Goal: Information Seeking & Learning: Compare options

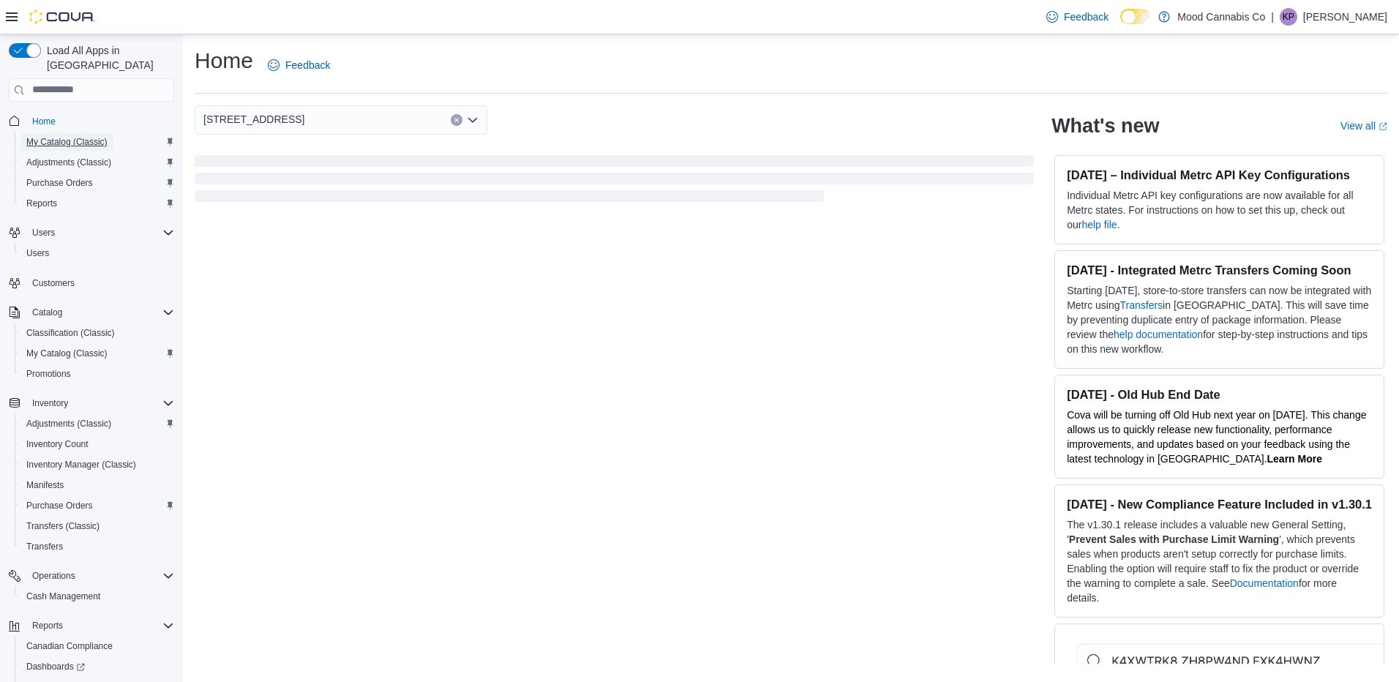
click at [52, 133] on span "My Catalog (Classic)" at bounding box center [66, 142] width 81 height 18
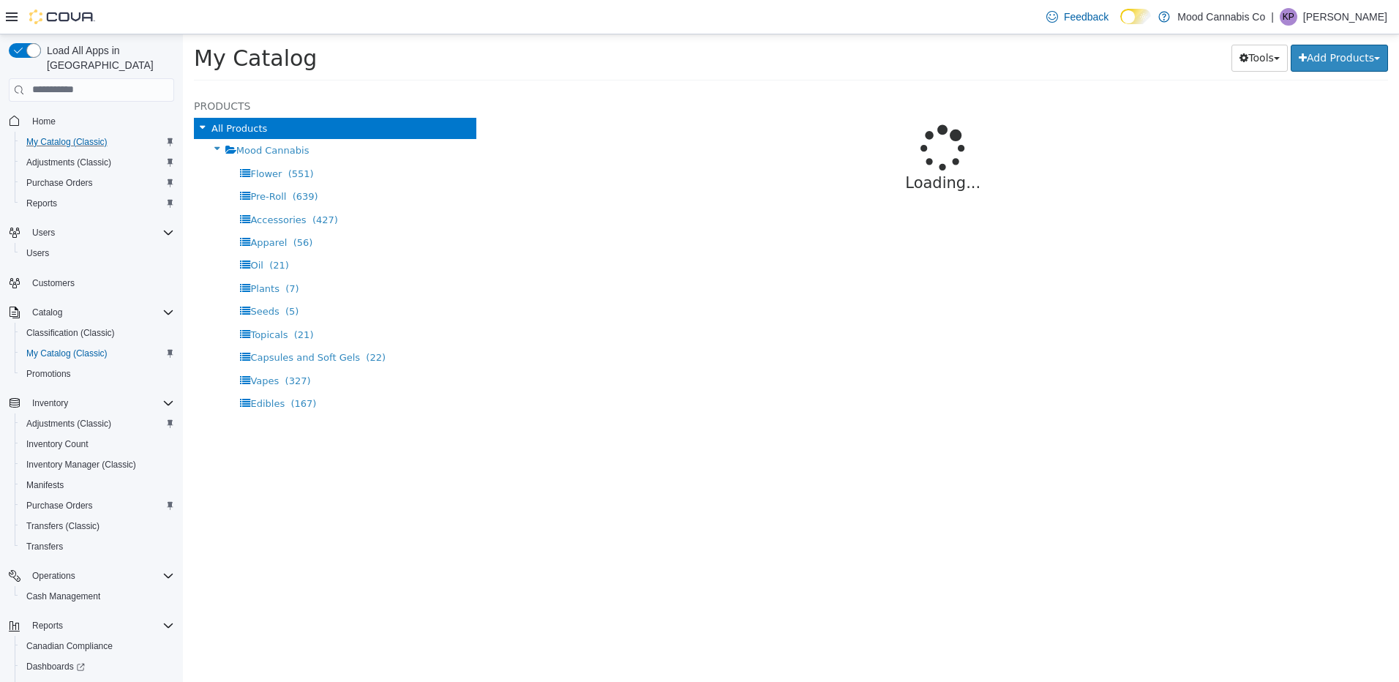
select select "**********"
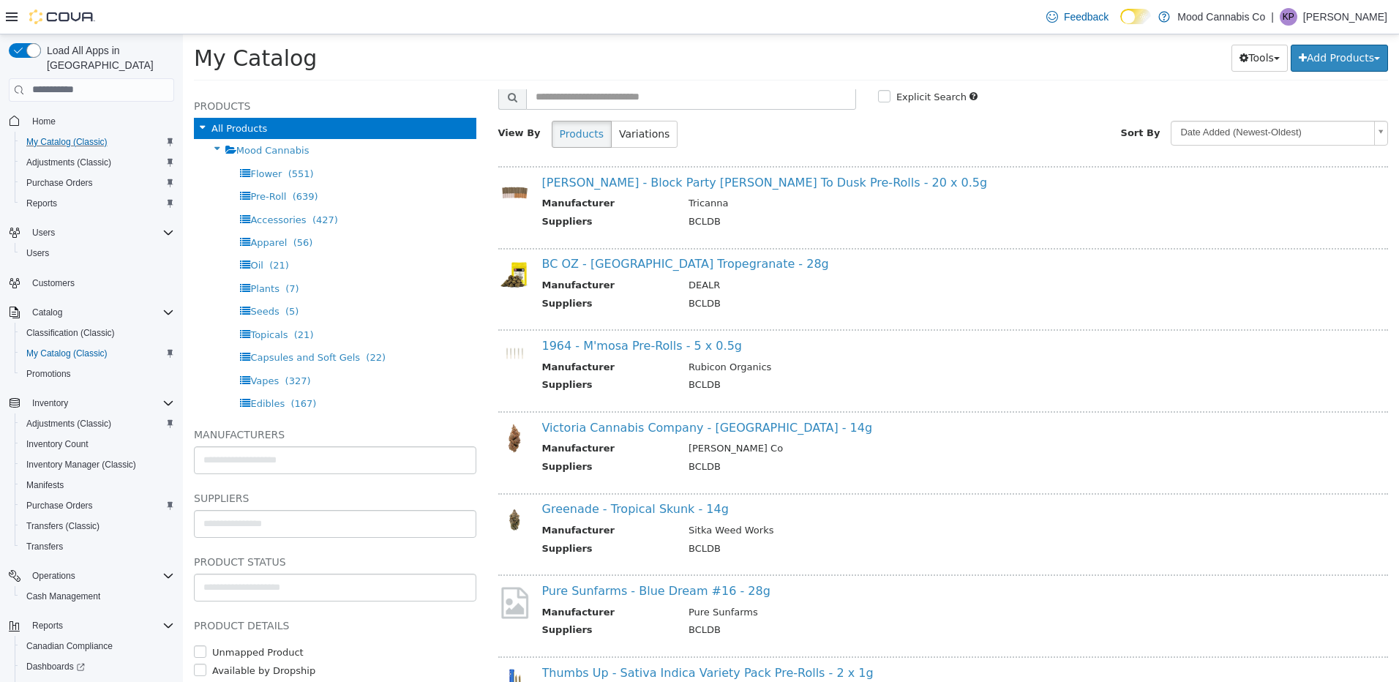
scroll to position [73, 0]
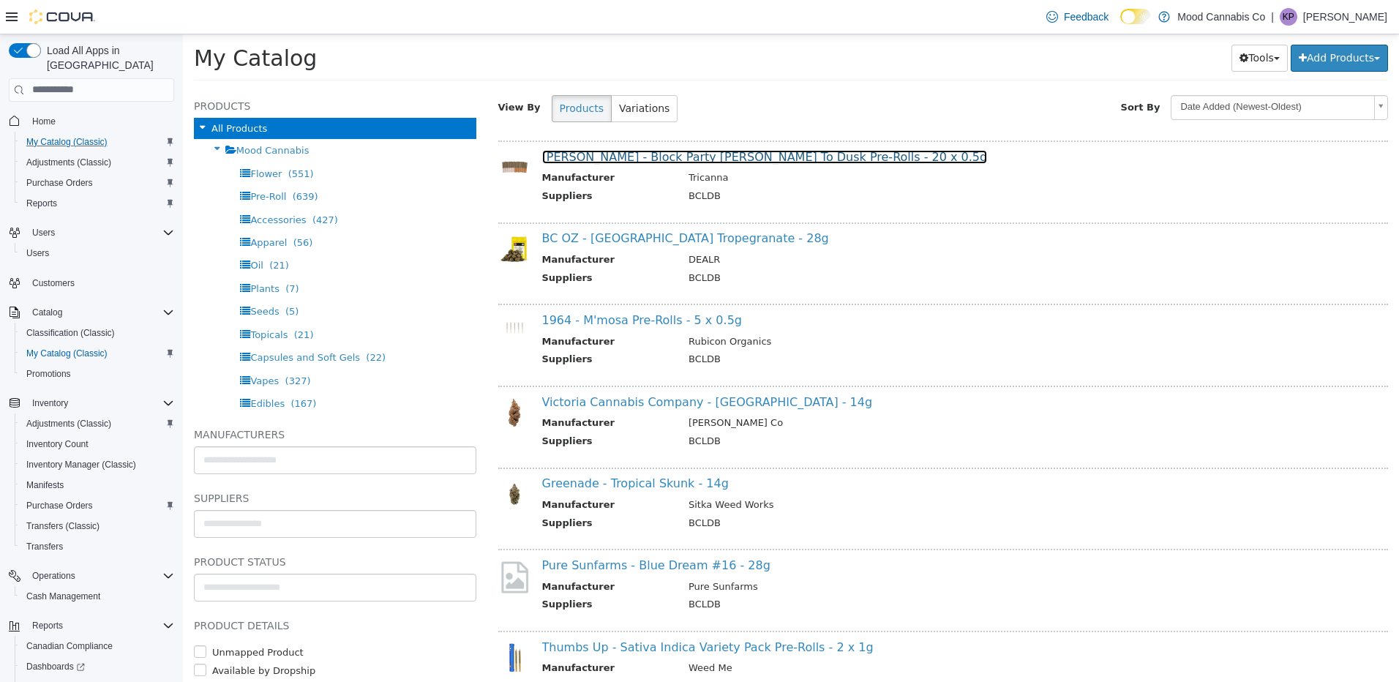
click at [643, 157] on link "[PERSON_NAME] - Block Party [PERSON_NAME] To Dusk Pre-Rolls - 20 x 0.5g" at bounding box center [765, 156] width 446 height 14
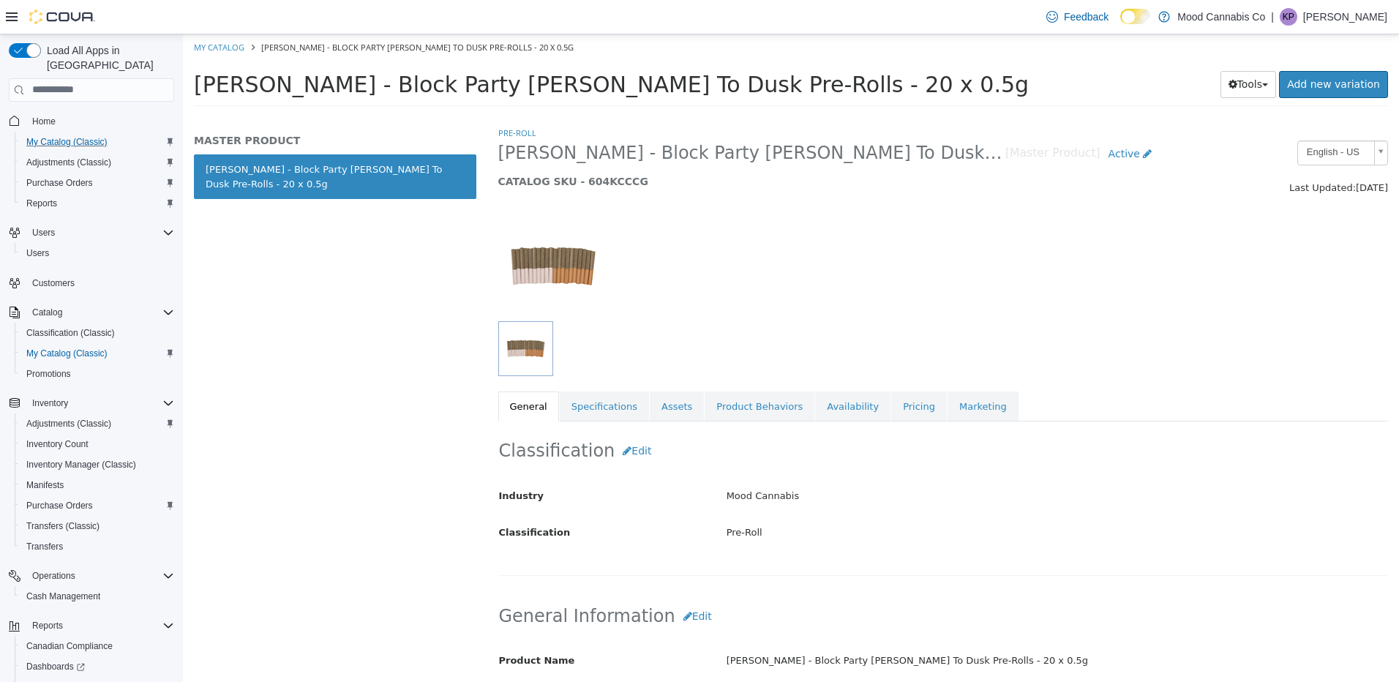
scroll to position [219, 0]
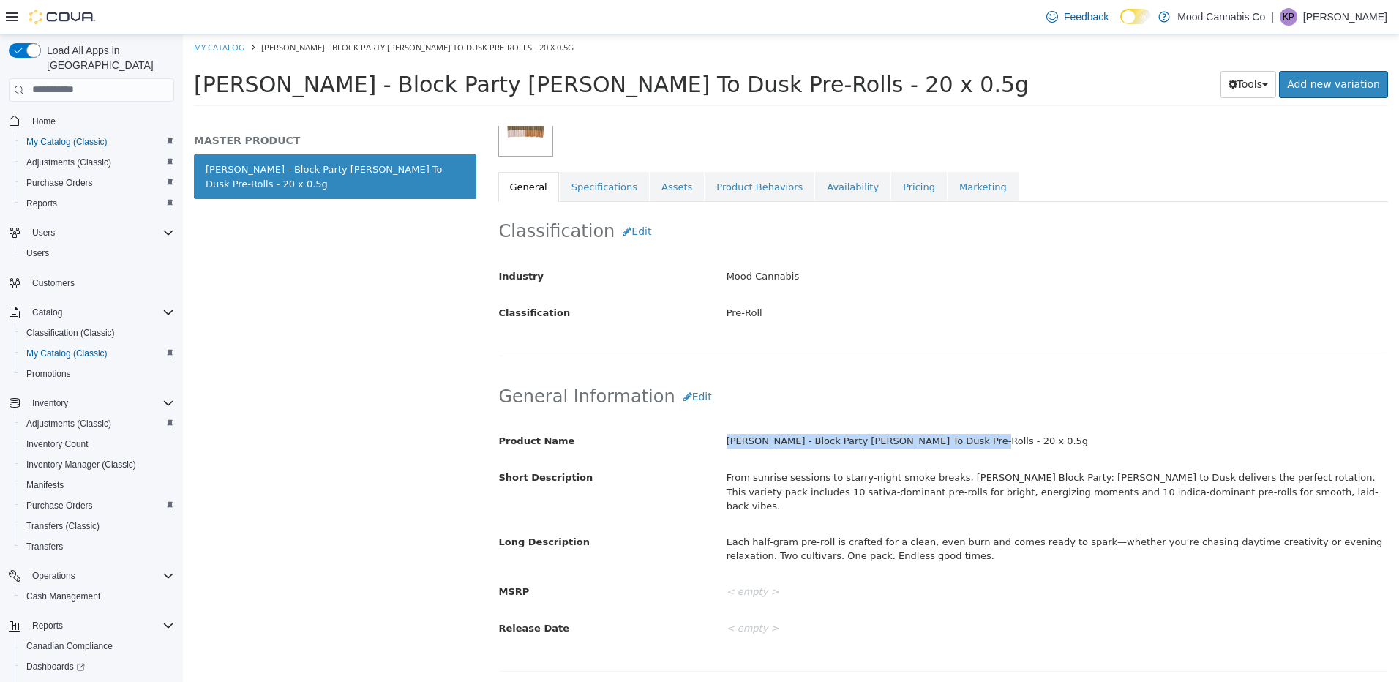
drag, startPoint x: 723, startPoint y: 440, endPoint x: 972, endPoint y: 437, distance: 248.7
click at [972, 437] on div "[PERSON_NAME] - Block Party [PERSON_NAME] To Dusk Pre-Rolls - 20 x 0.5g" at bounding box center [1056, 441] width 683 height 26
copy div "[PERSON_NAME] - Block Party [PERSON_NAME] To Dusk Pre-Rolls - 20 x 0.5g"
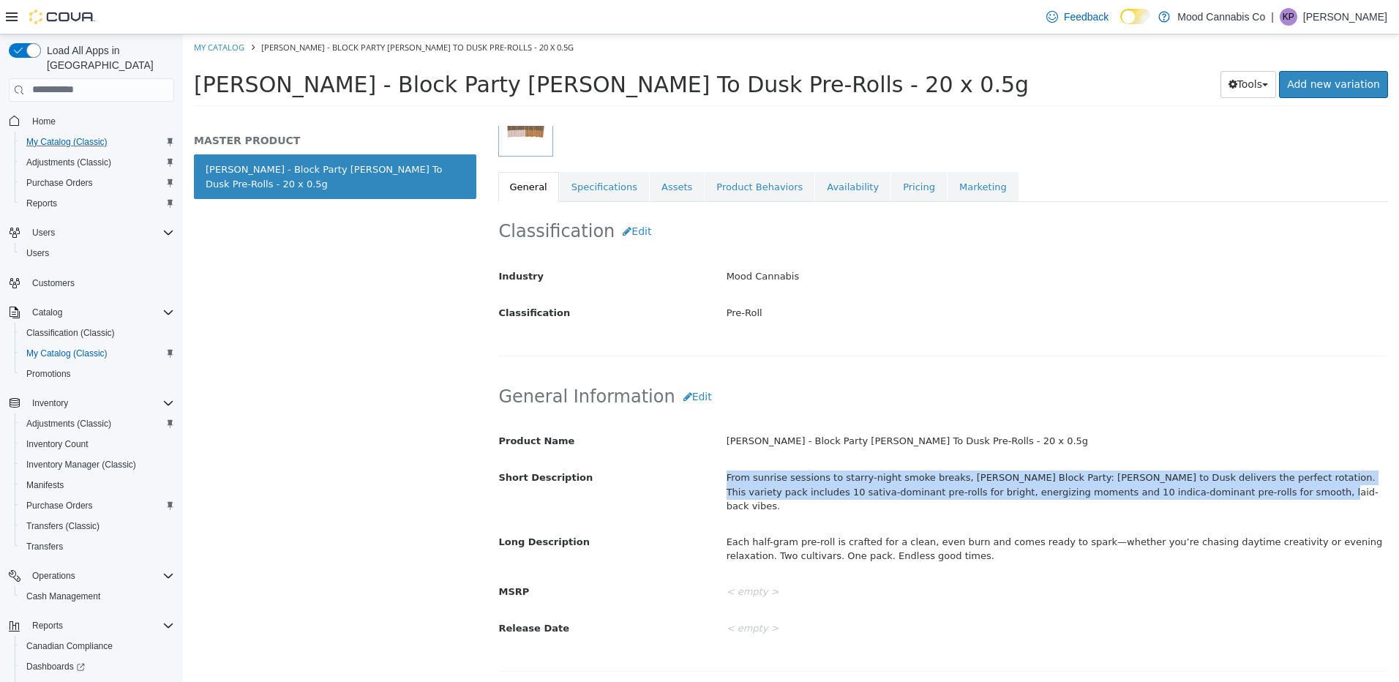
drag, startPoint x: 725, startPoint y: 476, endPoint x: 1222, endPoint y: 493, distance: 497.7
click at [1222, 493] on div "From sunrise sessions to starry-night smoke breaks, [PERSON_NAME] Block Party: …" at bounding box center [1056, 491] width 683 height 53
copy div "From sunrise sessions to starry-night smoke breaks, [PERSON_NAME] Block Party: …"
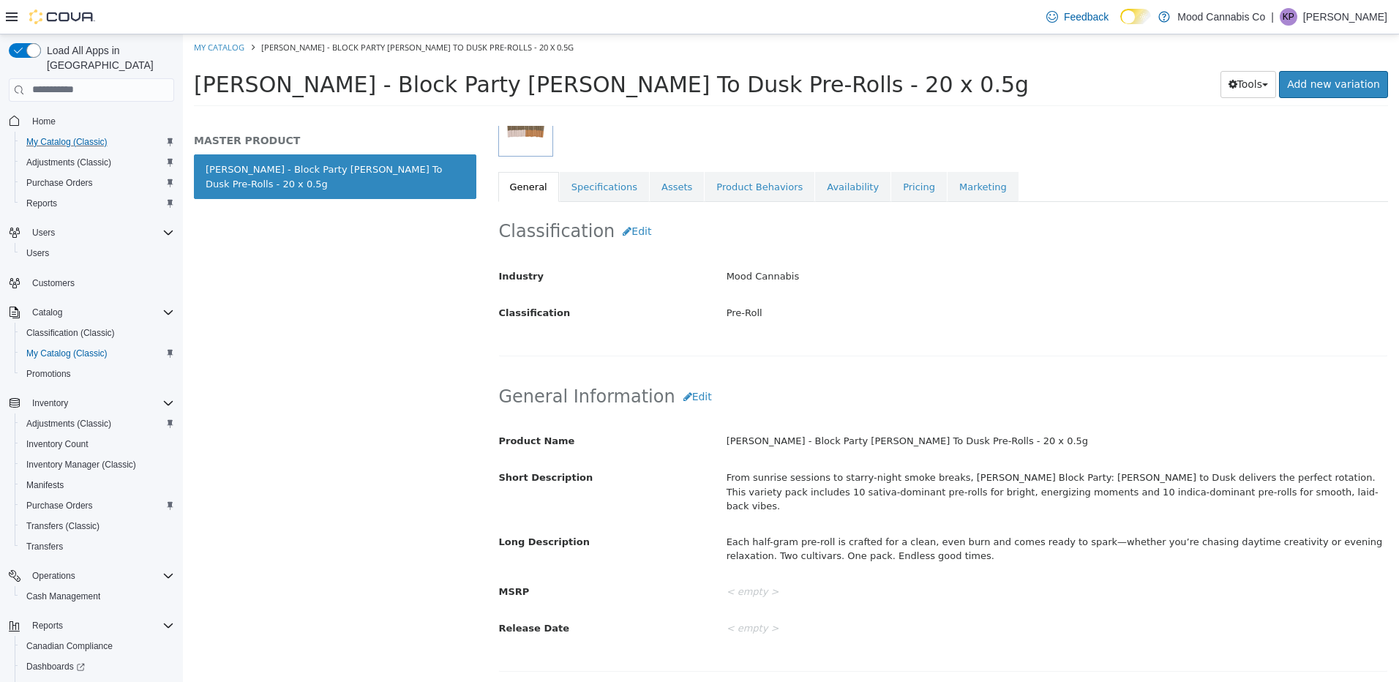
click at [793, 529] on div "Each half-gram pre-roll is crafted for a clean, even burn and comes ready to sp…" at bounding box center [1056, 548] width 683 height 39
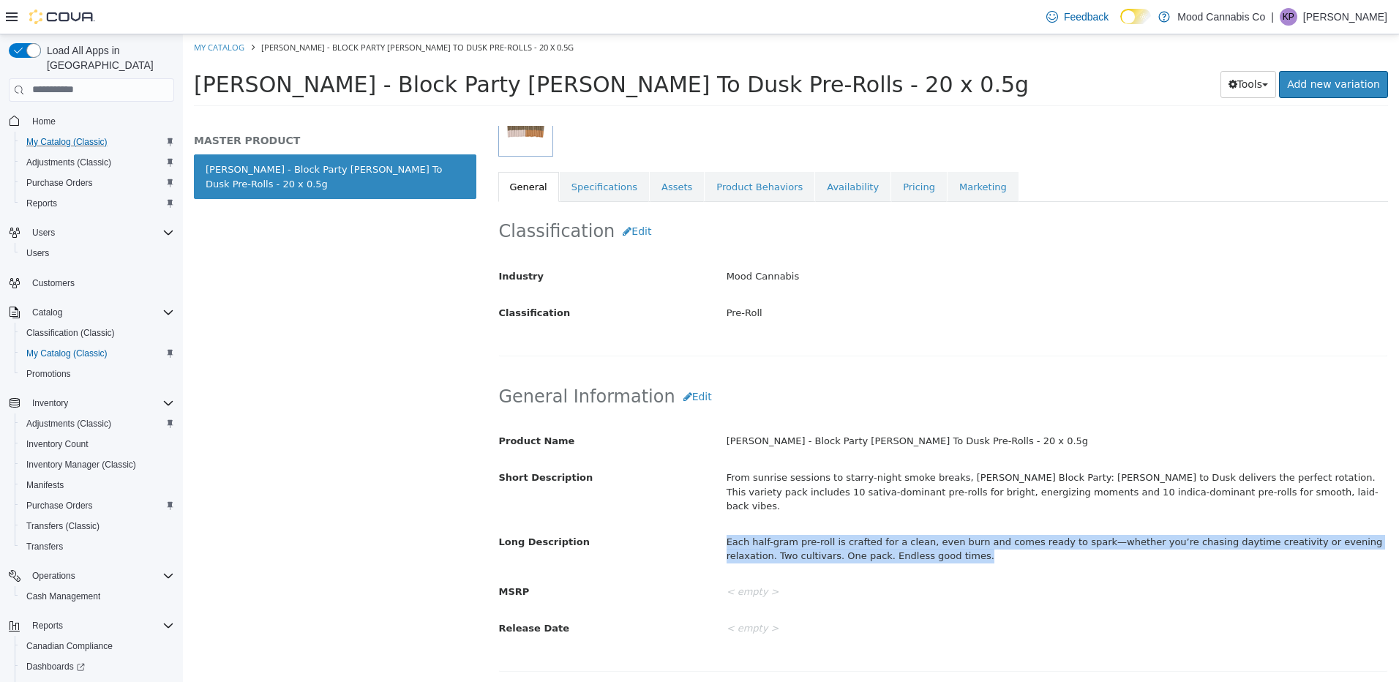
click at [794, 529] on div "Each half-gram pre-roll is crafted for a clean, even burn and comes ready to sp…" at bounding box center [1056, 548] width 683 height 39
copy div "Each half-gram pre-roll is crafted for a clean, even burn and comes ready to sp…"
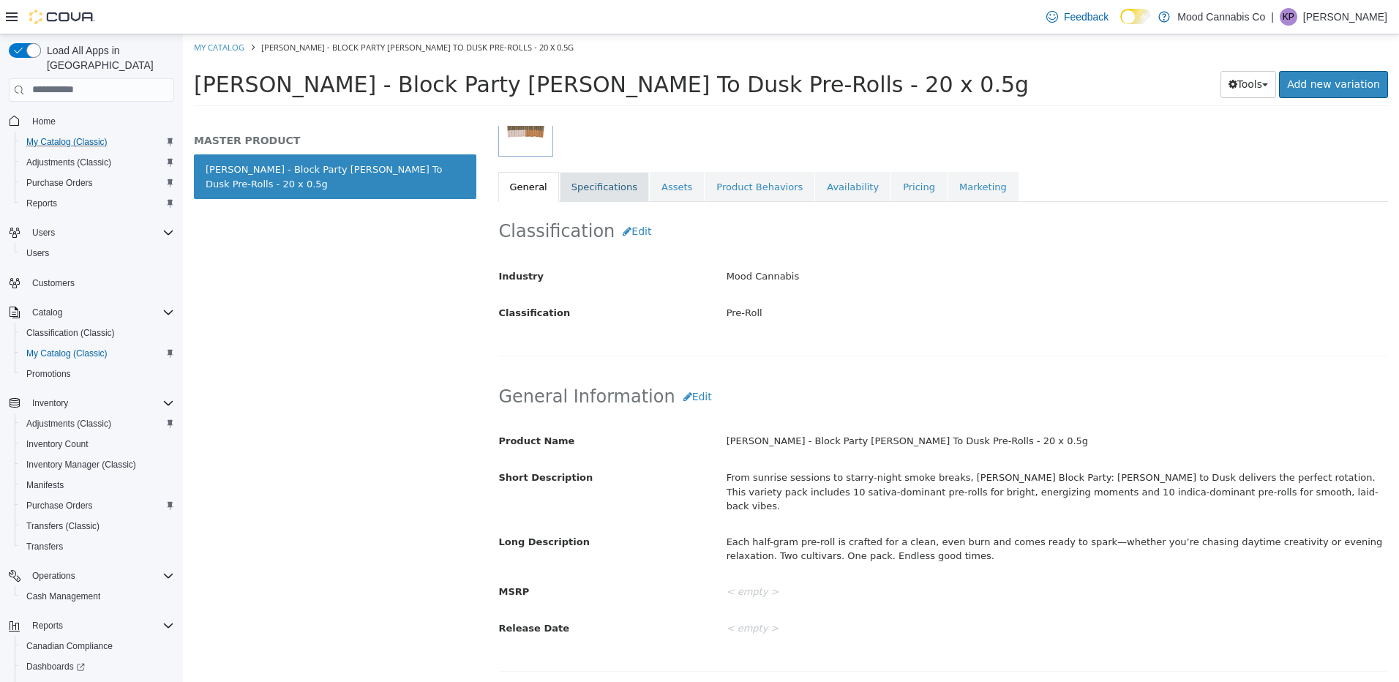
click at [609, 171] on link "Specifications" at bounding box center [604, 186] width 89 height 31
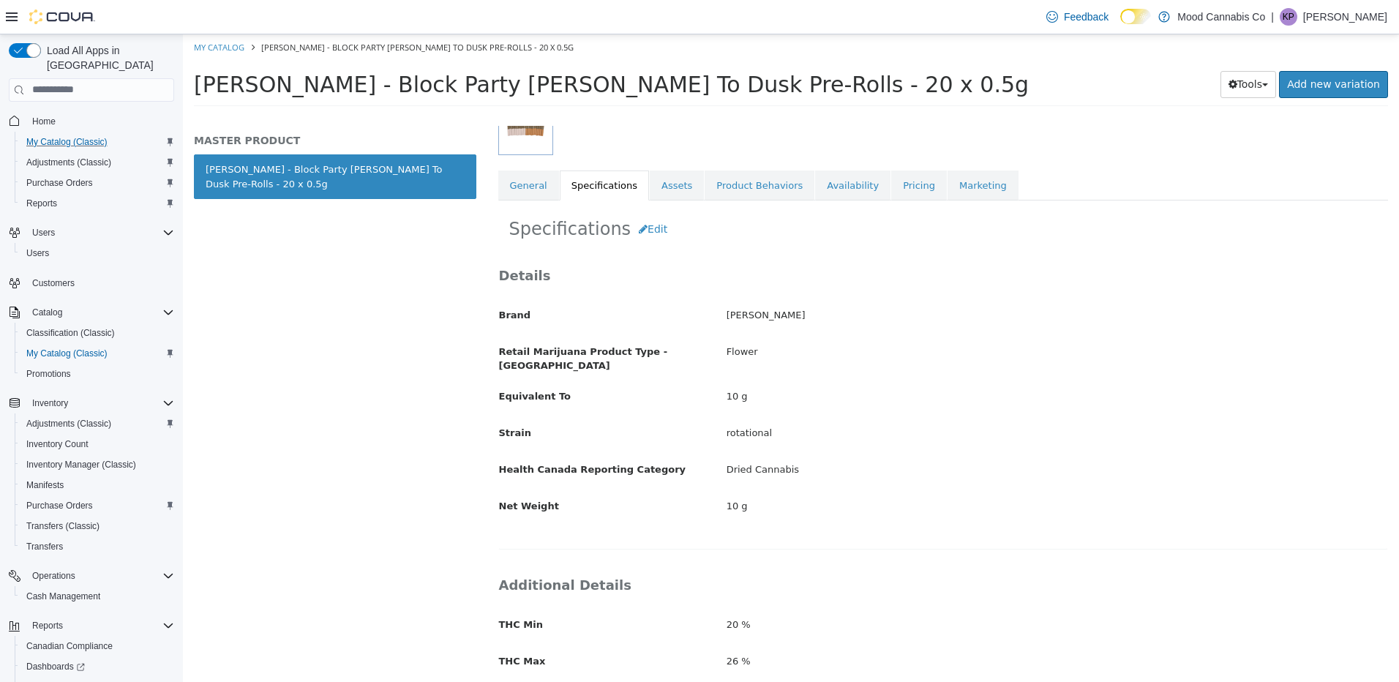
scroll to position [73, 0]
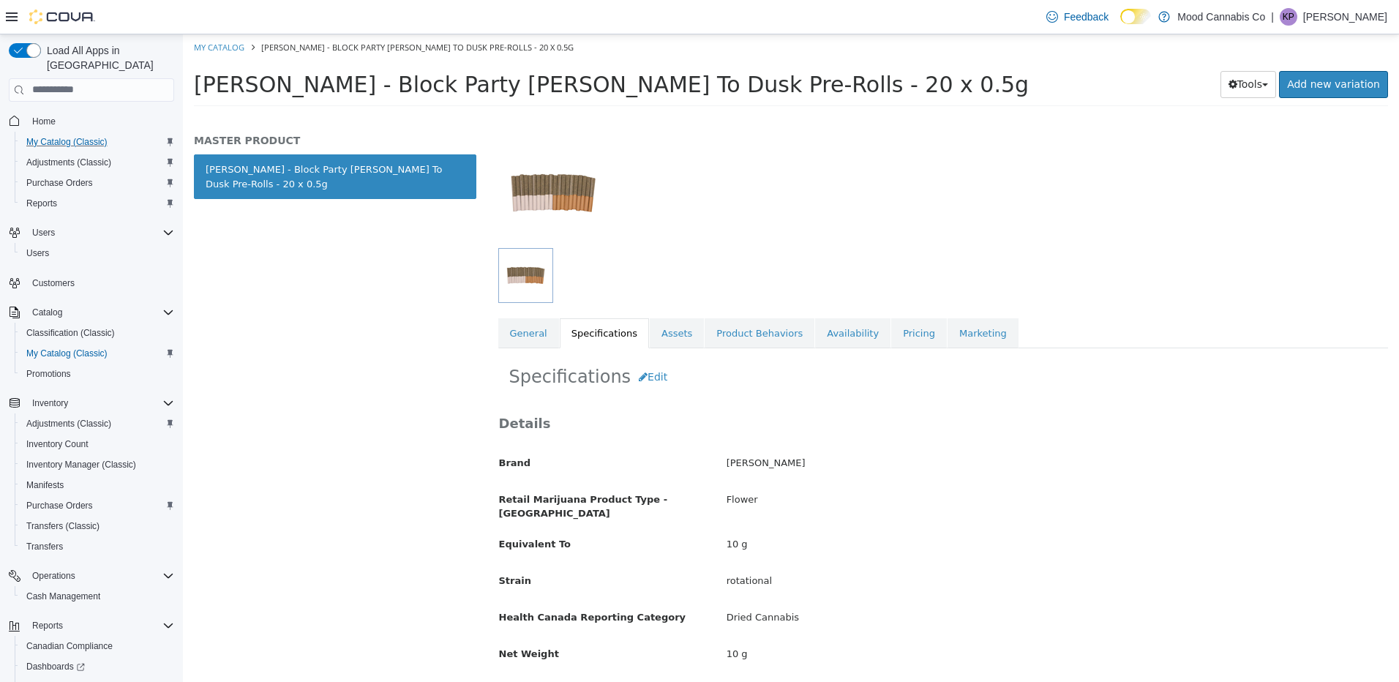
select select "**********"
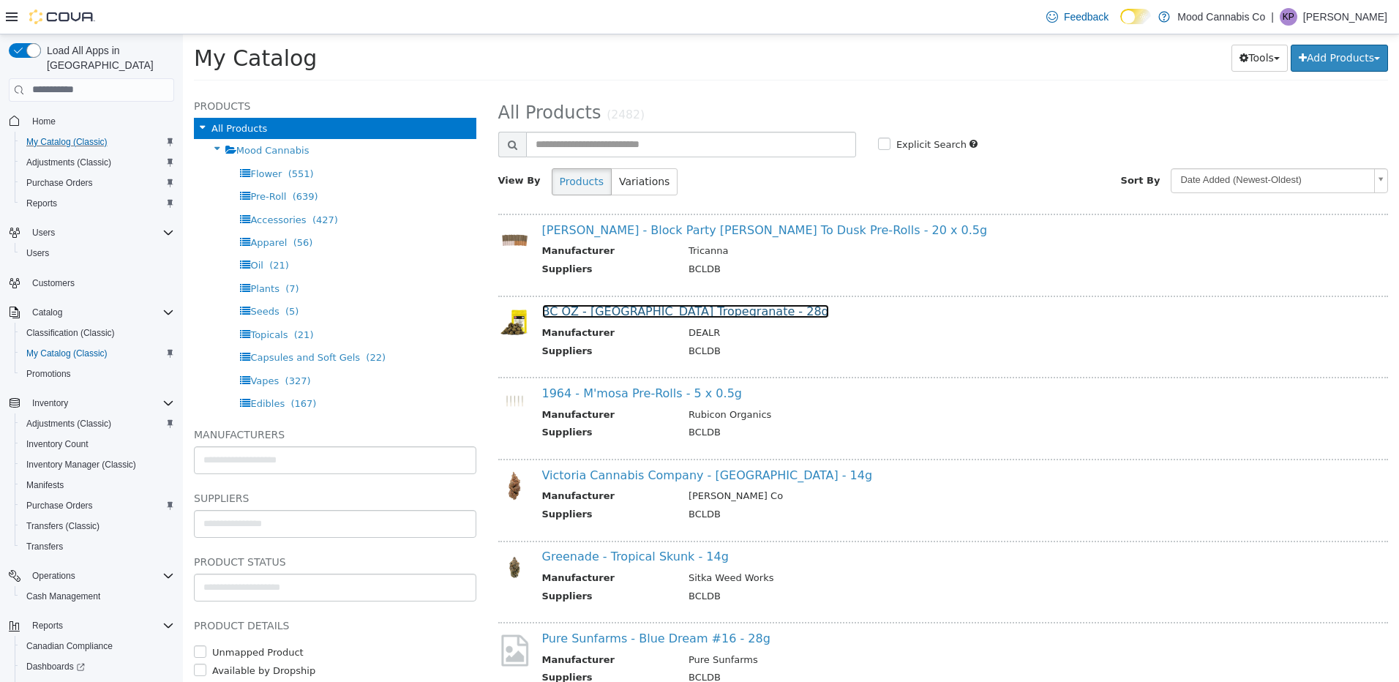
click at [609, 309] on link "BC OZ - [GEOGRAPHIC_DATA] Tropegranate - 28g" at bounding box center [685, 311] width 287 height 14
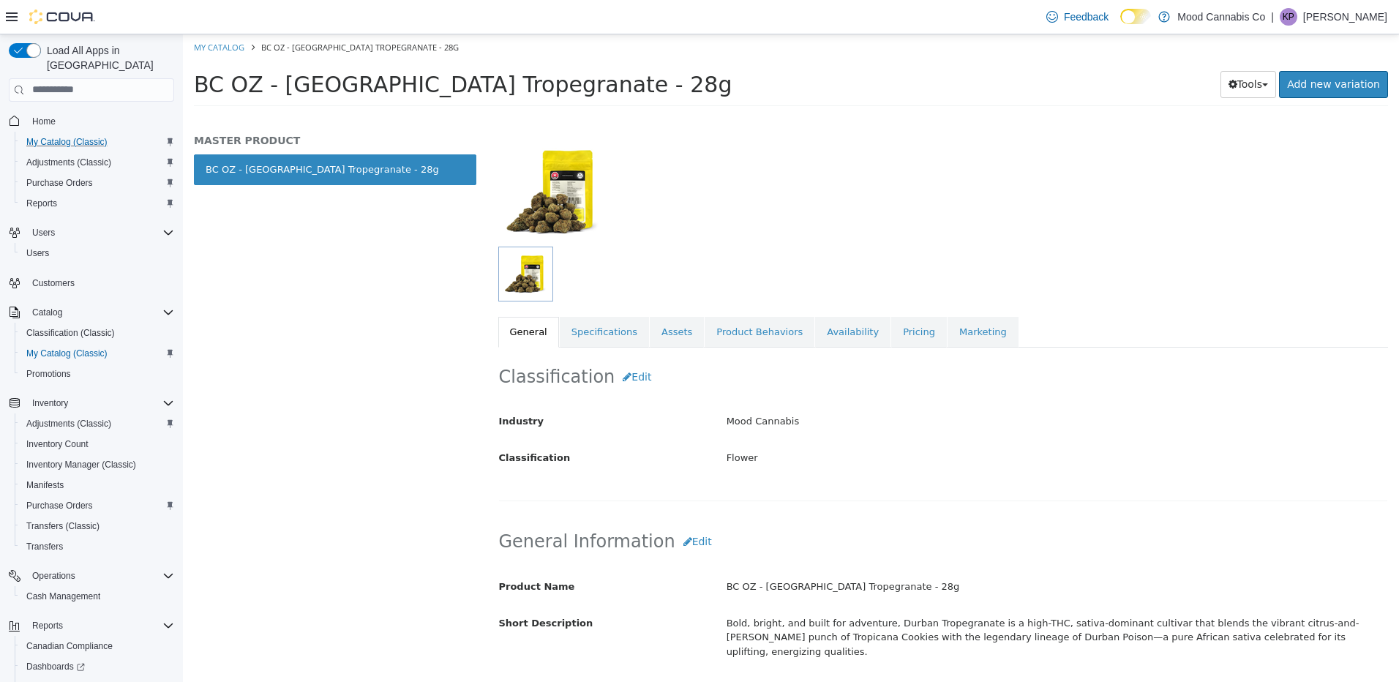
scroll to position [75, 0]
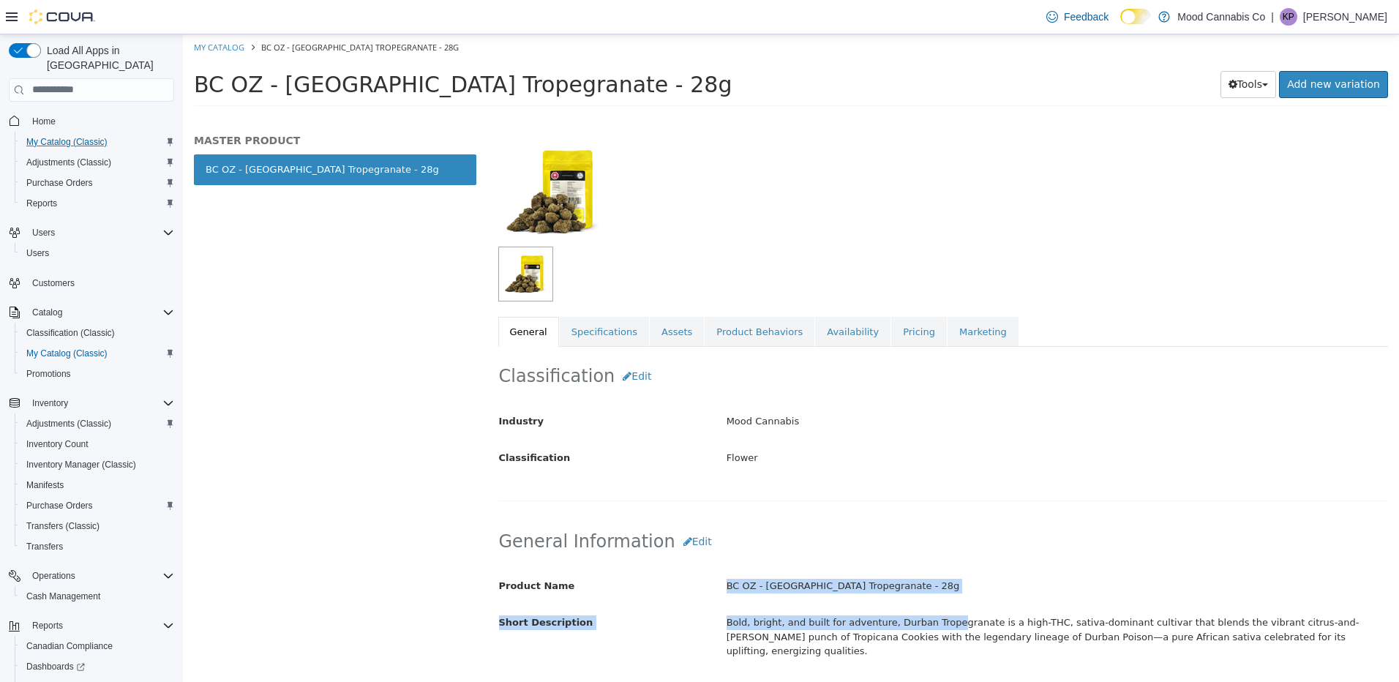
drag, startPoint x: 720, startPoint y: 582, endPoint x: 937, endPoint y: 603, distance: 218.3
click at [937, 603] on div "Product Name BC OZ - Durban Tropegranate - 28g Short Description Bold, bright, …" at bounding box center [943, 686] width 889 height 227
drag, startPoint x: 937, startPoint y: 603, endPoint x: 928, endPoint y: 581, distance: 23.6
click at [928, 581] on div "BC OZ - [GEOGRAPHIC_DATA] Tropegranate - 28g" at bounding box center [1056, 586] width 683 height 26
drag, startPoint x: 885, startPoint y: 589, endPoint x: 704, endPoint y: 587, distance: 181.4
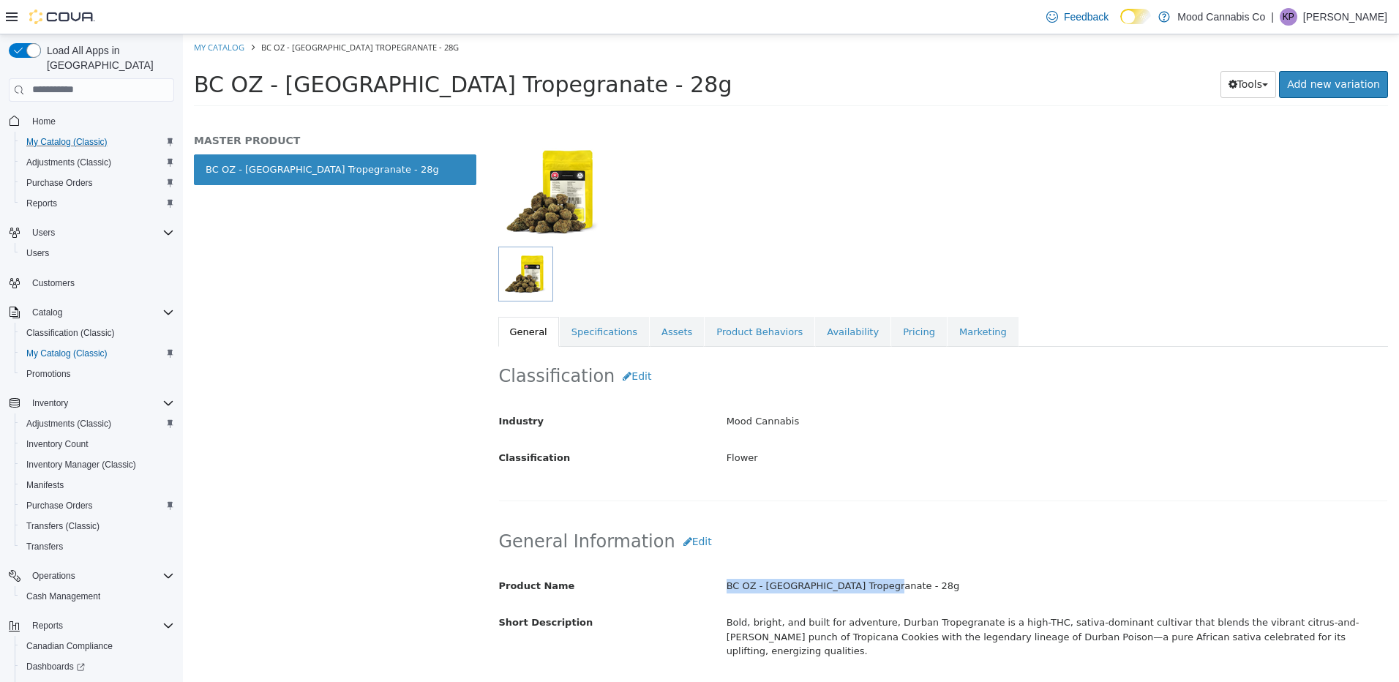
click at [704, 587] on div "Product Name BC OZ - [GEOGRAPHIC_DATA] Tropegranate - 28g" at bounding box center [943, 586] width 911 height 26
copy div "BC OZ - [GEOGRAPHIC_DATA] Tropegranate - 28g"
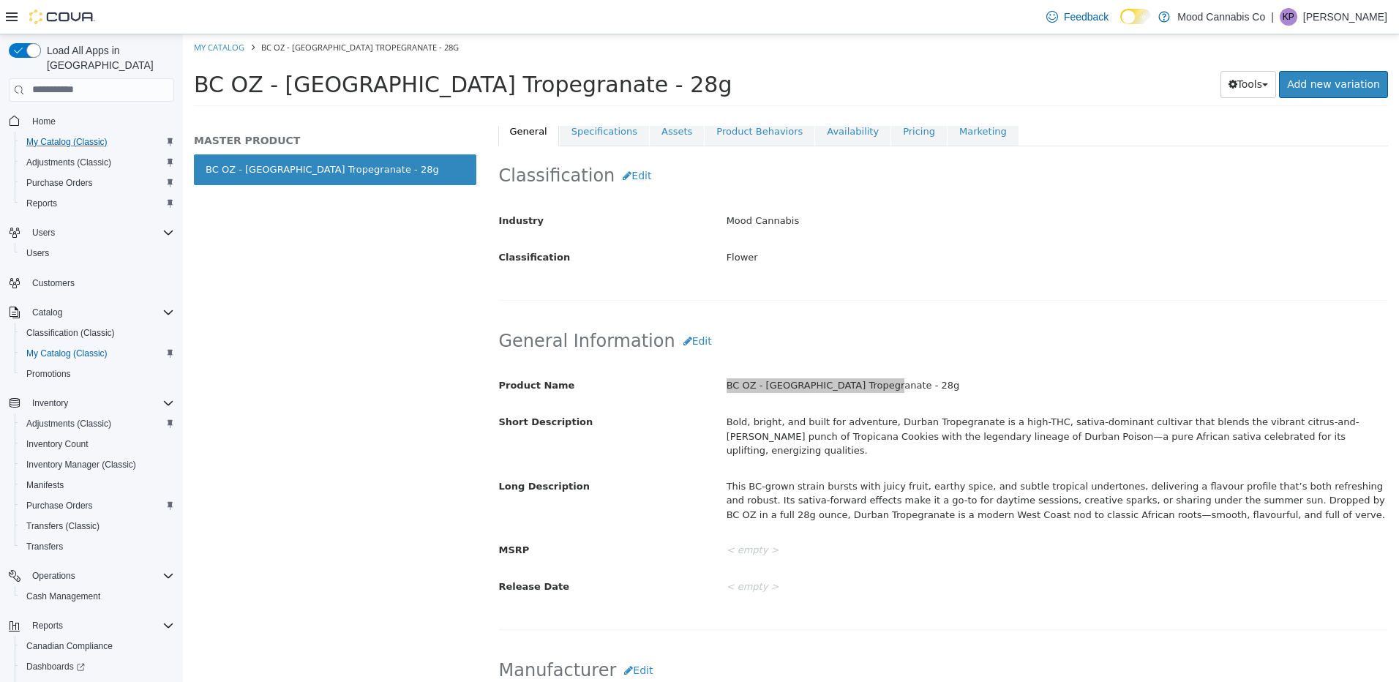
scroll to position [294, 0]
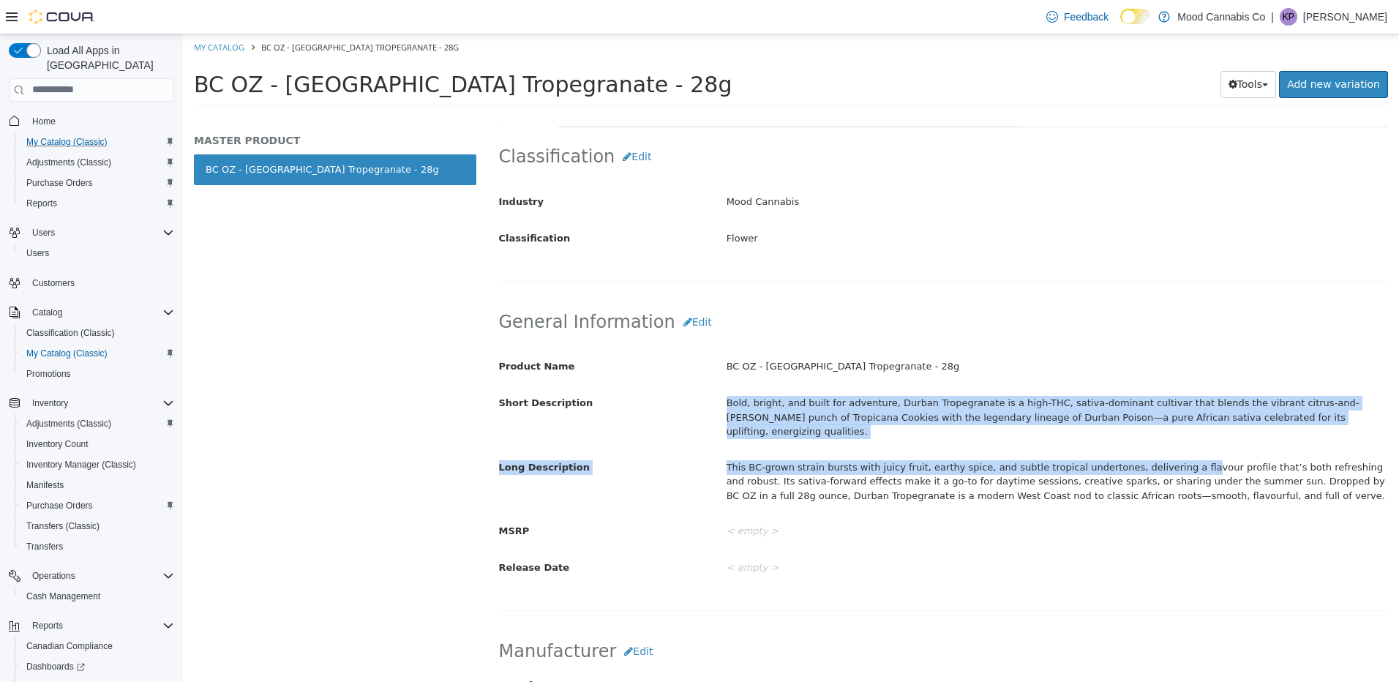
drag, startPoint x: 721, startPoint y: 402, endPoint x: 1153, endPoint y: 431, distance: 432.6
click at [1153, 431] on div "Product Name BC OZ - Durban Tropegranate - 28g Short Description Bold, bright, …" at bounding box center [943, 466] width 889 height 227
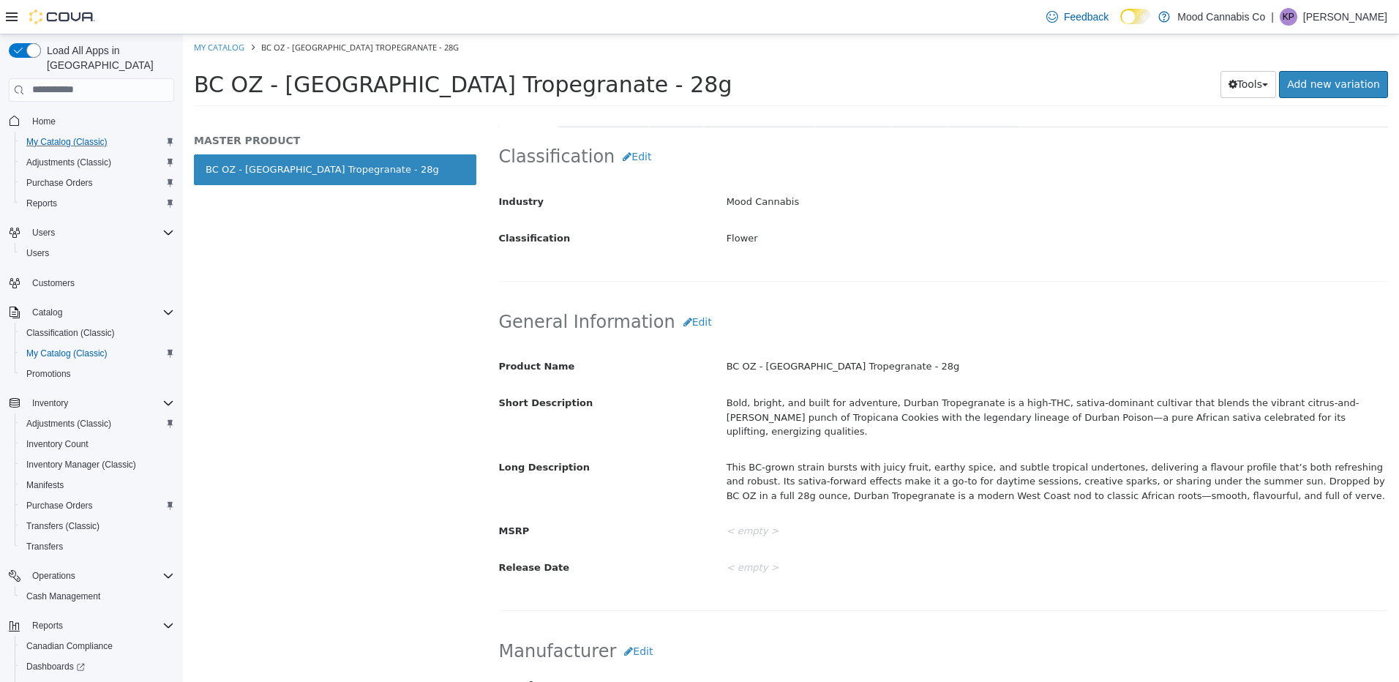
drag, startPoint x: 1153, startPoint y: 431, endPoint x: 1078, endPoint y: 470, distance: 84.4
click at [1083, 470] on div "This BC-grown strain bursts with juicy fruit, earthy spice, and subtle tropical…" at bounding box center [1056, 480] width 683 height 53
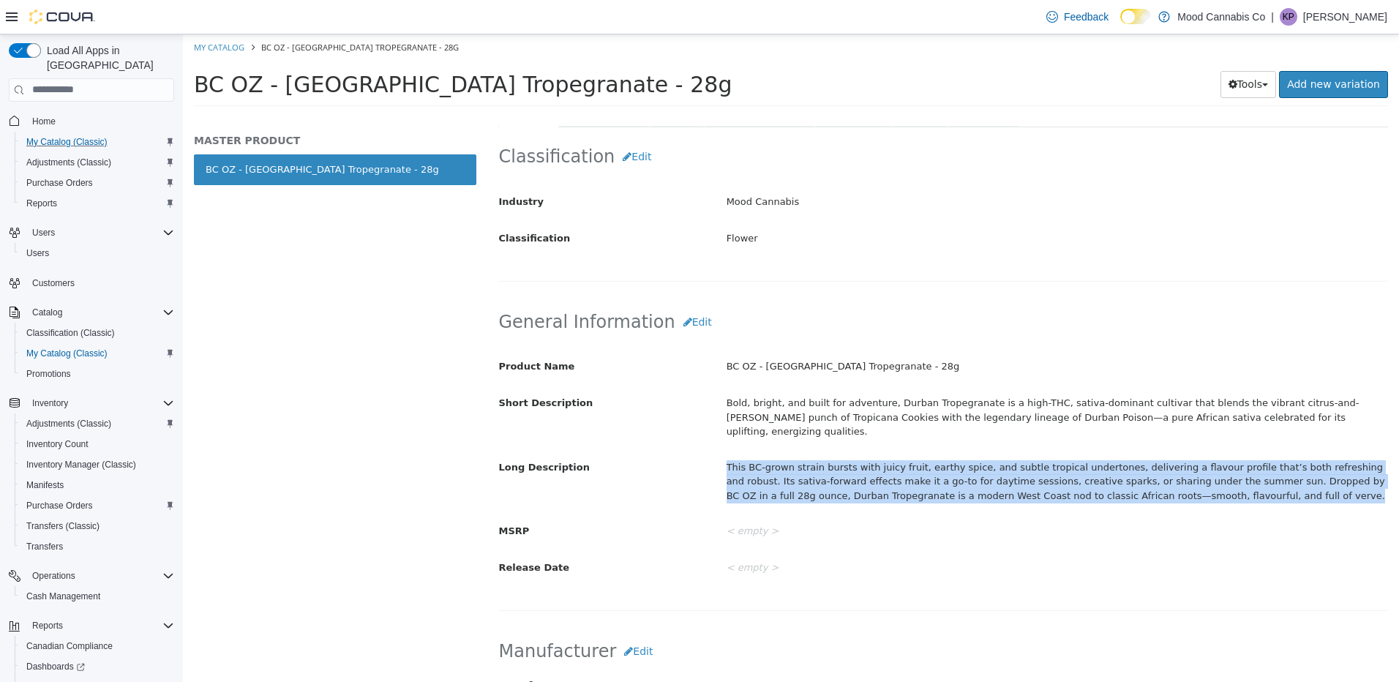
drag, startPoint x: 723, startPoint y: 453, endPoint x: 1211, endPoint y: 486, distance: 489.8
click at [1211, 486] on div "This BC-grown strain bursts with juicy fruit, earthy spice, and subtle tropical…" at bounding box center [1056, 480] width 683 height 53
copy div "This BC-grown strain bursts with juicy fruit, earthy spice, and subtle tropical…"
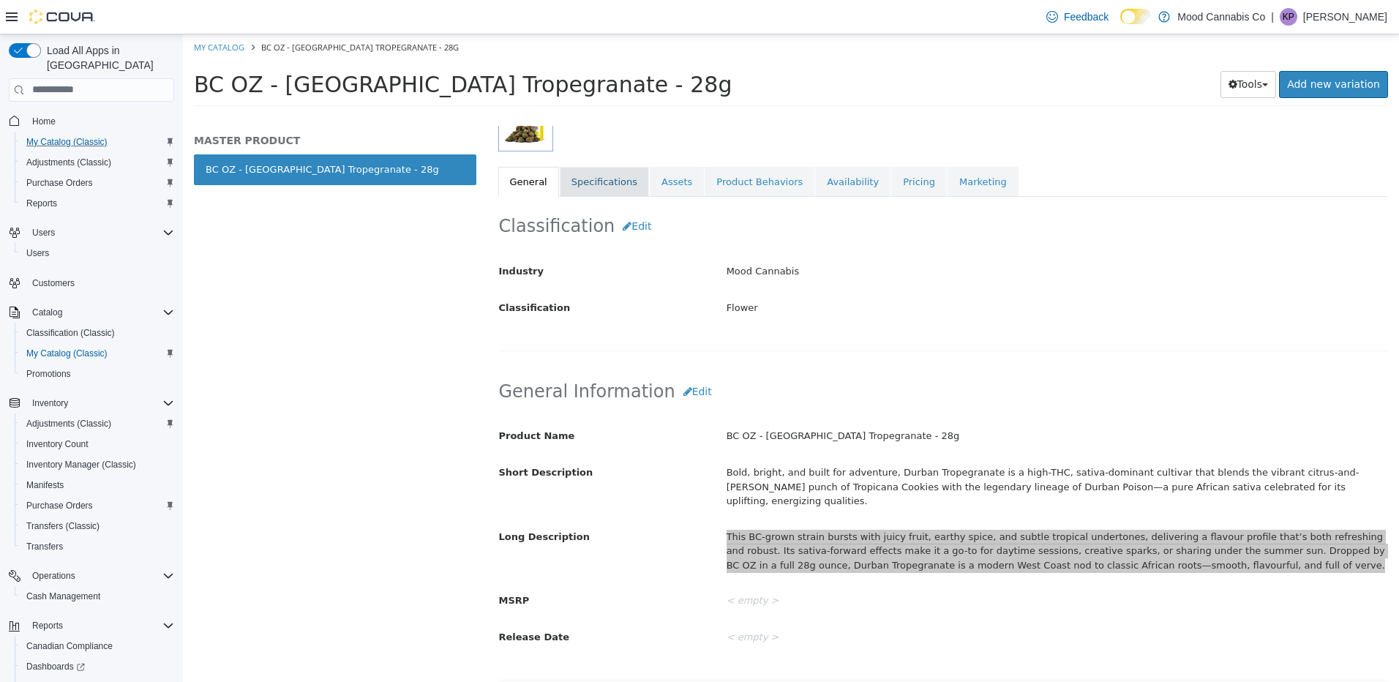
scroll to position [148, 0]
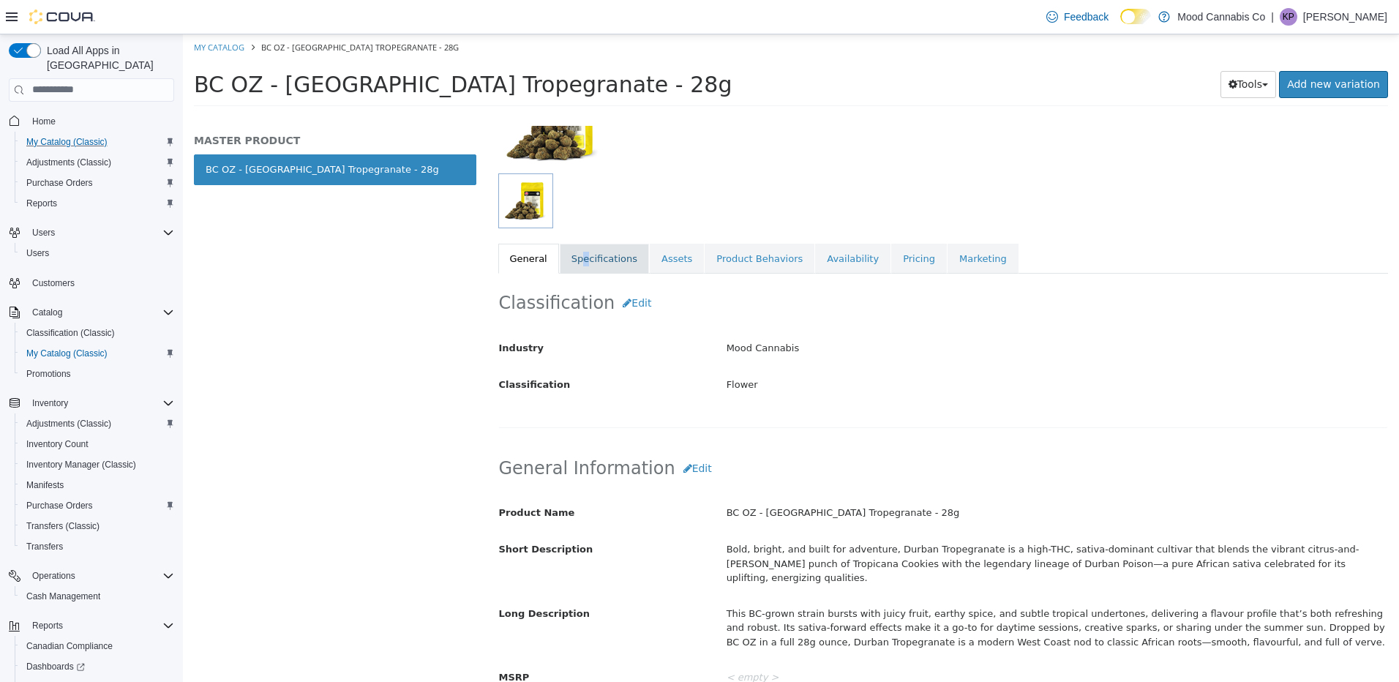
click at [581, 255] on link "Specifications" at bounding box center [604, 258] width 89 height 31
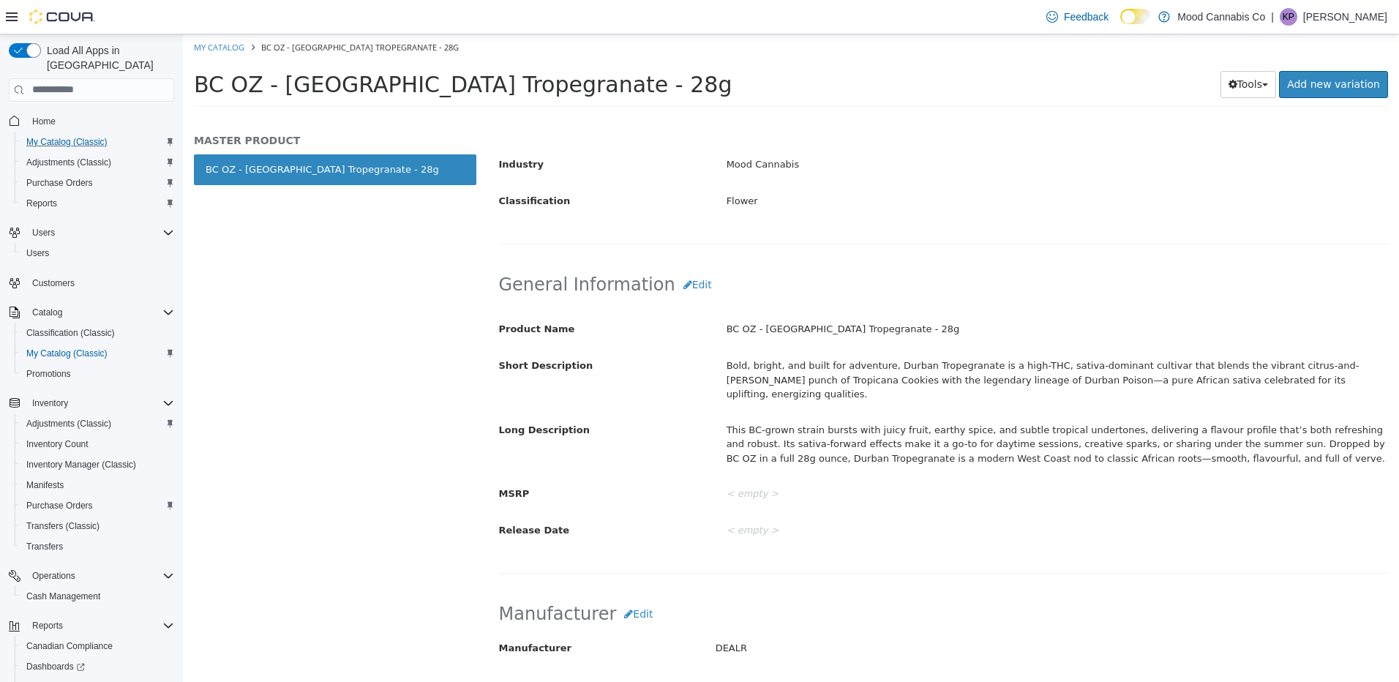
scroll to position [366, 0]
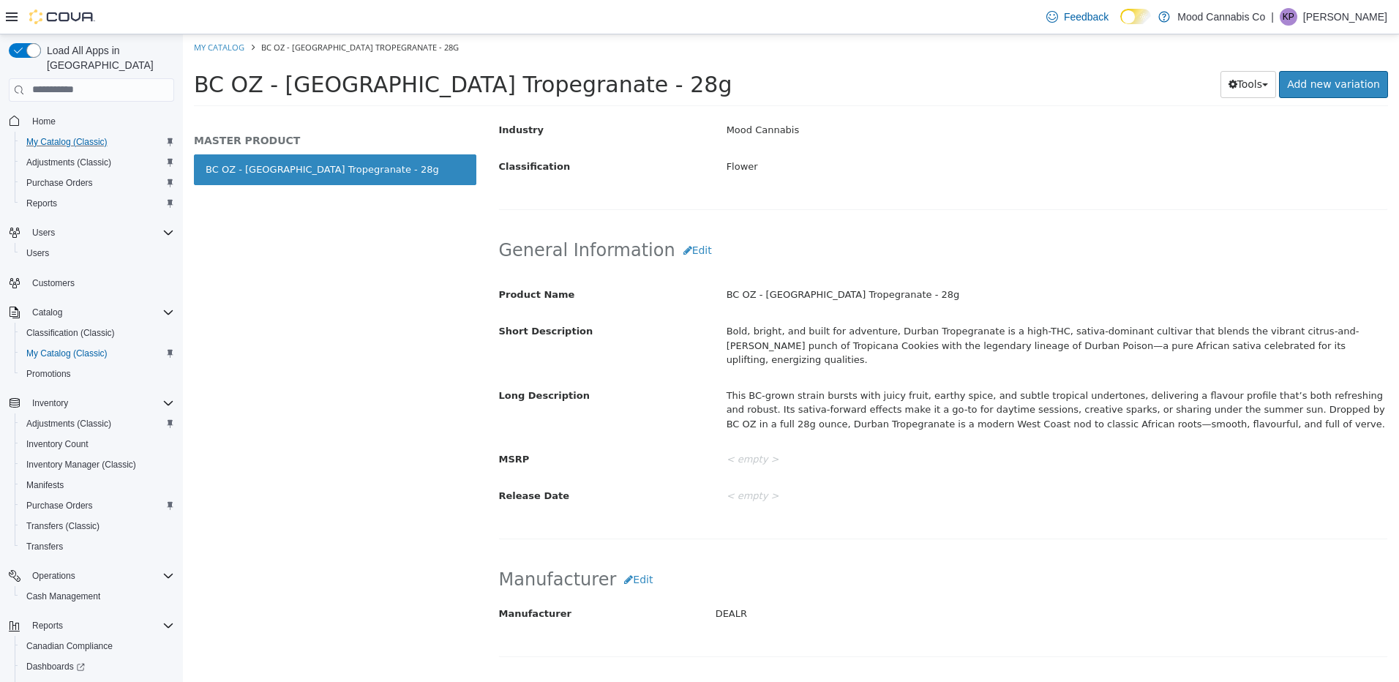
select select "**********"
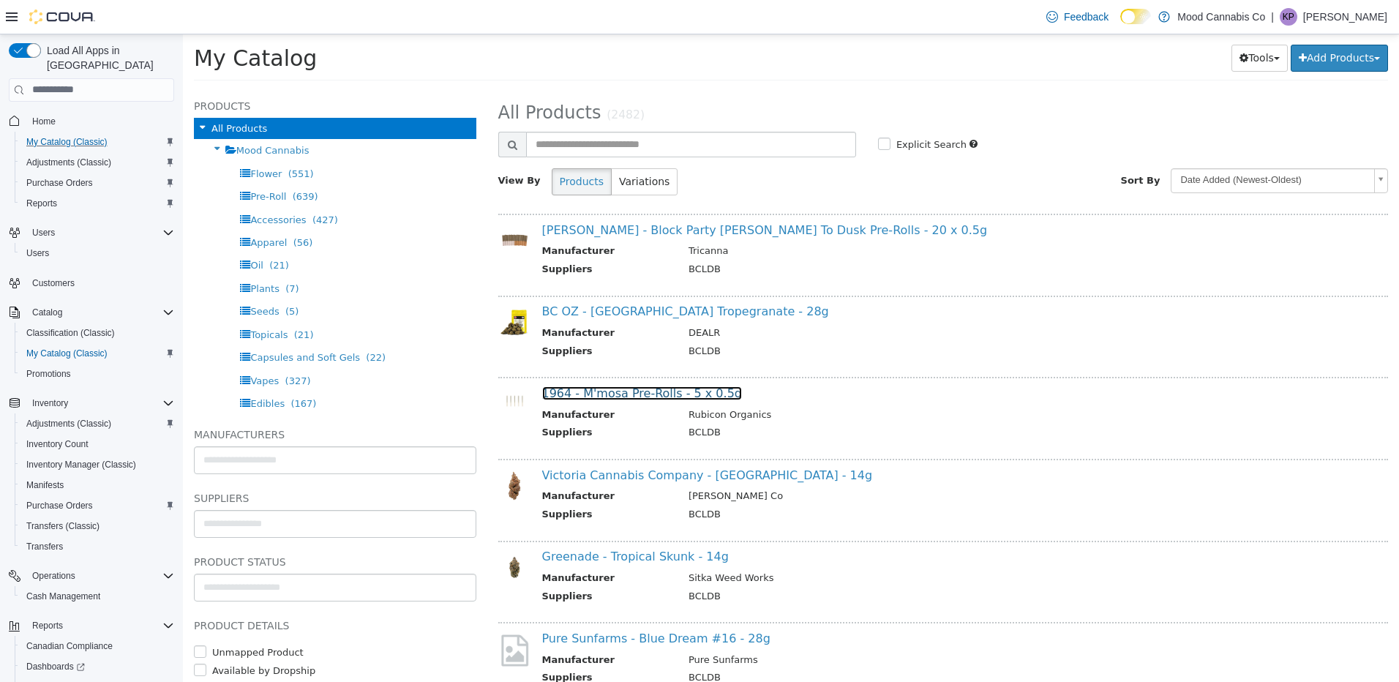
click at [683, 397] on link "1964 - M'mosa Pre-Rolls - 5 x 0.5g" at bounding box center [642, 393] width 200 height 14
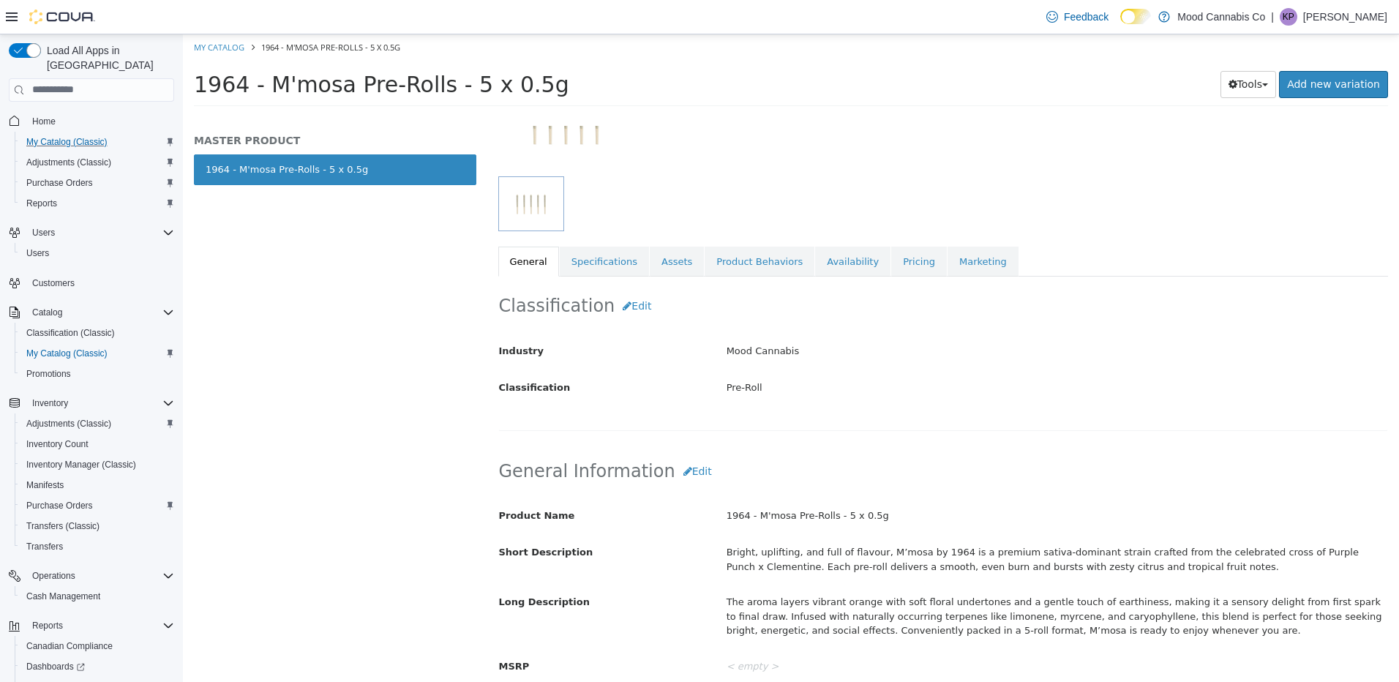
scroll to position [146, 0]
drag, startPoint x: 709, startPoint y: 516, endPoint x: 1011, endPoint y: 511, distance: 302.2
click at [1011, 511] on div "Product Name 1964 - M'mosa Pre-Rolls - 5 x 0.5g" at bounding box center [943, 514] width 911 height 26
copy div "1964 - M'mosa Pre-Rolls - 5 x 0.5g"
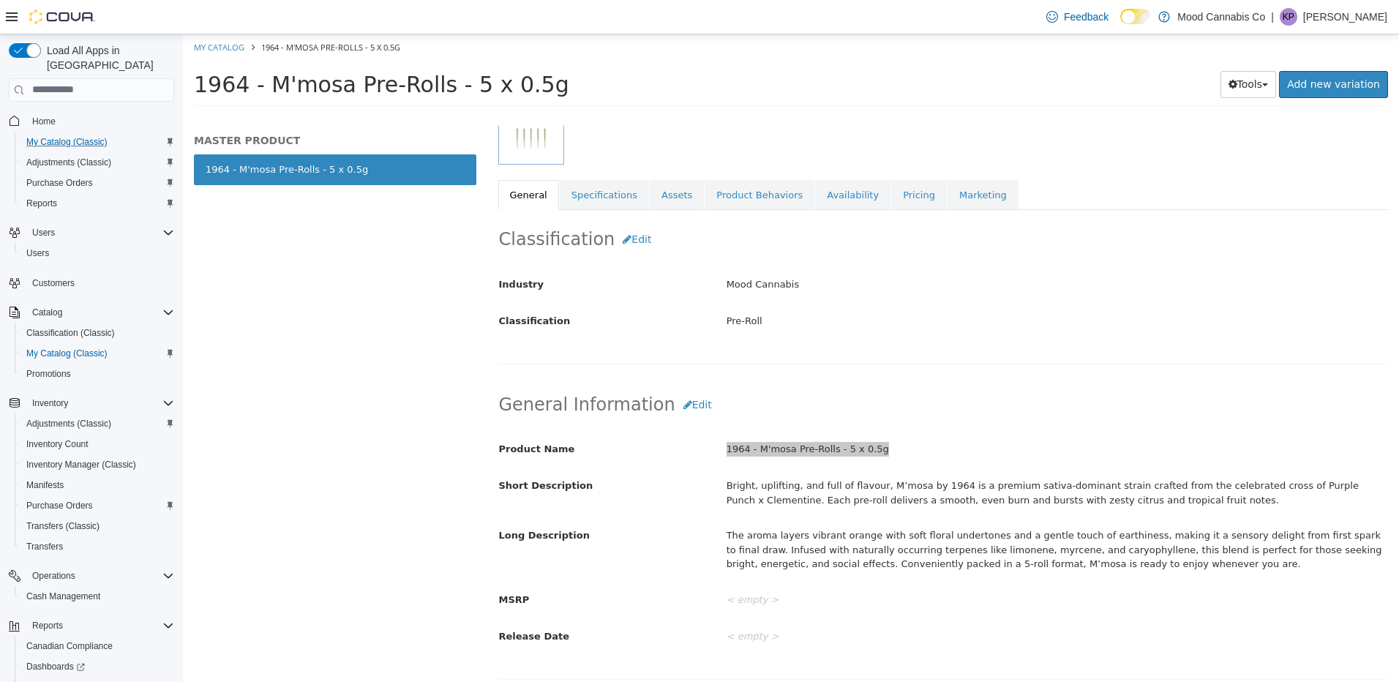
scroll to position [293, 0]
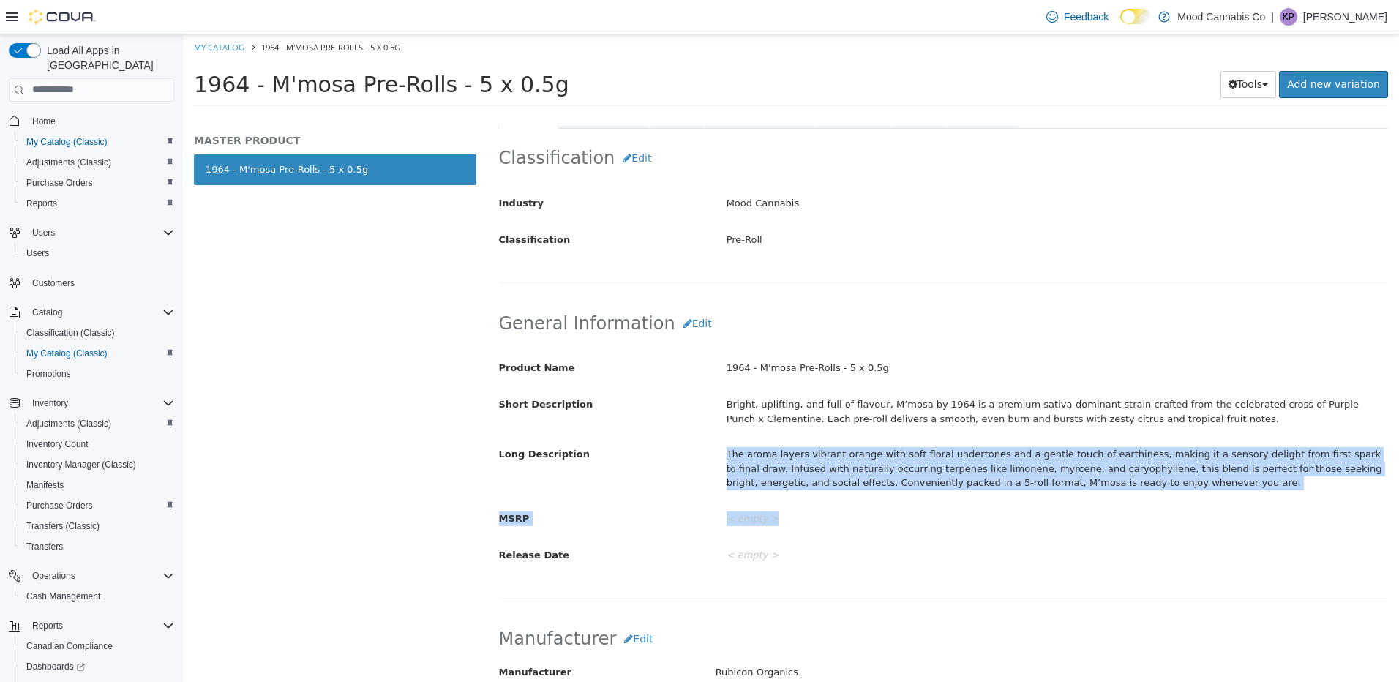
drag, startPoint x: 724, startPoint y: 455, endPoint x: 1133, endPoint y: 497, distance: 411.9
click at [1133, 497] on div "Product Name 1964 - M'mosa Pre-Rolls - 5 x 0.5g Short Description Bright, uplif…" at bounding box center [943, 461] width 889 height 213
drag, startPoint x: 1133, startPoint y: 497, endPoint x: 1105, endPoint y: 466, distance: 42.0
click at [1107, 468] on div "The aroma layers vibrant orange with soft floral undertones and a gentle touch …" at bounding box center [1056, 467] width 683 height 53
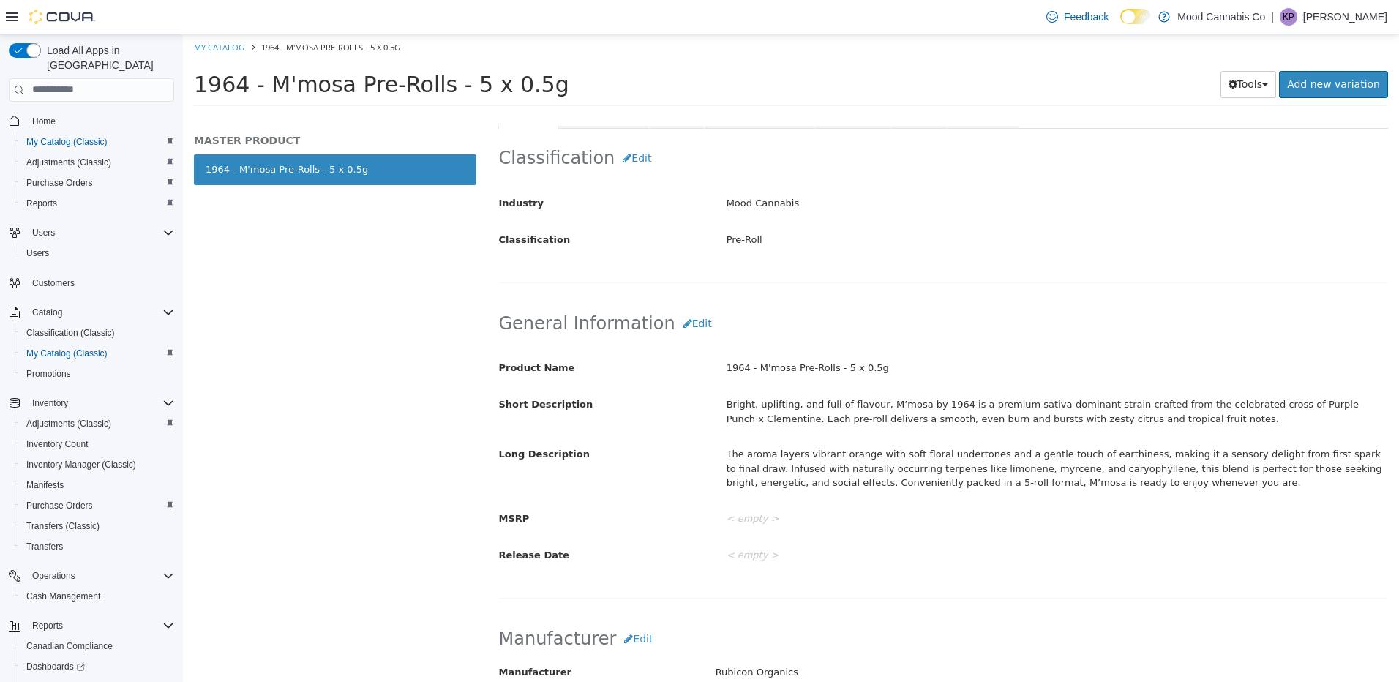
click at [901, 409] on div "Bright, uplifting, and full of flavour, M’mosa by 1964 is a premium sativa-domi…" at bounding box center [1056, 410] width 683 height 39
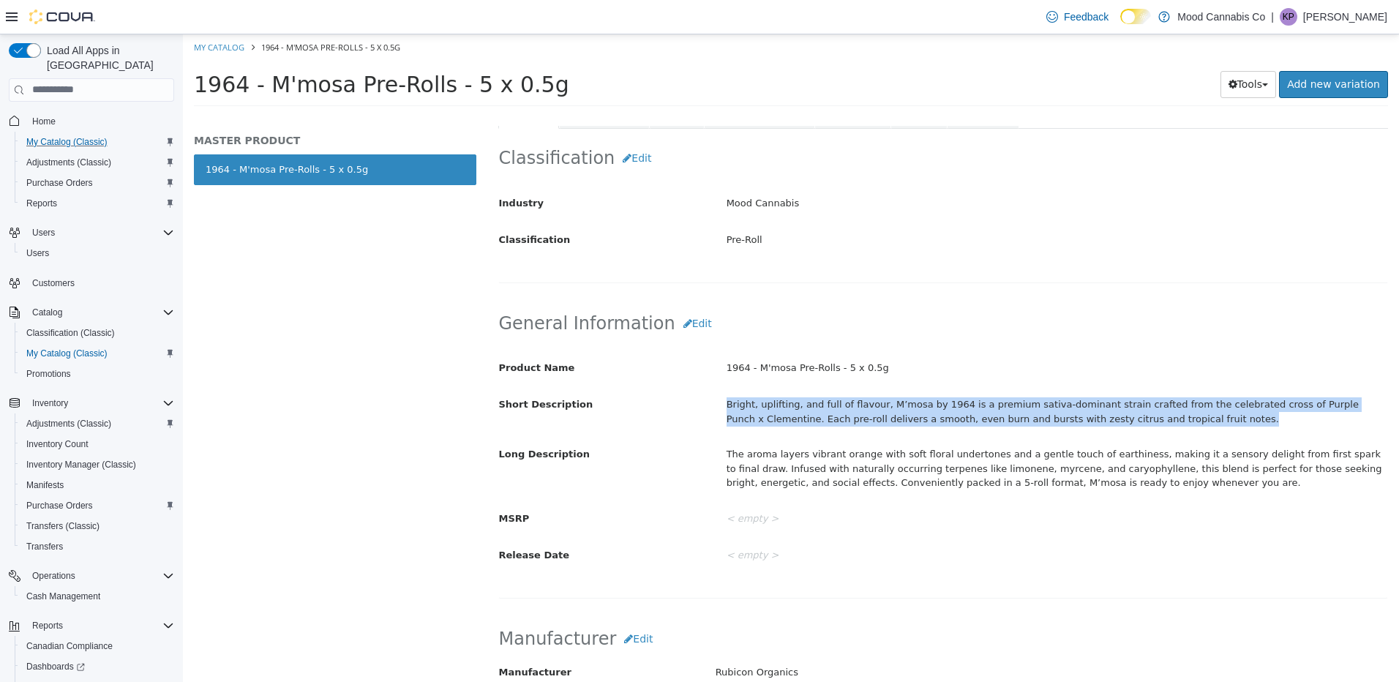
copy div "Bright, uplifting, and full of flavour, M’mosa by 1964 is a premium sativa-domi…"
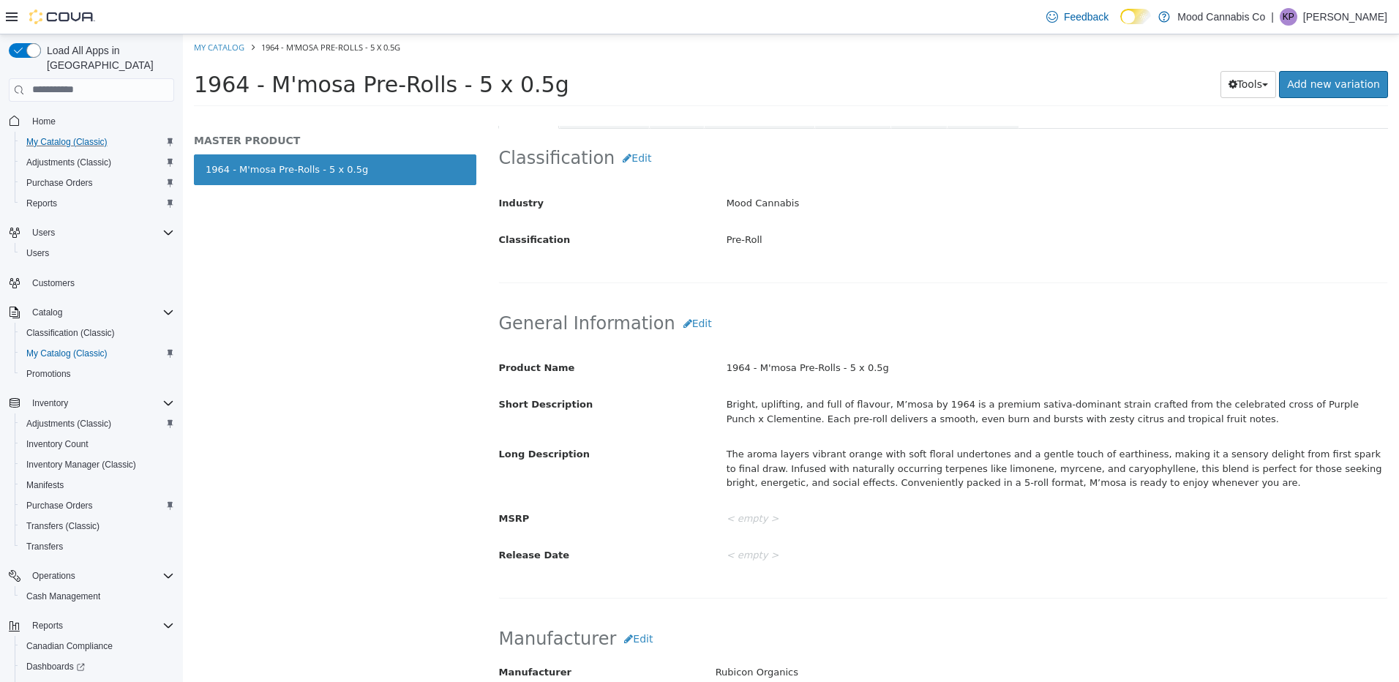
click at [950, 442] on div "The aroma layers vibrant orange with soft floral undertones and a gentle touch …" at bounding box center [1056, 467] width 683 height 53
click at [955, 452] on div "The aroma layers vibrant orange with soft floral undertones and a gentle touch …" at bounding box center [1056, 467] width 683 height 53
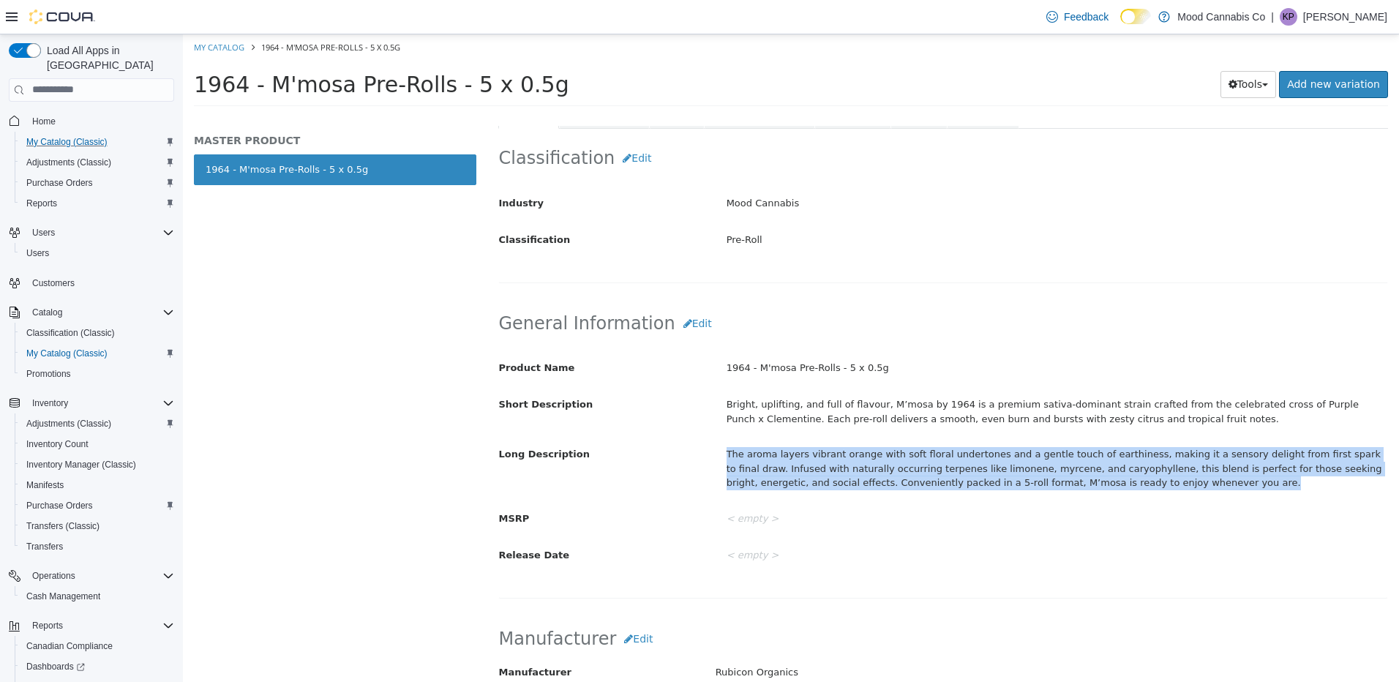
click at [955, 452] on div "The aroma layers vibrant orange with soft floral undertones and a gentle touch …" at bounding box center [1056, 467] width 683 height 53
copy div "The aroma layers vibrant orange with soft floral undertones and a gentle touch …"
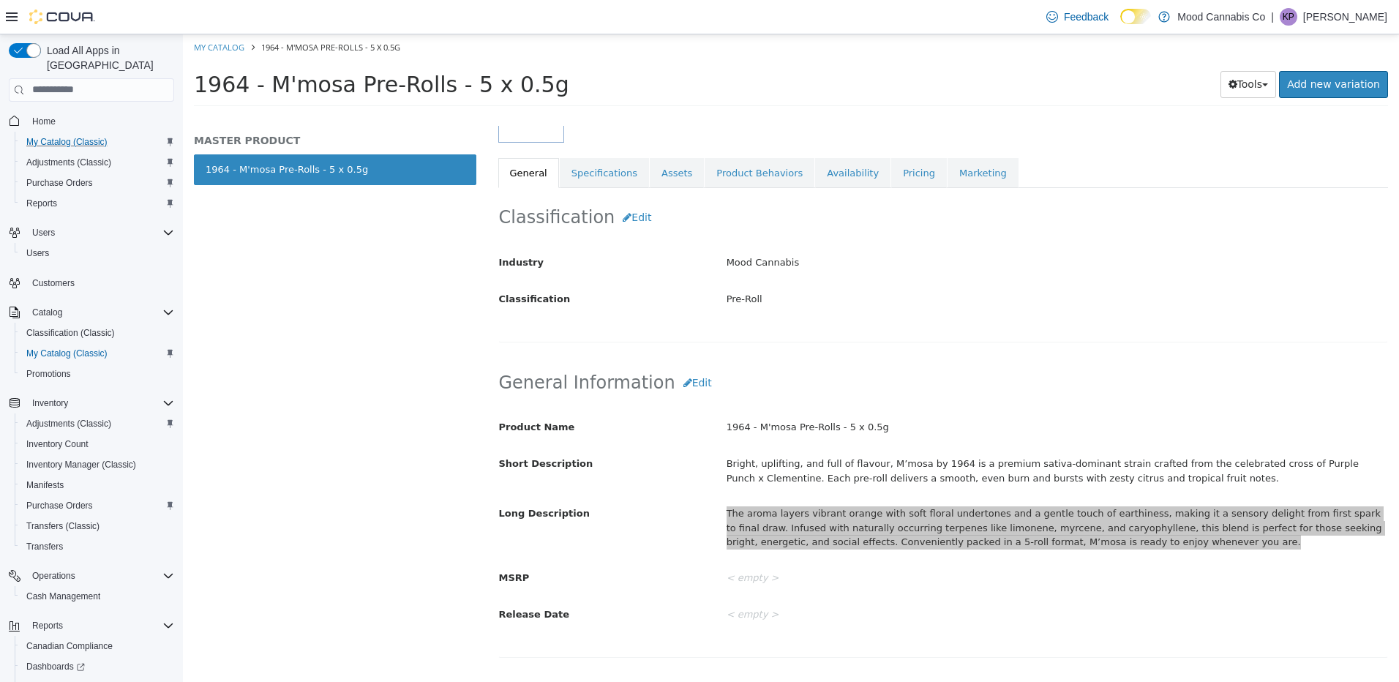
scroll to position [146, 0]
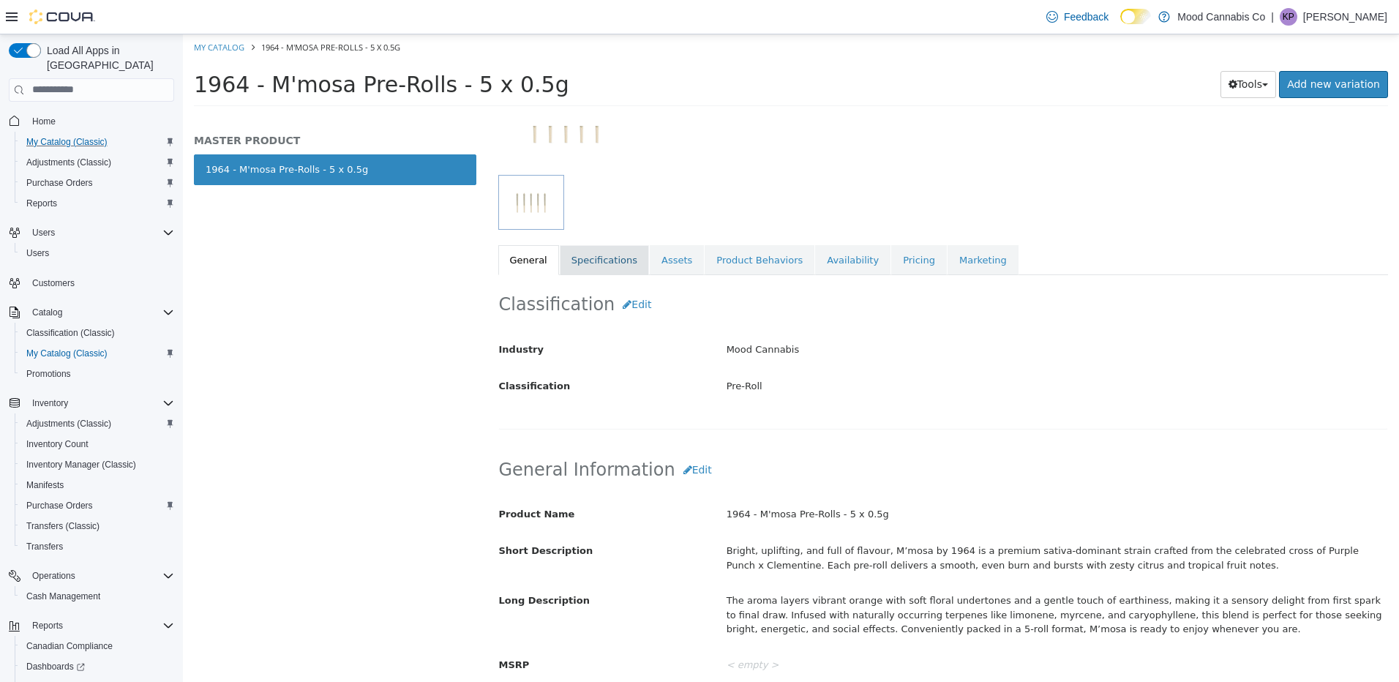
click at [591, 254] on link "Specifications" at bounding box center [604, 259] width 89 height 31
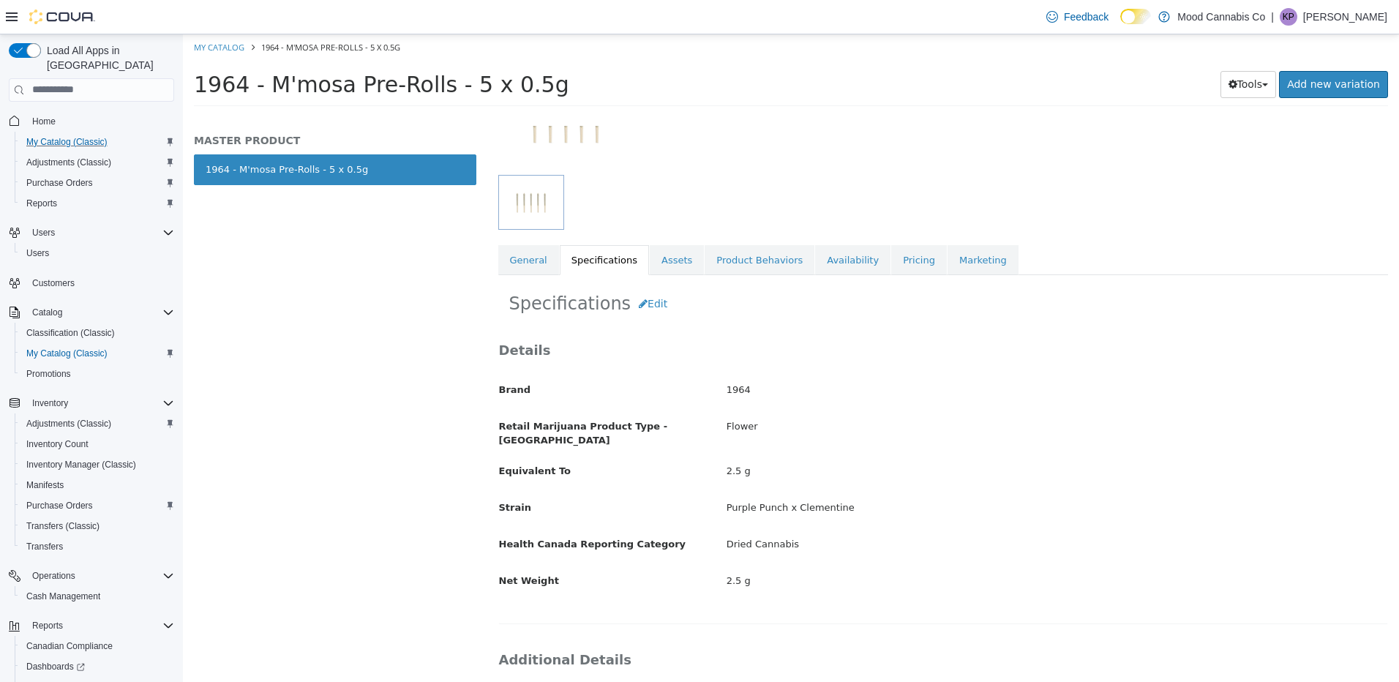
scroll to position [366, 0]
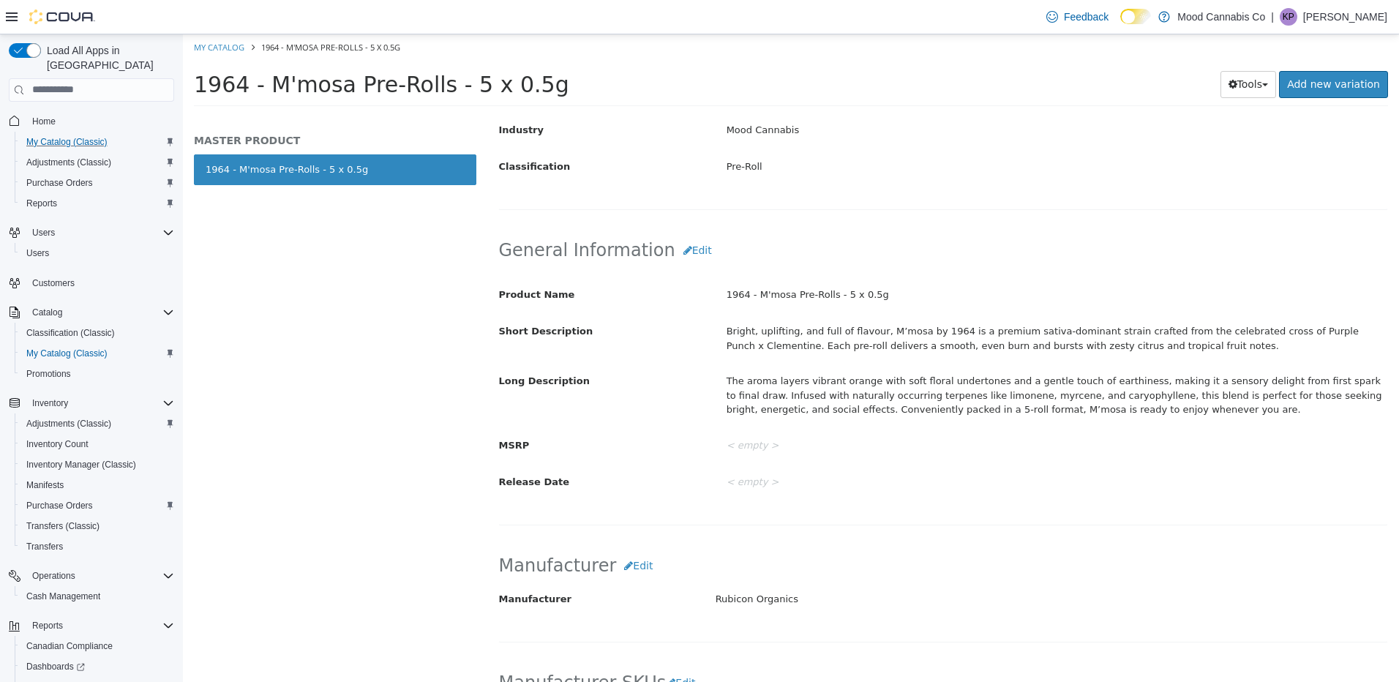
select select "**********"
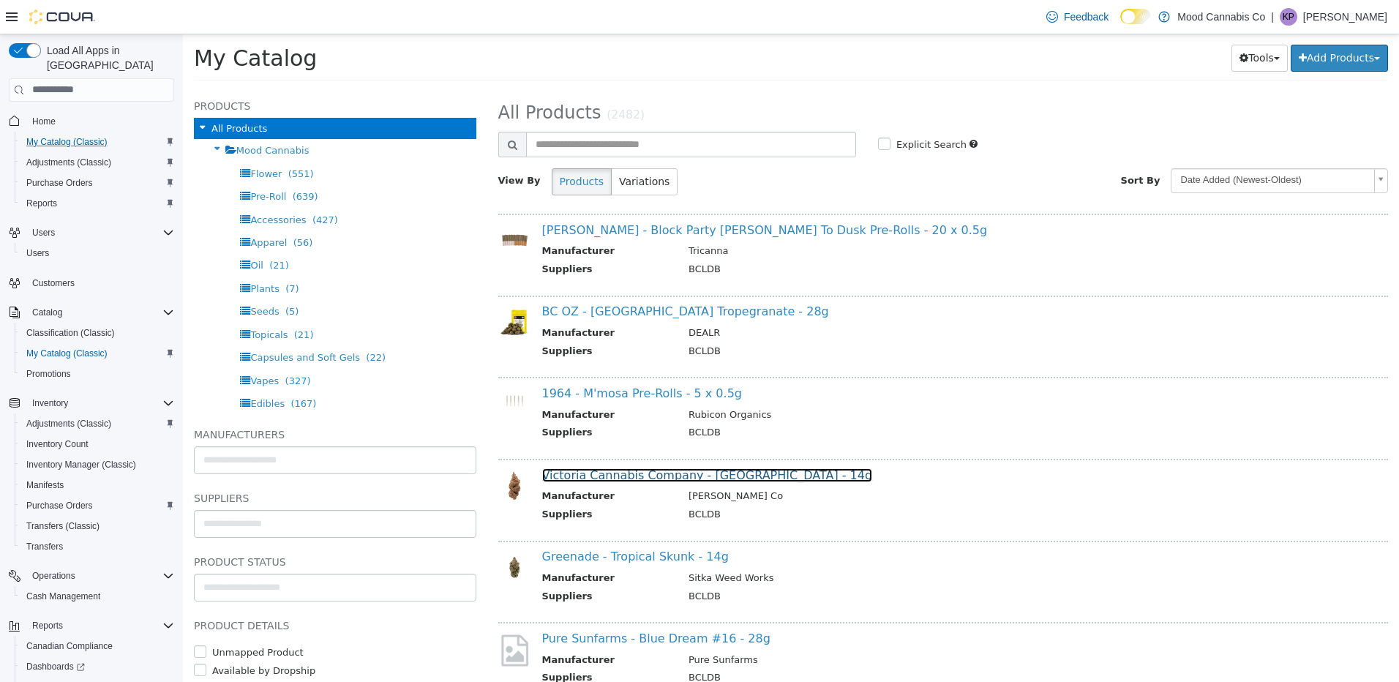
click at [701, 481] on link "Victoria Cannabis Company - [GEOGRAPHIC_DATA] - 14g" at bounding box center [707, 474] width 331 height 14
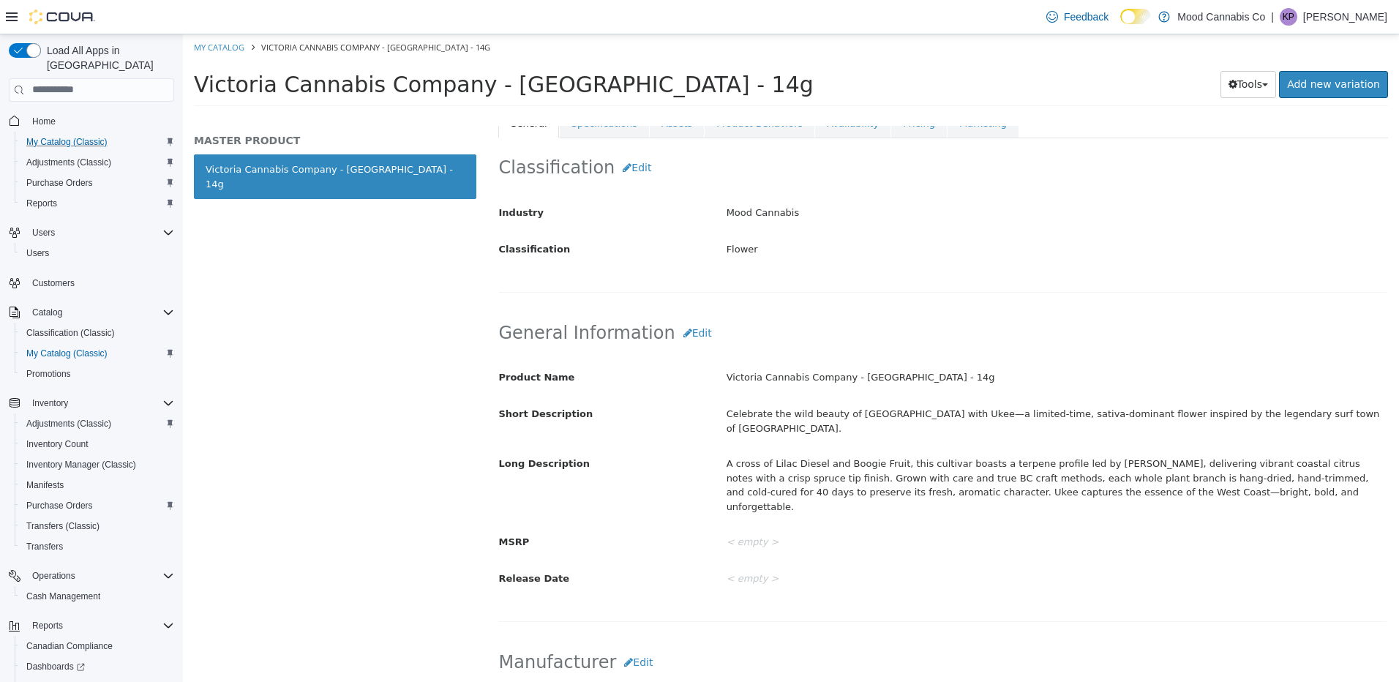
scroll to position [293, 0]
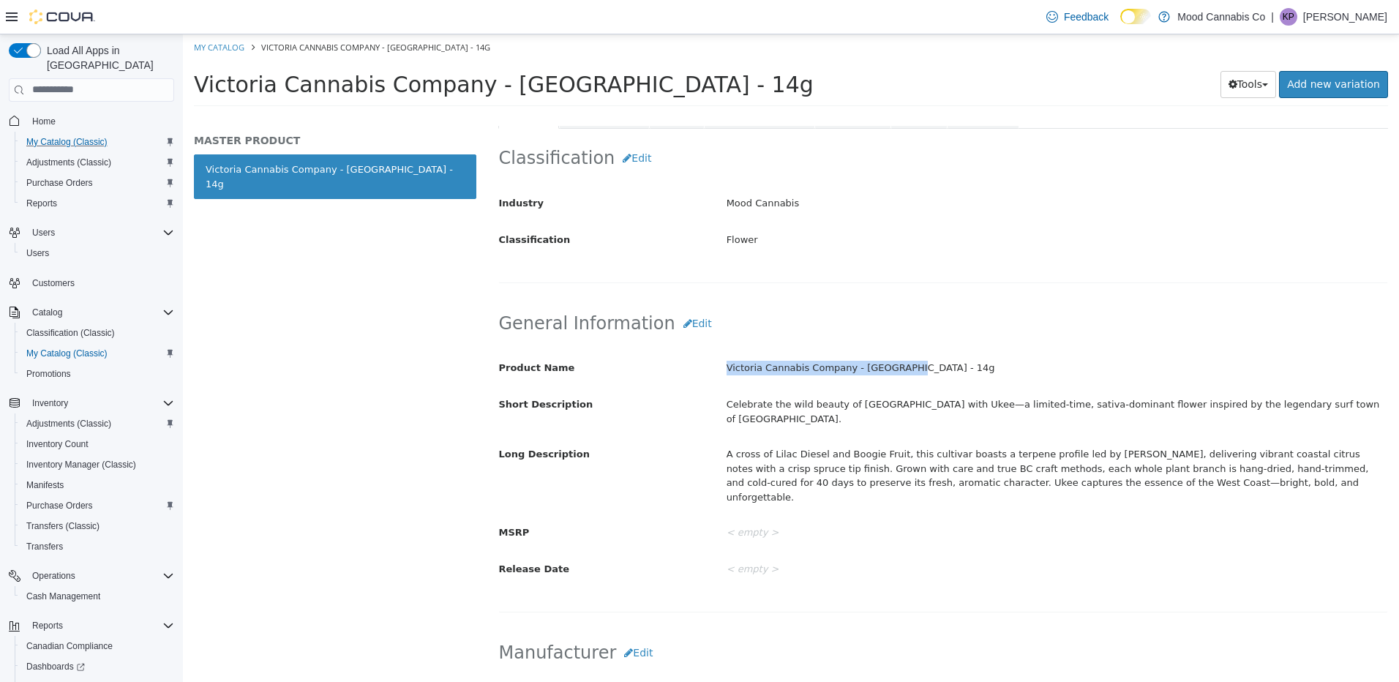
drag, startPoint x: 718, startPoint y: 365, endPoint x: 985, endPoint y: 361, distance: 267.0
click at [985, 361] on div "Victoria Cannabis Company - [GEOGRAPHIC_DATA] - 14g" at bounding box center [1056, 368] width 683 height 26
copy div "Victoria Cannabis Company - [GEOGRAPHIC_DATA] - 14g"
click at [997, 462] on div "A cross of Lilac Diesel and Boogie Fruit, this cultivar boasts a terpene profil…" at bounding box center [1056, 474] width 683 height 67
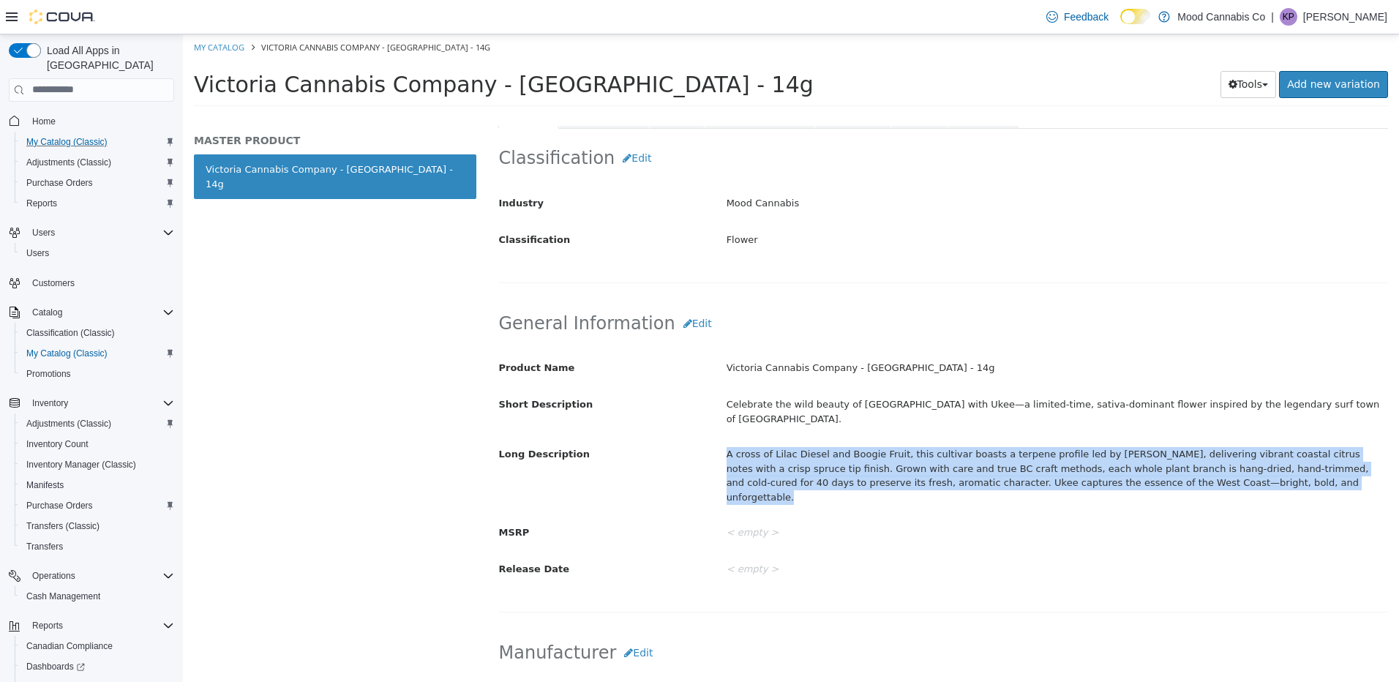
click at [997, 462] on div "A cross of Lilac Diesel and Boogie Fruit, this cultivar boasts a terpene profil…" at bounding box center [1056, 474] width 683 height 67
copy div "A cross of Lilac Diesel and Boogie Fruit, this cultivar boasts a terpene profil…"
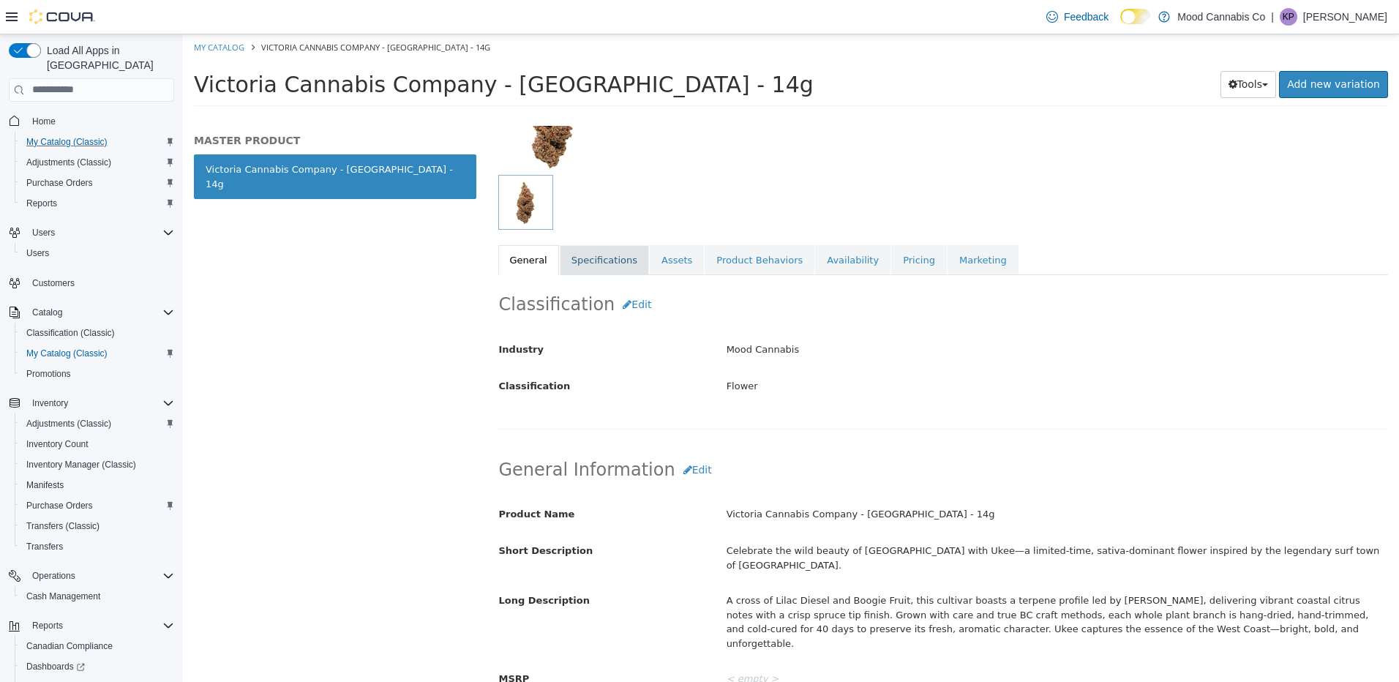
click at [596, 268] on link "Specifications" at bounding box center [604, 259] width 89 height 31
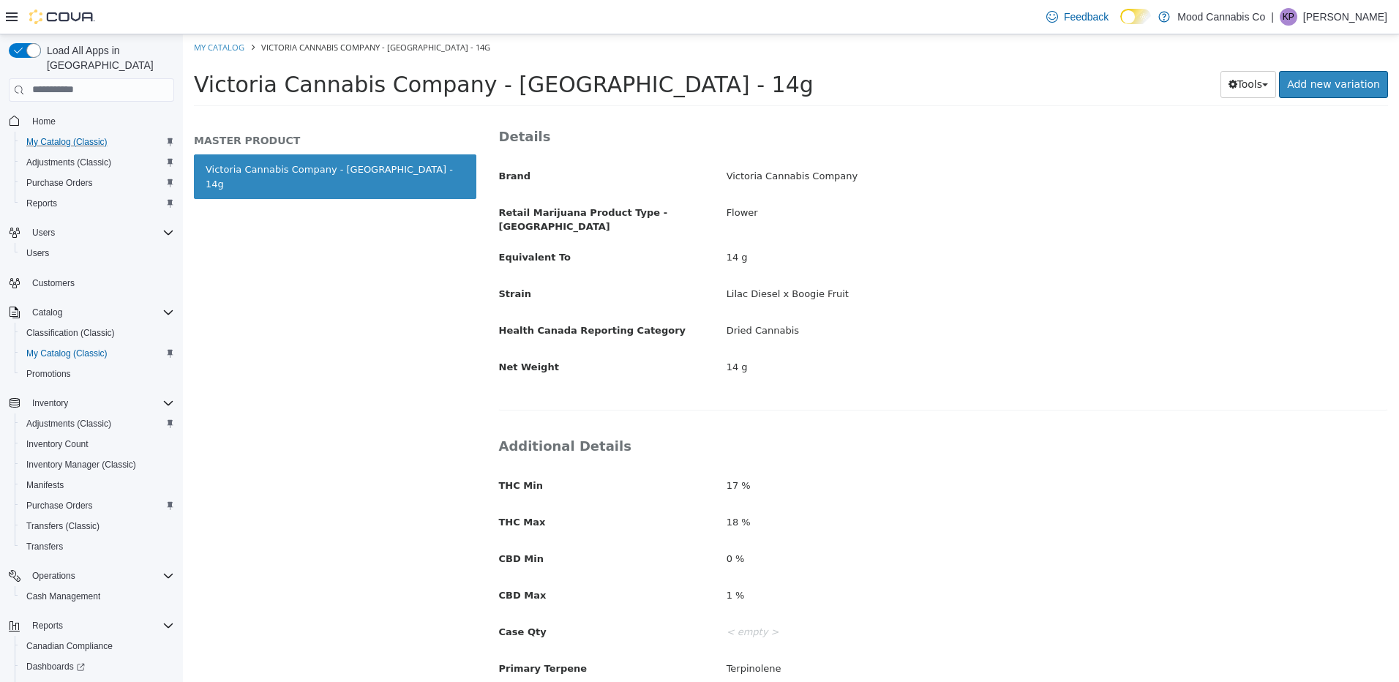
scroll to position [439, 0]
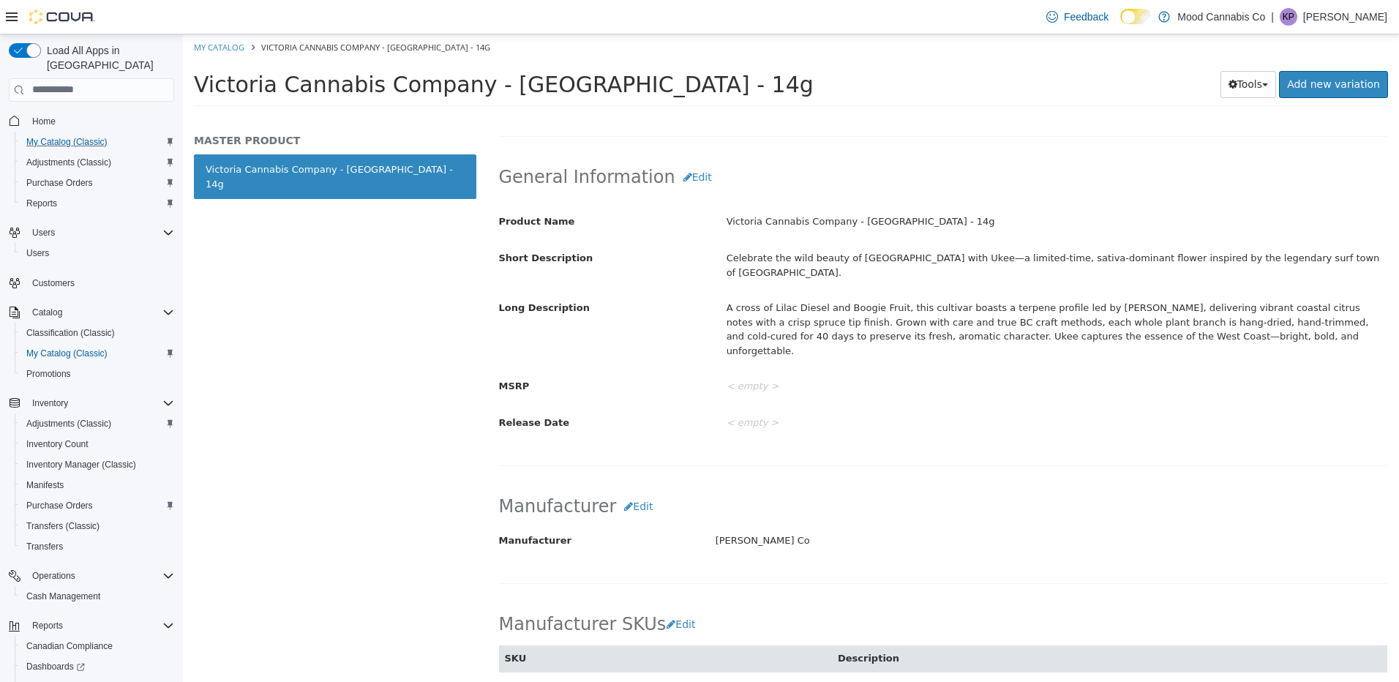
select select "**********"
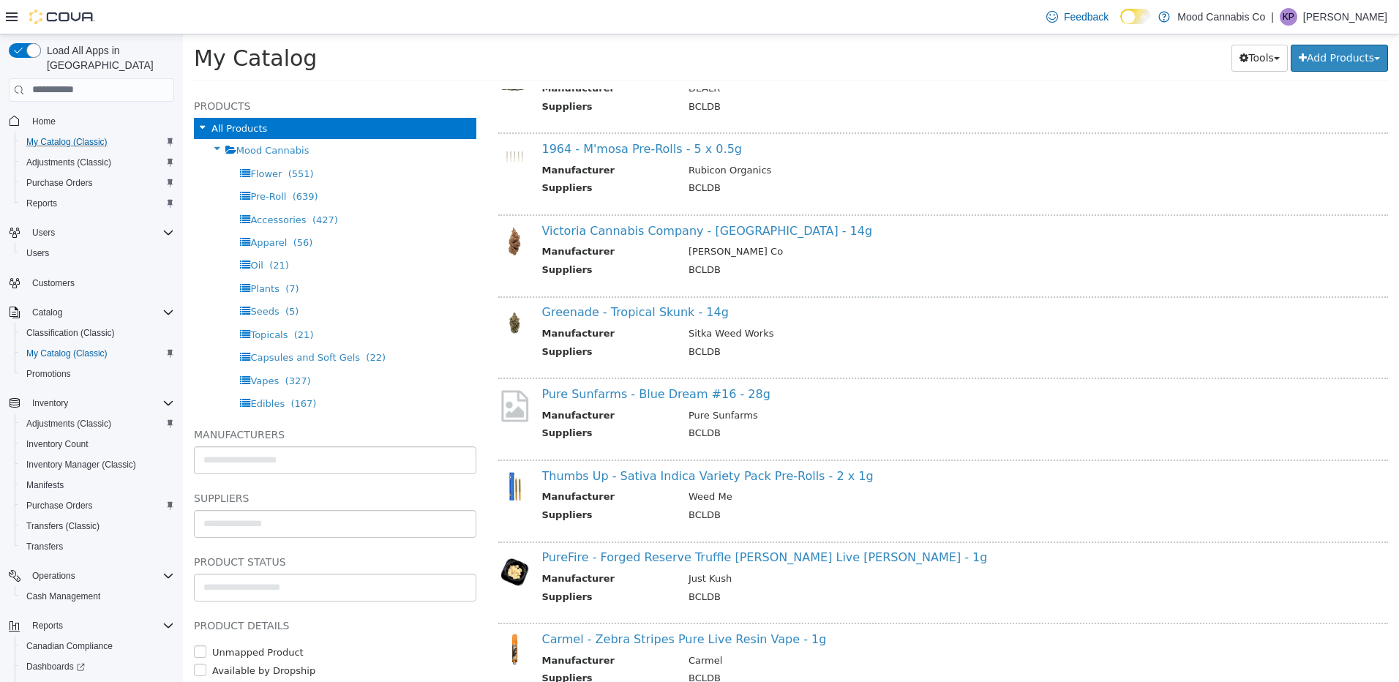
scroll to position [293, 0]
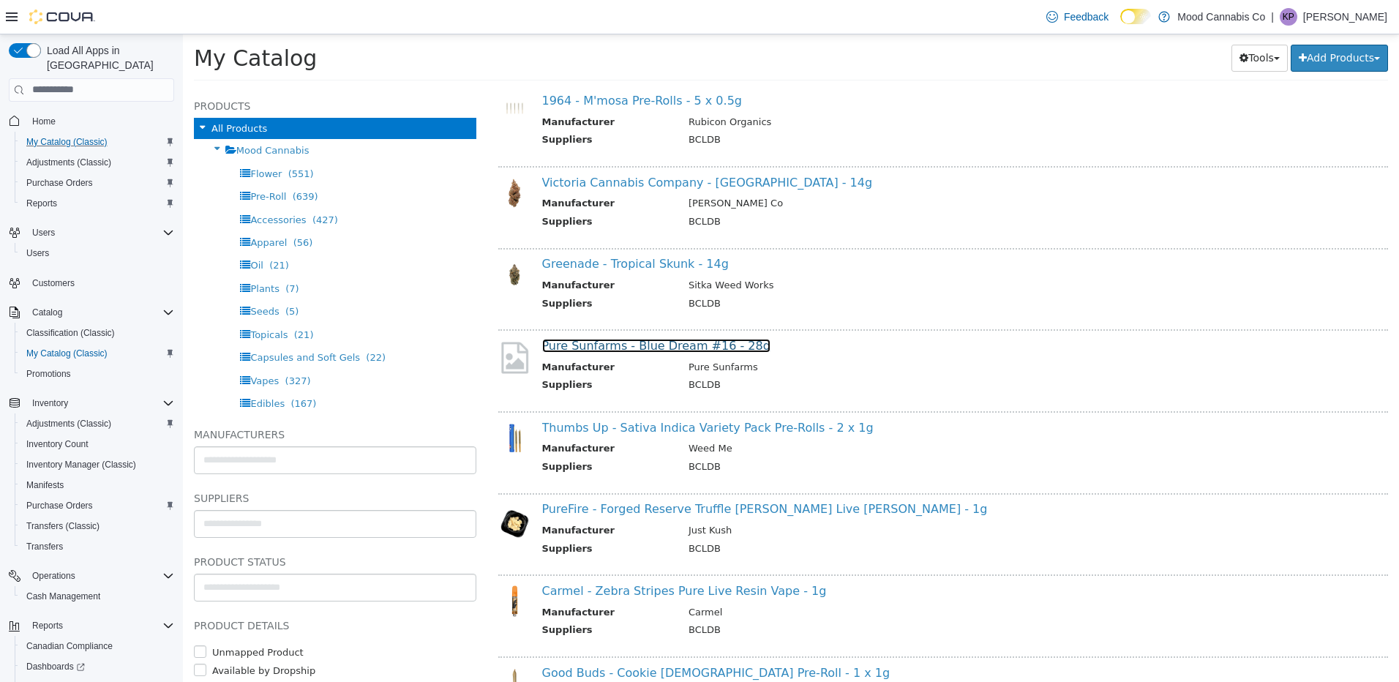
click at [638, 343] on link "Pure Sunfarms - Blue Dream #16 - 28g" at bounding box center [656, 345] width 228 height 14
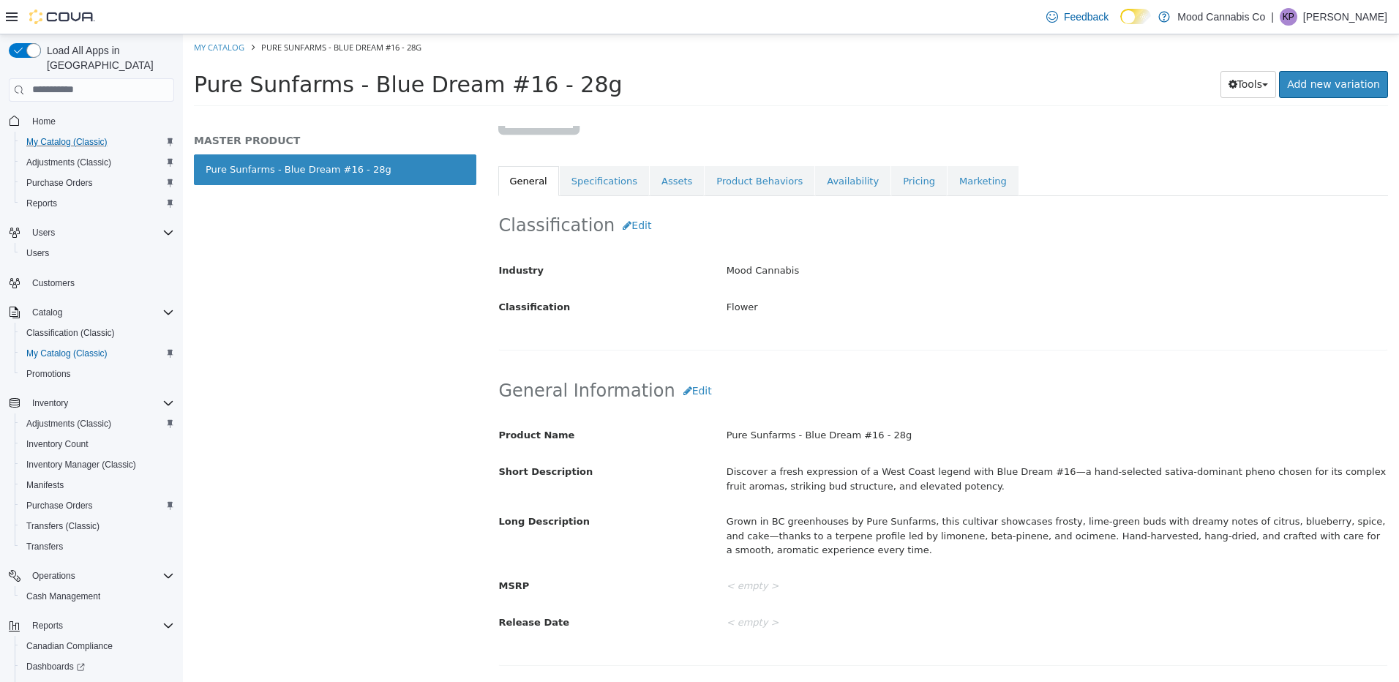
scroll to position [219, 0]
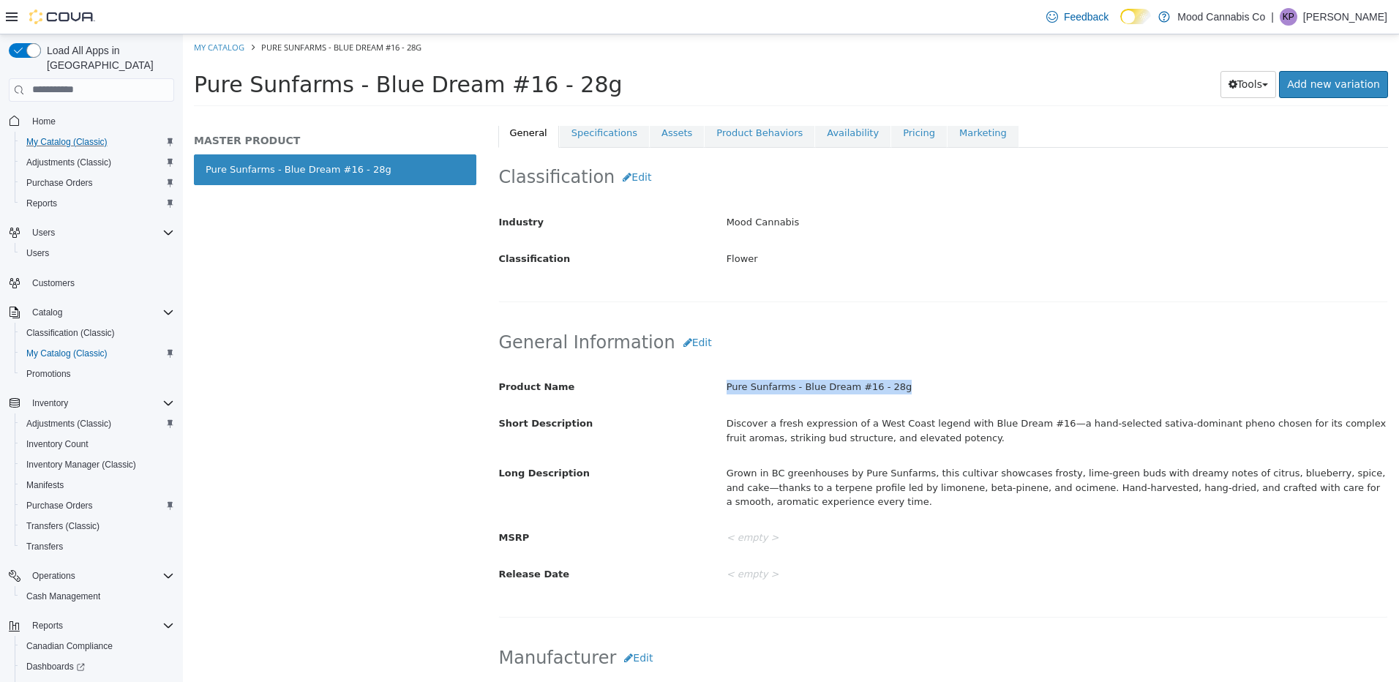
drag, startPoint x: 721, startPoint y: 391, endPoint x: 953, endPoint y: 391, distance: 232.6
click at [953, 391] on div "Pure Sunfarms - Blue Dream #16 - 28g" at bounding box center [1056, 387] width 683 height 26
click at [817, 476] on div "Grown in BC greenhouses by Pure Sunfarms, this cultivar showcases frosty, lime-…" at bounding box center [1056, 486] width 683 height 53
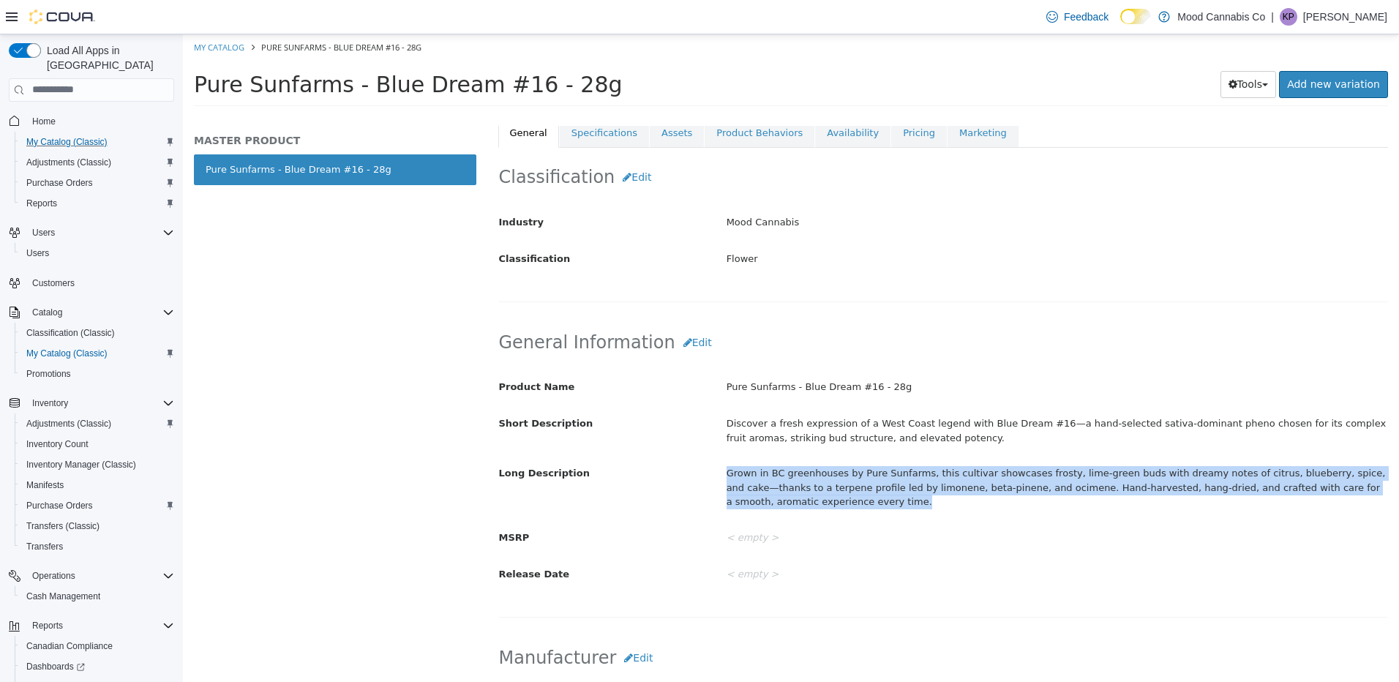
click at [817, 476] on div "Grown in BC greenhouses by Pure Sunfarms, this cultivar showcases frosty, lime-…" at bounding box center [1056, 486] width 683 height 53
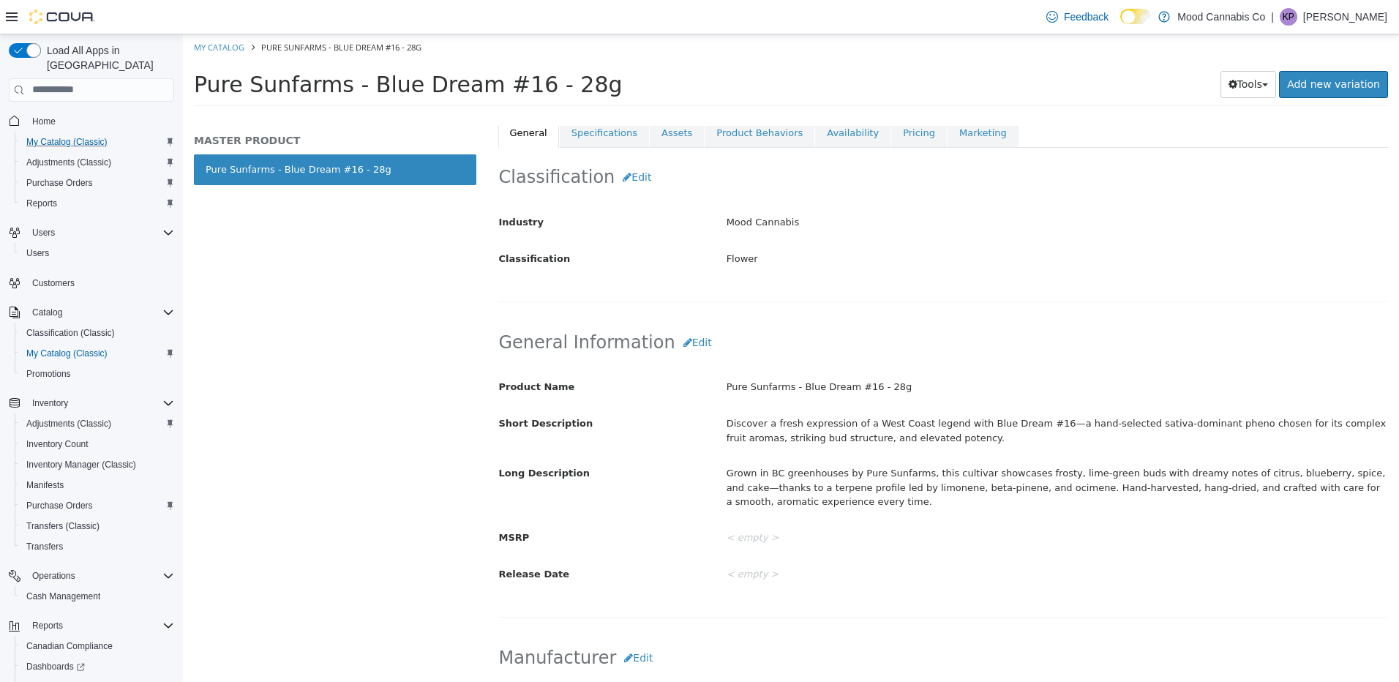
click at [903, 428] on div "Discover a fresh expression of a West Coast legend with Blue Dream #16—a hand-s…" at bounding box center [1056, 429] width 683 height 39
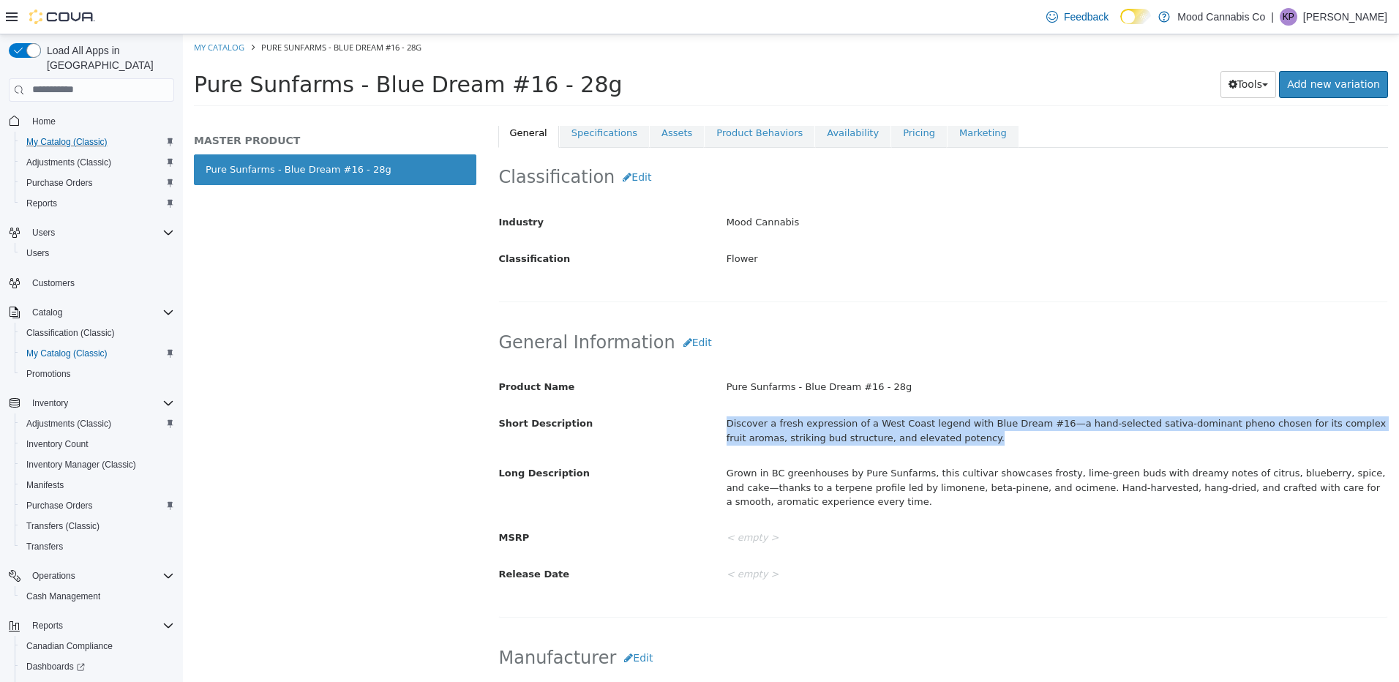
click at [903, 428] on div "Discover a fresh expression of a West Coast legend with Blue Dream #16—a hand-s…" at bounding box center [1056, 429] width 683 height 39
click at [593, 130] on link "Specifications" at bounding box center [604, 132] width 89 height 31
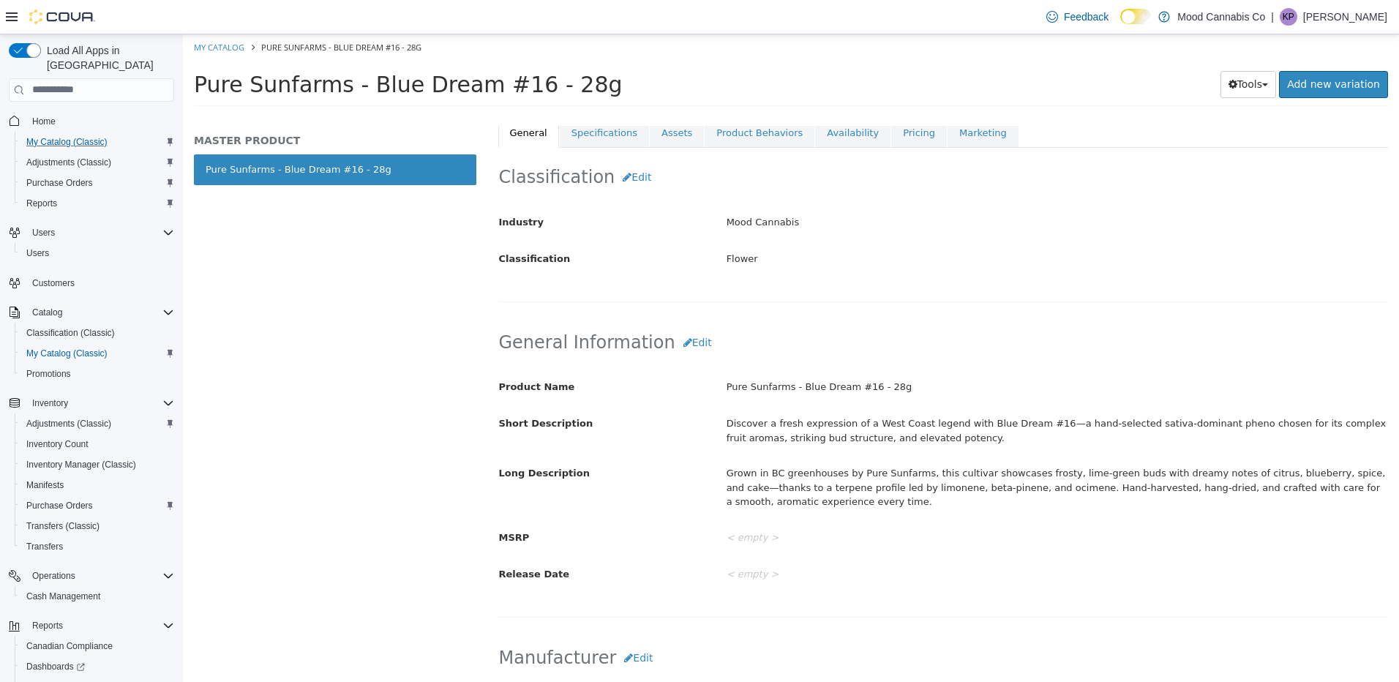
select select "**********"
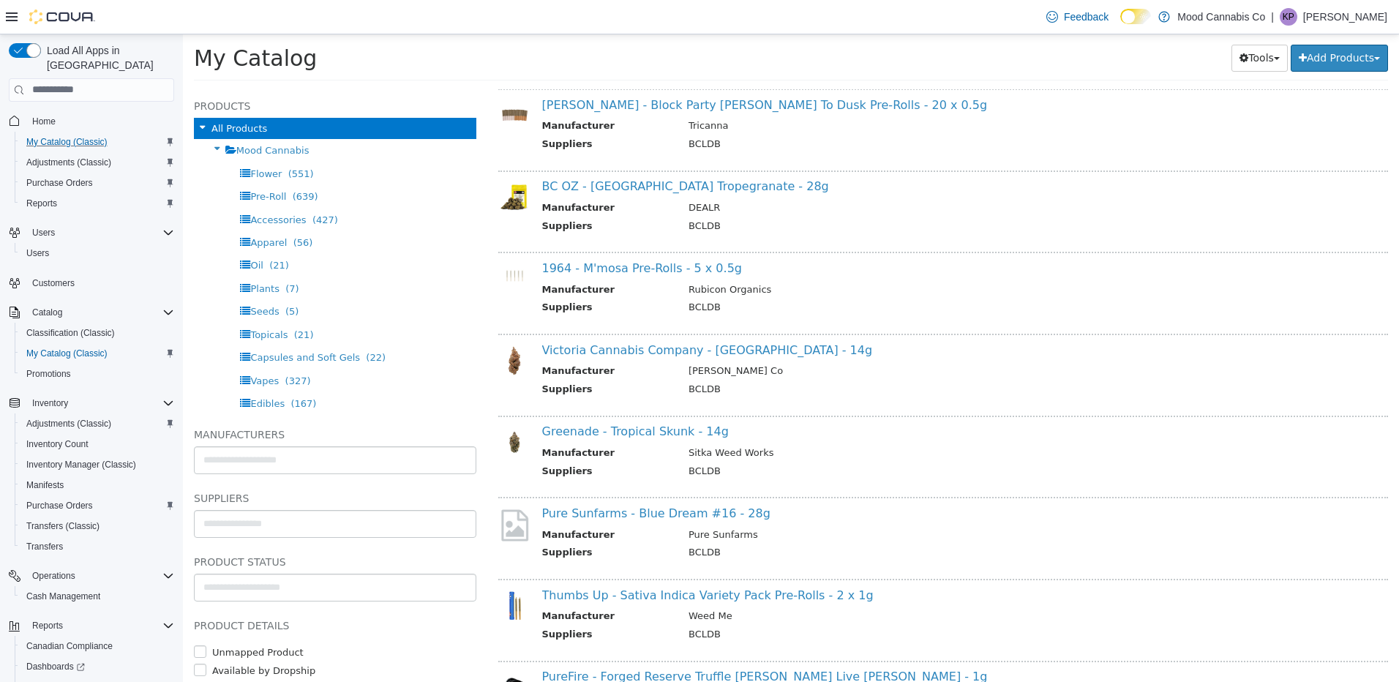
scroll to position [293, 0]
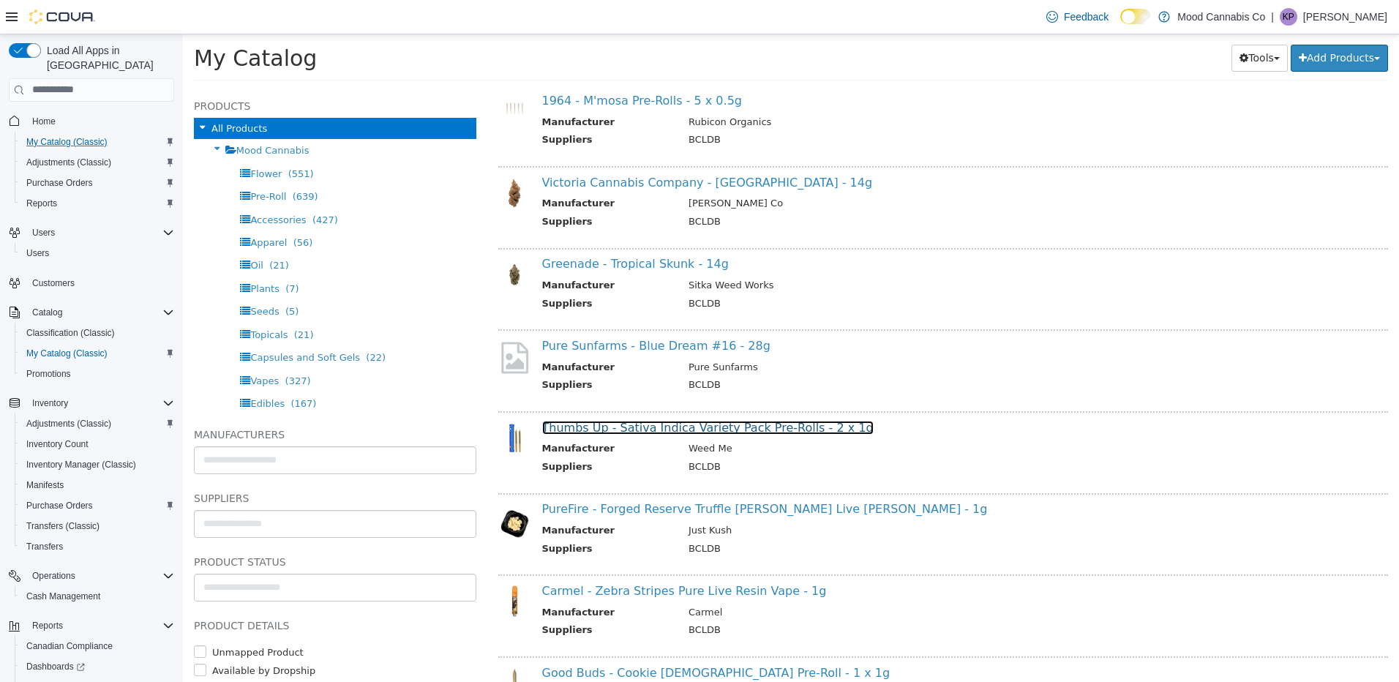
click at [685, 427] on link "Thumbs Up - Sativa Indica Variety Pack Pre-Rolls - 2 x 1g" at bounding box center [707, 427] width 331 height 14
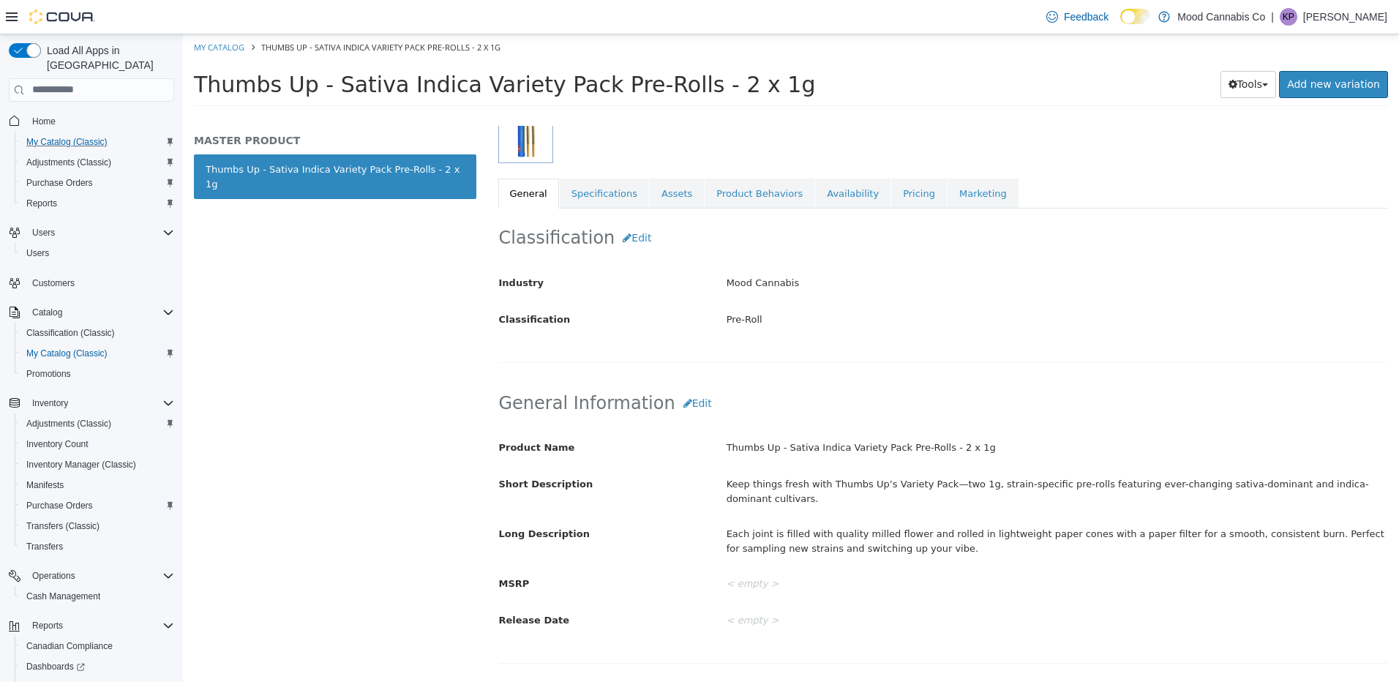
scroll to position [219, 0]
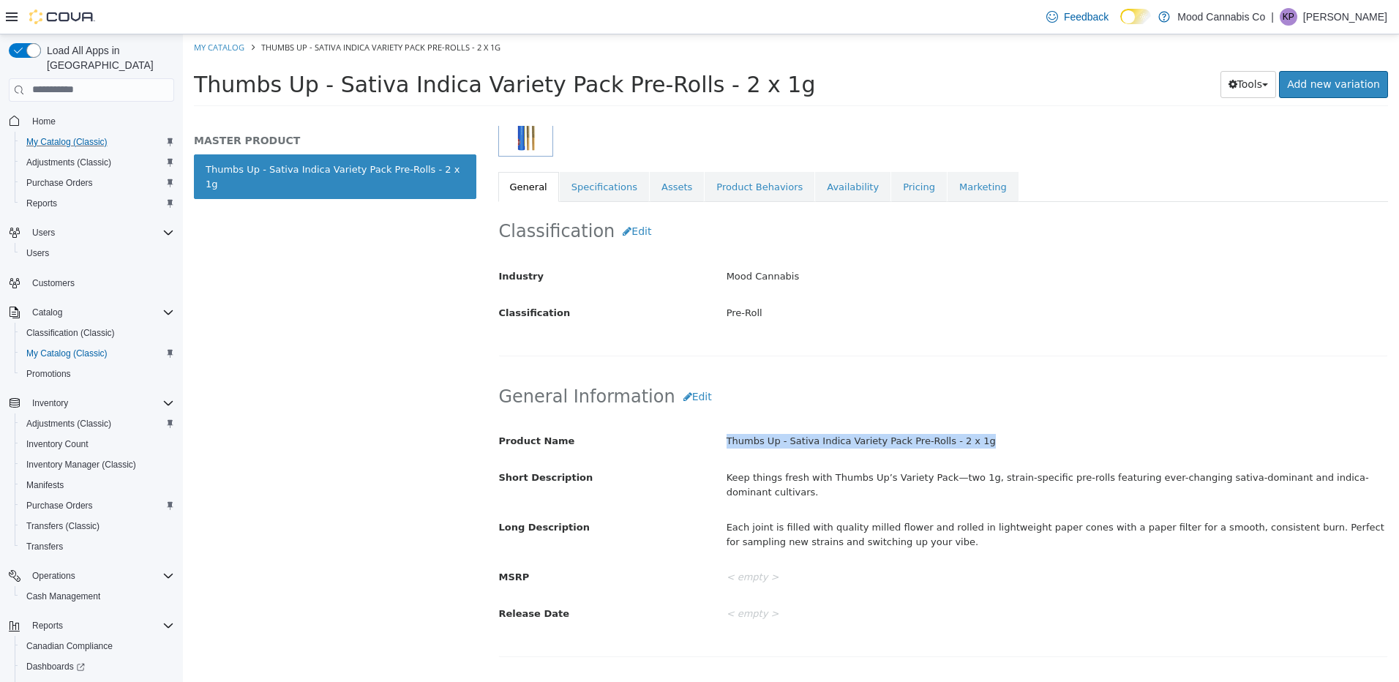
drag, startPoint x: 718, startPoint y: 444, endPoint x: 959, endPoint y: 440, distance: 240.7
click at [959, 440] on div "Thumbs Up - Sativa Indica Variety Pack Pre-Rolls - 2 x 1g" at bounding box center [1056, 441] width 683 height 26
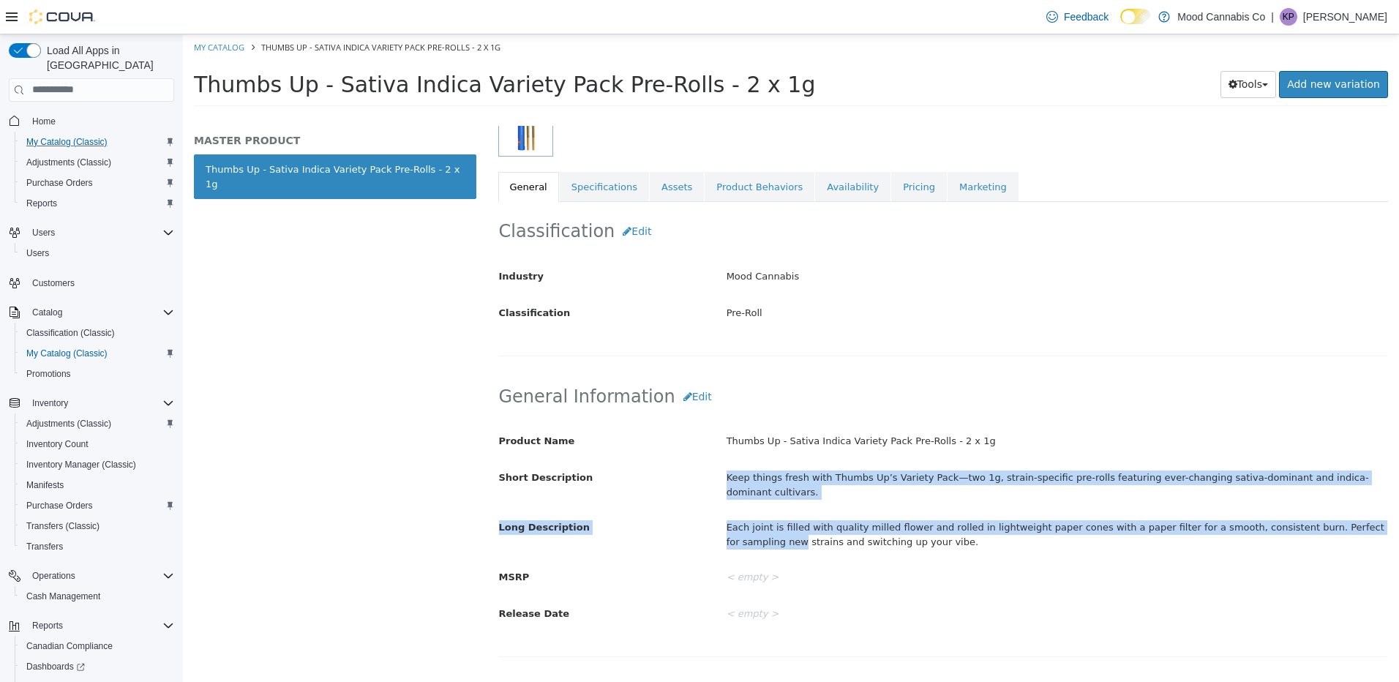
drag, startPoint x: 702, startPoint y: 478, endPoint x: 1382, endPoint y: 508, distance: 680.3
click at [1382, 508] on div "Product Name Thumbs Up - Sativa Indica Variety Pack Pre-Rolls - 2 x 1g Short De…" at bounding box center [943, 527] width 889 height 198
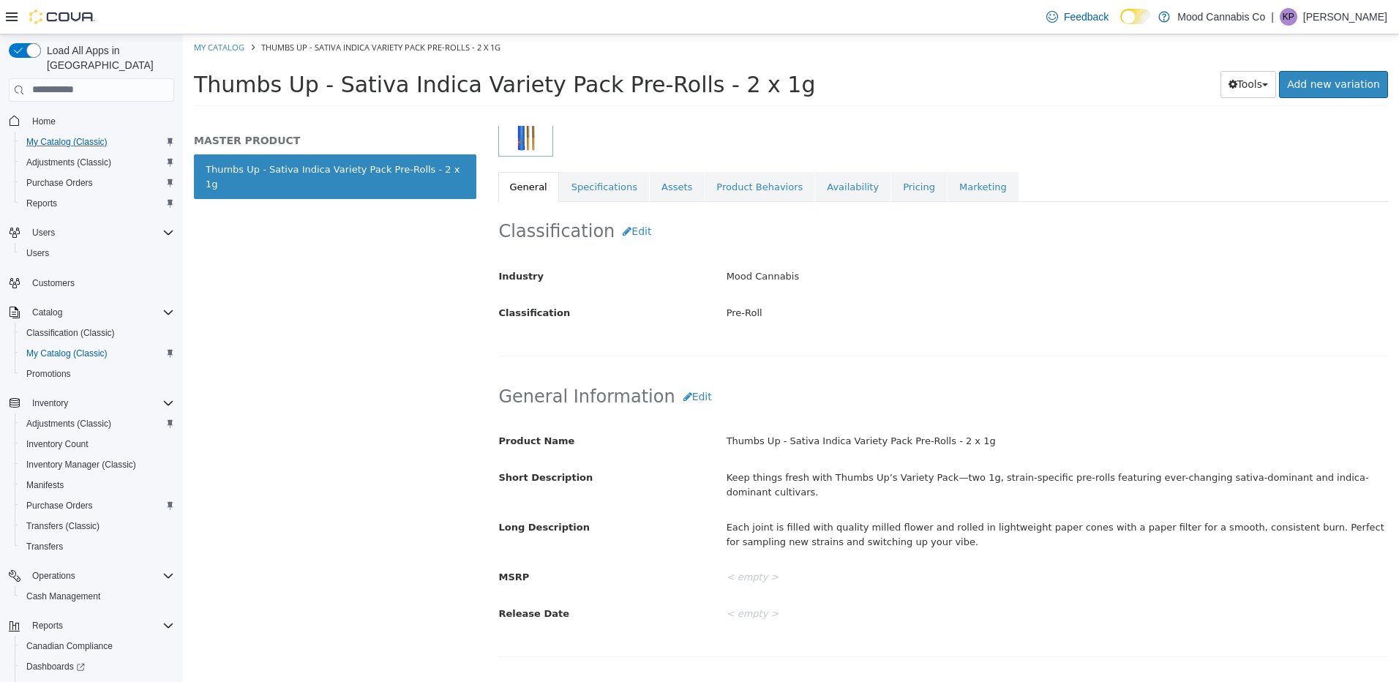
click at [882, 544] on div "Product Name Thumbs Up - Sativa Indica Variety Pack Pre-Rolls - 2 x 1g Short De…" at bounding box center [943, 527] width 889 height 198
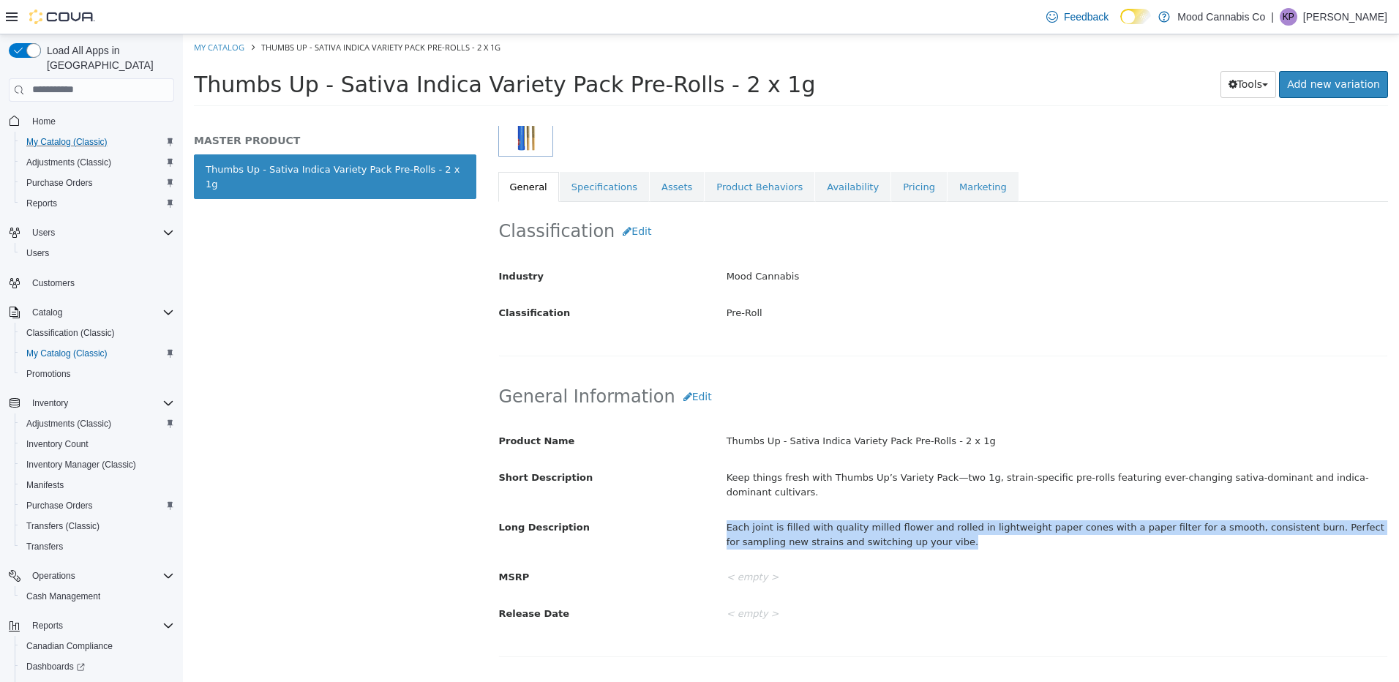
drag, startPoint x: 893, startPoint y: 528, endPoint x: 720, endPoint y: 519, distance: 172.9
click at [720, 519] on div "Each joint is filled with quality milled flower and rolled in lightweight paper…" at bounding box center [1056, 533] width 683 height 39
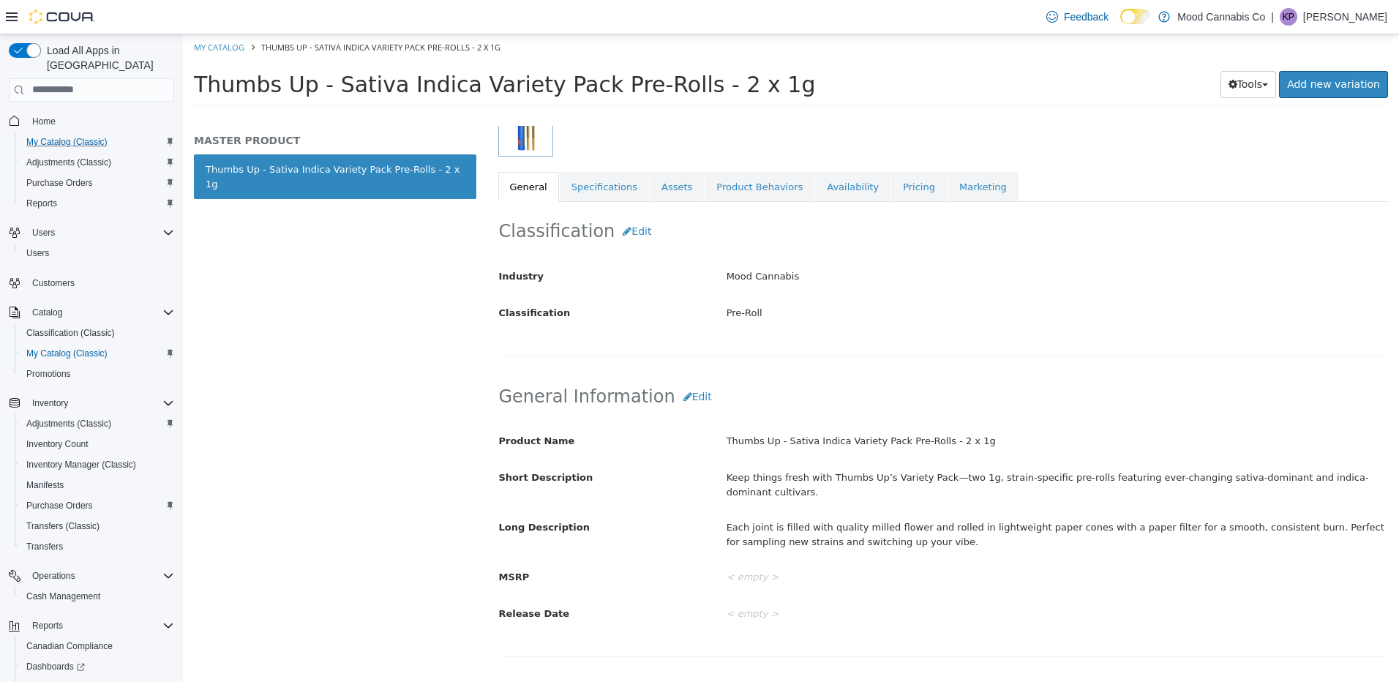
click at [961, 479] on div "Keep things fresh with Thumbs Up’s Variety Pack—two 1g, strain-specific pre-rol…" at bounding box center [1056, 484] width 683 height 39
click at [960, 479] on div "Keep things fresh with Thumbs Up’s Variety Pack—two 1g, strain-specific pre-rol…" at bounding box center [1056, 484] width 683 height 39
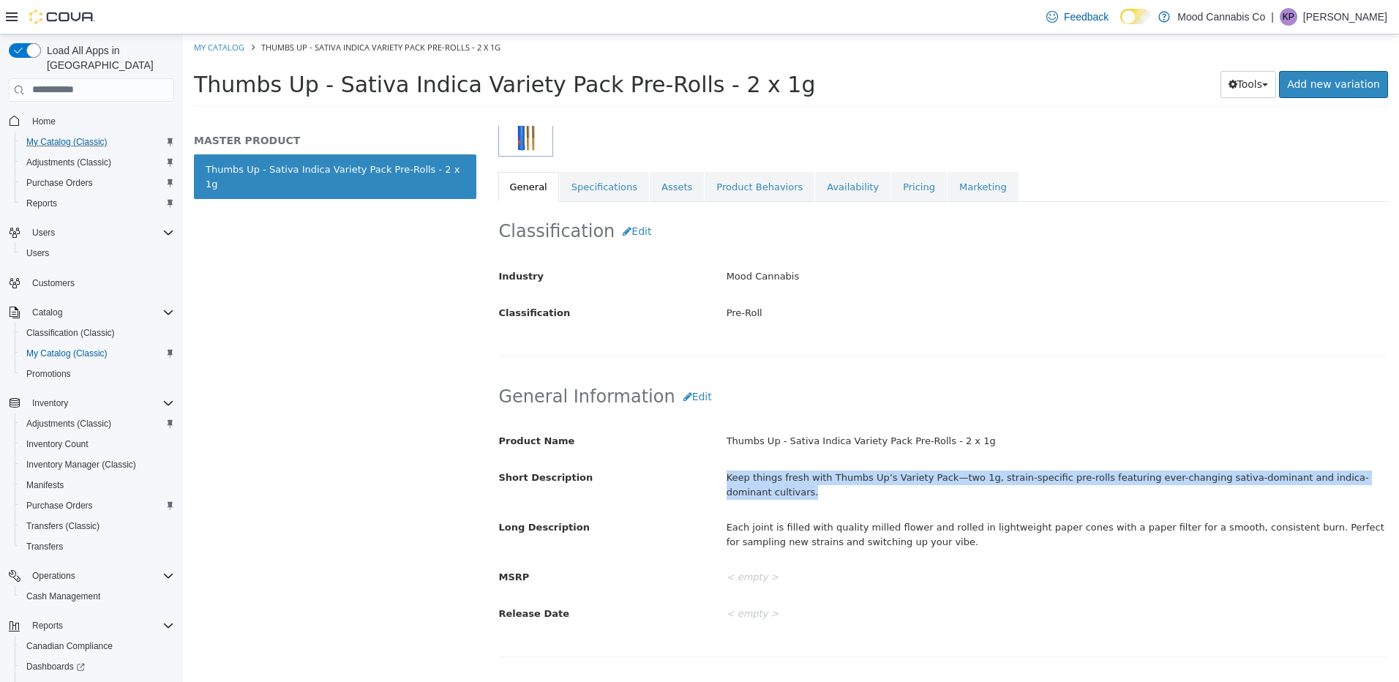
click at [960, 479] on div "Keep things fresh with Thumbs Up’s Variety Pack—two 1g, strain-specific pre-rol…" at bounding box center [1056, 484] width 683 height 39
select select "**********"
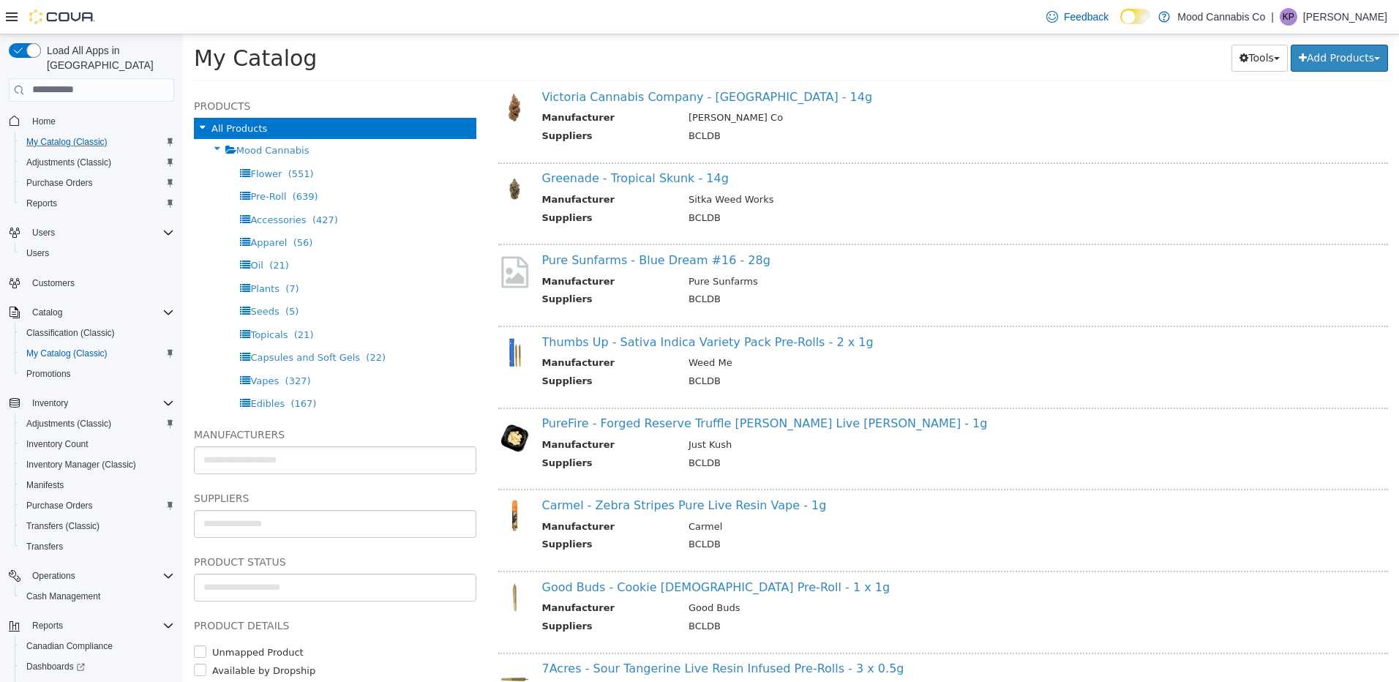
scroll to position [439, 0]
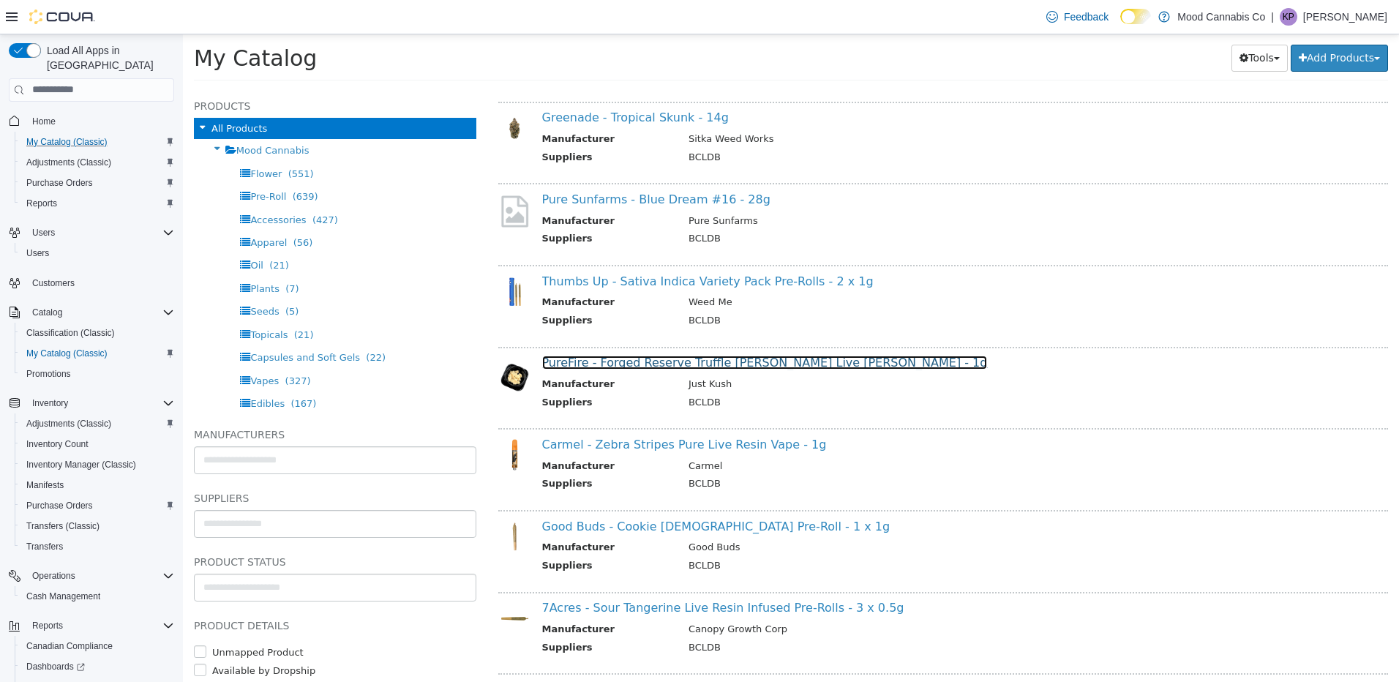
click at [648, 363] on link "PureFire - Forged Reserve Truffle [PERSON_NAME] Live [PERSON_NAME] - 1g" at bounding box center [765, 362] width 446 height 14
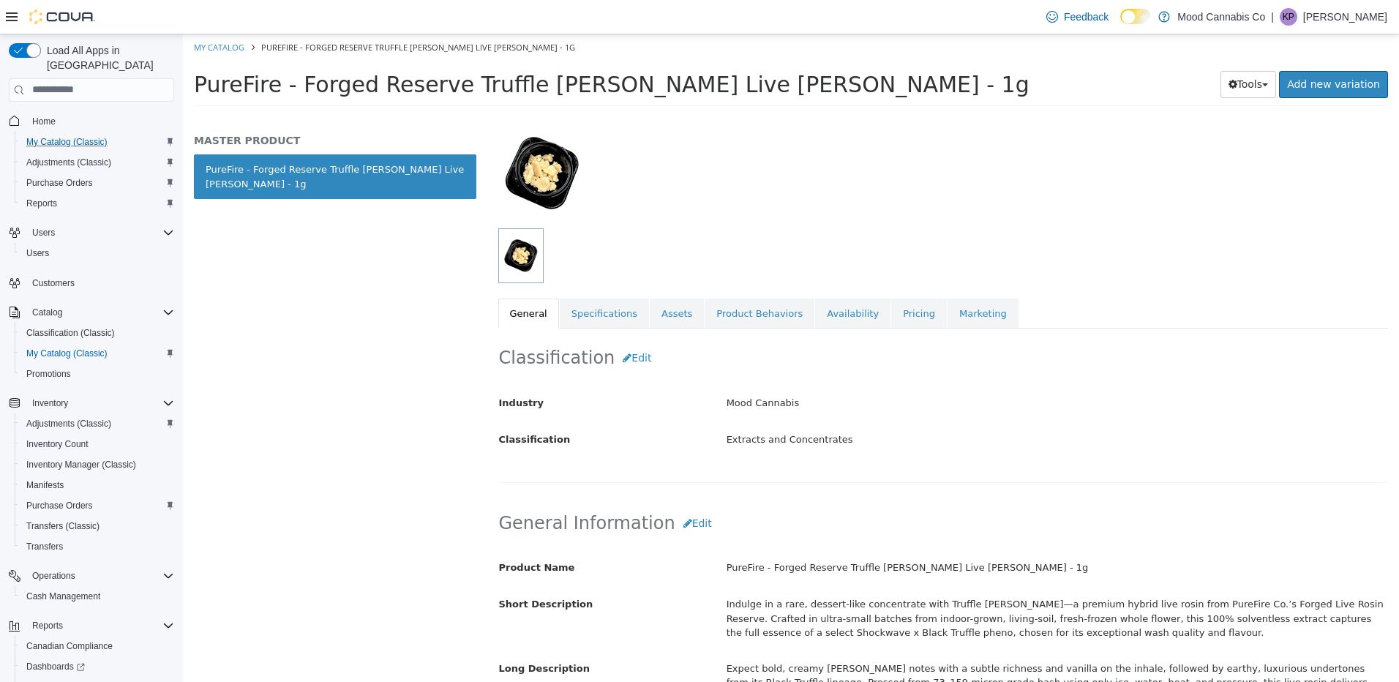
scroll to position [219, 0]
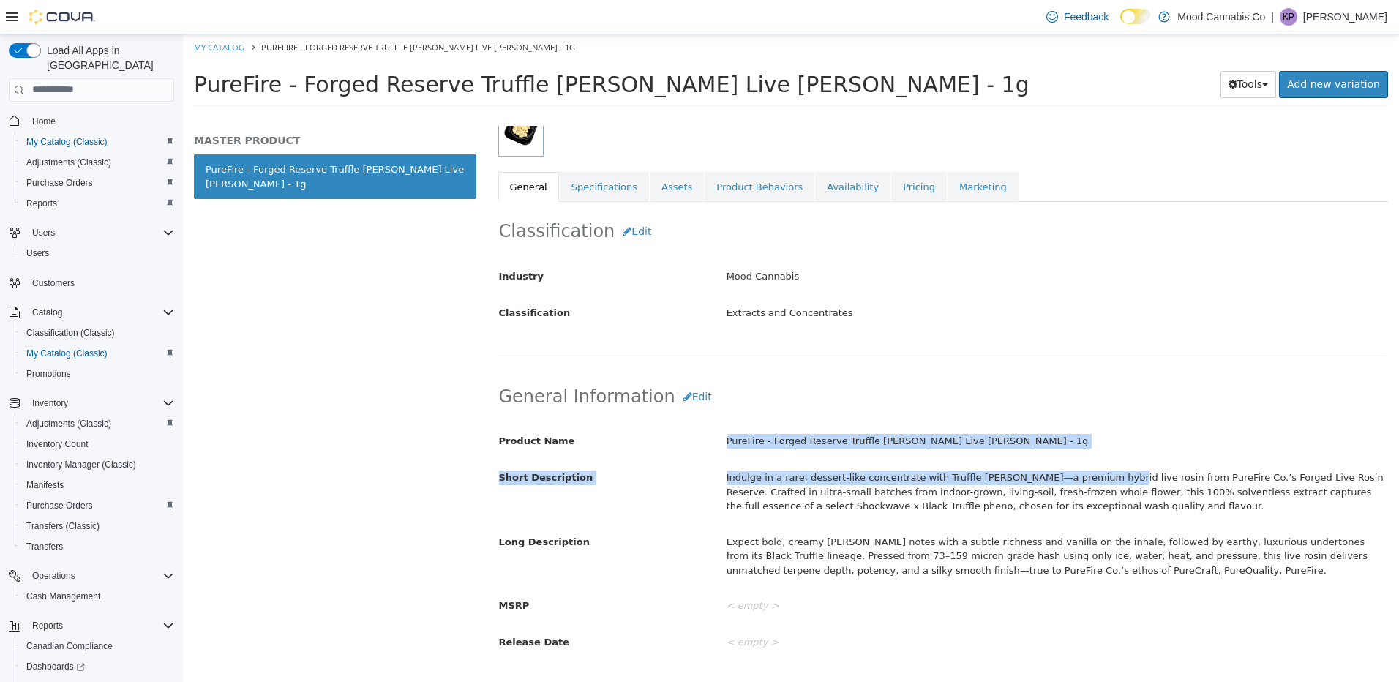
drag, startPoint x: 713, startPoint y: 443, endPoint x: 1075, endPoint y: 463, distance: 363.4
click at [1075, 463] on div "Product Name PureFire - Forged Reserve Truffle [PERSON_NAME] Live [PERSON_NAME]…" at bounding box center [943, 541] width 889 height 227
drag, startPoint x: 1075, startPoint y: 463, endPoint x: 956, endPoint y: 459, distance: 119.3
click at [957, 460] on div "Product Name PureFire - Forged Reserve Truffle [PERSON_NAME] Live [PERSON_NAME]…" at bounding box center [943, 541] width 889 height 227
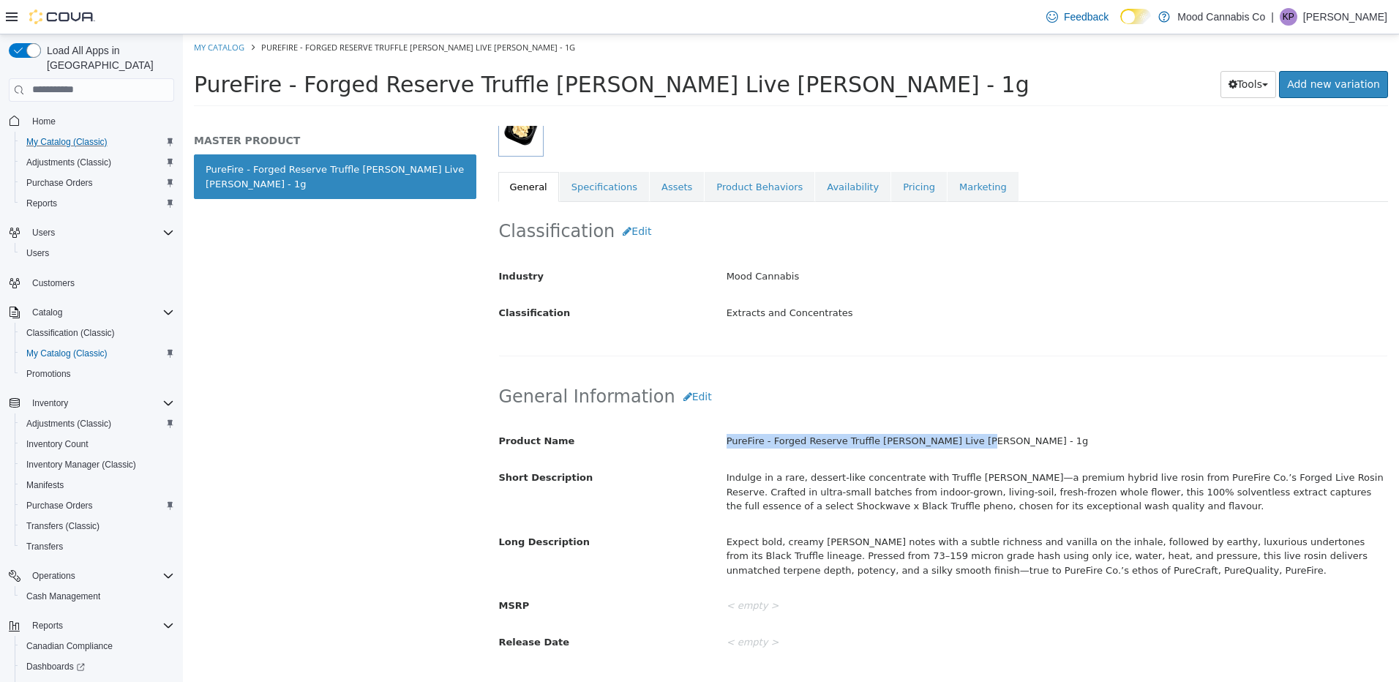
drag, startPoint x: 969, startPoint y: 442, endPoint x: 721, endPoint y: 439, distance: 248.7
click at [721, 439] on div "PureFire - Forged Reserve Truffle [PERSON_NAME] Live [PERSON_NAME] - 1g" at bounding box center [1056, 441] width 683 height 26
click at [964, 489] on div "Indulge in a rare, dessert-like concentrate with Truffle [PERSON_NAME]—a premiu…" at bounding box center [1056, 491] width 683 height 53
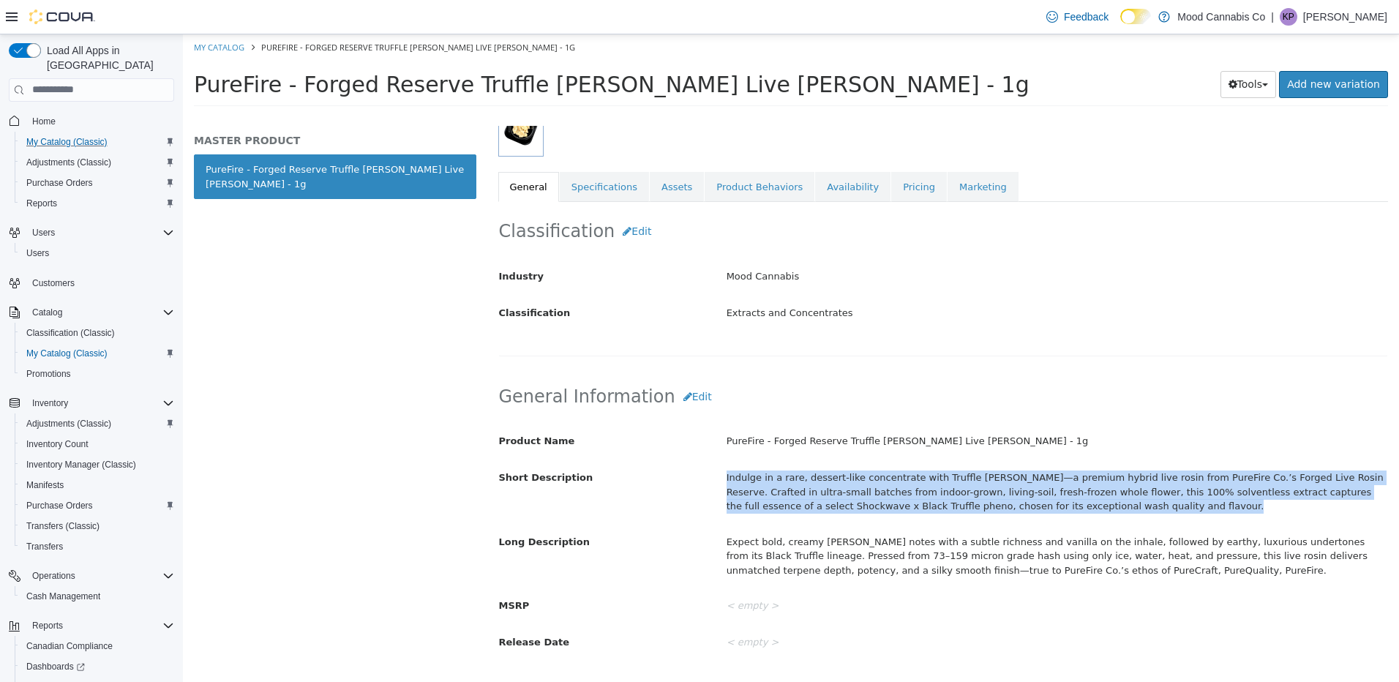
click at [965, 489] on div "Indulge in a rare, dessert-like concentrate with Truffle [PERSON_NAME]—a premiu…" at bounding box center [1056, 491] width 683 height 53
click at [804, 546] on div "Expect bold, creamy [PERSON_NAME] notes with a subtle richness and vanilla on t…" at bounding box center [1056, 555] width 683 height 53
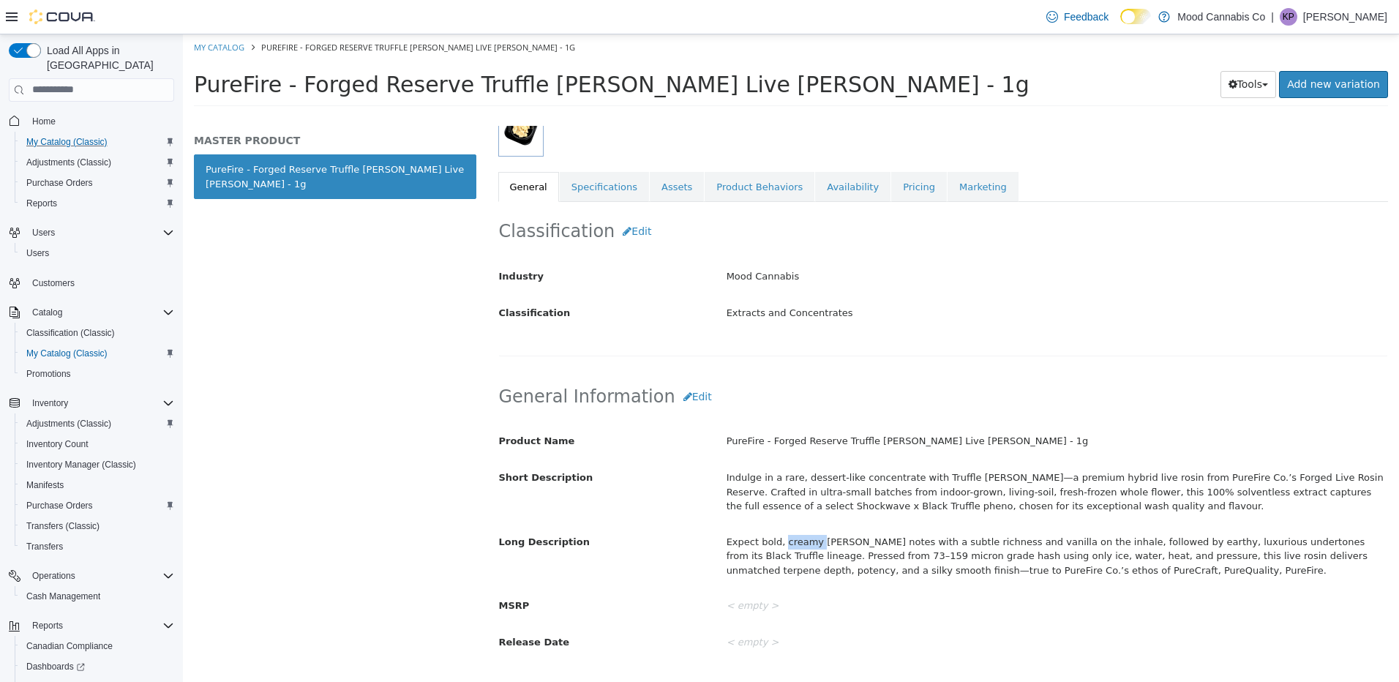
click at [804, 546] on div "Expect bold, creamy [PERSON_NAME] notes with a subtle richness and vanilla on t…" at bounding box center [1056, 555] width 683 height 53
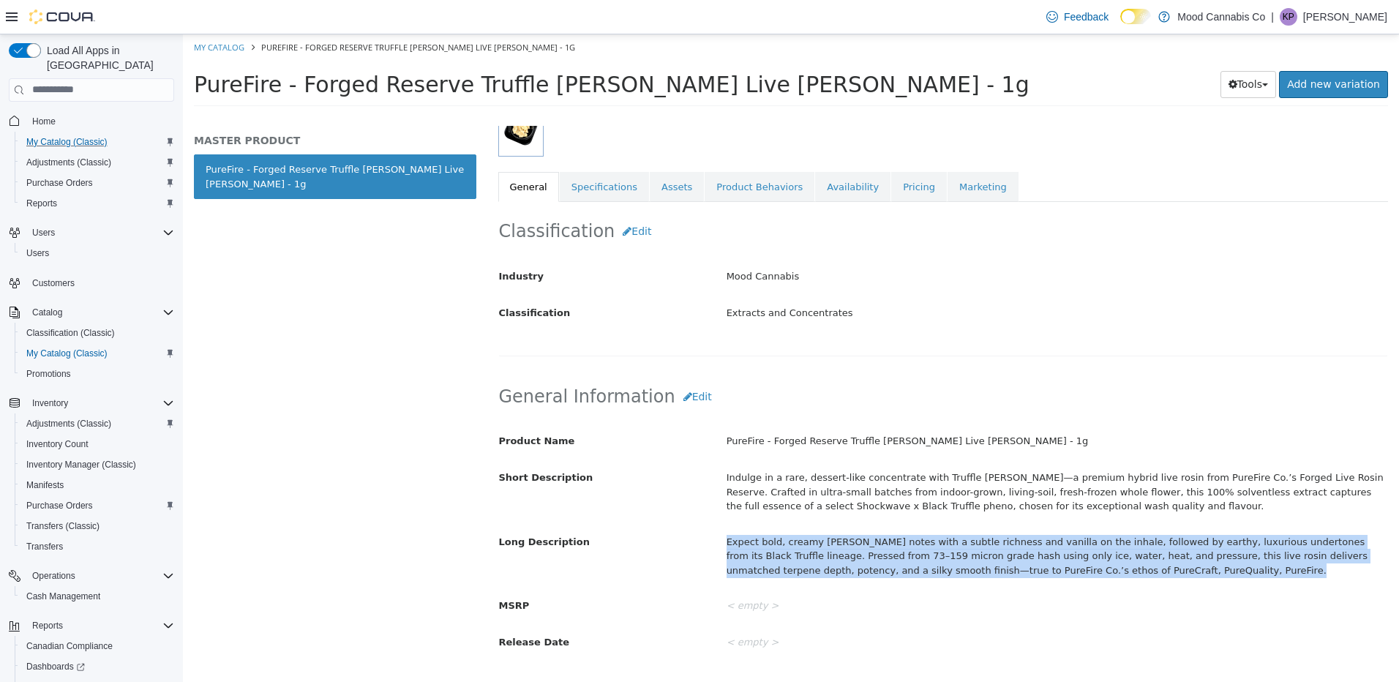
click at [804, 546] on div "Expect bold, creamy [PERSON_NAME] notes with a subtle richness and vanilla on t…" at bounding box center [1056, 555] width 683 height 53
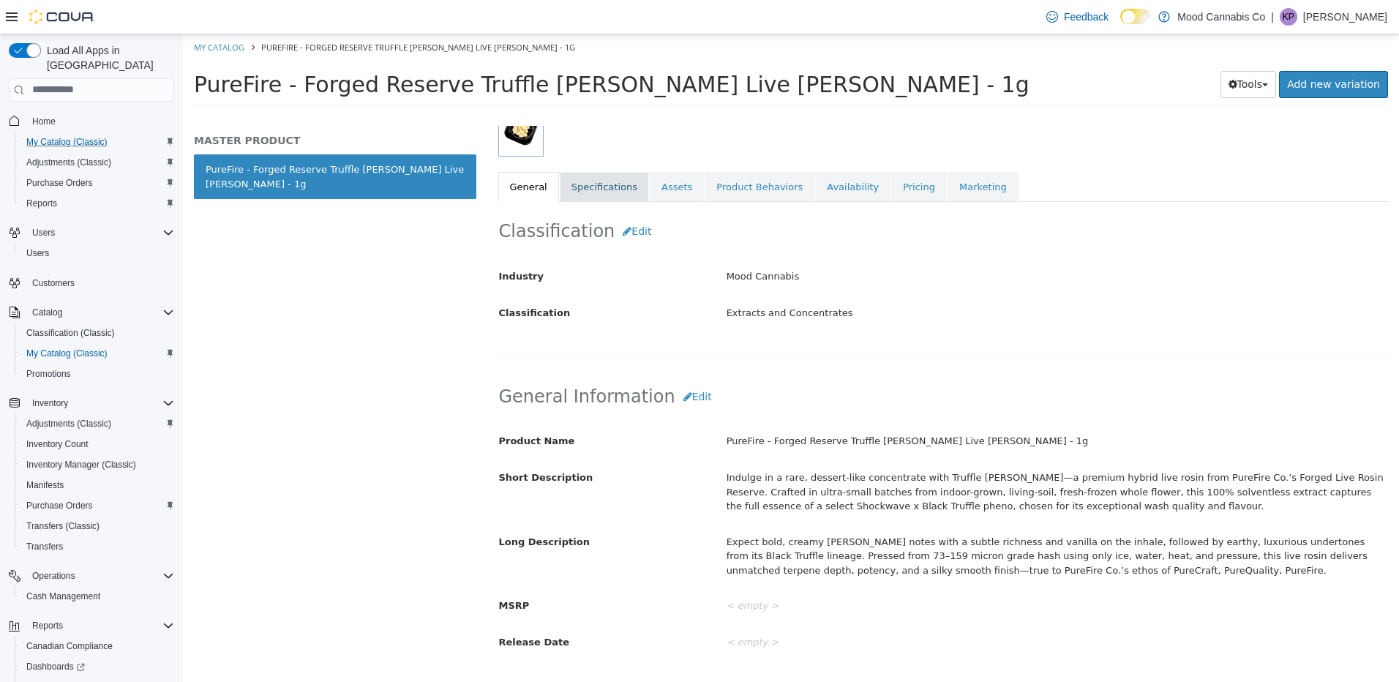
click at [590, 184] on link "Specifications" at bounding box center [604, 186] width 89 height 31
select select "**********"
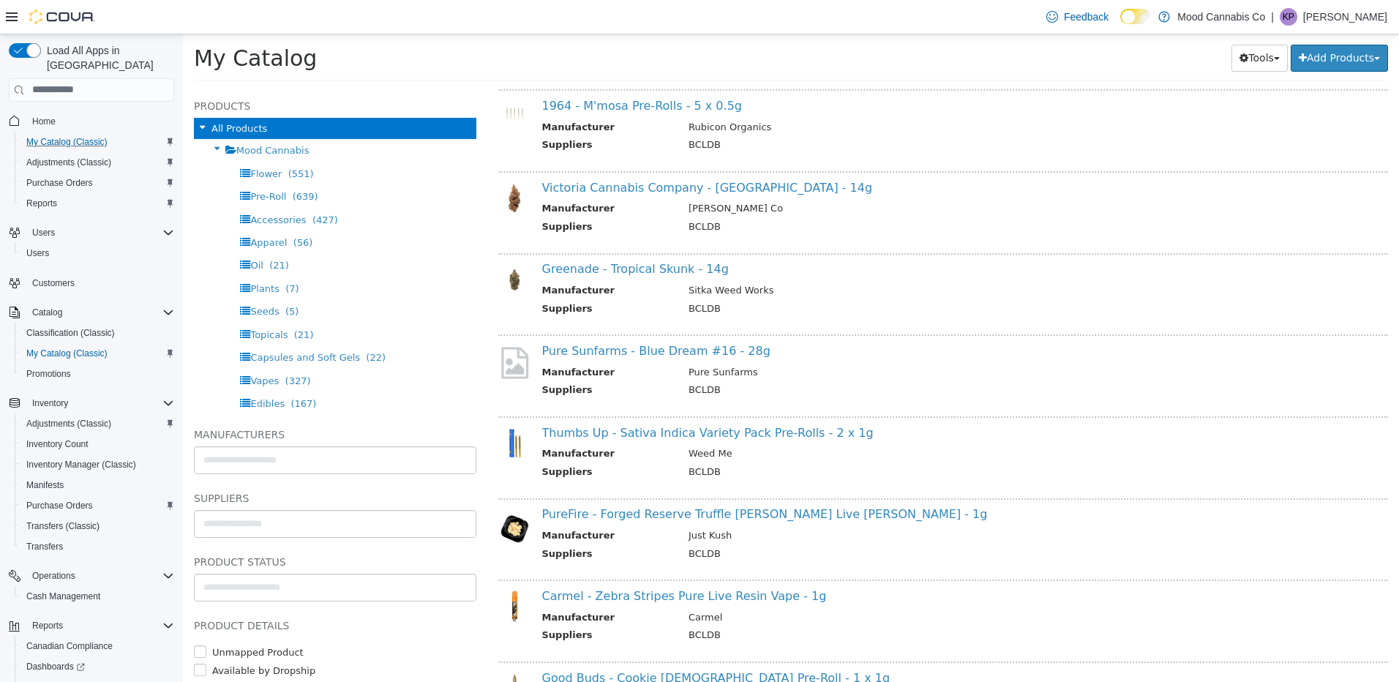
scroll to position [293, 0]
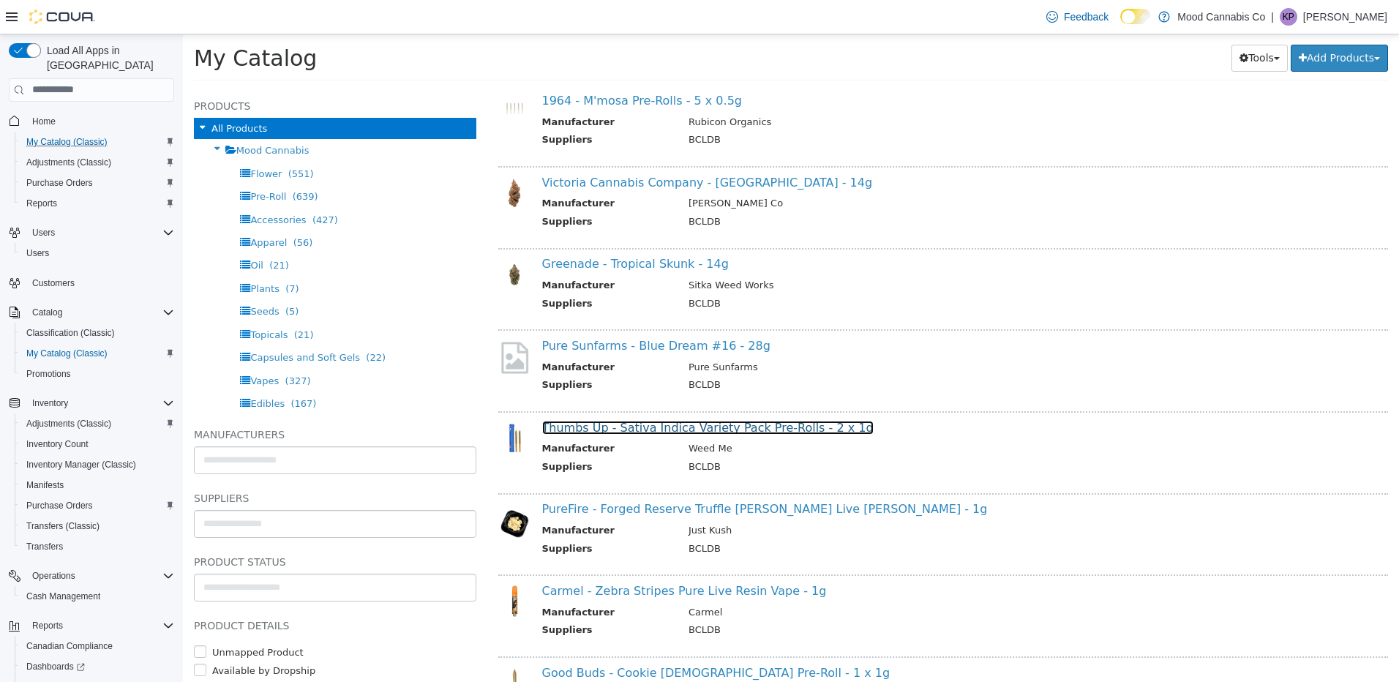
click at [632, 429] on link "Thumbs Up - Sativa Indica Variety Pack Pre-Rolls - 2 x 1g" at bounding box center [707, 427] width 331 height 14
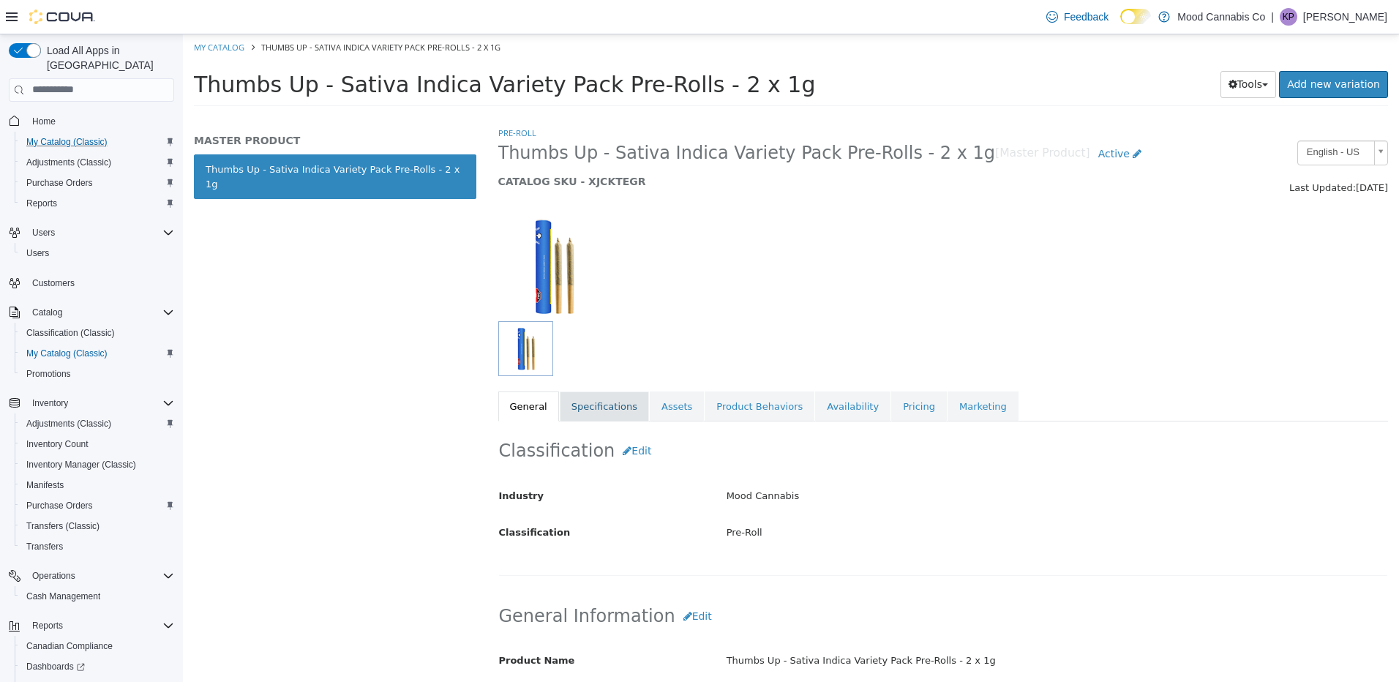
click at [599, 402] on link "Specifications" at bounding box center [604, 406] width 89 height 31
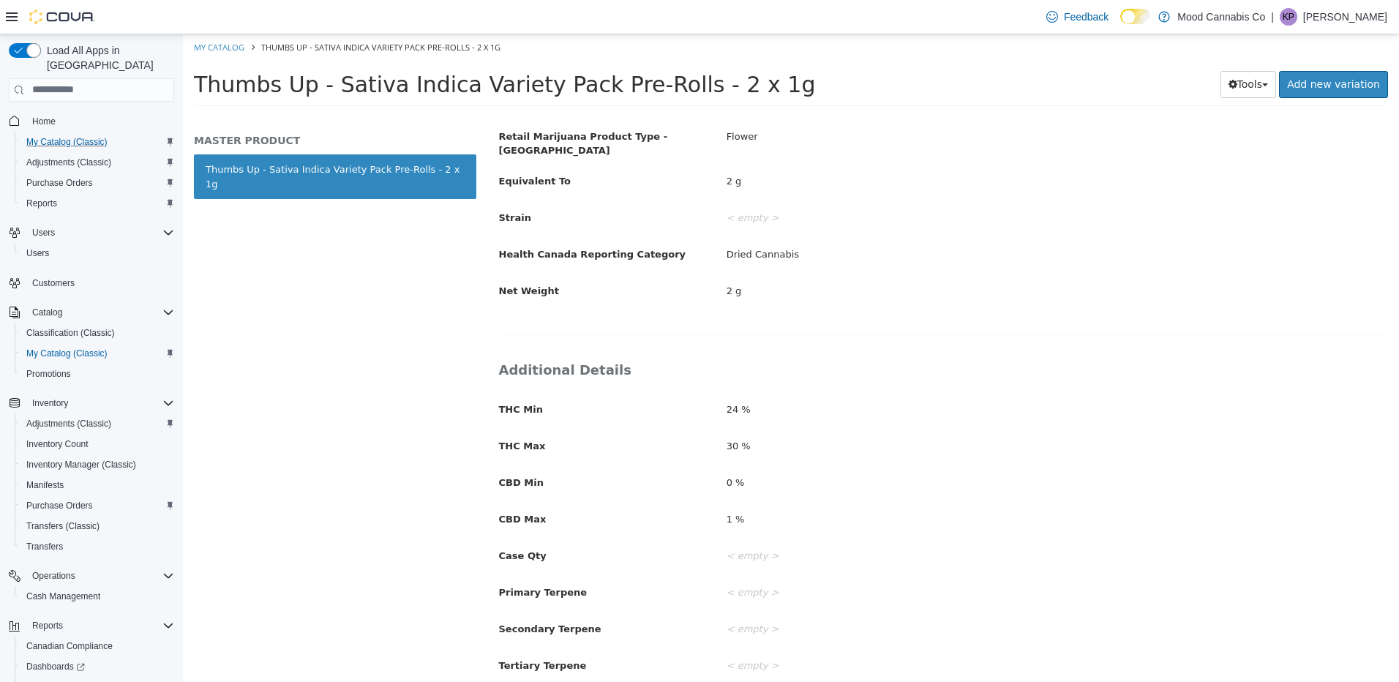
scroll to position [439, 0]
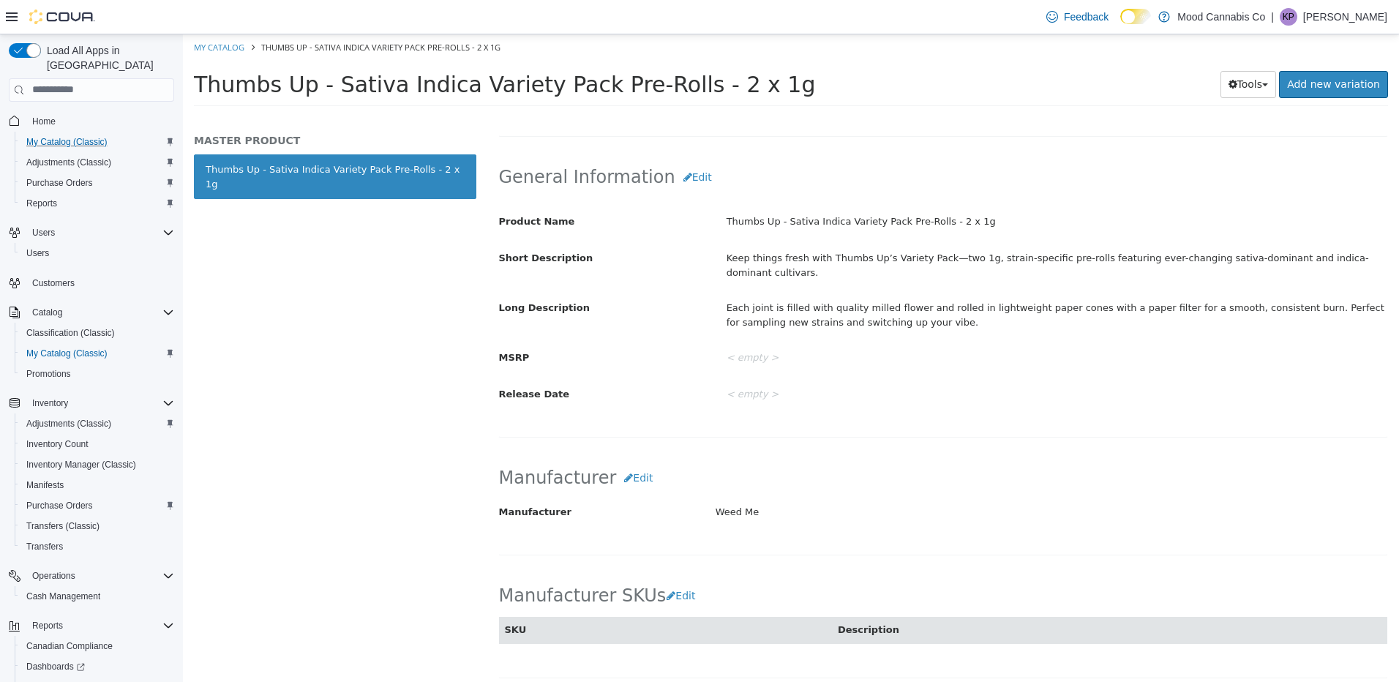
select select "**********"
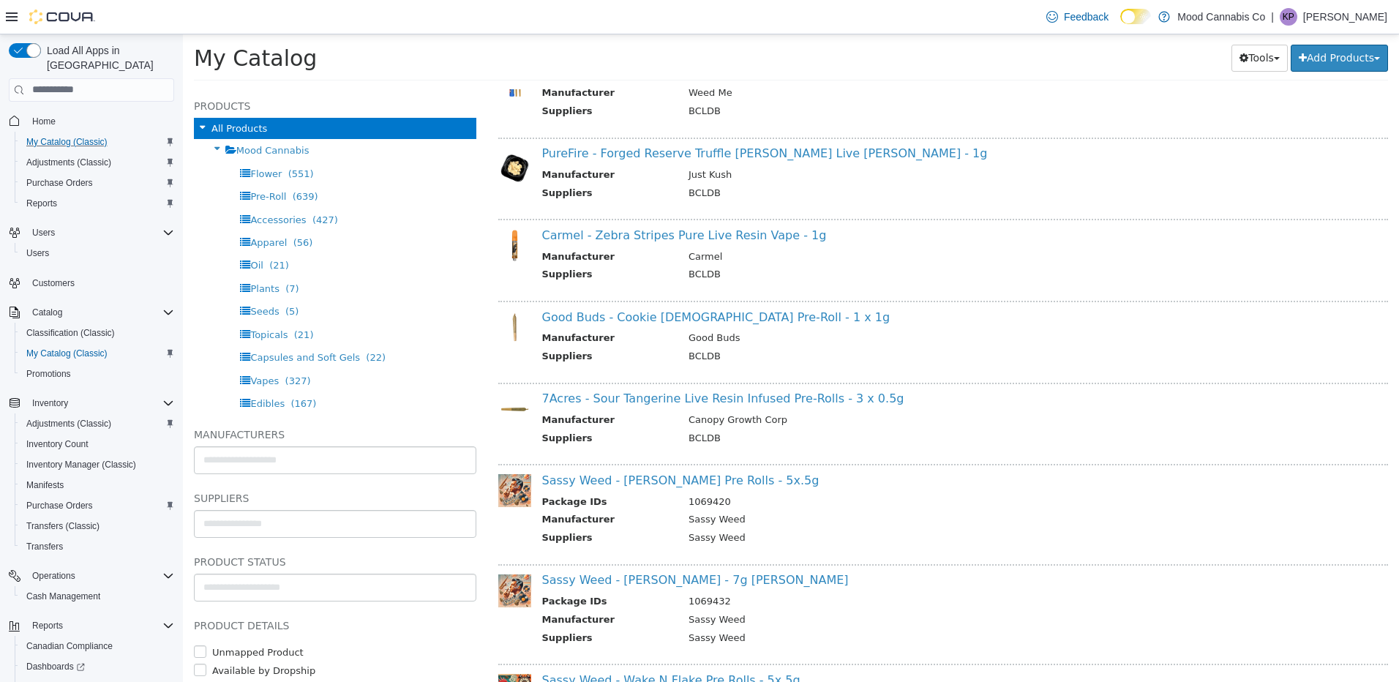
scroll to position [658, 0]
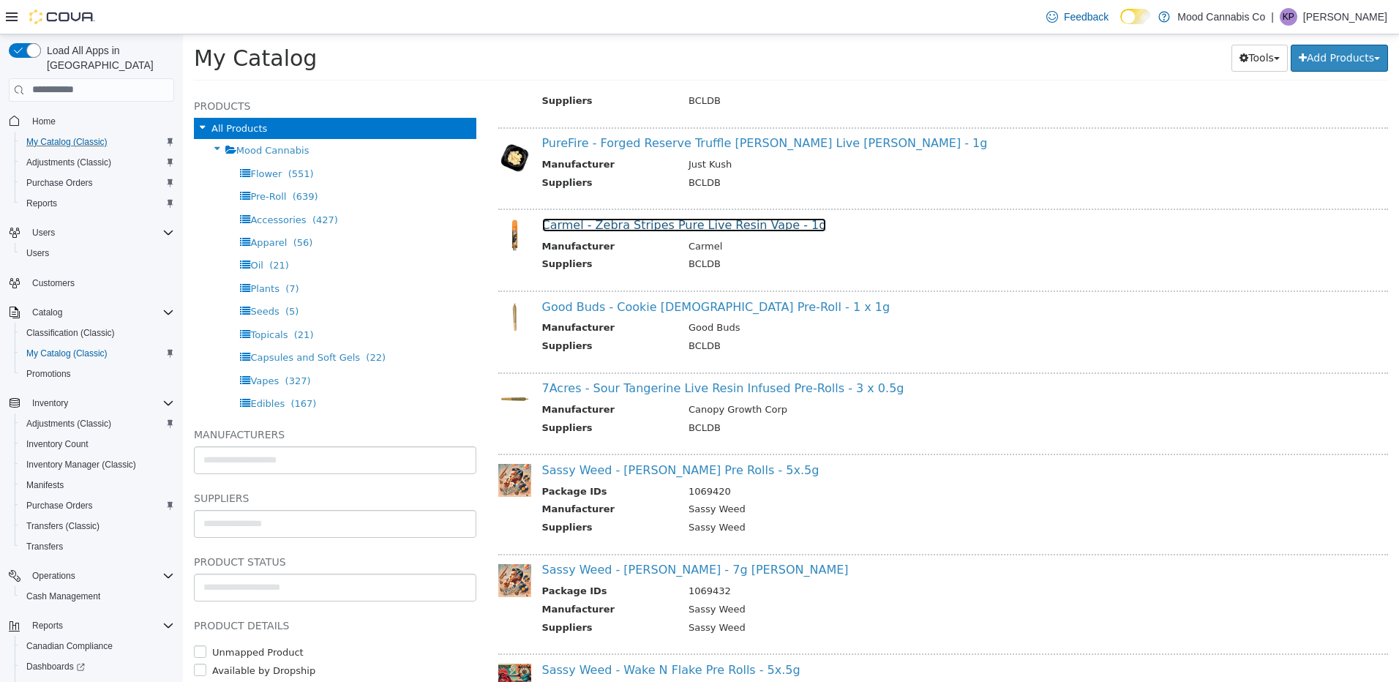
click at [620, 223] on link "Carmel - Zebra Stripes Pure Live Resin Vape - 1g" at bounding box center [684, 224] width 285 height 14
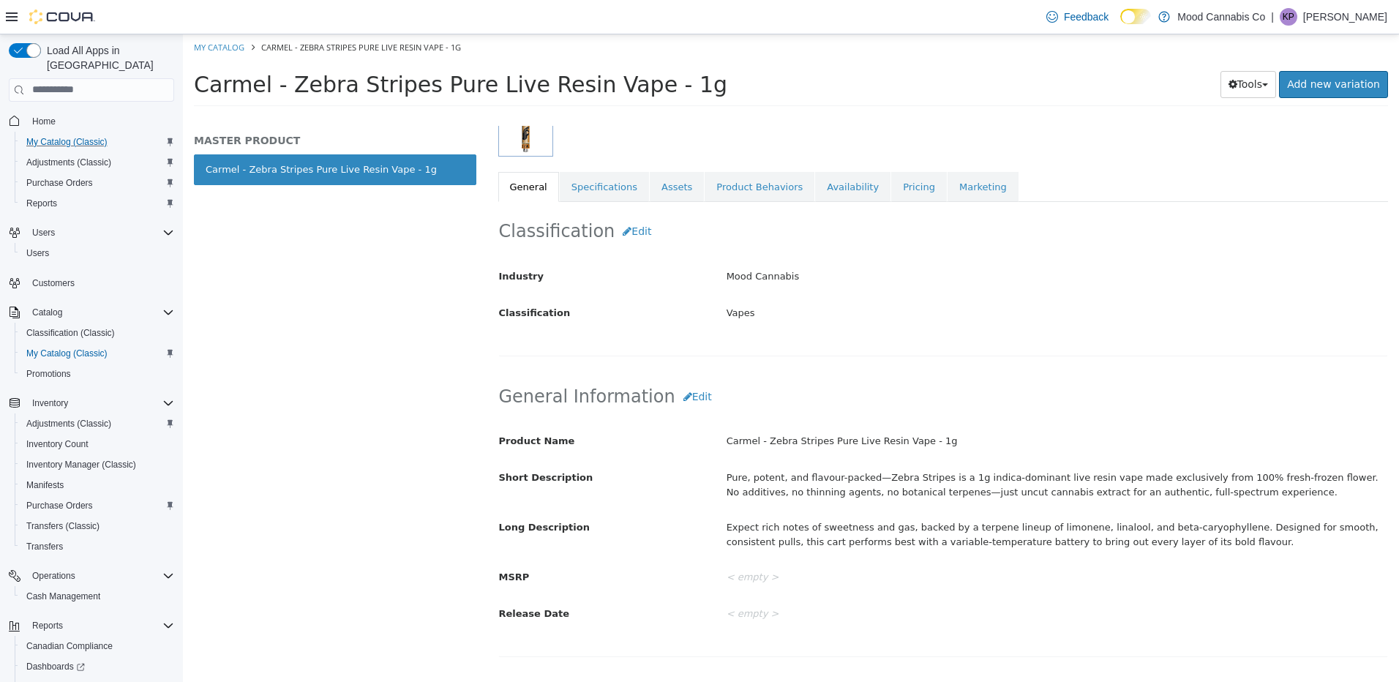
scroll to position [221, 0]
drag, startPoint x: 718, startPoint y: 440, endPoint x: 1037, endPoint y: 440, distance: 319.7
click at [1037, 440] on div "Carmel - Zebra Stripes Pure Live Resin Vape - 1g" at bounding box center [1056, 440] width 683 height 26
click at [855, 430] on div "Carmel - Zebra Stripes Pure Live Resin Vape - 1g" at bounding box center [1056, 440] width 683 height 26
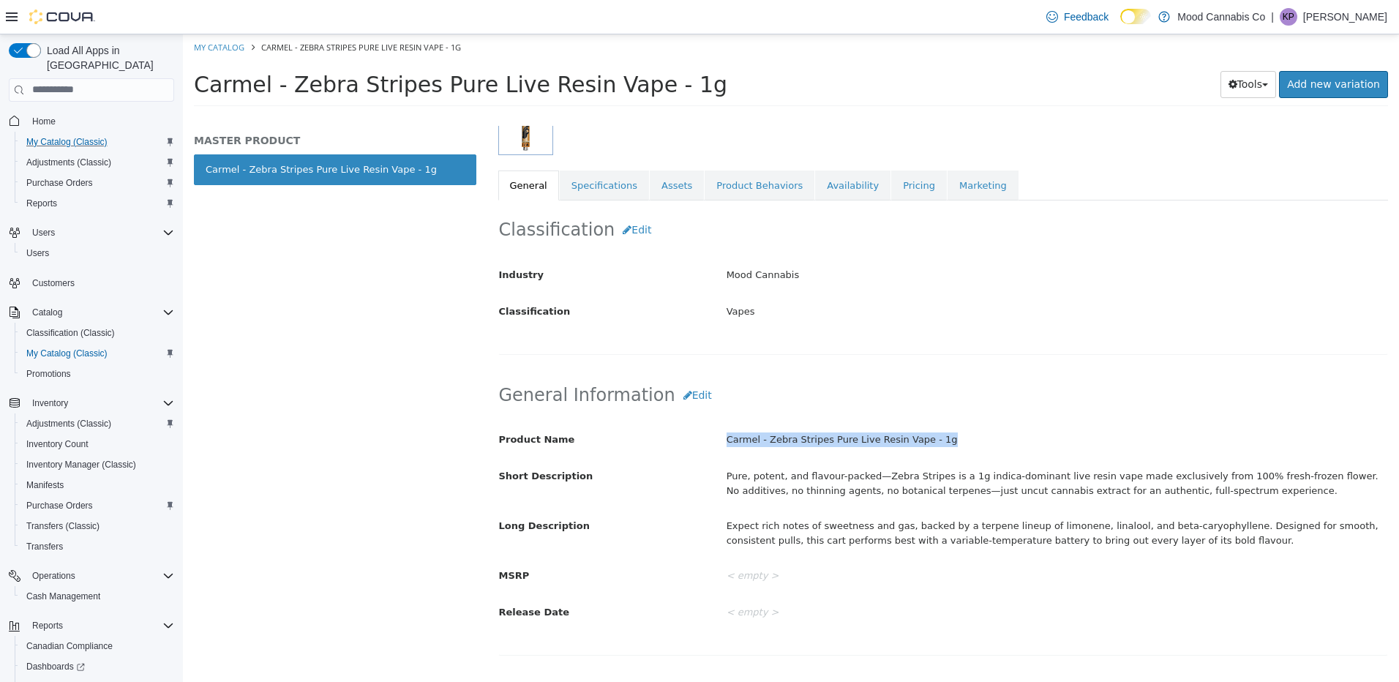
click at [855, 430] on div "Carmel - Zebra Stripes Pure Live Resin Vape - 1g" at bounding box center [1056, 440] width 683 height 26
click at [824, 481] on div "Pure, potent, and flavour-packed—Zebra Stripes is a 1g indica-dominant live res…" at bounding box center [1056, 482] width 683 height 39
click at [824, 480] on div "Pure, potent, and flavour-packed—Zebra Stripes is a 1g indica-dominant live res…" at bounding box center [1056, 482] width 683 height 39
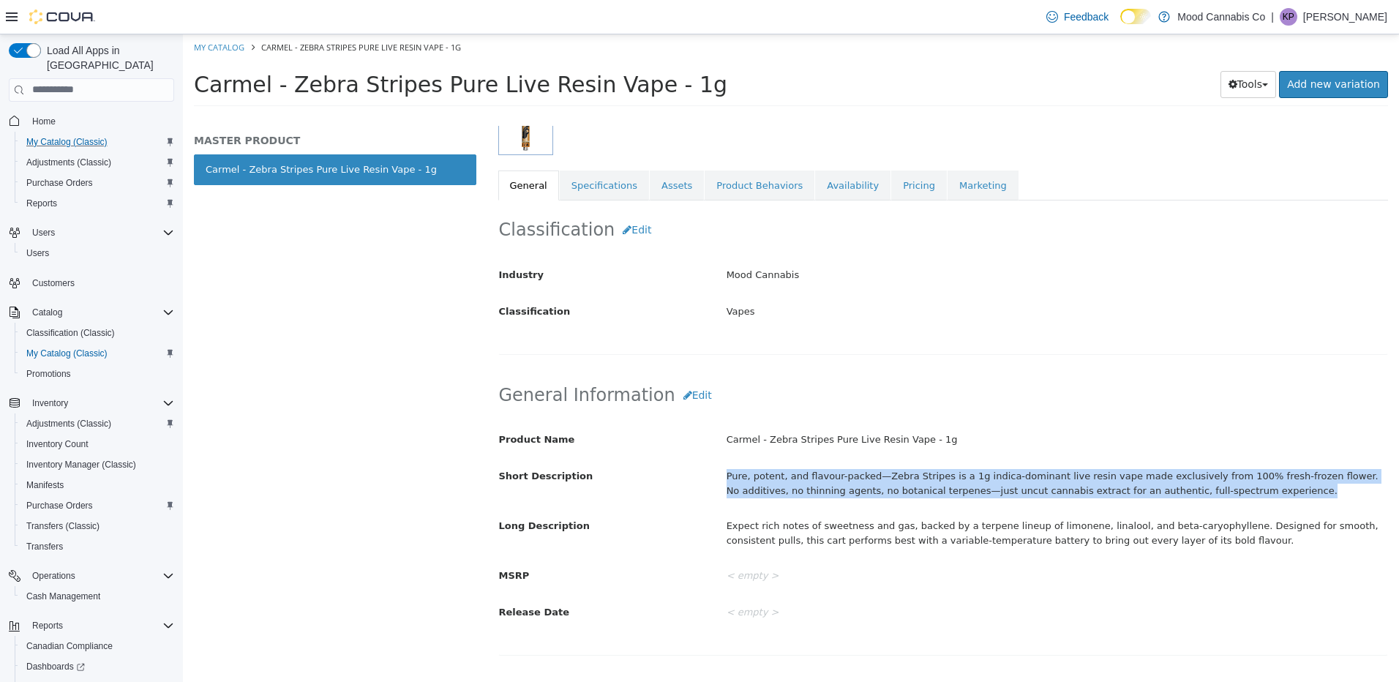
click at [824, 480] on div "Pure, potent, and flavour-packed—Zebra Stripes is a 1g indica-dominant live res…" at bounding box center [1056, 482] width 683 height 39
click at [933, 527] on div "Expect rich notes of sweetness and gas, backed by a terpene lineup of limonene,…" at bounding box center [1056, 532] width 683 height 39
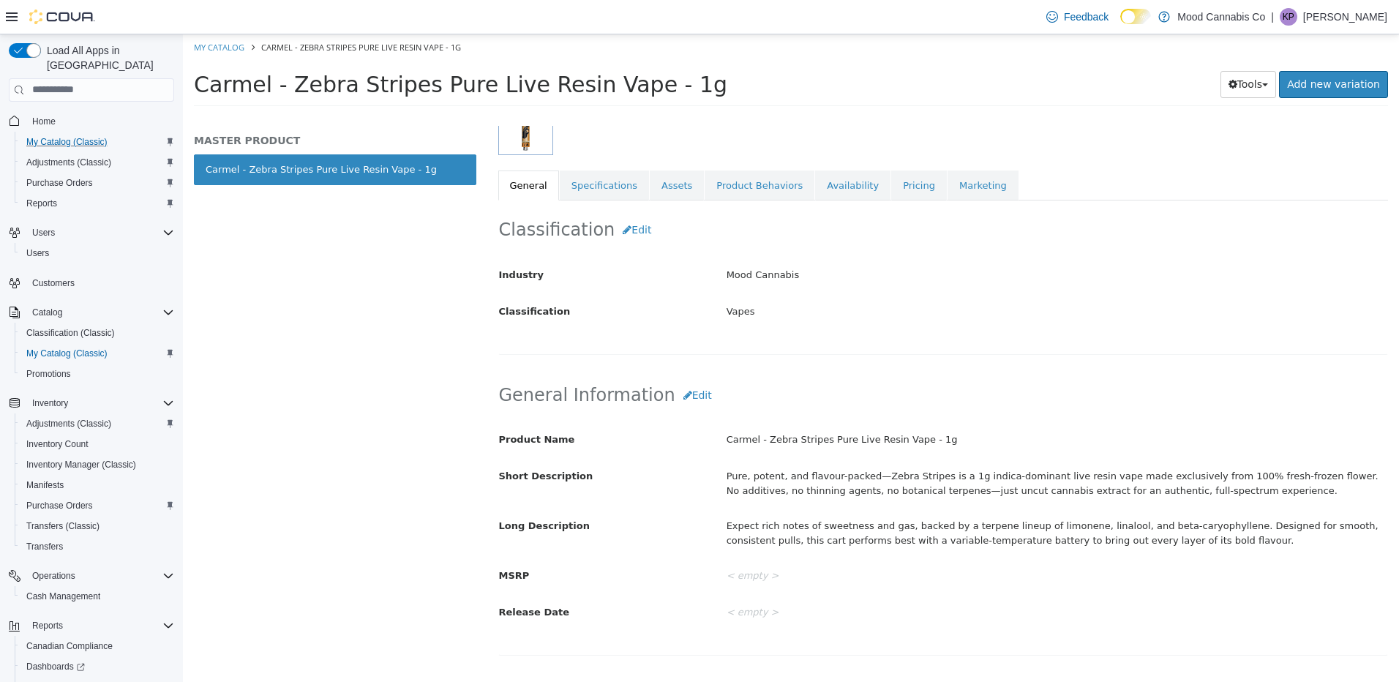
click at [933, 527] on div "Expect rich notes of sweetness and gas, backed by a terpene lineup of limonene,…" at bounding box center [1056, 532] width 683 height 39
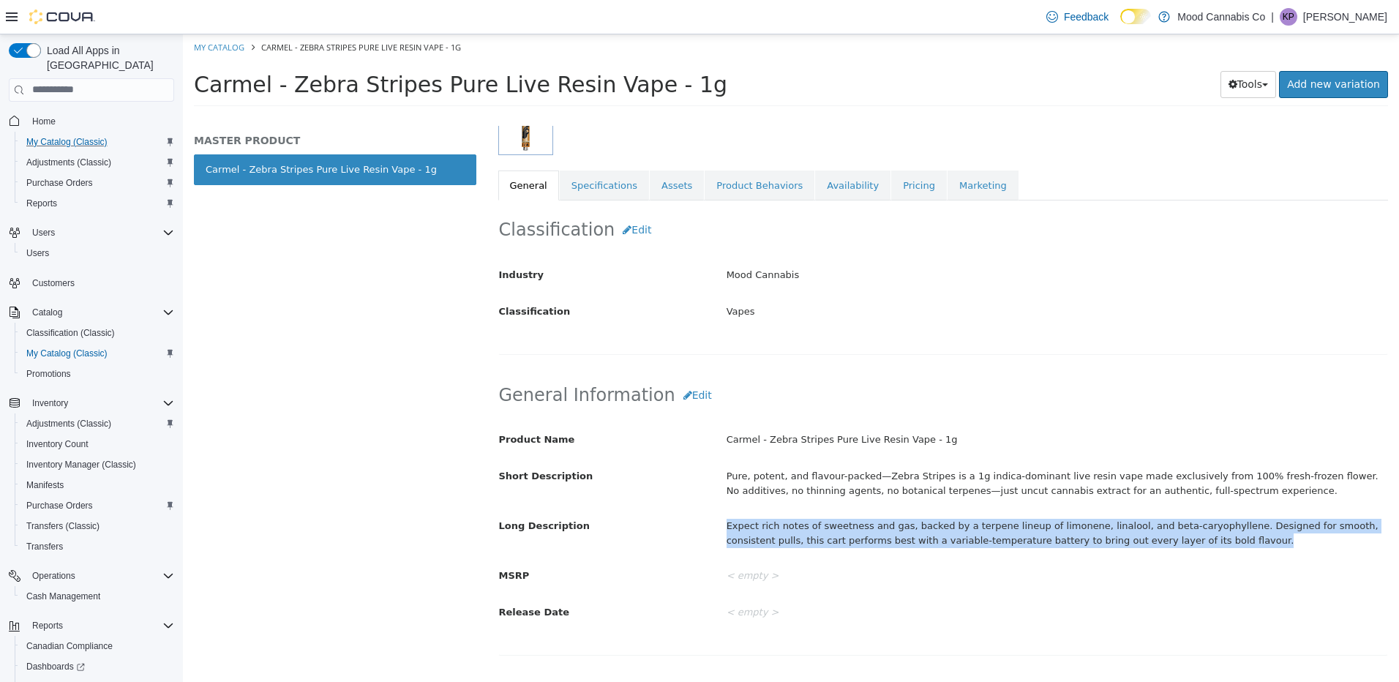
click at [933, 527] on div "Expect rich notes of sweetness and gas, backed by a terpene lineup of limonene,…" at bounding box center [1056, 532] width 683 height 39
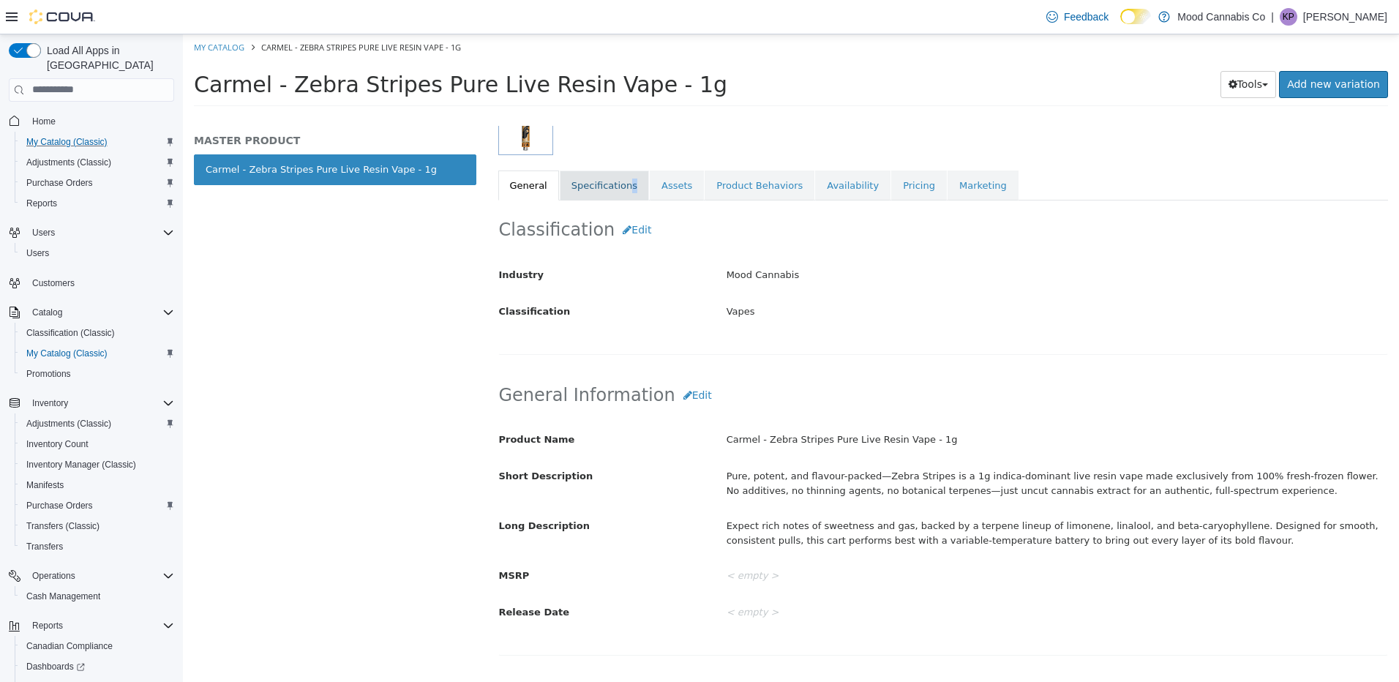
click at [622, 179] on link "Specifications" at bounding box center [604, 185] width 89 height 31
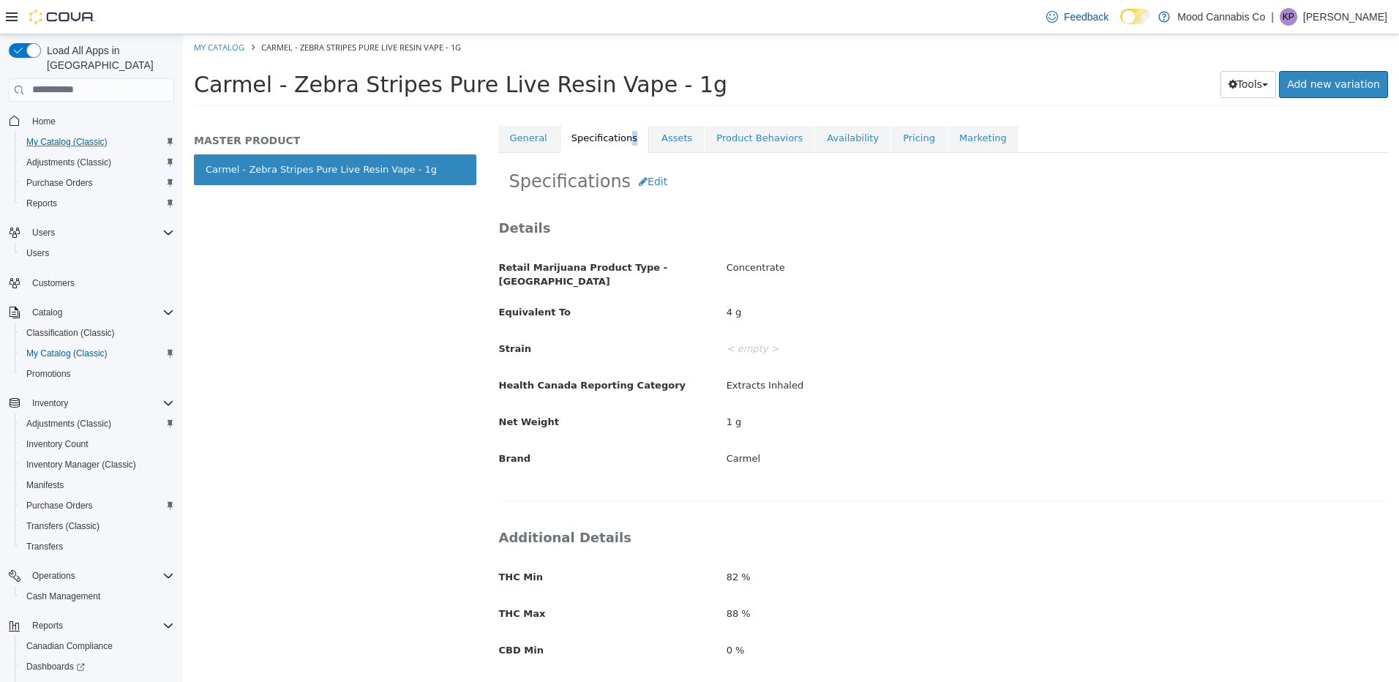
scroll to position [294, 0]
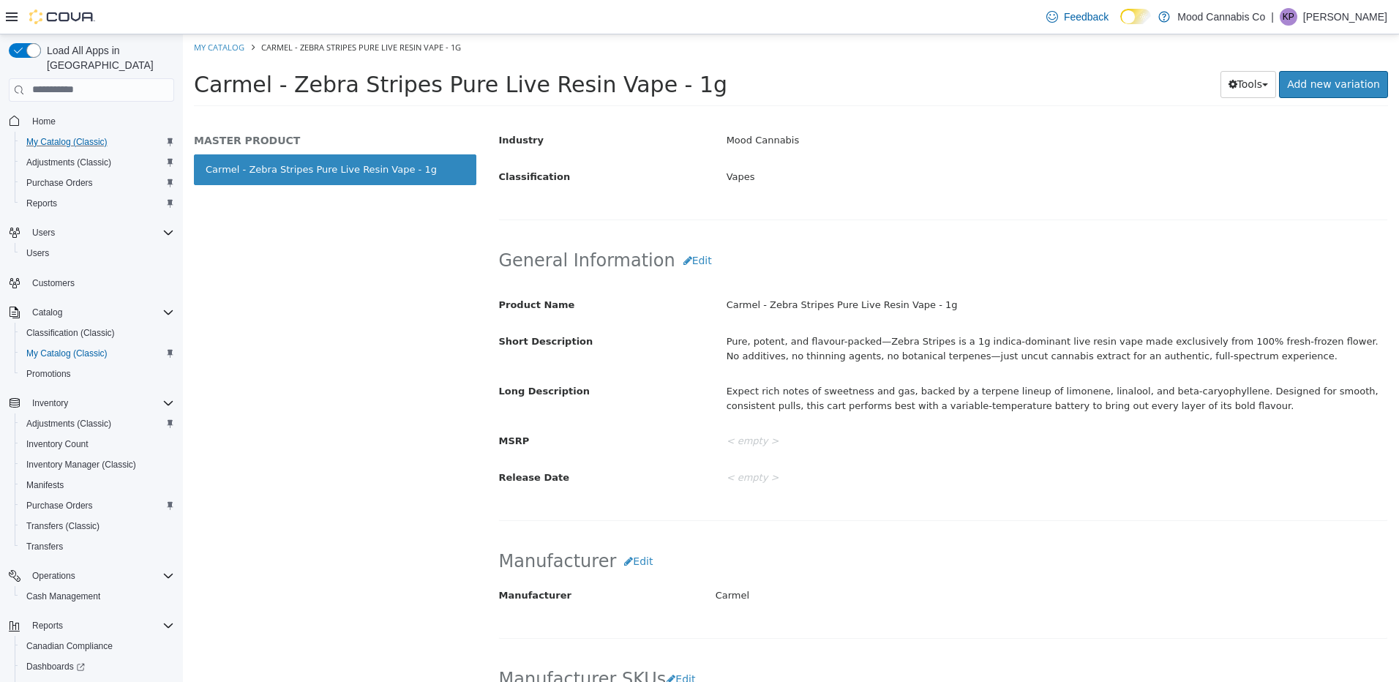
scroll to position [146, 0]
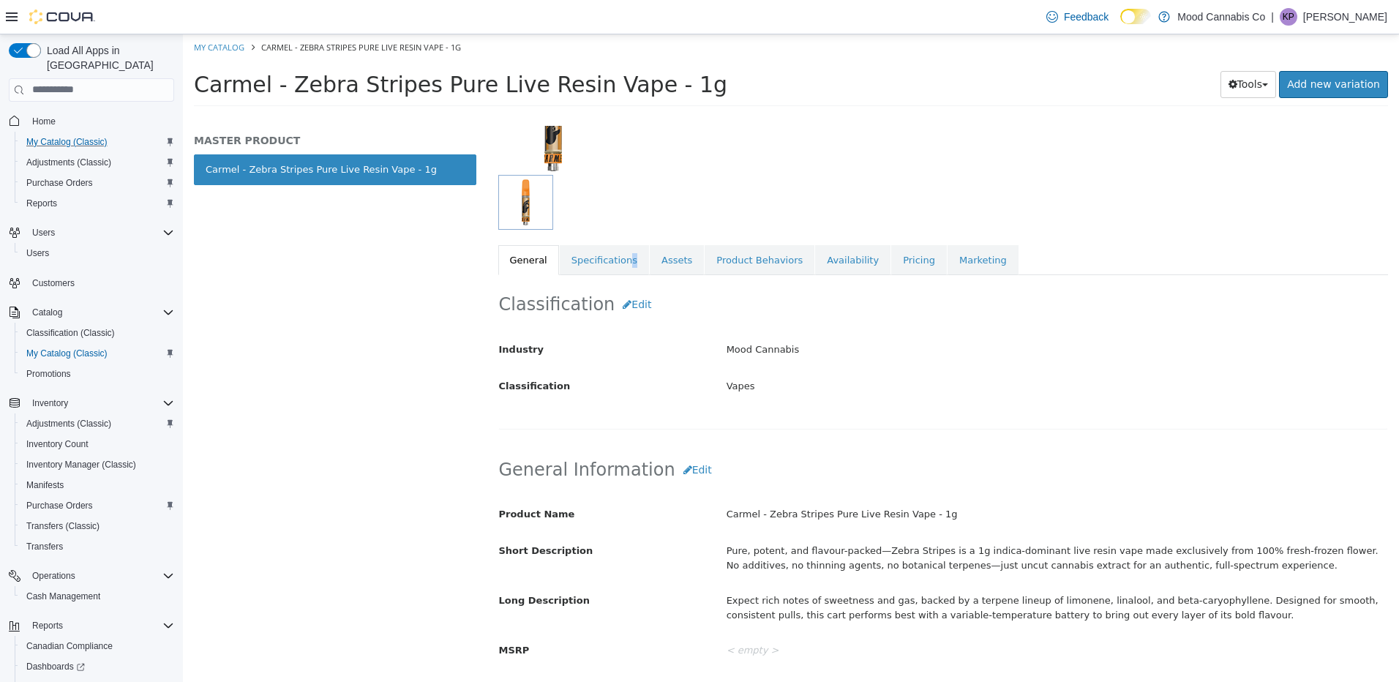
select select "**********"
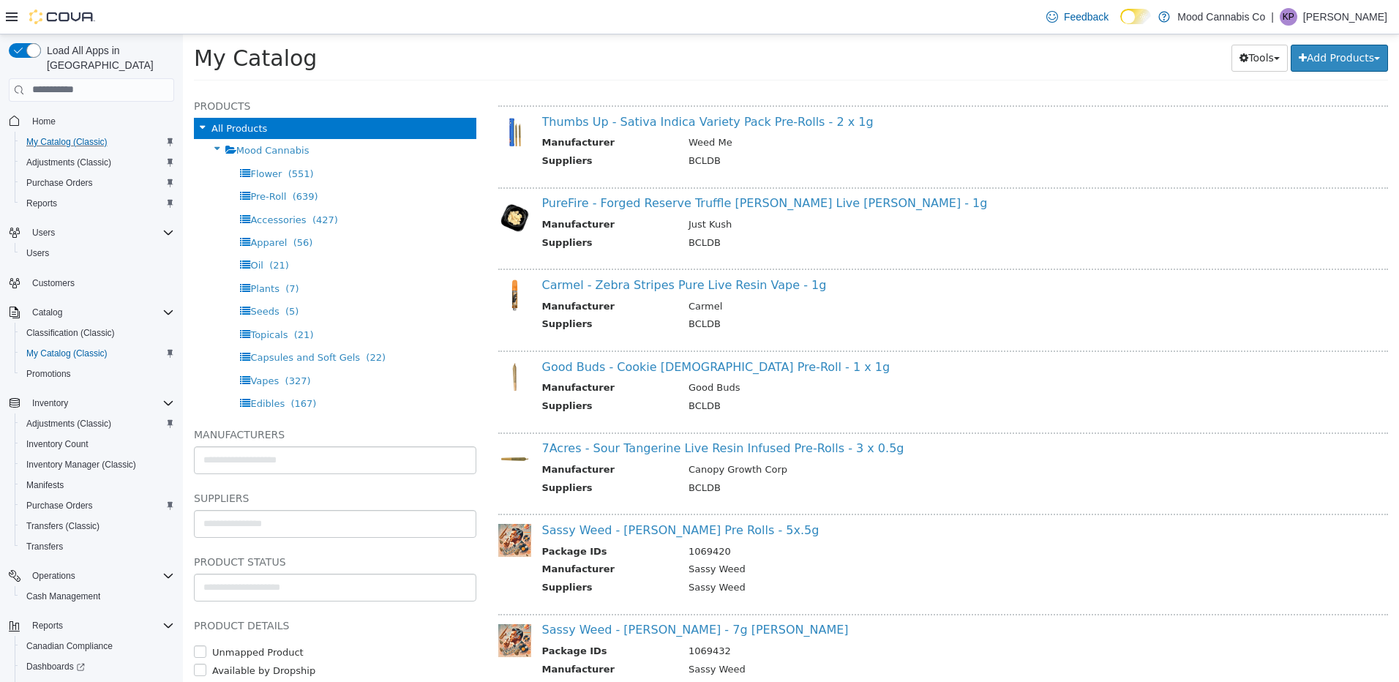
scroll to position [658, 0]
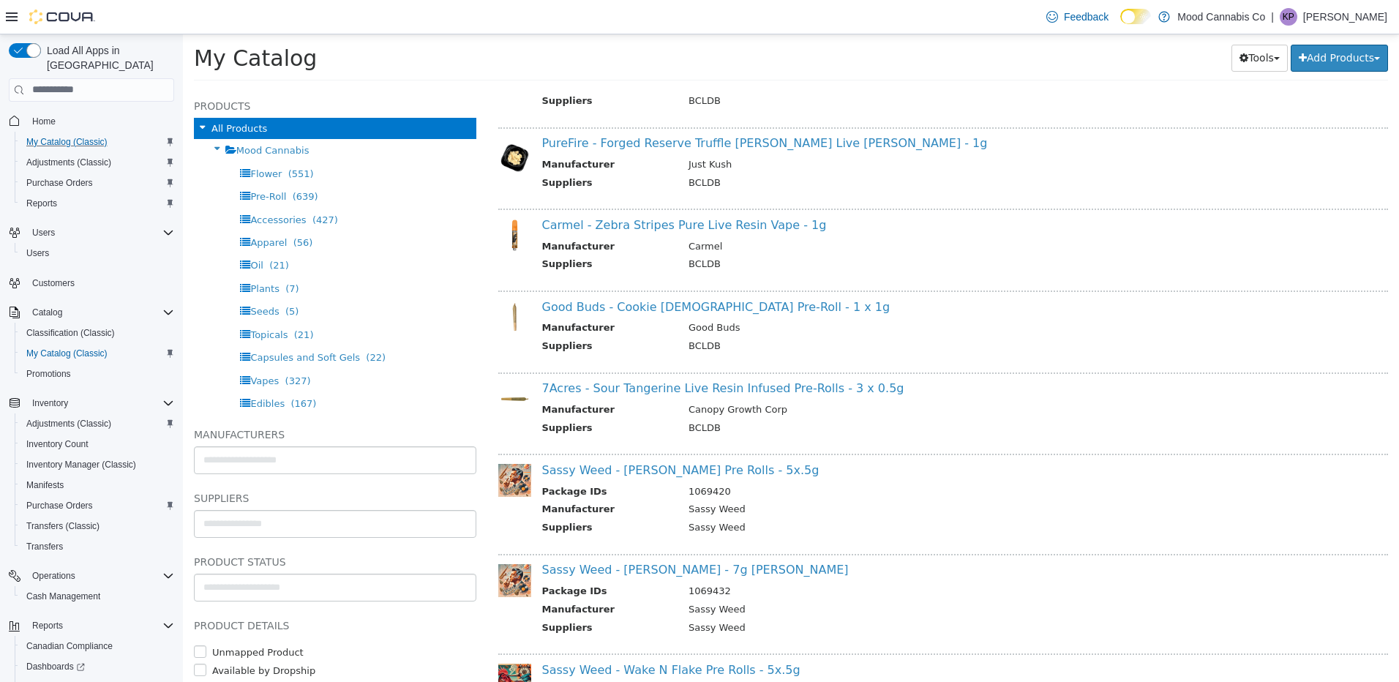
click at [617, 315] on div "Good Buds - Cookie [DEMOGRAPHIC_DATA] Pre-Roll - 1 x 1g Manufacturer Good Buds …" at bounding box center [949, 327] width 836 height 57
click at [618, 312] on link "Good Buds - Cookie [DEMOGRAPHIC_DATA] Pre-Roll - 1 x 1g" at bounding box center [716, 306] width 348 height 14
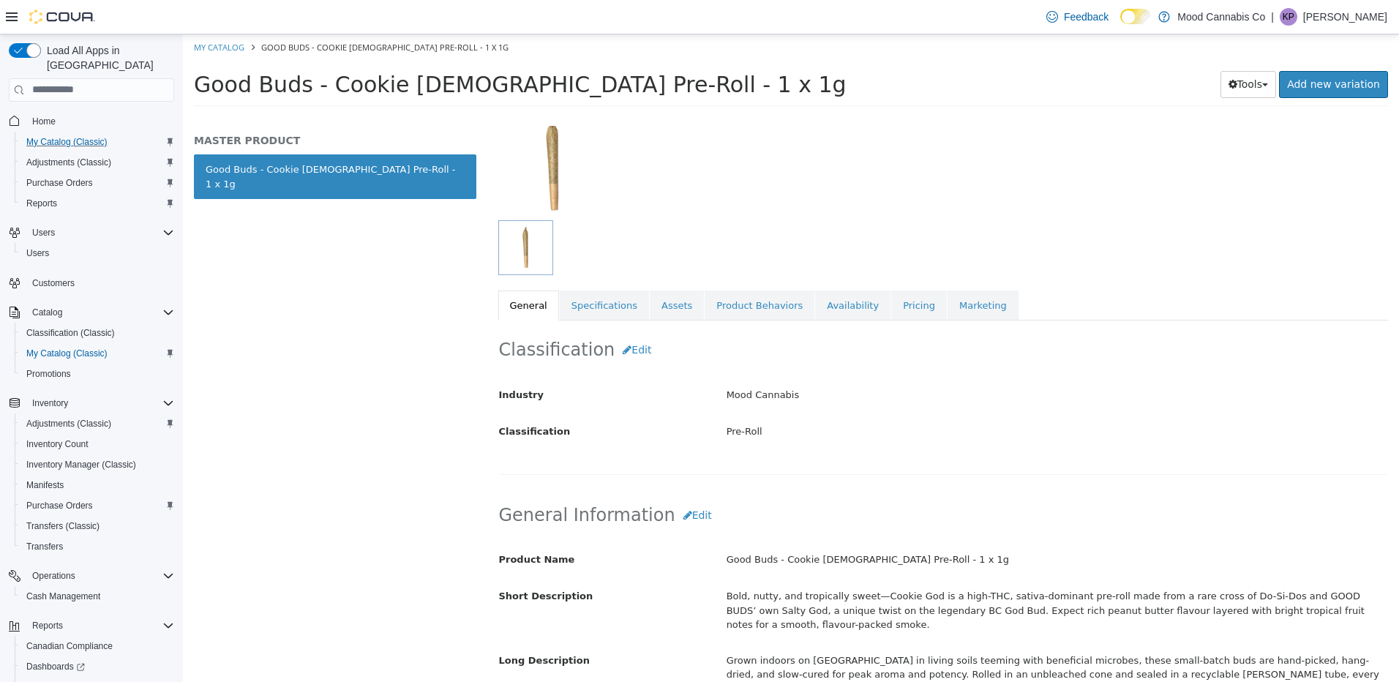
scroll to position [293, 0]
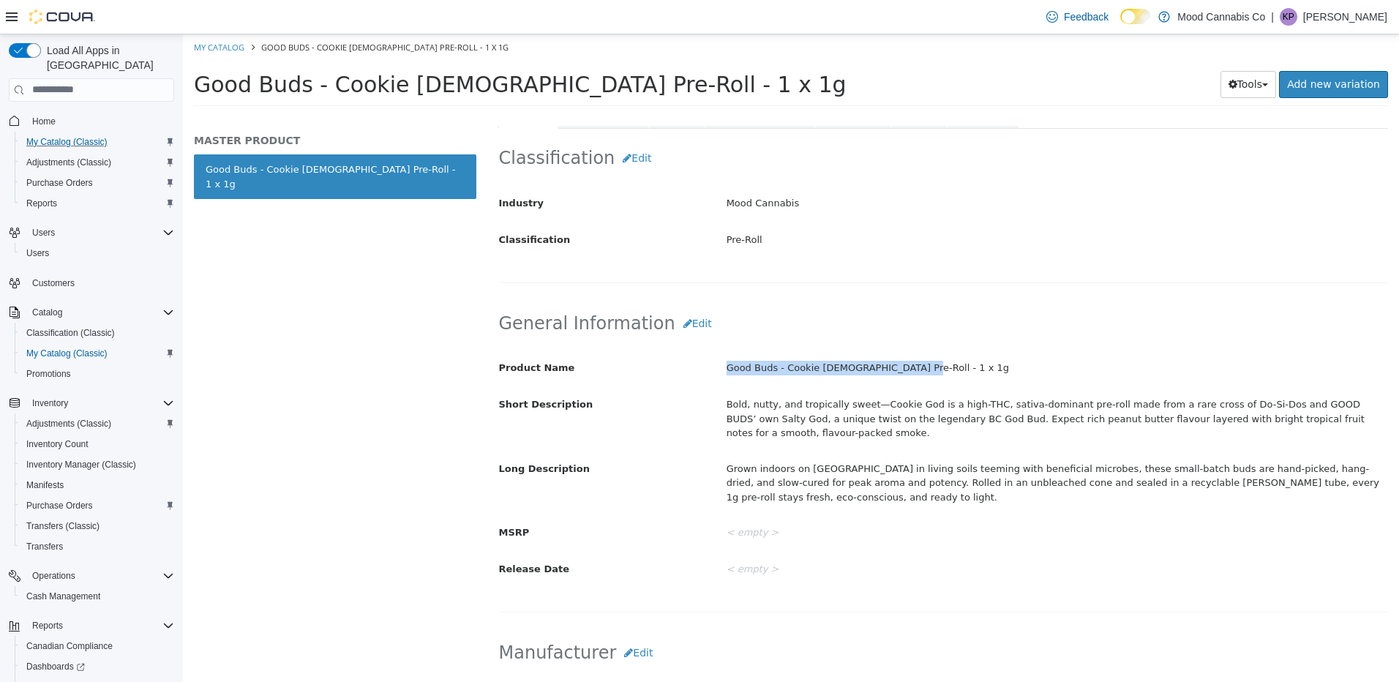
drag, startPoint x: 721, startPoint y: 369, endPoint x: 903, endPoint y: 367, distance: 182.2
click at [903, 367] on div "Good Buds - Cookie [DEMOGRAPHIC_DATA] Pre-Roll - 1 x 1g" at bounding box center [1056, 368] width 683 height 26
click at [843, 411] on div "Bold, nutty, and tropically sweet—Cookie God is a high-THC, sativa-dominant pre…" at bounding box center [1056, 417] width 683 height 53
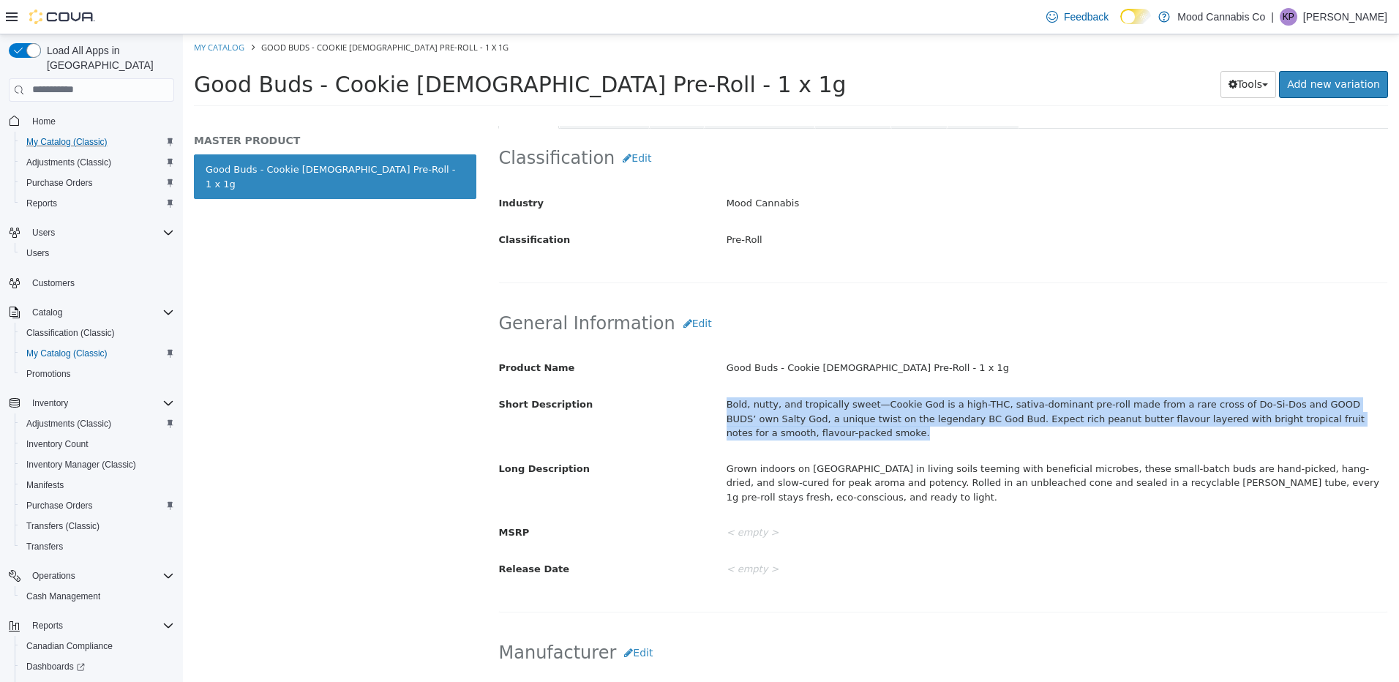
click at [843, 411] on div "Bold, nutty, and tropically sweet—Cookie God is a high-THC, sativa-dominant pre…" at bounding box center [1056, 417] width 683 height 53
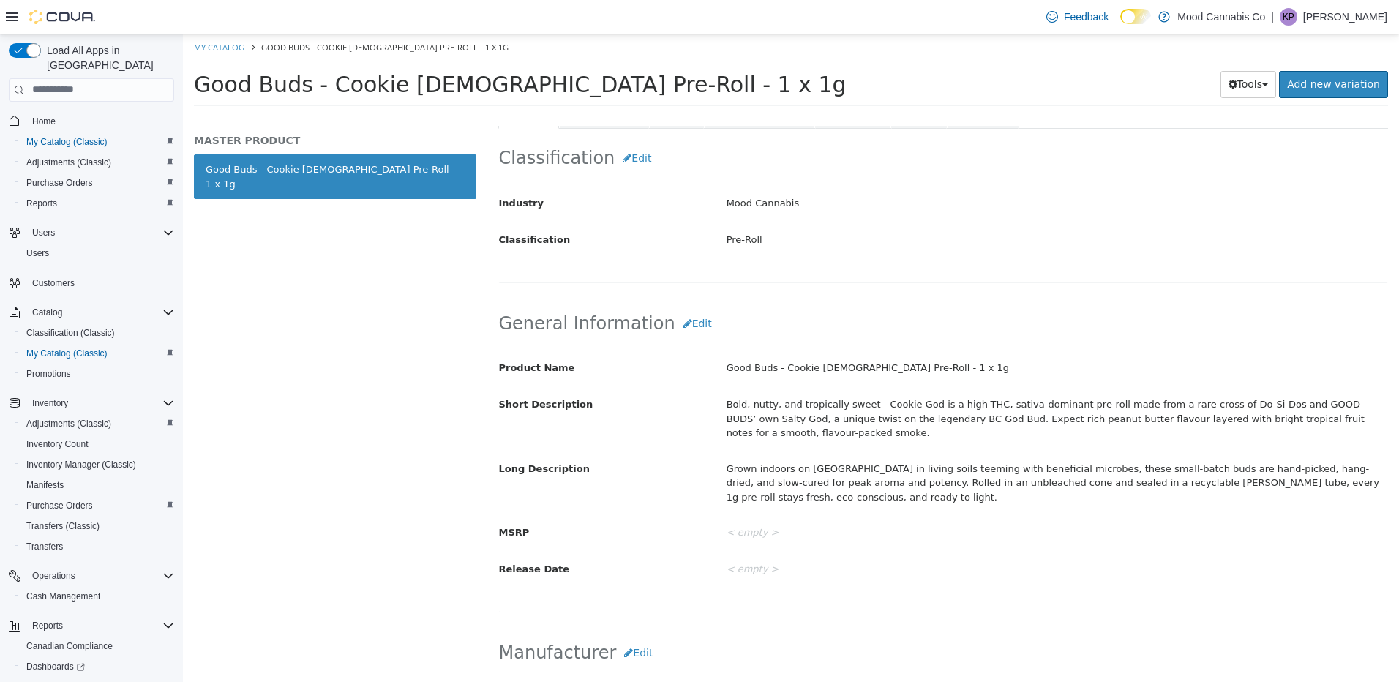
click at [1062, 479] on div "Grown indoors on [GEOGRAPHIC_DATA] in living soils teeming with beneficial micr…" at bounding box center [1056, 482] width 683 height 53
click at [1062, 478] on div "Grown indoors on [GEOGRAPHIC_DATA] in living soils teeming with beneficial micr…" at bounding box center [1056, 482] width 683 height 53
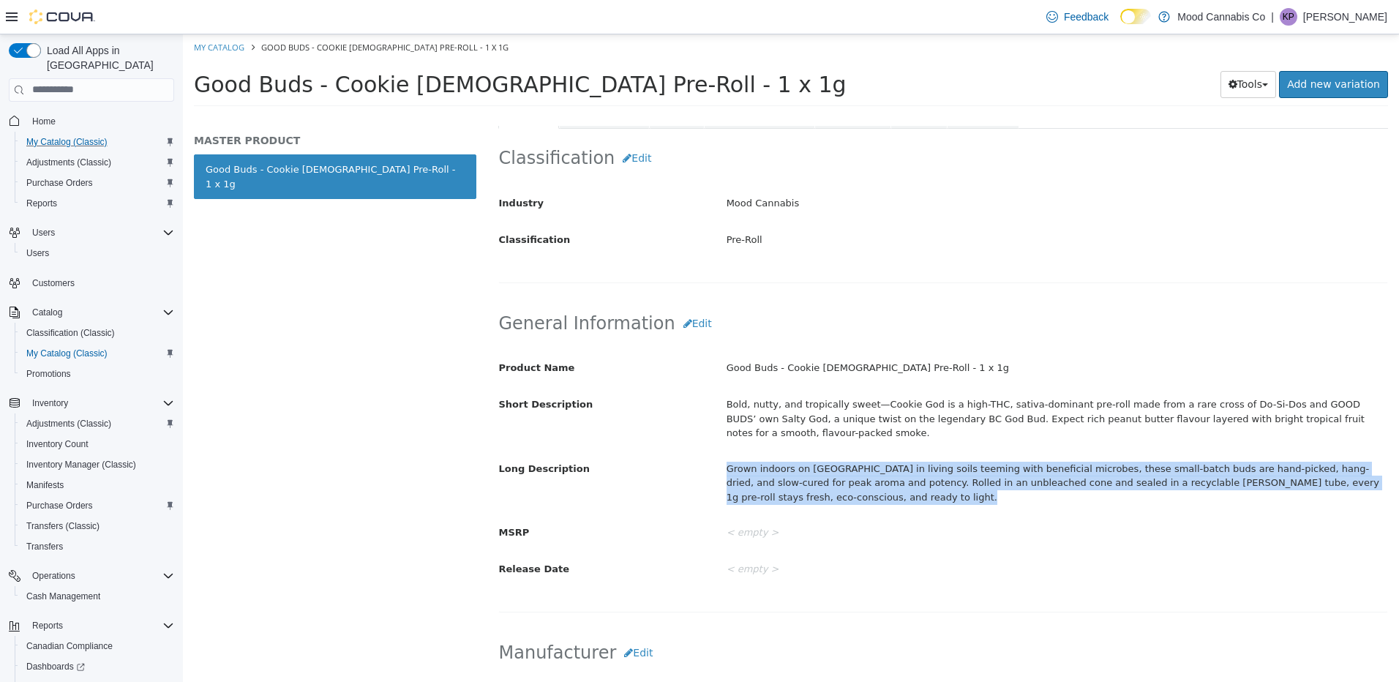
click at [1062, 478] on div "Grown indoors on [GEOGRAPHIC_DATA] in living soils teeming with beneficial micr…" at bounding box center [1056, 482] width 683 height 53
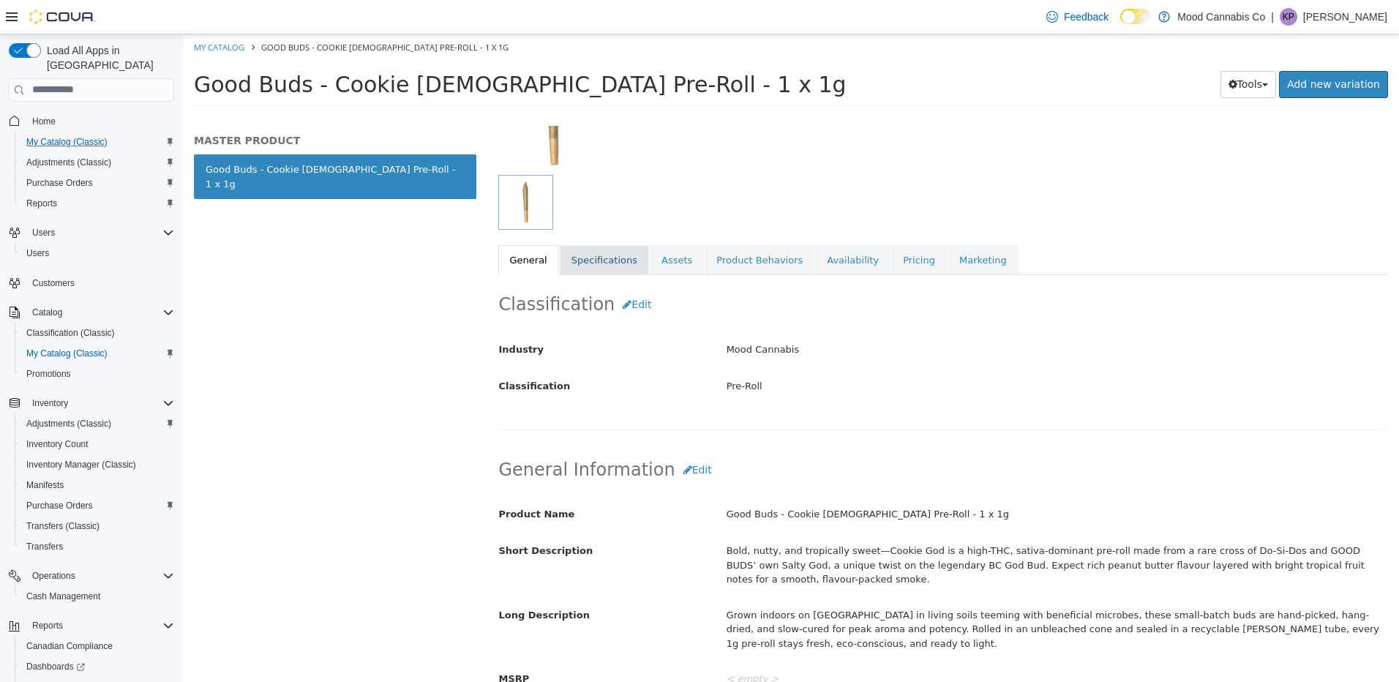
click at [587, 255] on link "Specifications" at bounding box center [604, 259] width 89 height 31
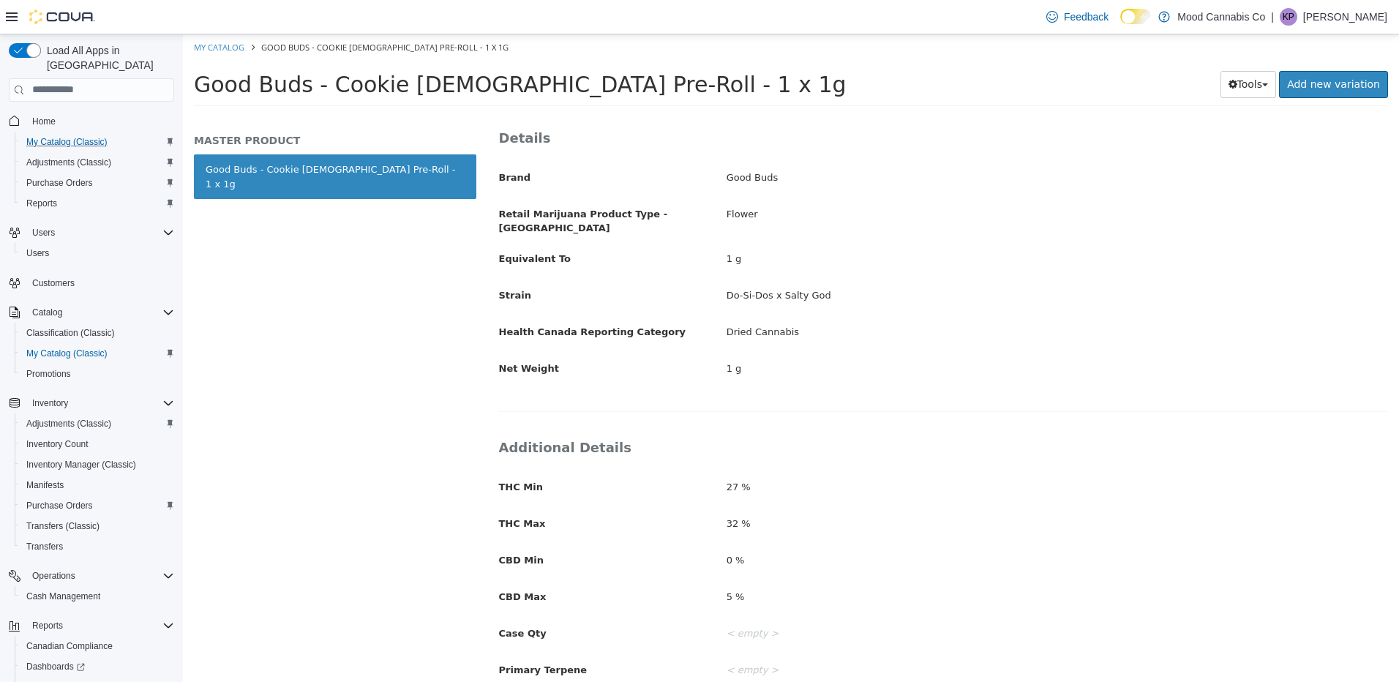
scroll to position [366, 0]
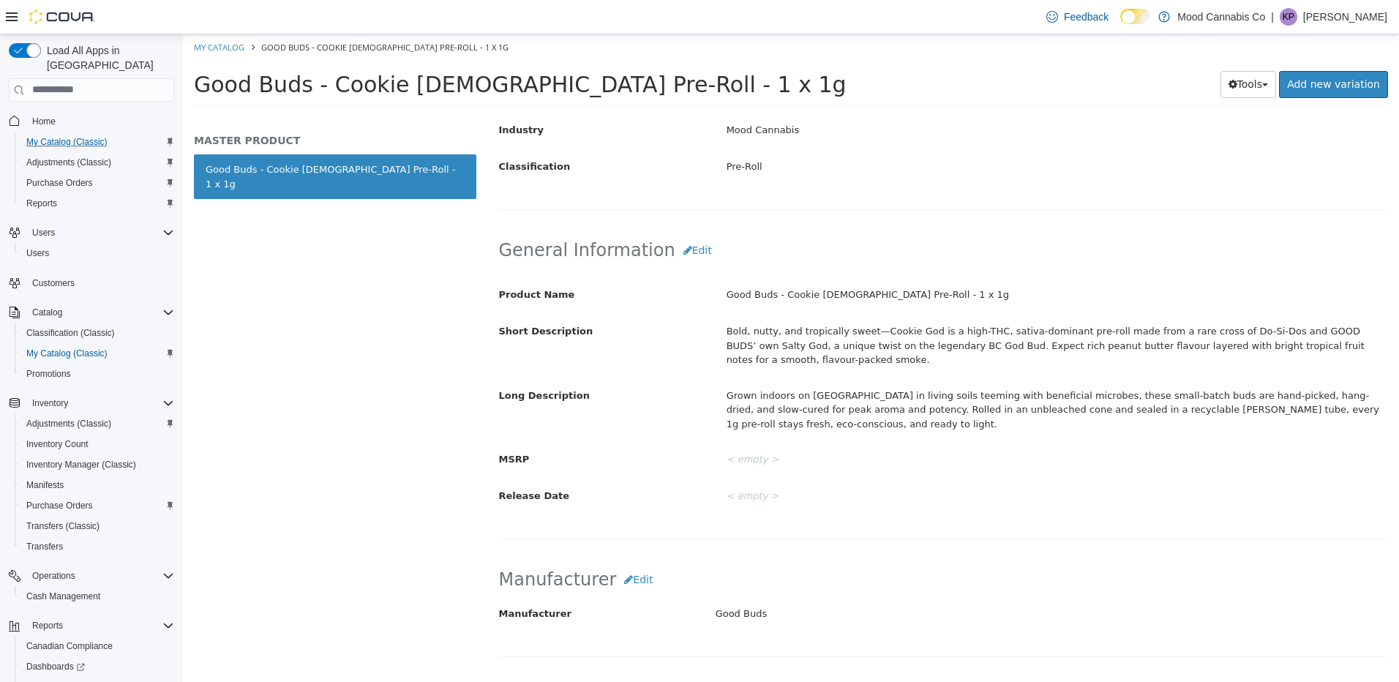
select select "**********"
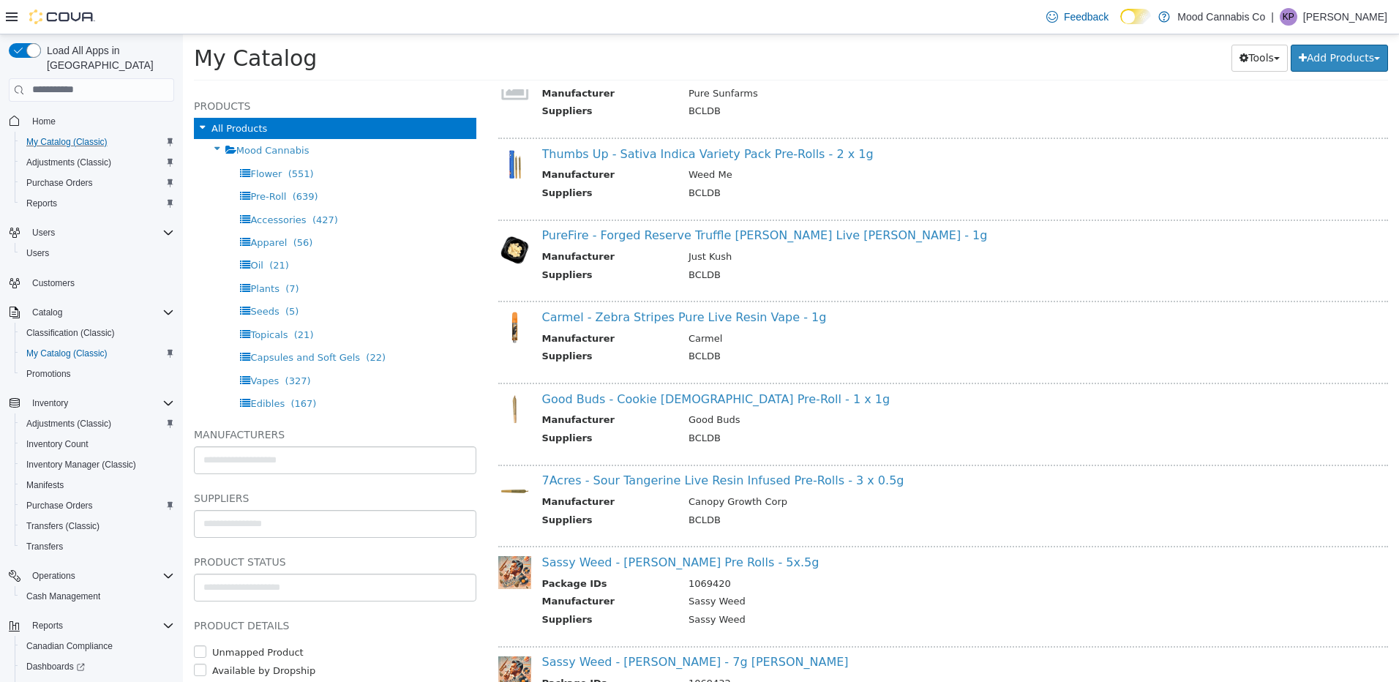
scroll to position [585, 0]
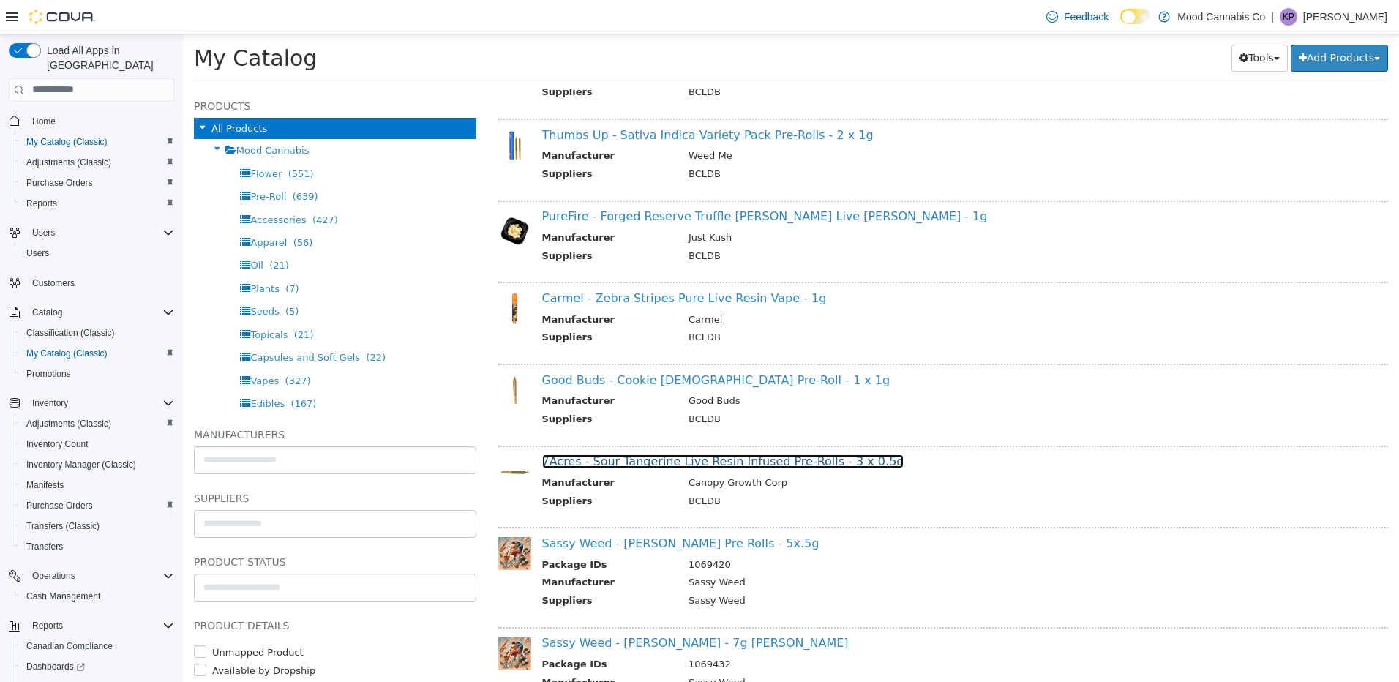
click at [639, 461] on link "7Acres - Sour Tangerine Live Resin Infused Pre-Rolls - 3 x 0.5g" at bounding box center [723, 461] width 362 height 14
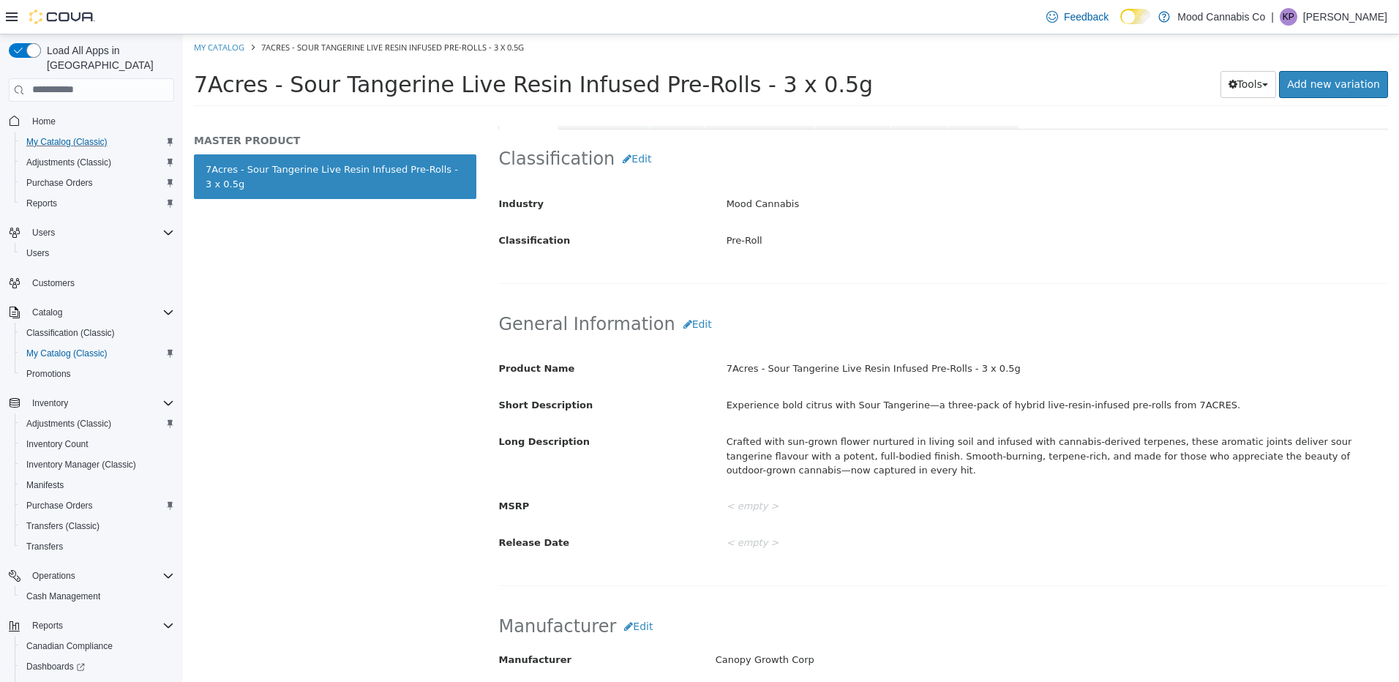
scroll to position [293, 0]
drag, startPoint x: 721, startPoint y: 369, endPoint x: 1063, endPoint y: 375, distance: 342.4
click at [1063, 375] on div "7Acres - Sour Tangerine Live Resin Infused Pre-Rolls - 3 x 0.5g" at bounding box center [1056, 368] width 683 height 26
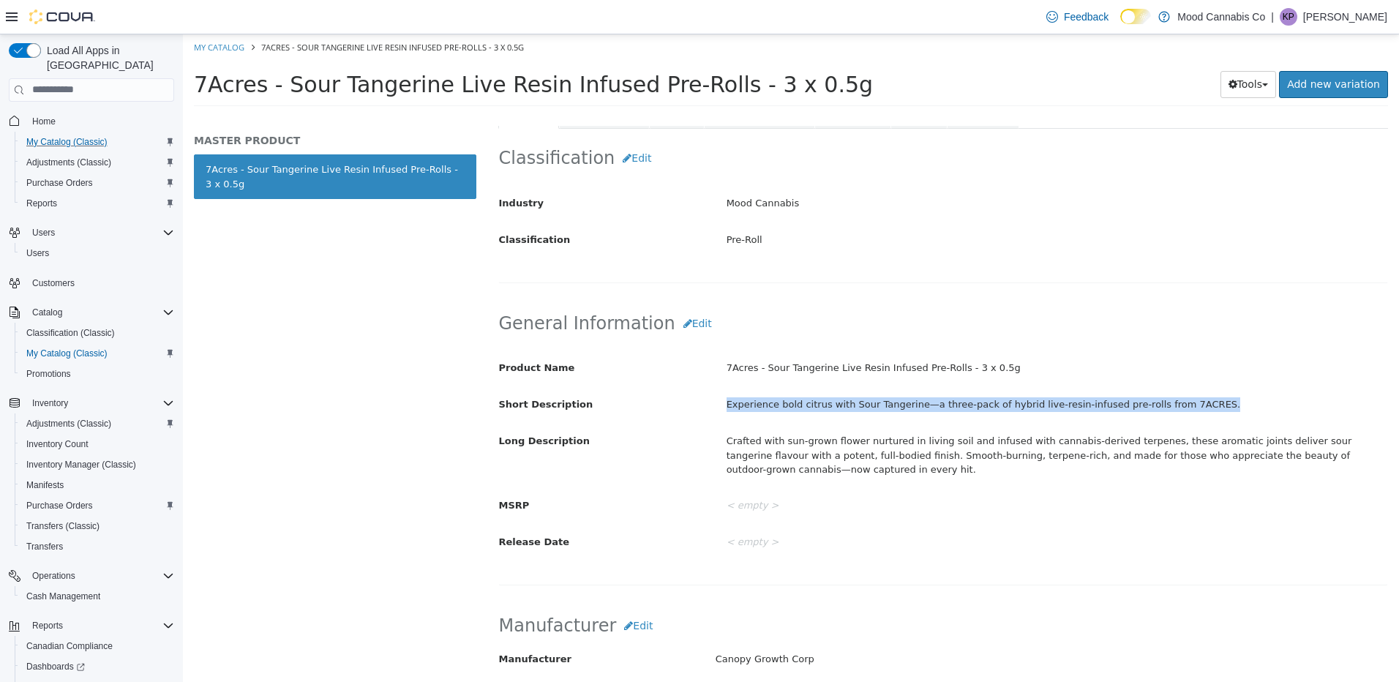
drag, startPoint x: 719, startPoint y: 402, endPoint x: 1220, endPoint y: 405, distance: 501.1
click at [1220, 405] on div "Experience bold citrus with Sour Tangerine—a three-pack of hybrid live-resin-in…" at bounding box center [1056, 404] width 683 height 26
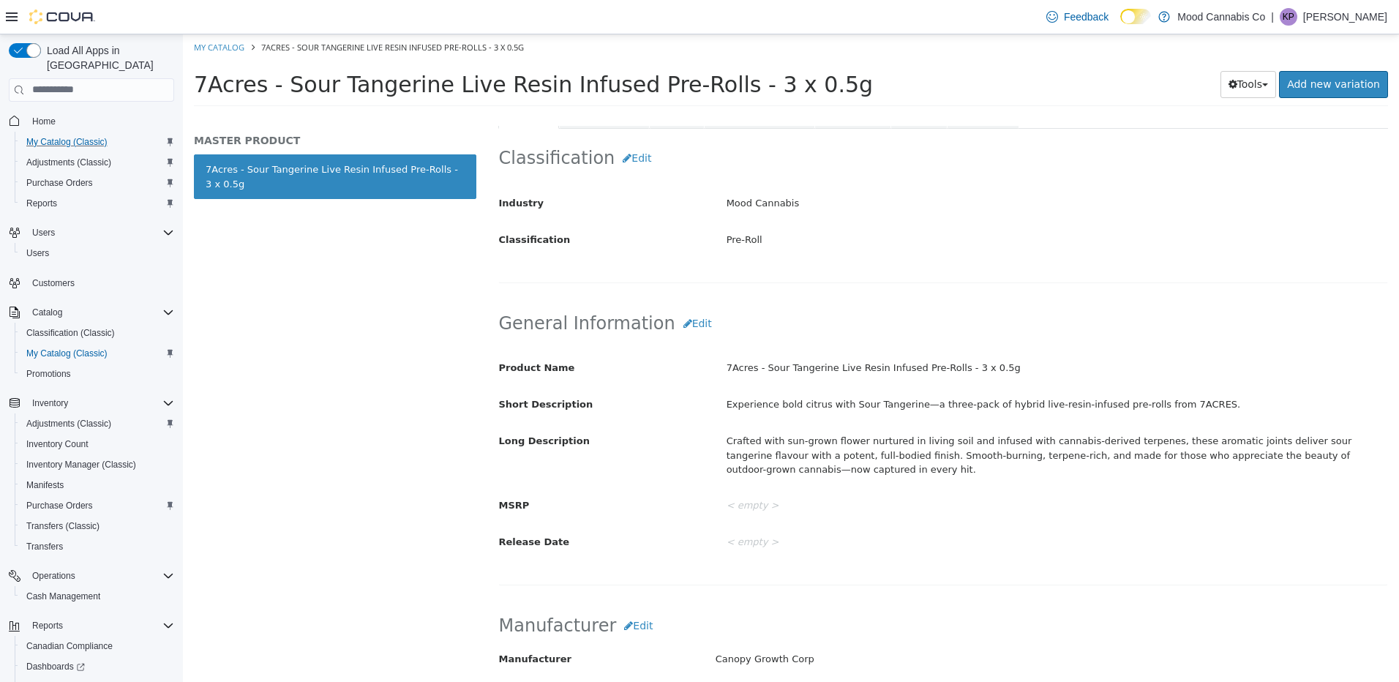
click at [962, 443] on div "Crafted with sun-grown flower nurtured in living soil and infused with cannabis…" at bounding box center [1056, 454] width 683 height 53
click at [961, 443] on div "Crafted with sun-grown flower nurtured in living soil and infused with cannabis…" at bounding box center [1056, 454] width 683 height 53
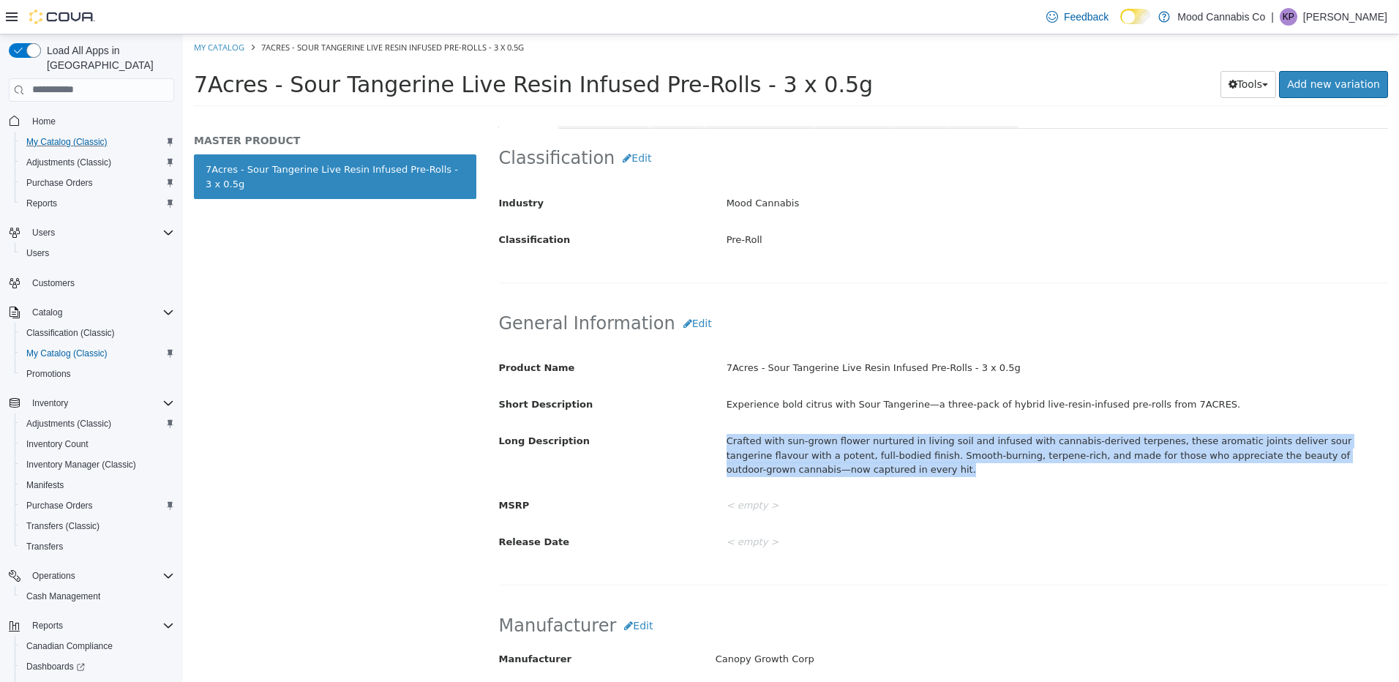
click at [961, 443] on div "Crafted with sun-grown flower nurtured in living soil and infused with cannabis…" at bounding box center [1056, 454] width 683 height 53
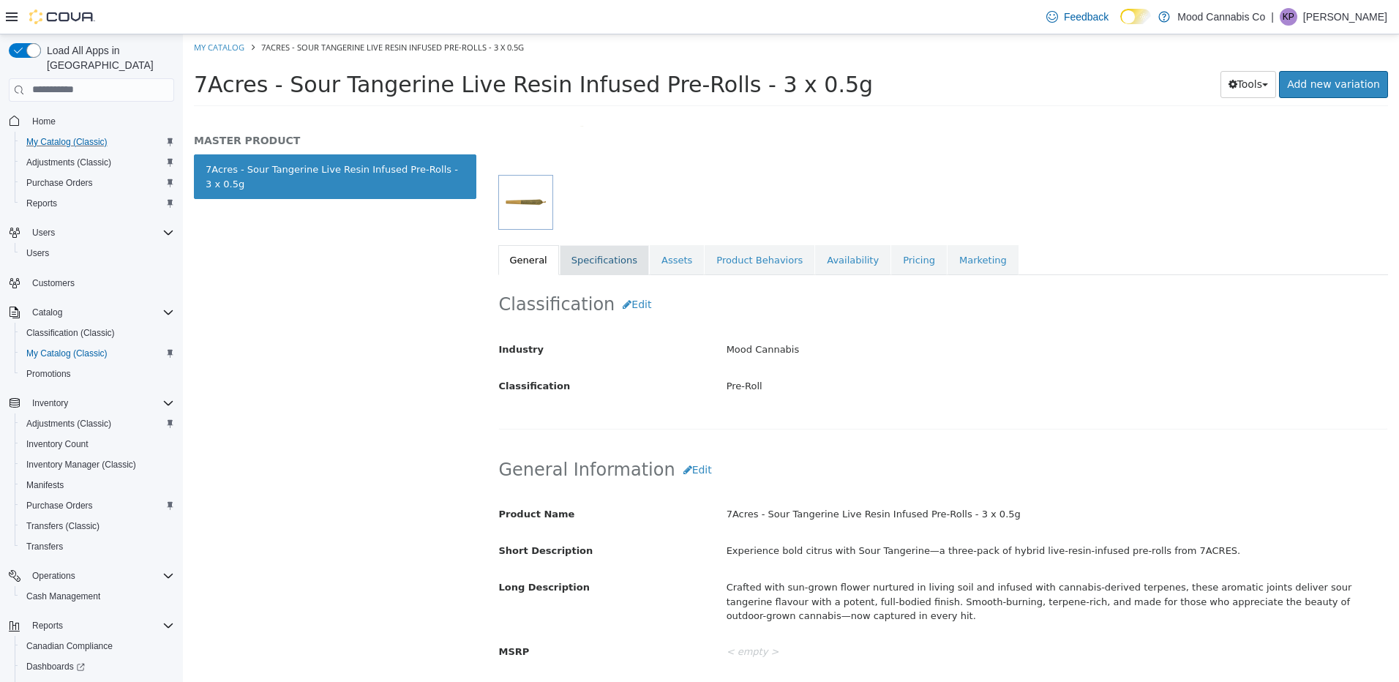
click at [586, 256] on link "Specifications" at bounding box center [604, 259] width 89 height 31
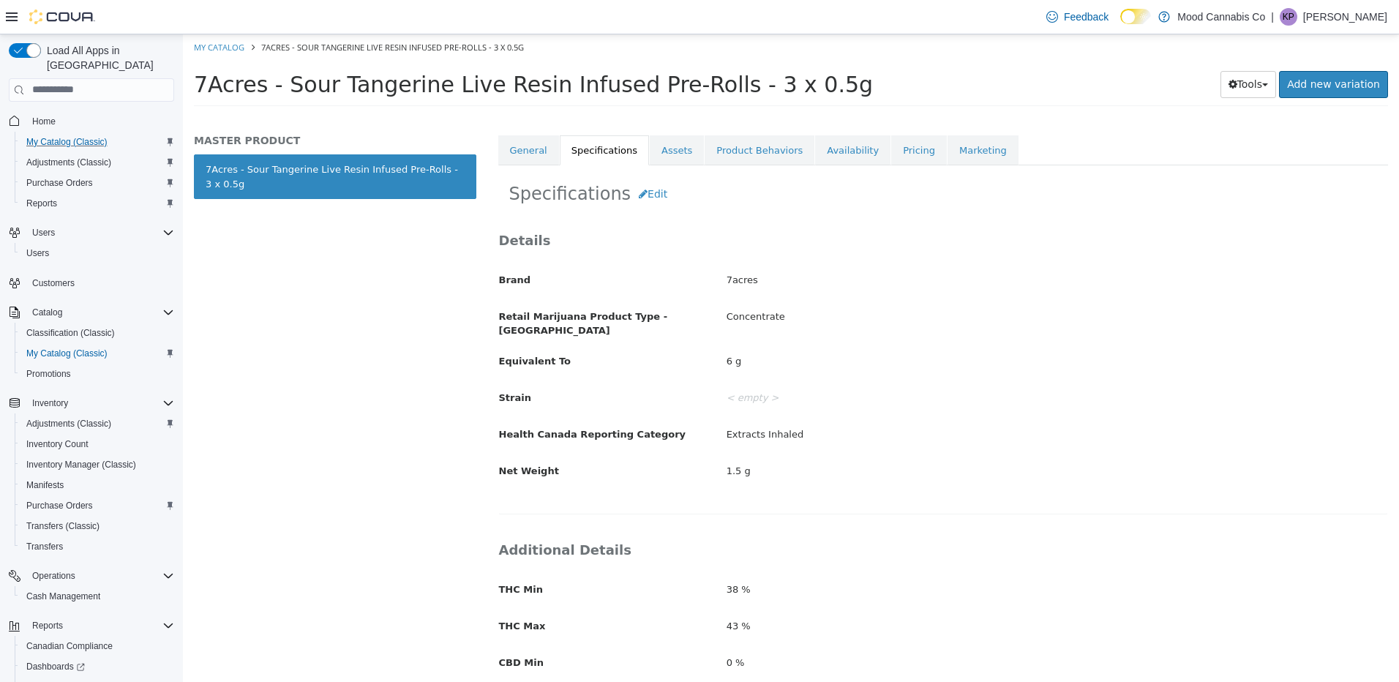
scroll to position [439, 0]
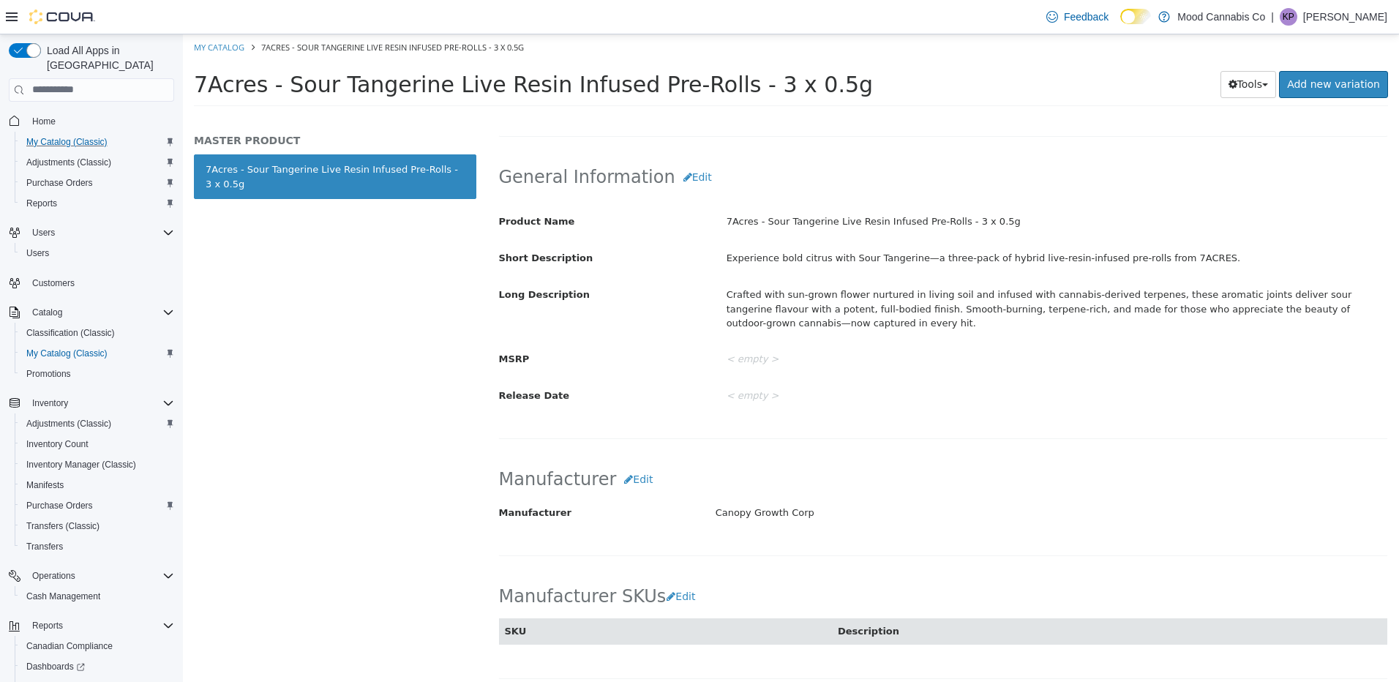
select select "**********"
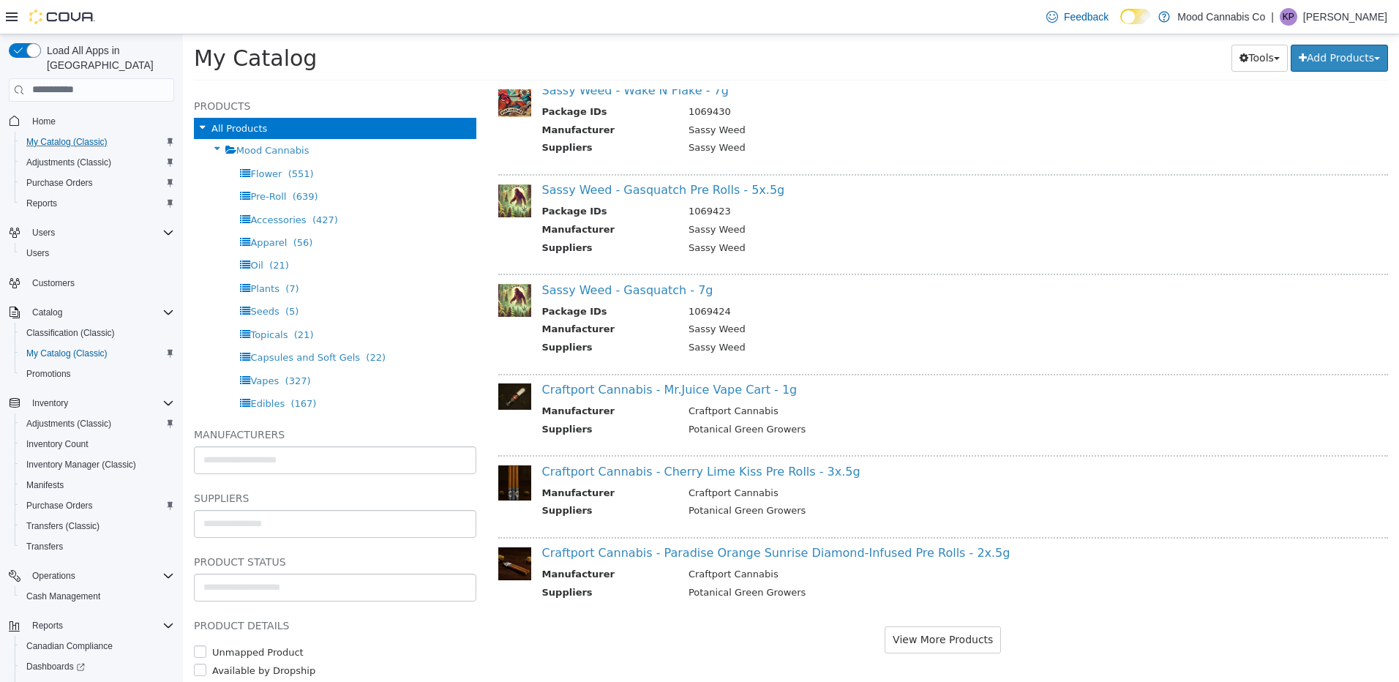
scroll to position [1343, 0]
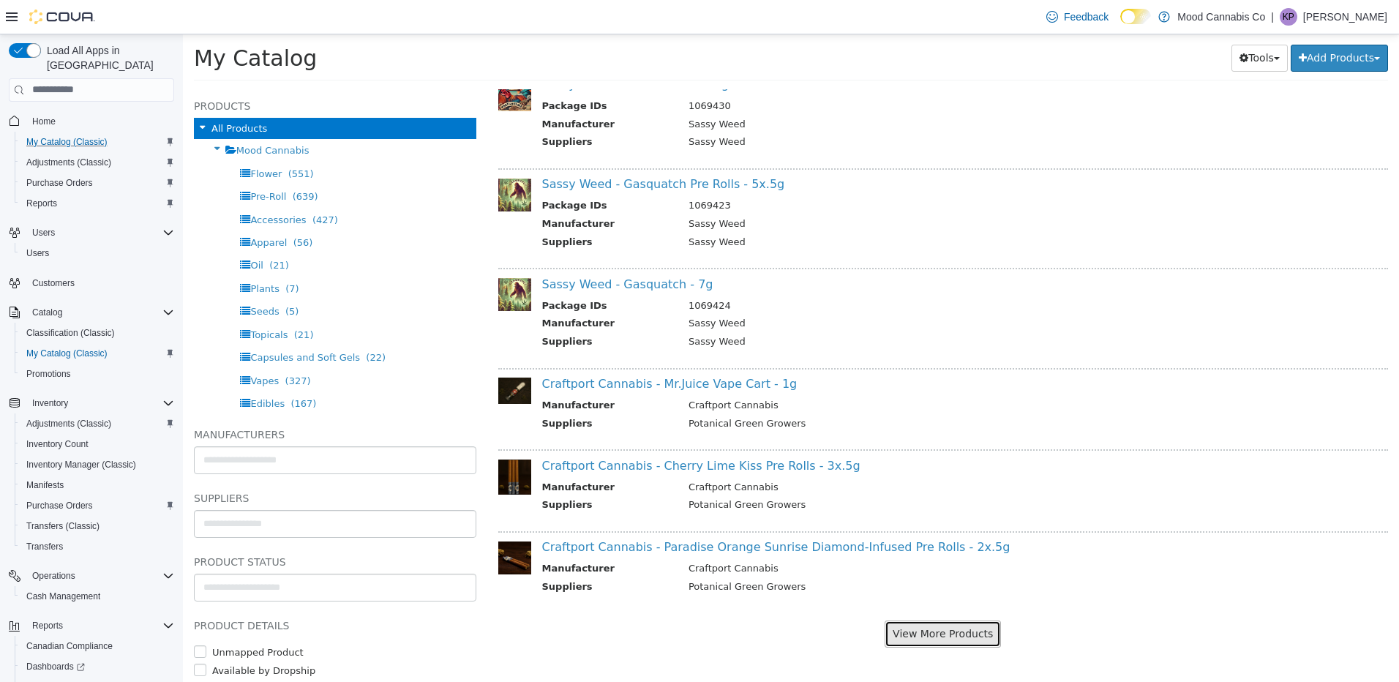
click at [915, 633] on button "View More Products" at bounding box center [942, 633] width 116 height 27
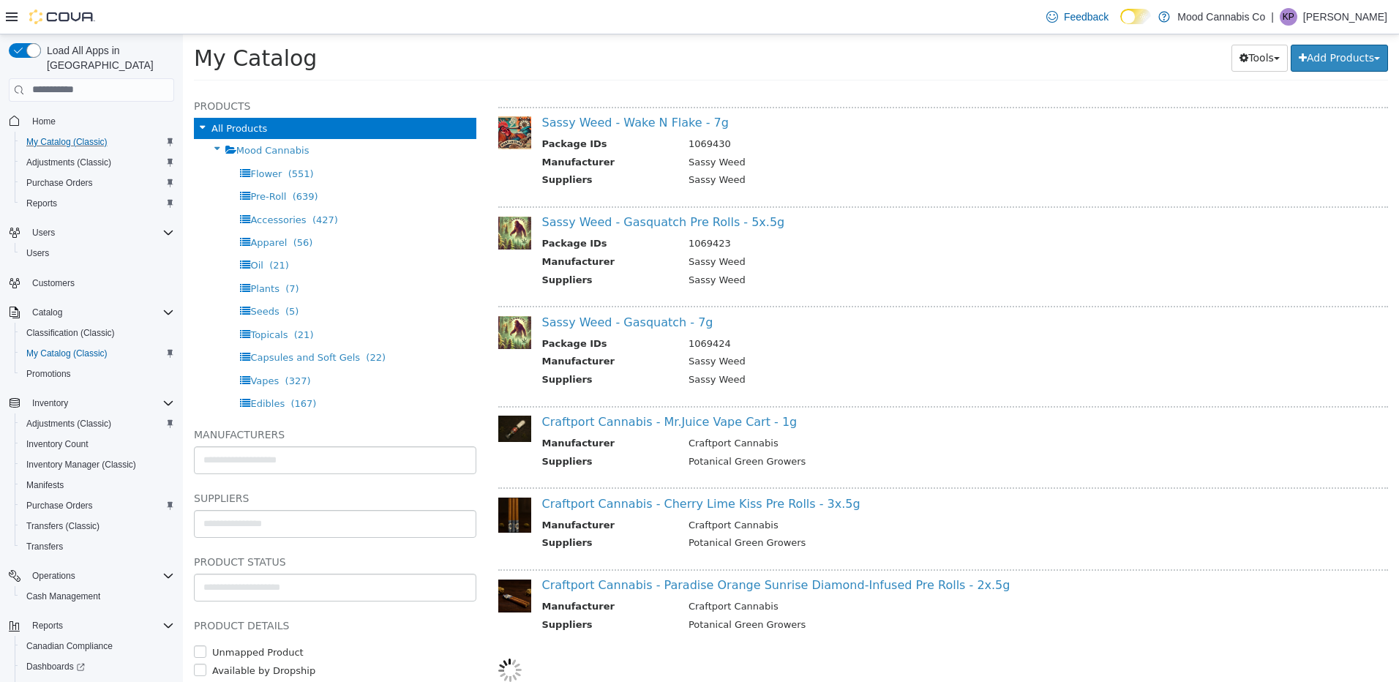
select select "**********"
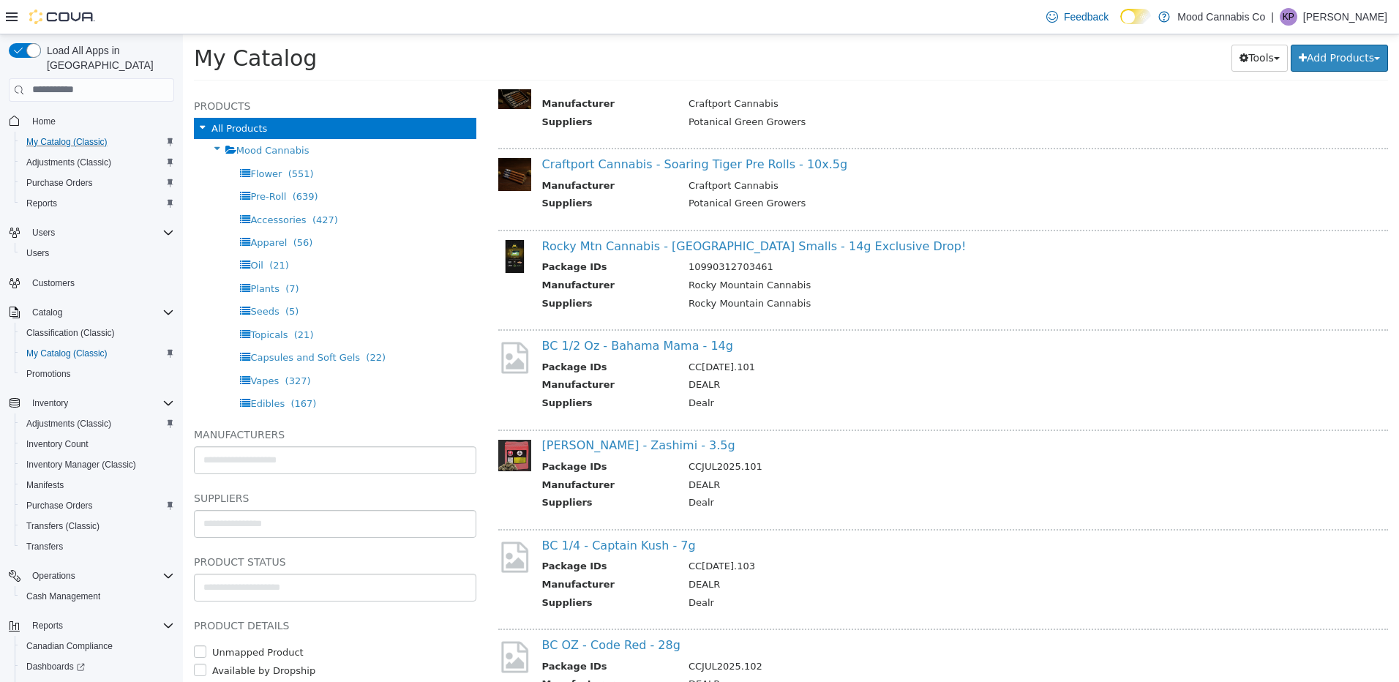
scroll to position [1890, 0]
click at [669, 343] on link "BC 1/2 Oz - Bahama Mama - 14g" at bounding box center [637, 344] width 191 height 14
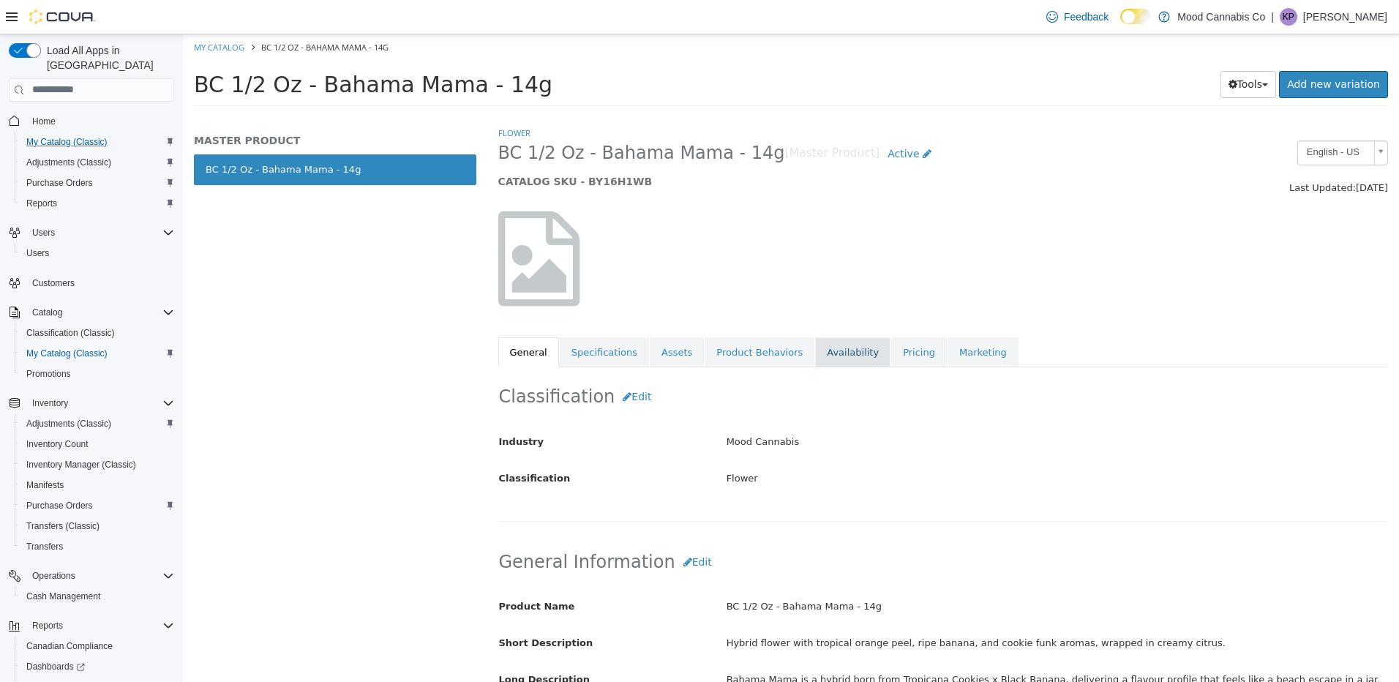
click at [838, 358] on link "Availability" at bounding box center [852, 352] width 75 height 31
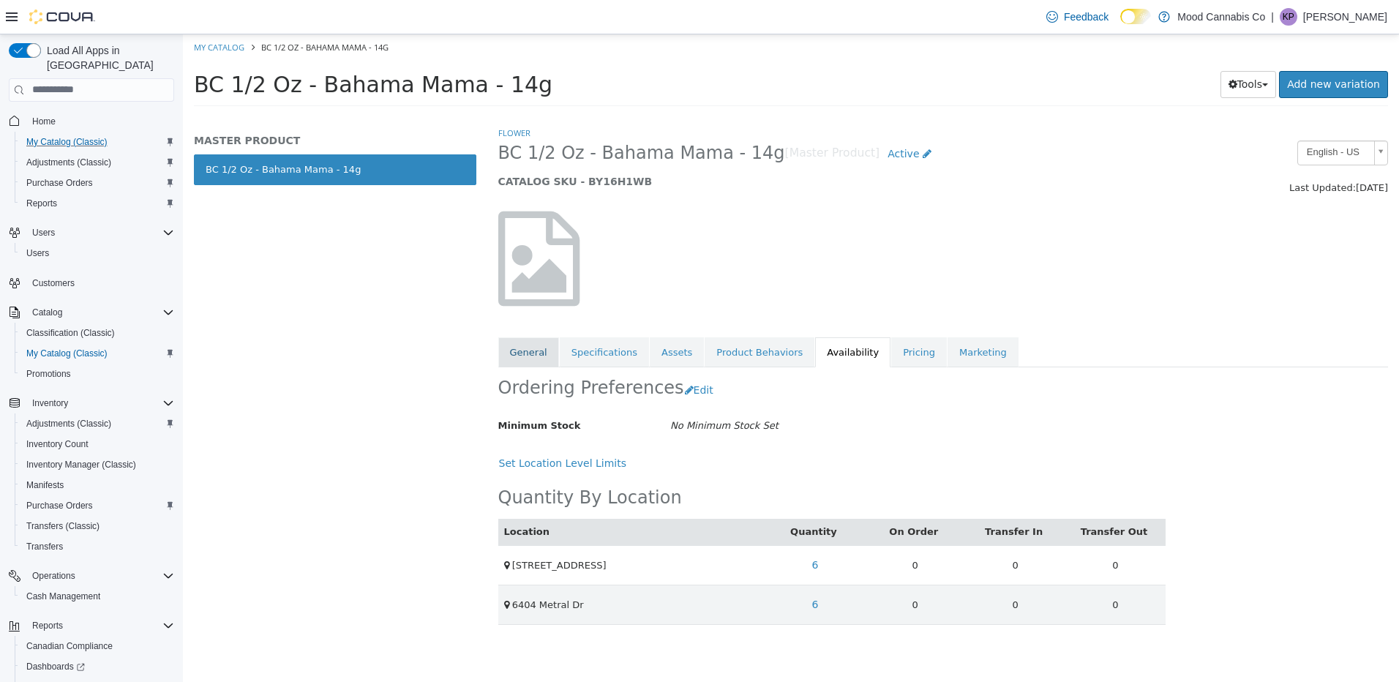
click at [529, 346] on link "General" at bounding box center [528, 352] width 61 height 31
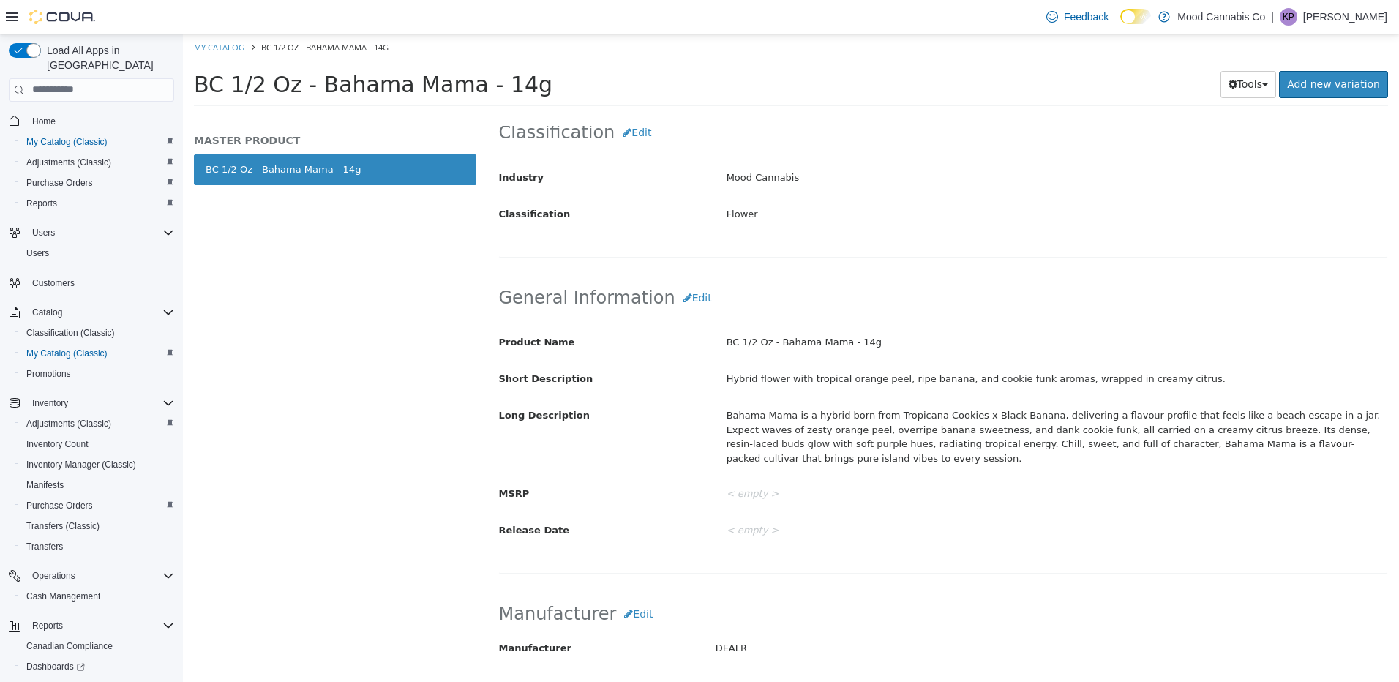
scroll to position [293, 0]
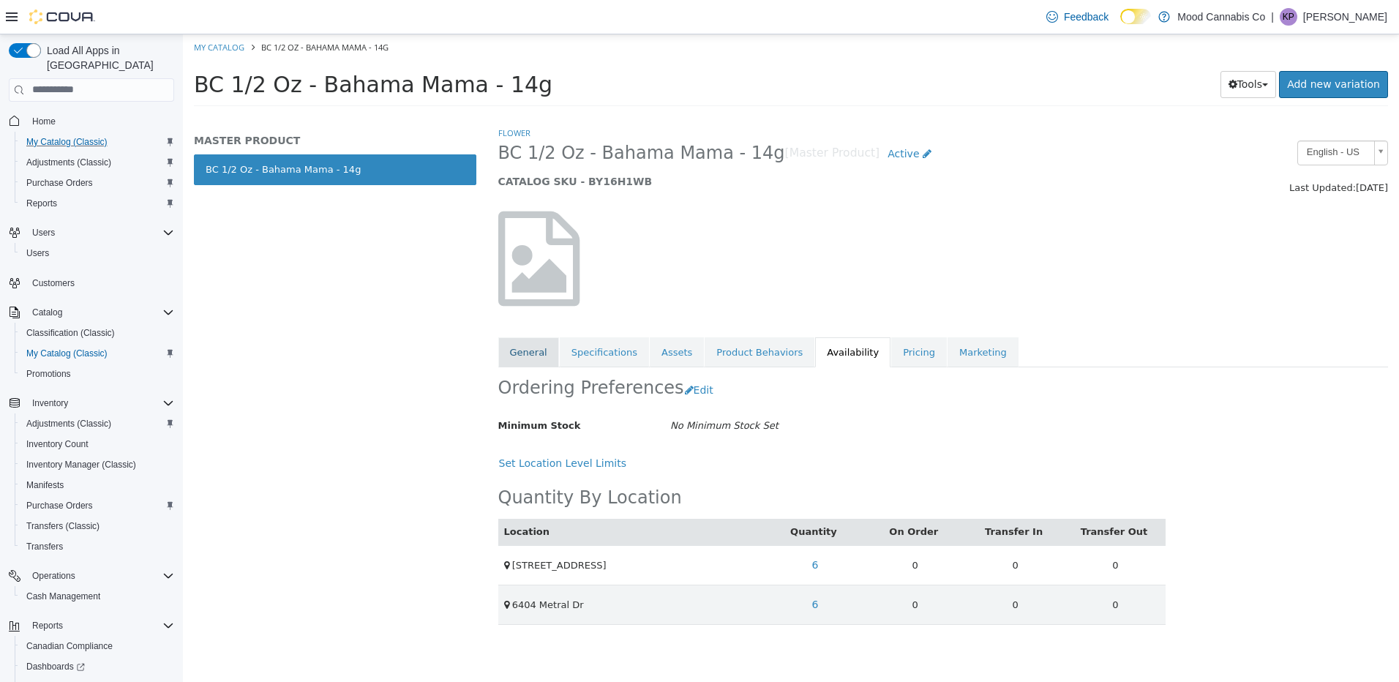
click at [539, 337] on link "General" at bounding box center [528, 352] width 61 height 31
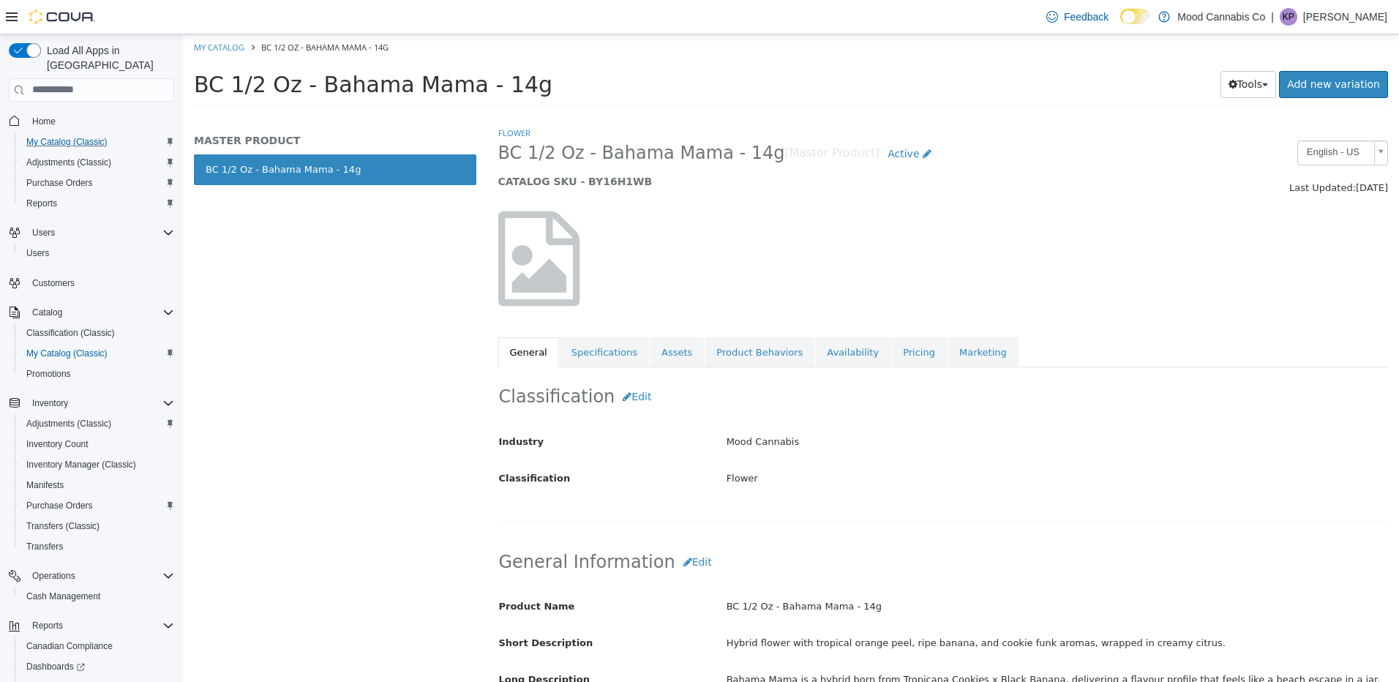
select select "**********"
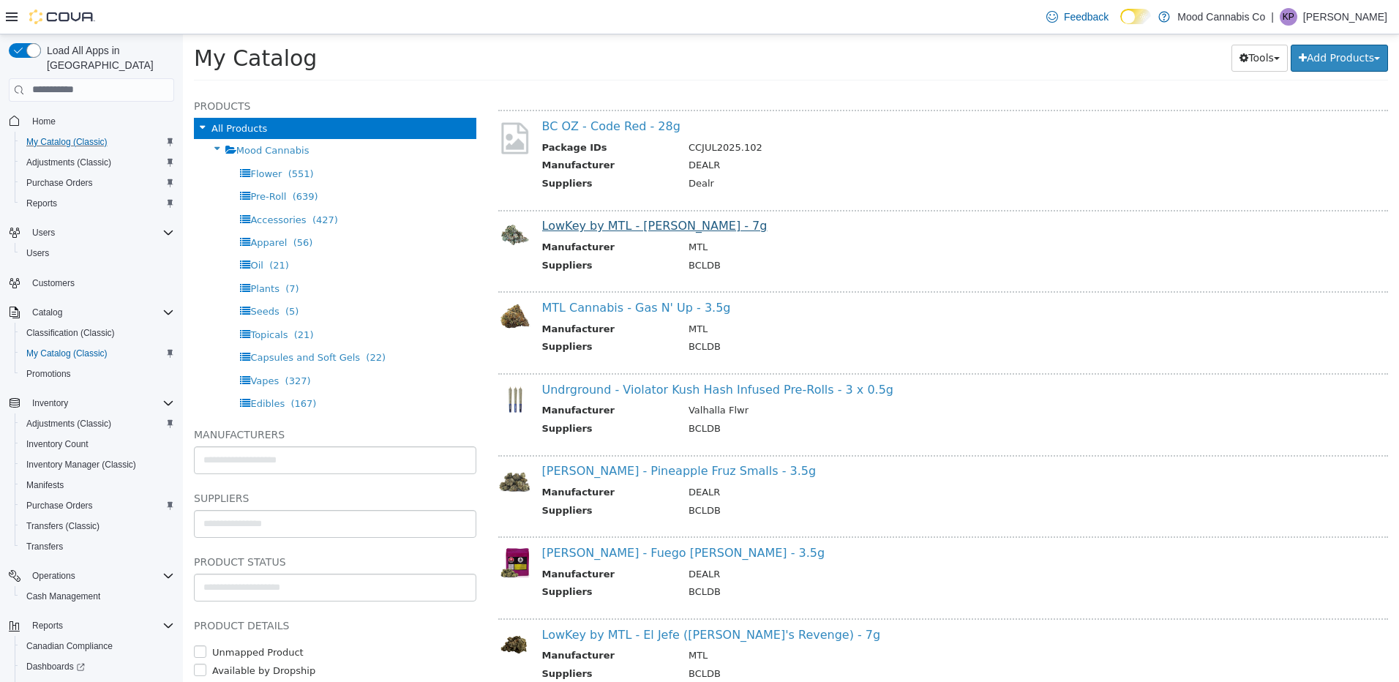
scroll to position [2414, 0]
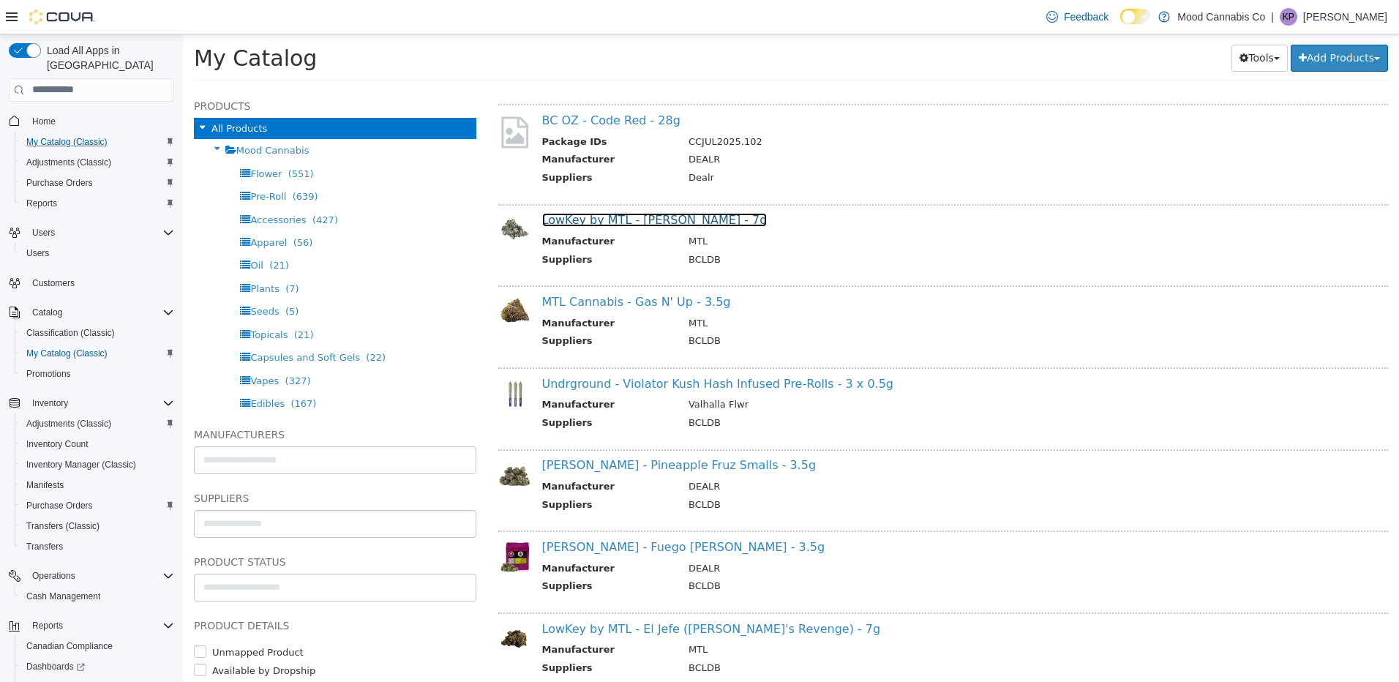
click at [655, 225] on link "LowKey by MTL - [PERSON_NAME] - 7g" at bounding box center [654, 219] width 225 height 14
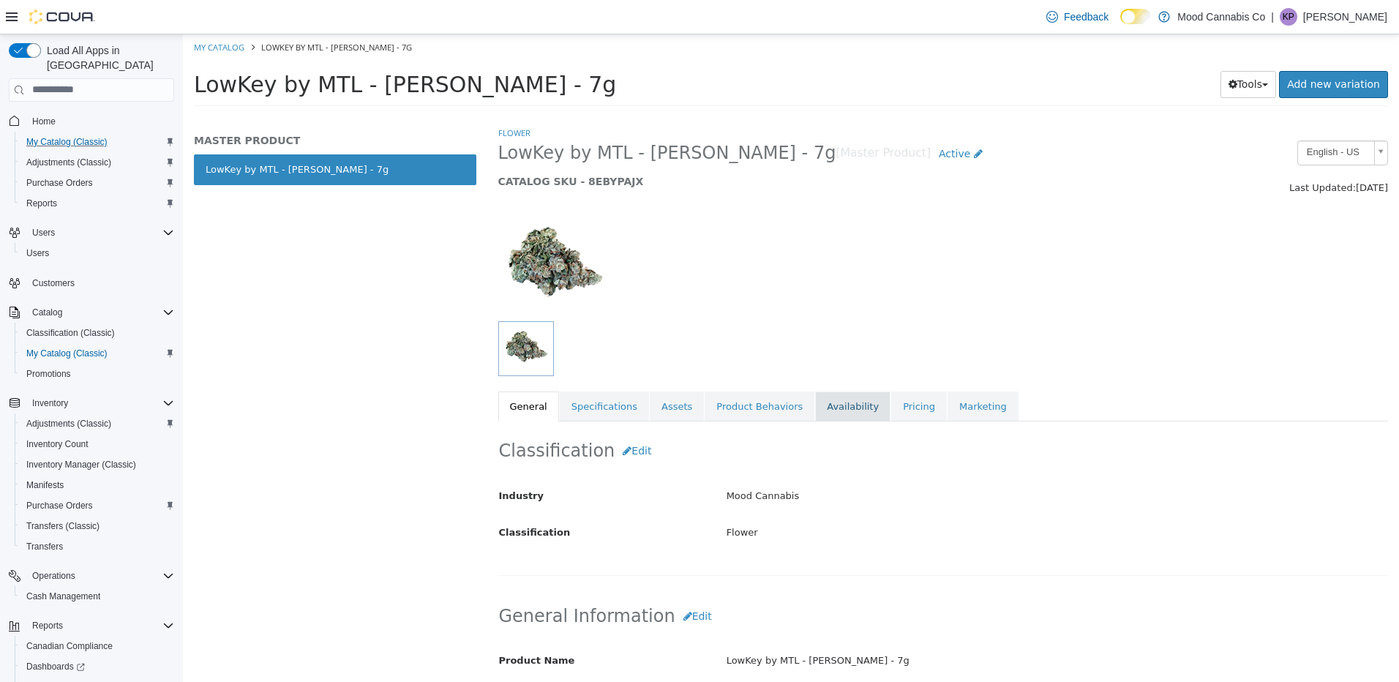
click at [815, 399] on link "Availability" at bounding box center [852, 406] width 75 height 31
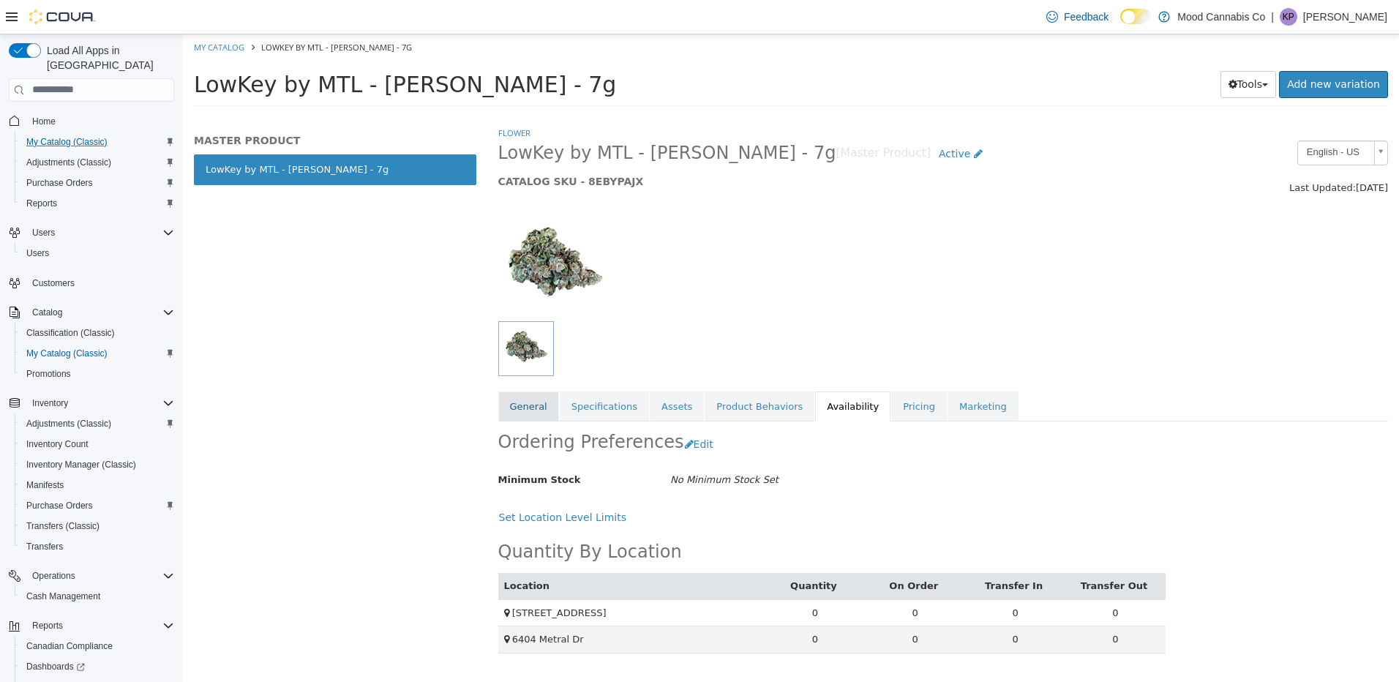
click at [519, 405] on link "General" at bounding box center [528, 406] width 61 height 31
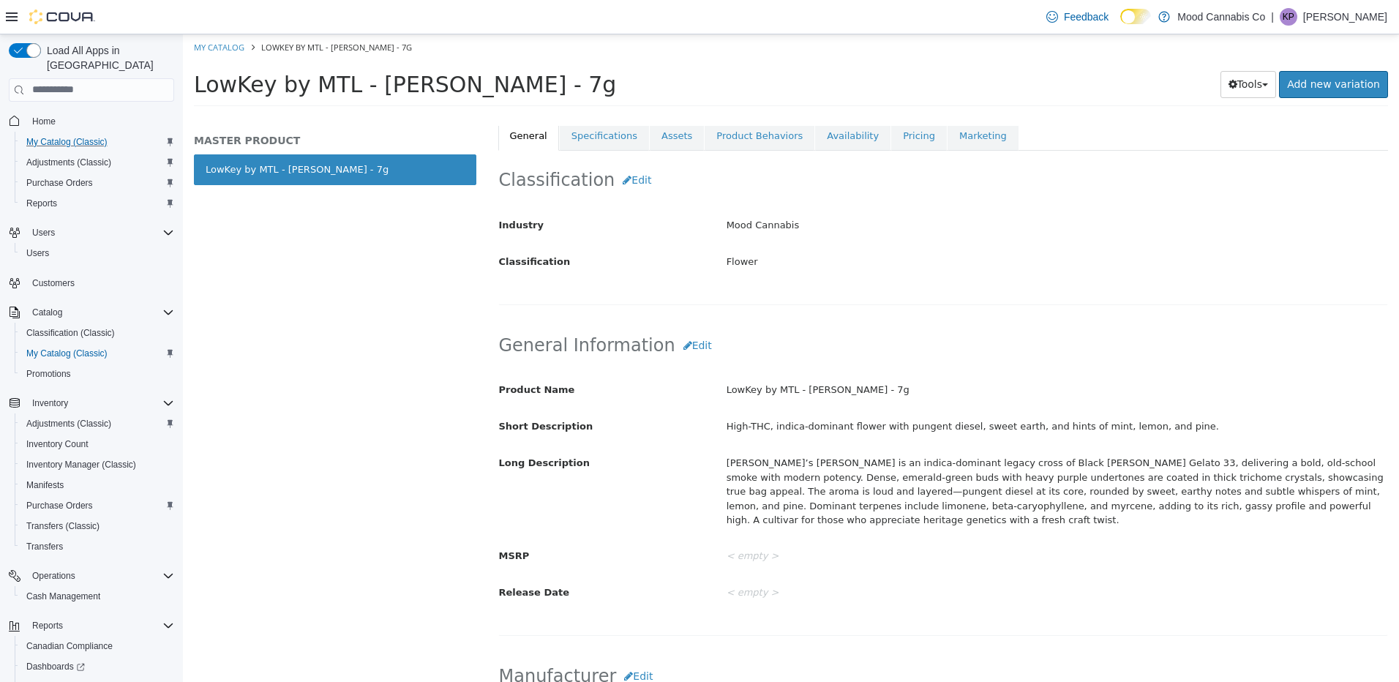
scroll to position [293, 0]
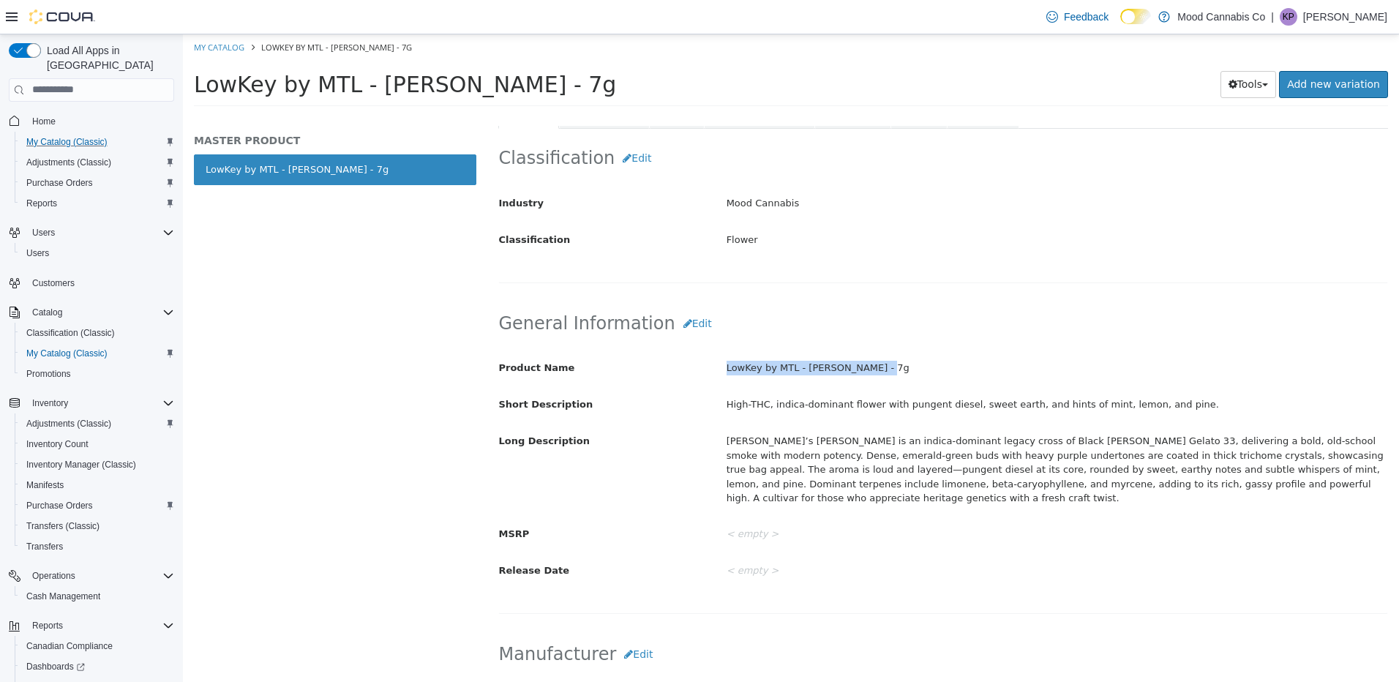
drag, startPoint x: 718, startPoint y: 366, endPoint x: 943, endPoint y: 367, distance: 224.6
click at [943, 367] on div "LowKey by MTL - [PERSON_NAME] - 7g" at bounding box center [1056, 368] width 683 height 26
click at [948, 458] on div "[PERSON_NAME]’s [PERSON_NAME] is an indica-dominant legacy cross of Black [PERS…" at bounding box center [1056, 469] width 683 height 82
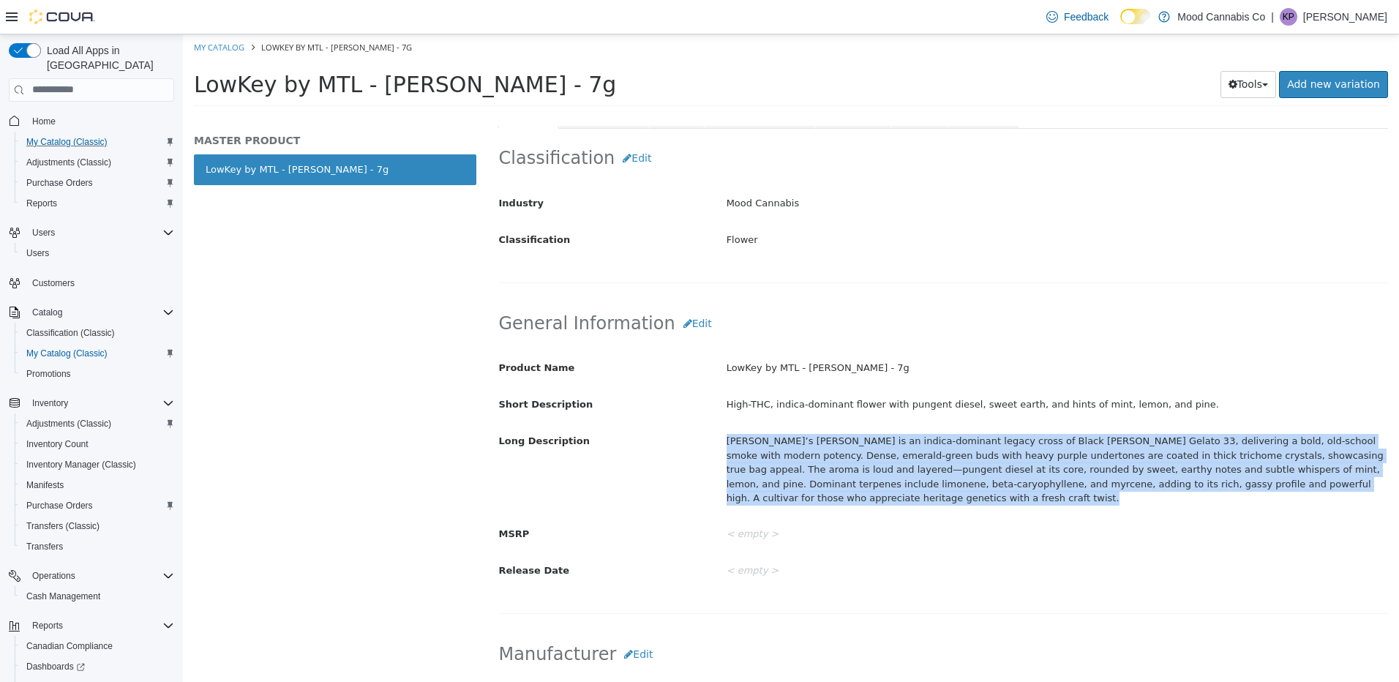
click at [948, 458] on div "[PERSON_NAME]’s [PERSON_NAME] is an indica-dominant legacy cross of Black [PERS…" at bounding box center [1056, 469] width 683 height 82
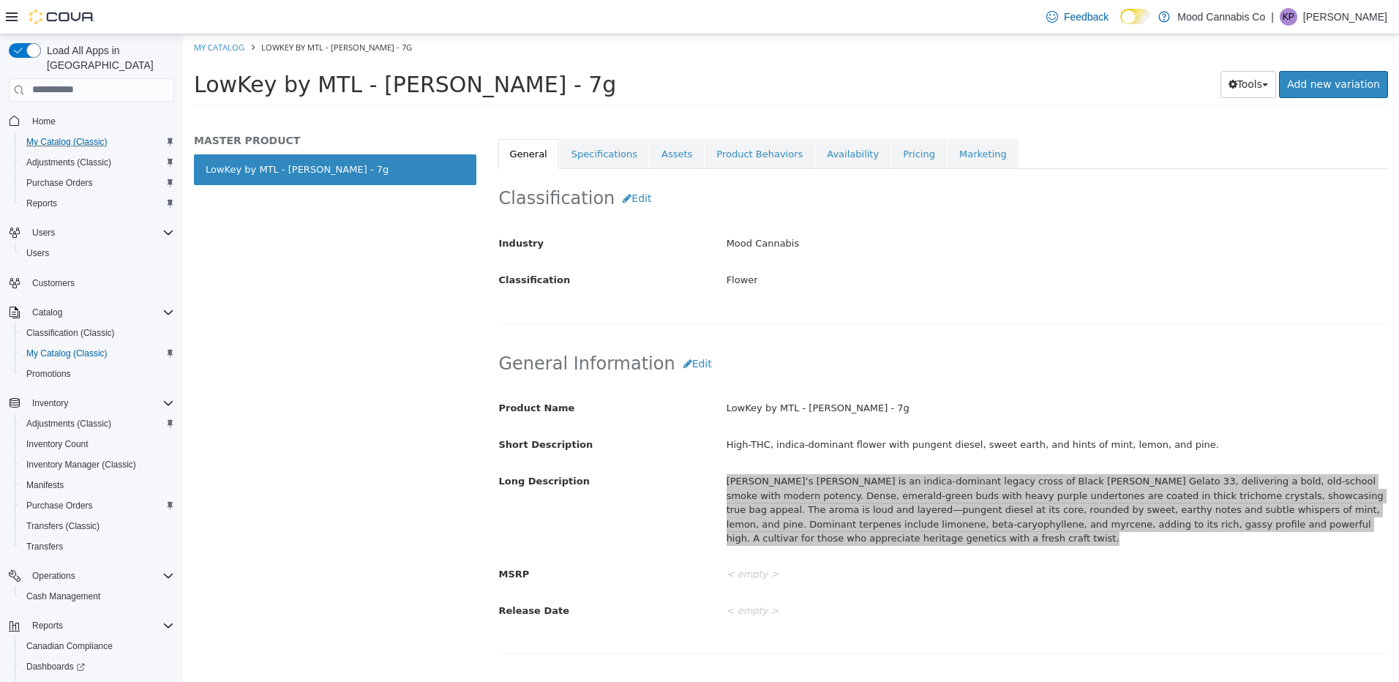
scroll to position [219, 0]
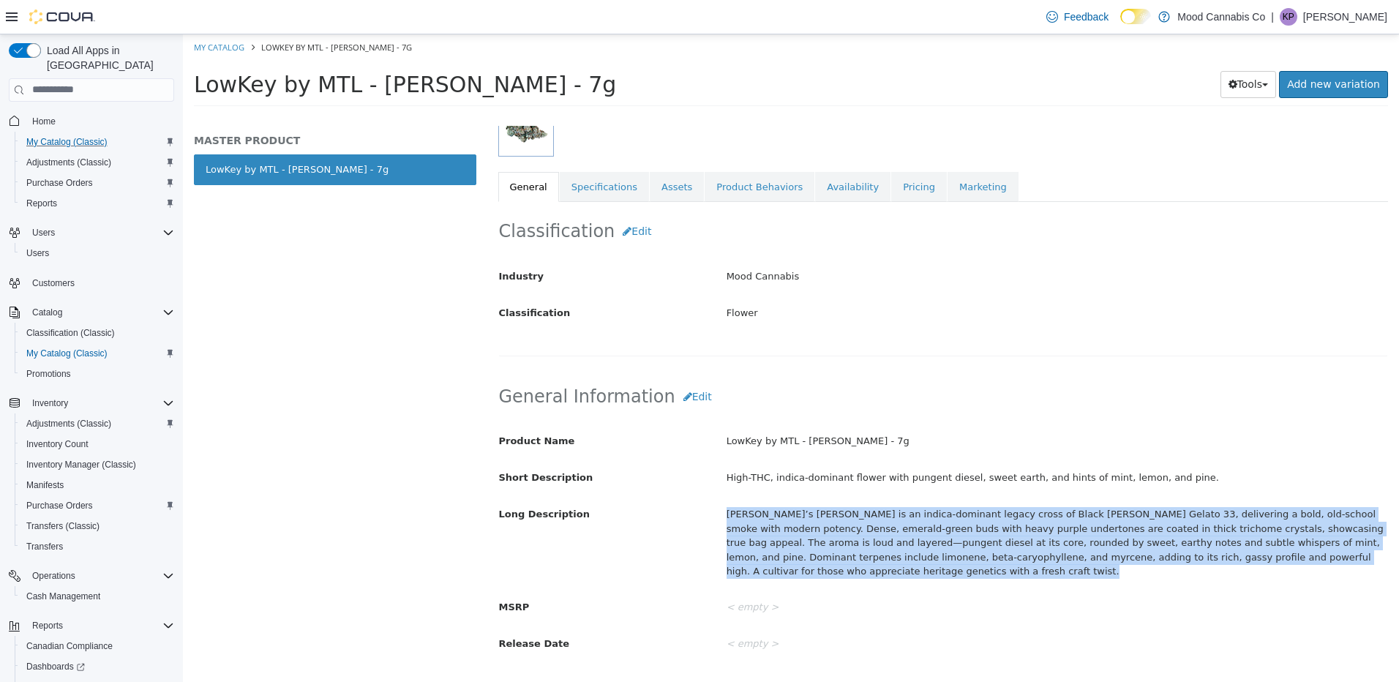
click at [585, 201] on div "Classification Edit Industry Mood Cannabis Classification Flower Cancel Save Ch…" at bounding box center [943, 278] width 890 height 154
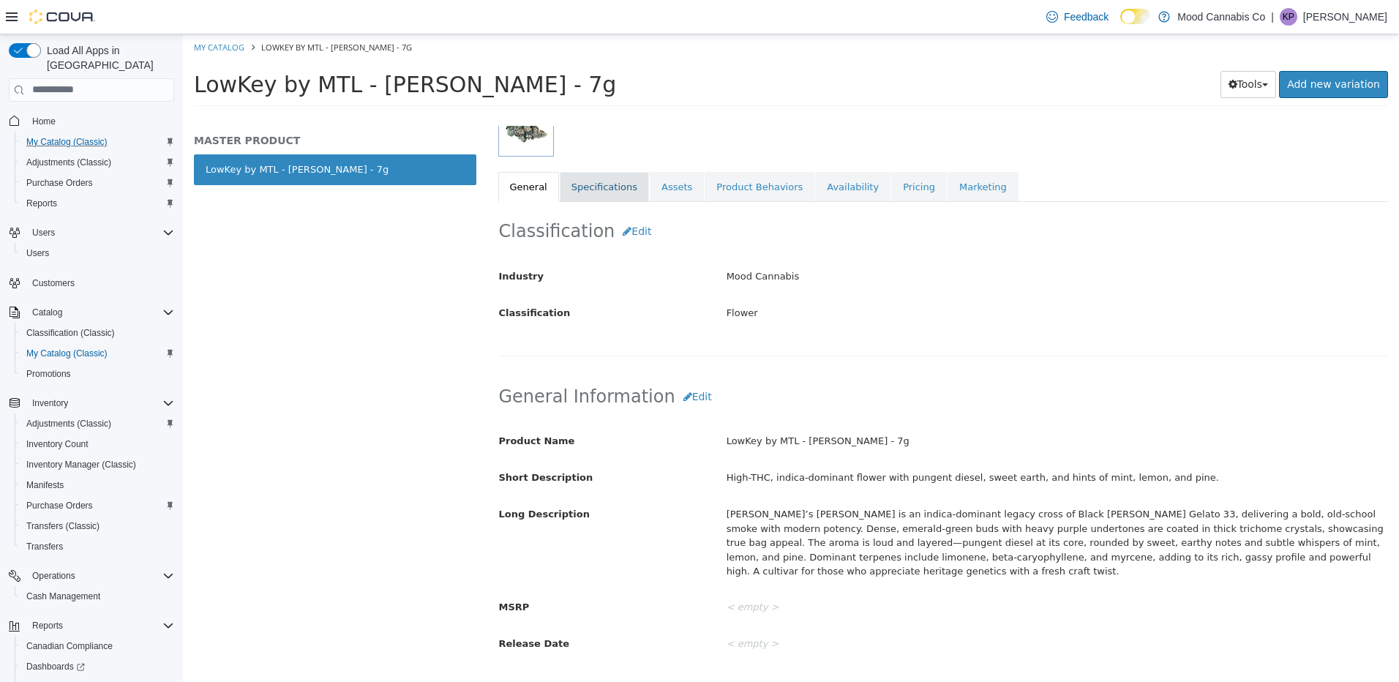
click at [584, 198] on link "Specifications" at bounding box center [604, 186] width 89 height 31
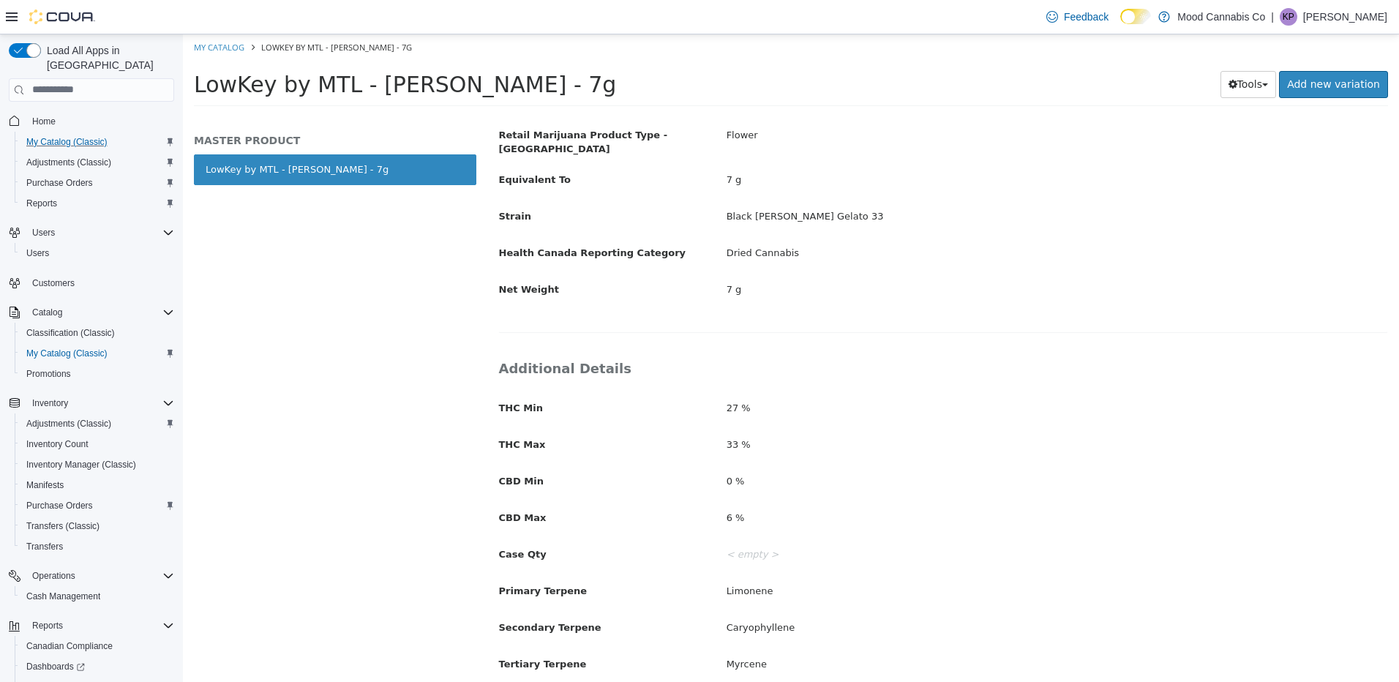
scroll to position [439, 0]
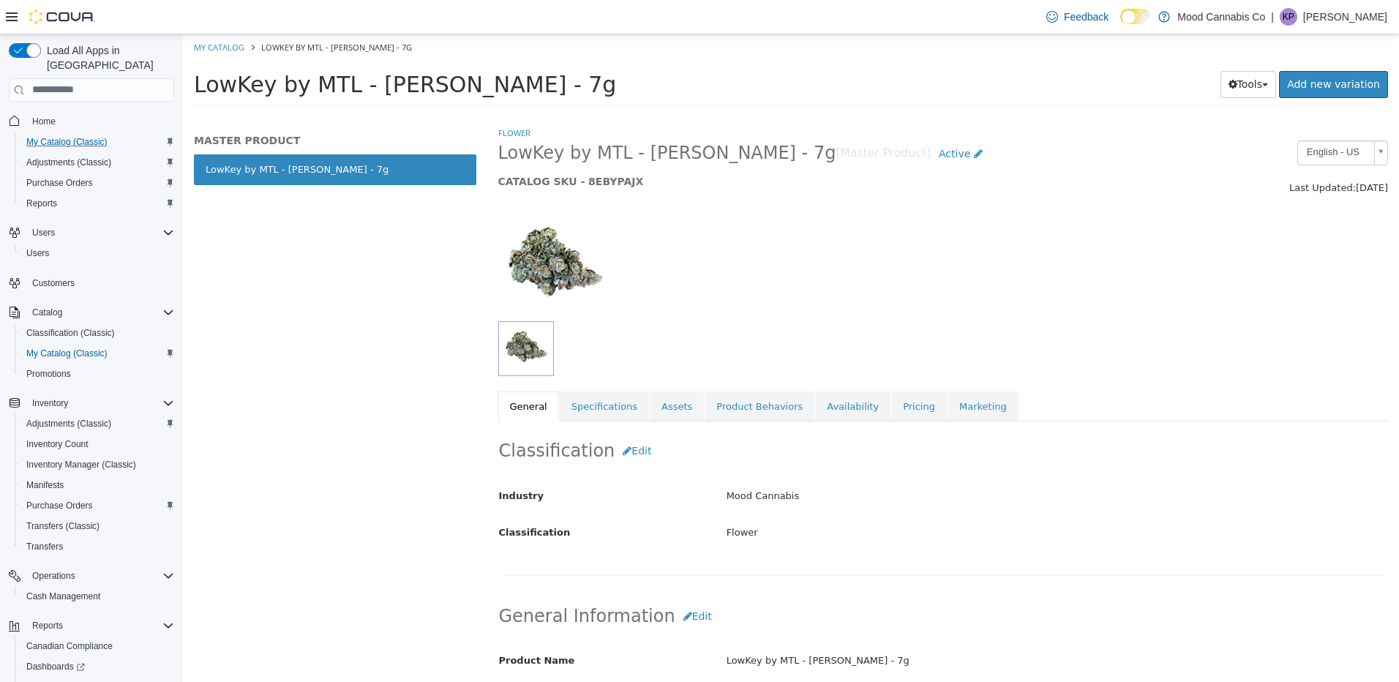
select select "**********"
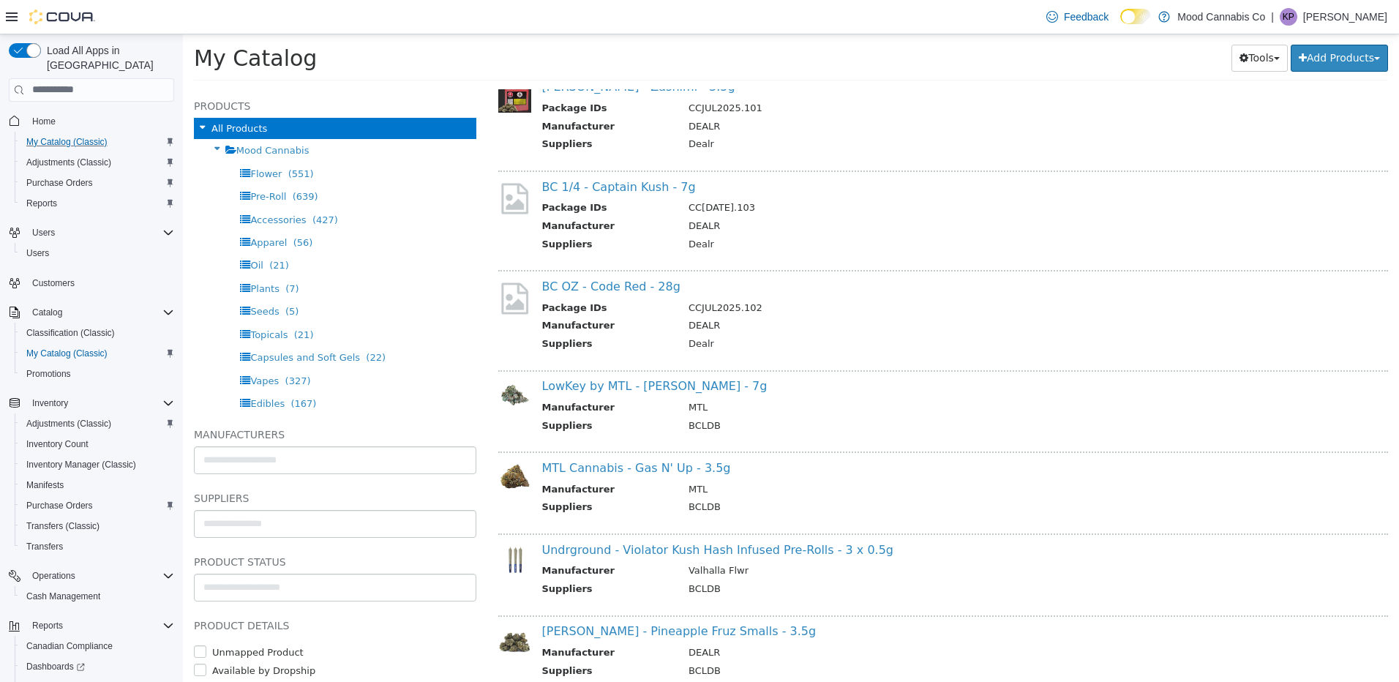
scroll to position [2341, 0]
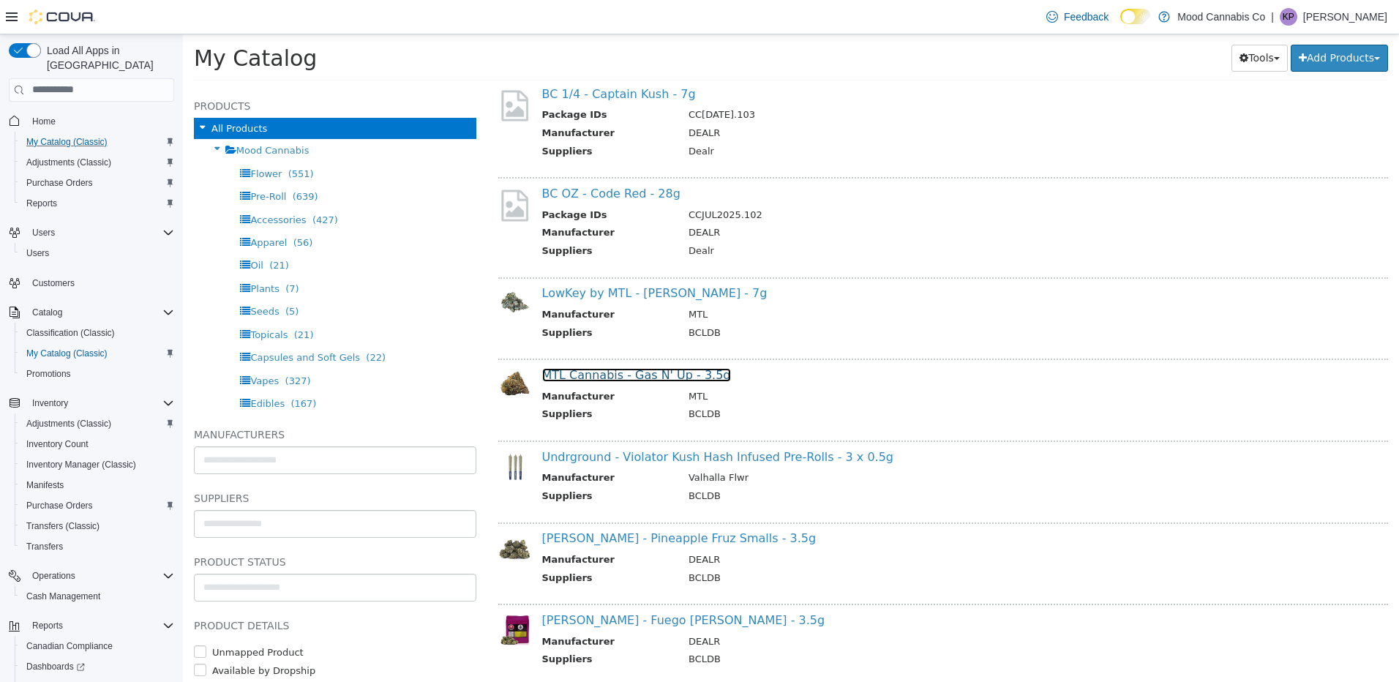
click at [640, 373] on link "MTL Cannabis - Gas N' Up - 3.5g" at bounding box center [636, 374] width 189 height 14
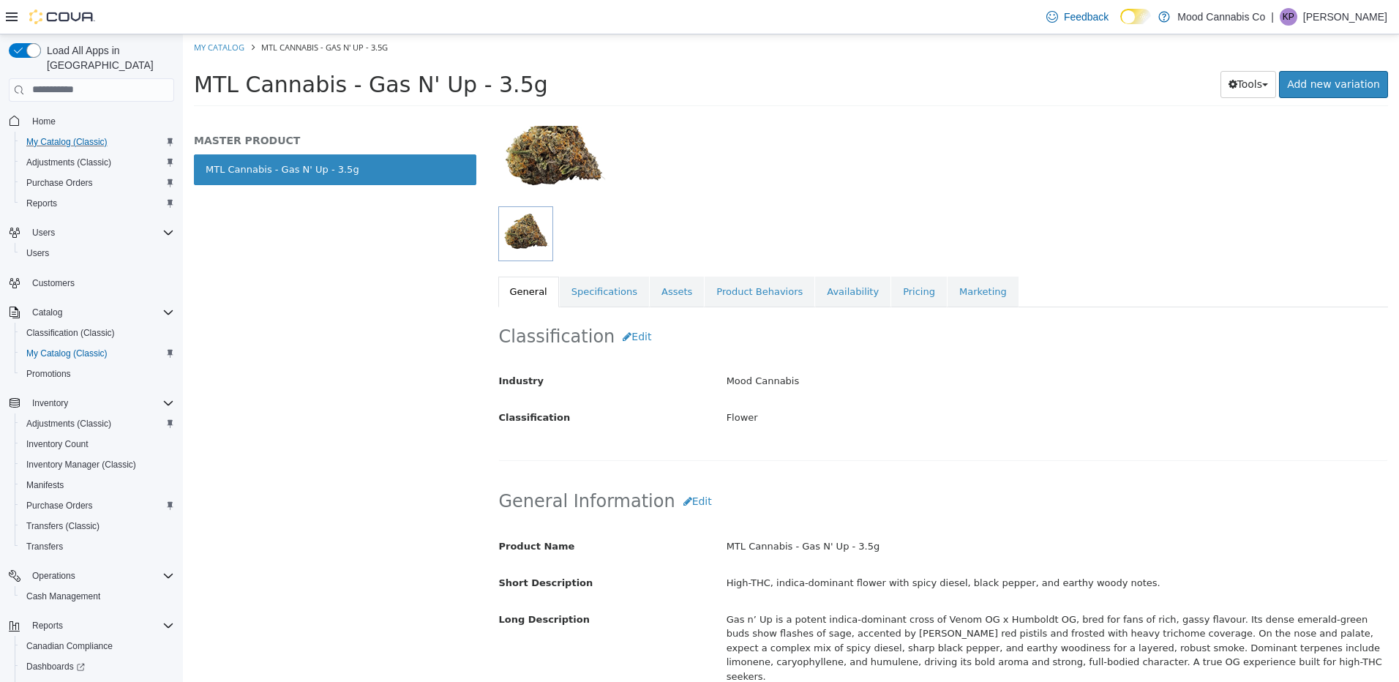
scroll to position [294, 0]
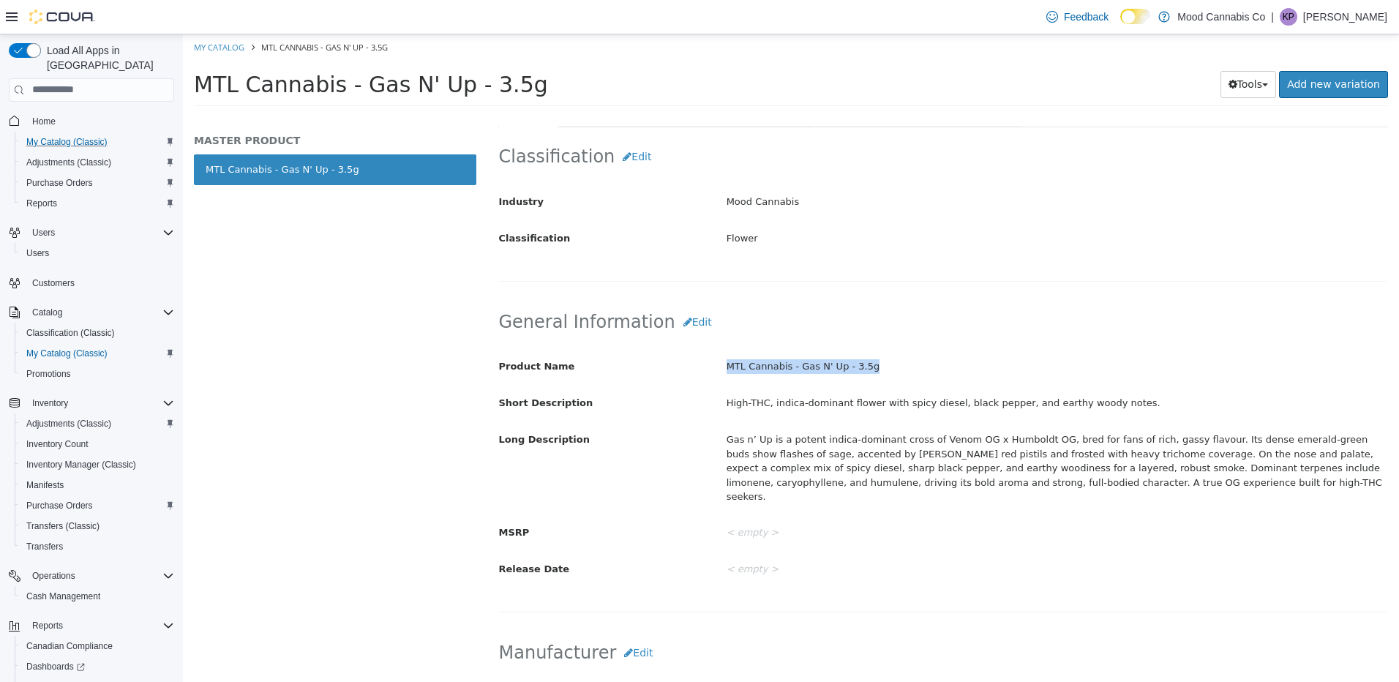
drag, startPoint x: 717, startPoint y: 364, endPoint x: 954, endPoint y: 364, distance: 237.0
click at [954, 364] on div "MTL Cannabis - Gas N' Up - 3.5g" at bounding box center [1056, 366] width 683 height 26
click at [939, 466] on div "Gas n’ Up is a potent indica-dominant cross of Venom OG x Humboldt OG, bred for…" at bounding box center [1056, 468] width 683 height 82
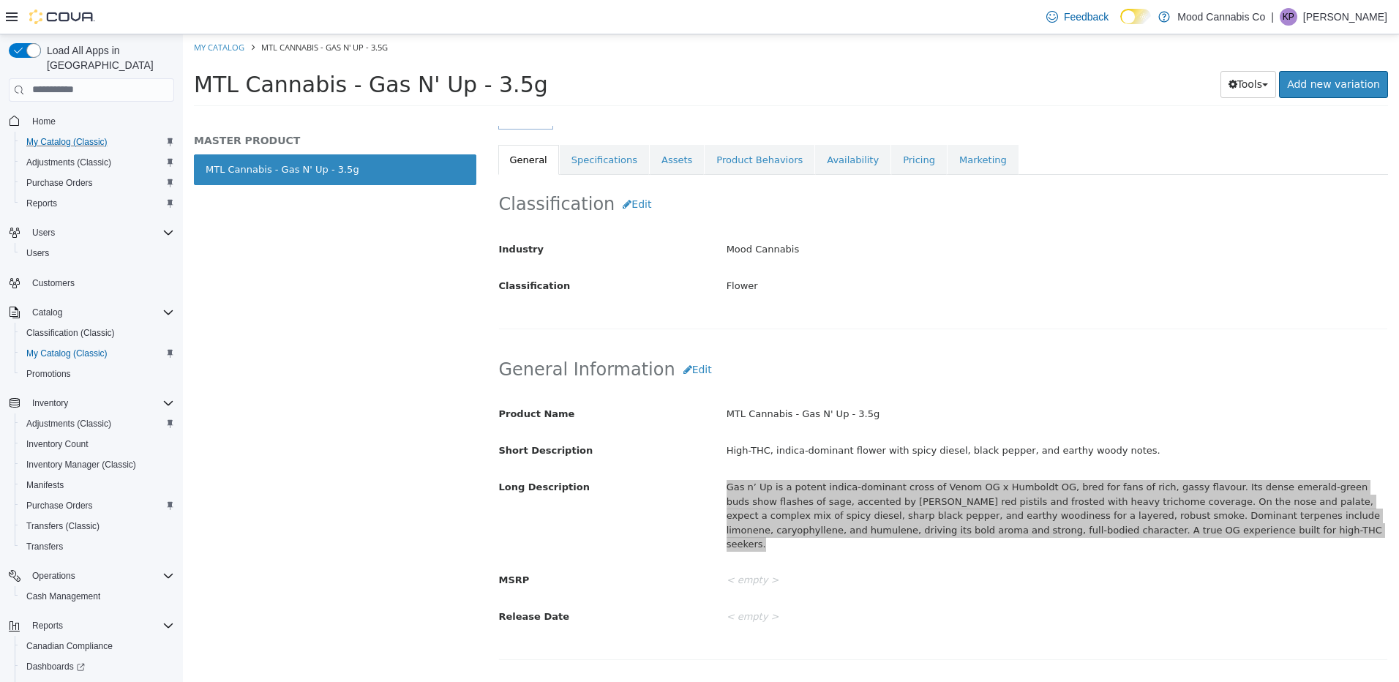
scroll to position [221, 0]
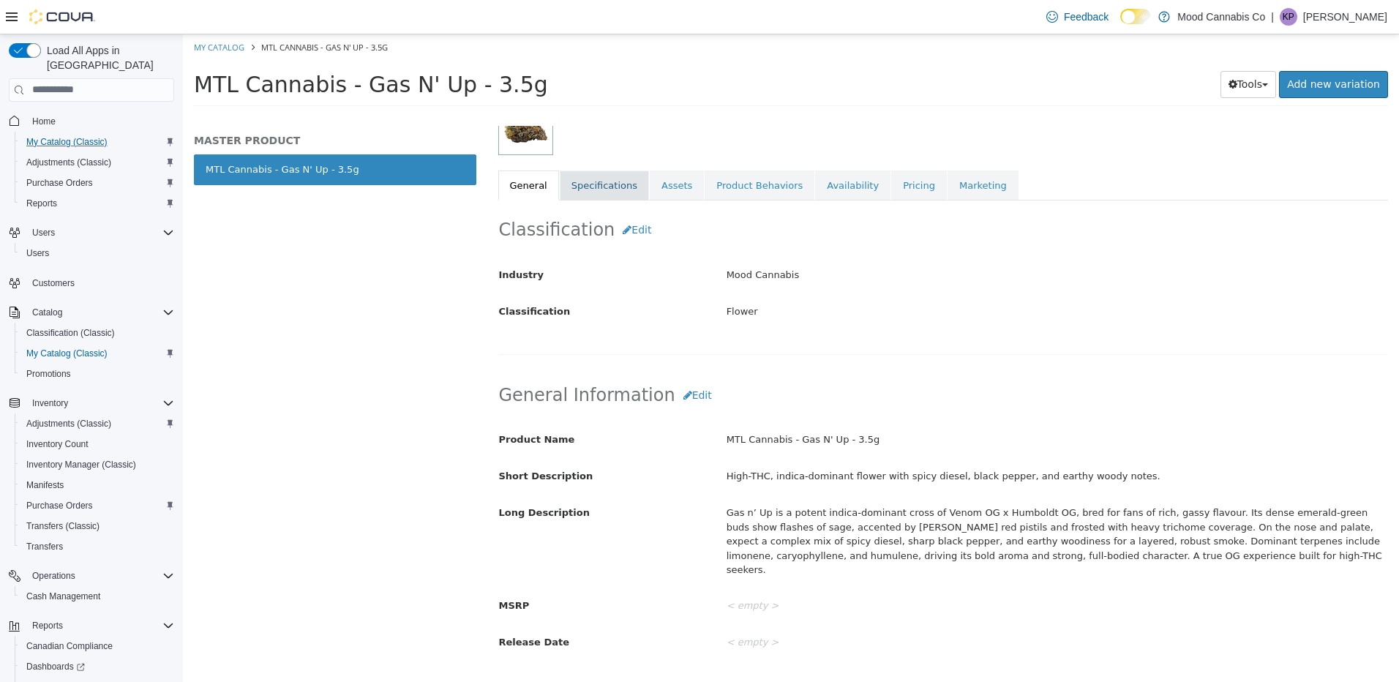
click at [596, 185] on link "Specifications" at bounding box center [604, 185] width 89 height 31
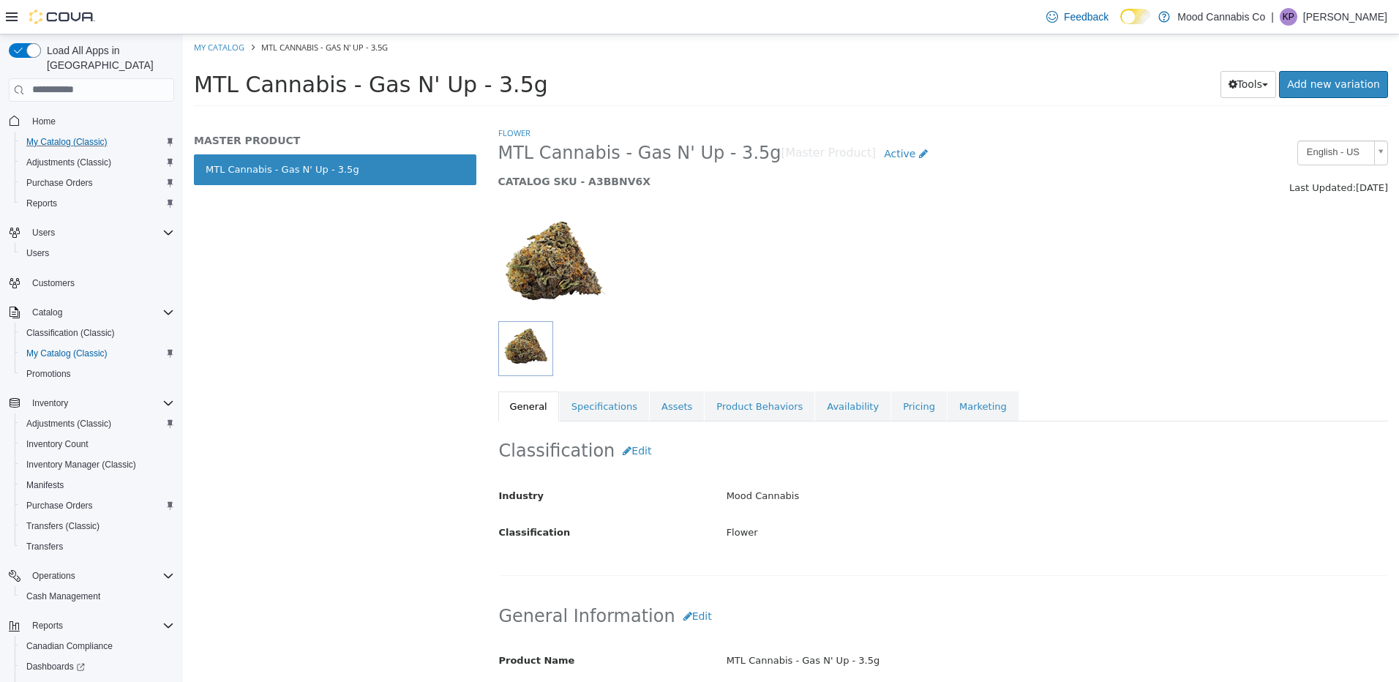
select select "**********"
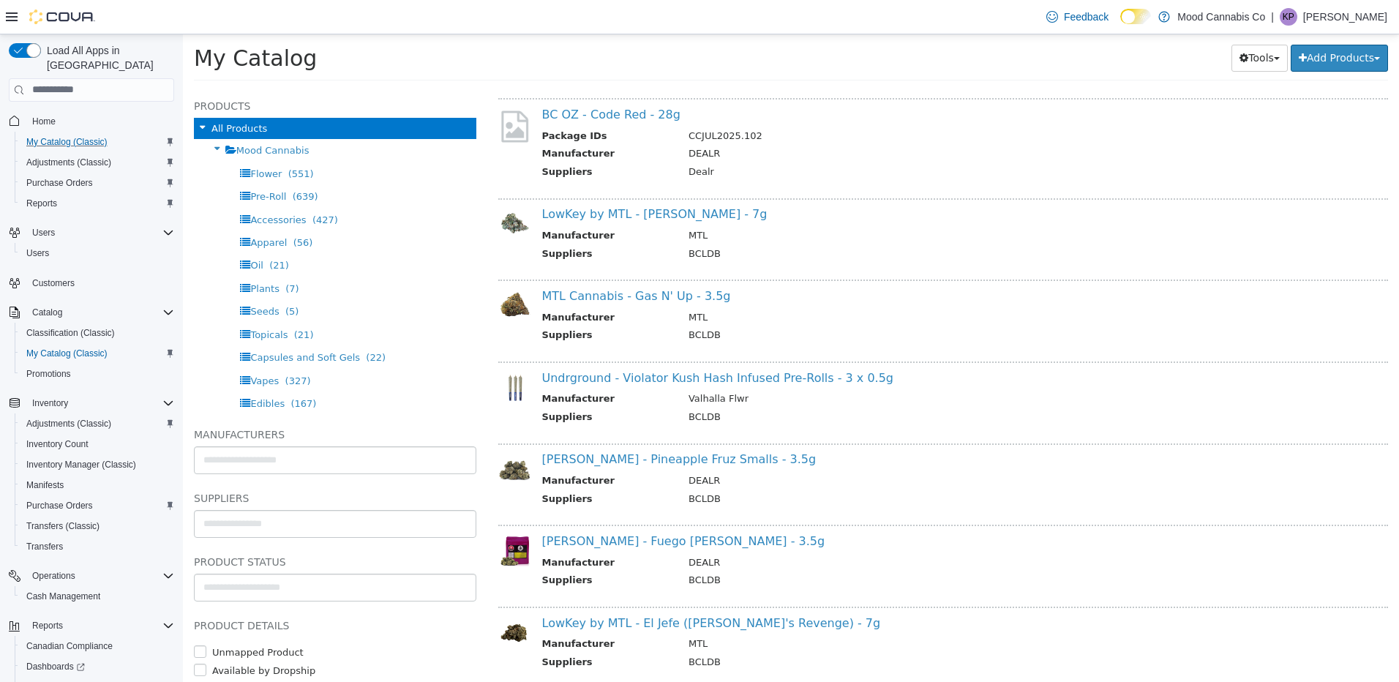
scroll to position [2414, 0]
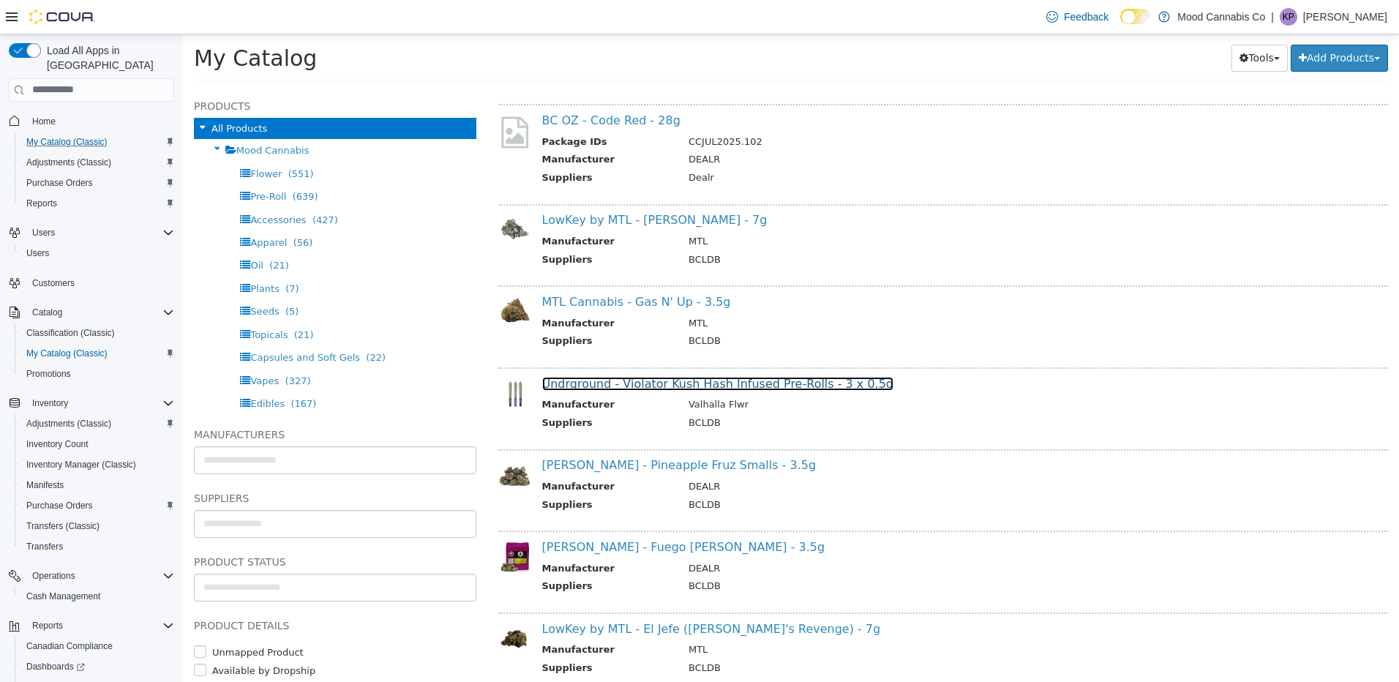
click at [628, 385] on link "Undrground - Violator Kush Hash Infused Pre-Rolls - 3 x 0.5g" at bounding box center [718, 383] width 352 height 14
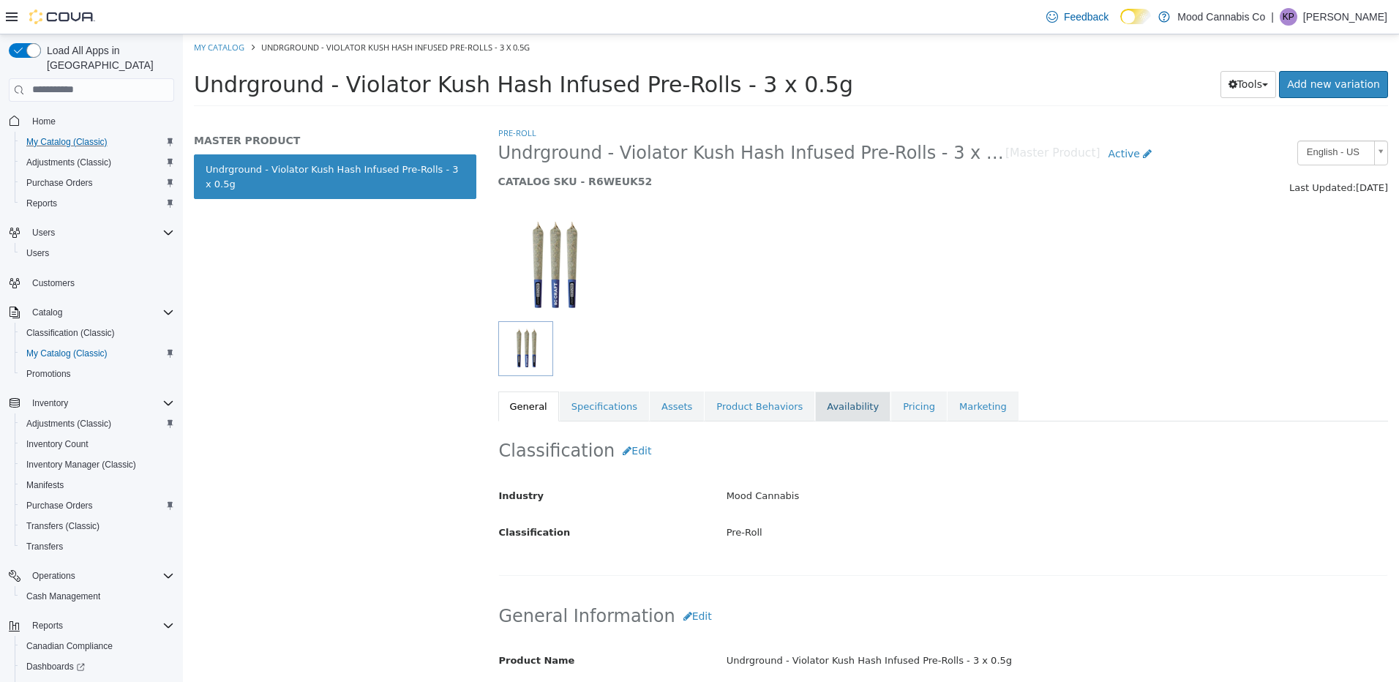
click at [815, 405] on link "Availability" at bounding box center [852, 406] width 75 height 31
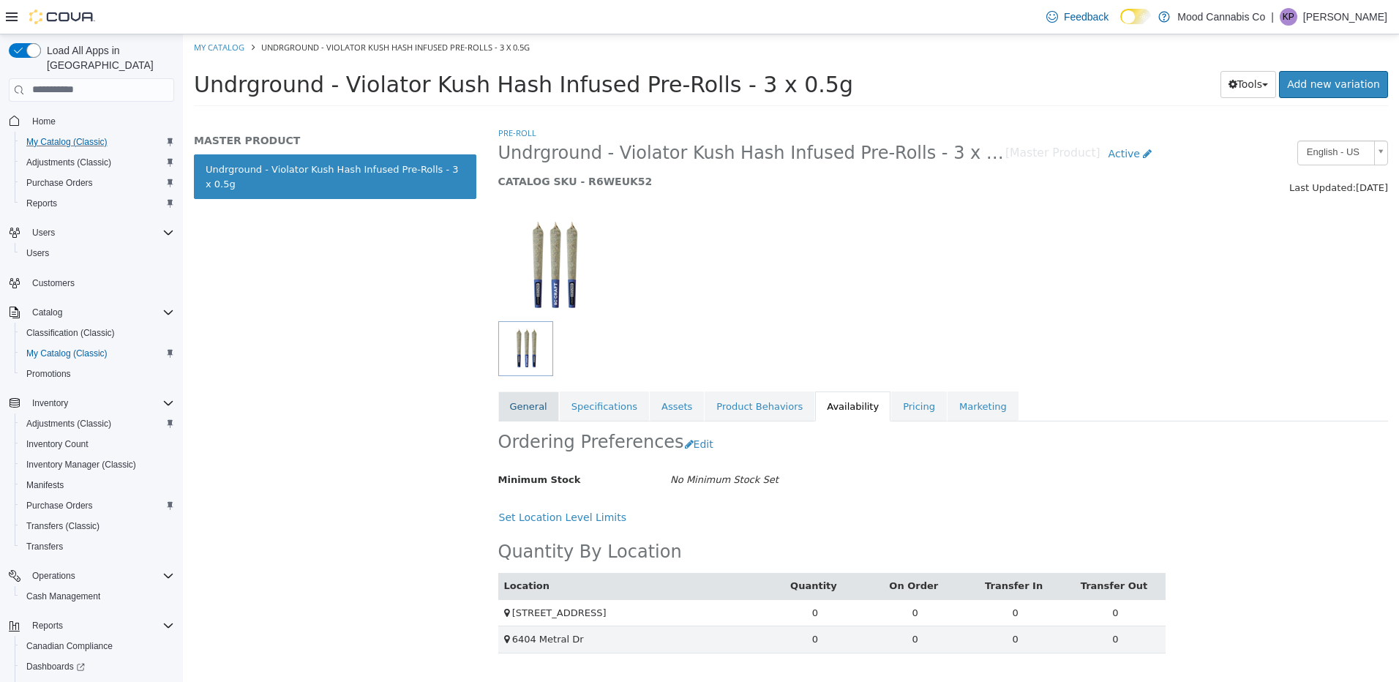
drag, startPoint x: 505, startPoint y: 407, endPoint x: 511, endPoint y: 412, distance: 7.8
click at [505, 407] on link "General" at bounding box center [528, 406] width 61 height 31
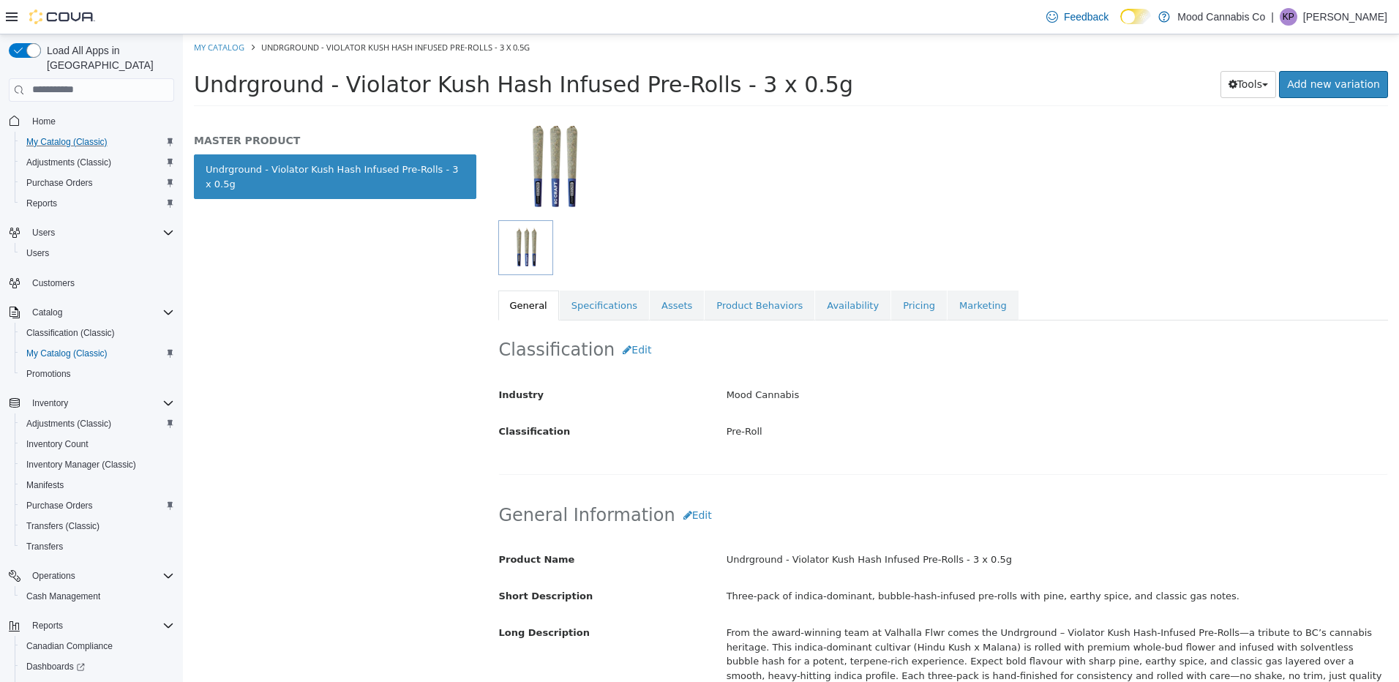
scroll to position [293, 0]
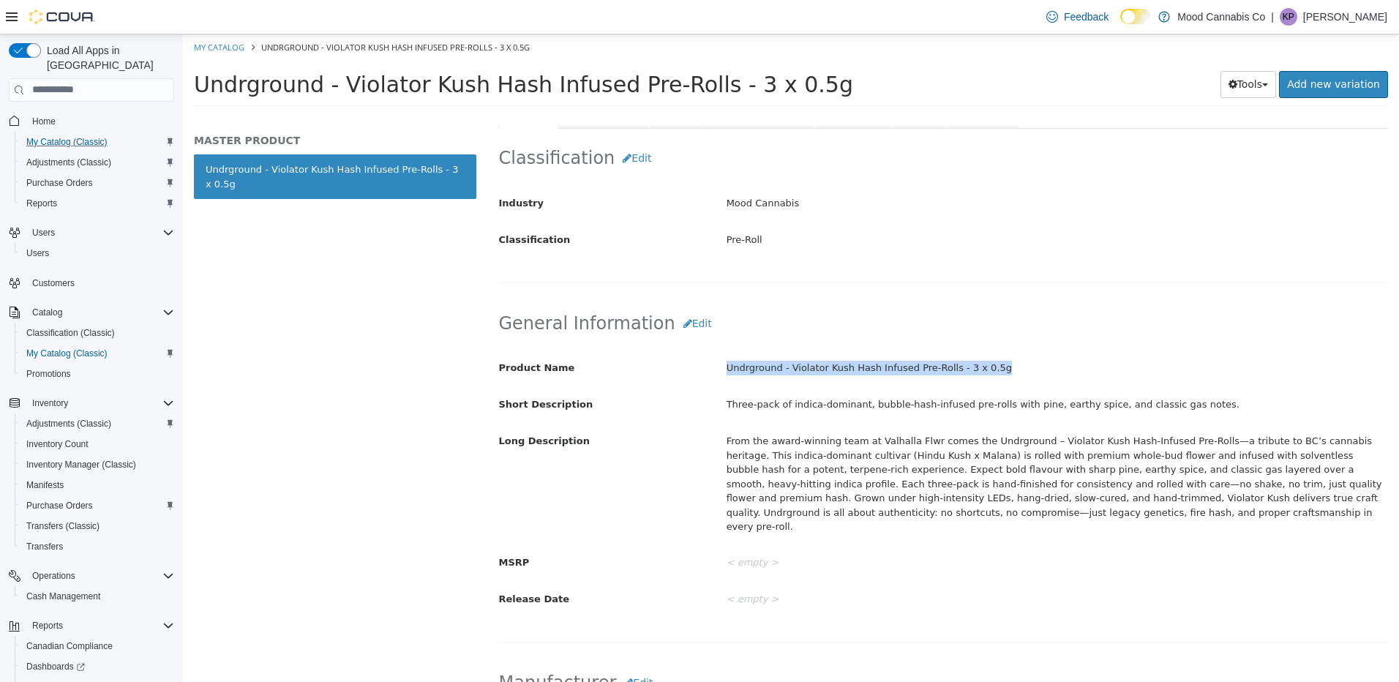
drag, startPoint x: 708, startPoint y: 364, endPoint x: 1081, endPoint y: 364, distance: 372.4
click at [1081, 364] on div "Product Name Undrground - Violator Kush Hash Infused Pre-Rolls - 3 x 0.5g" at bounding box center [943, 368] width 911 height 26
click at [870, 484] on div "From the award-winning team at Valhalla Flwr comes the Undrground – Violator Ku…" at bounding box center [1056, 483] width 683 height 110
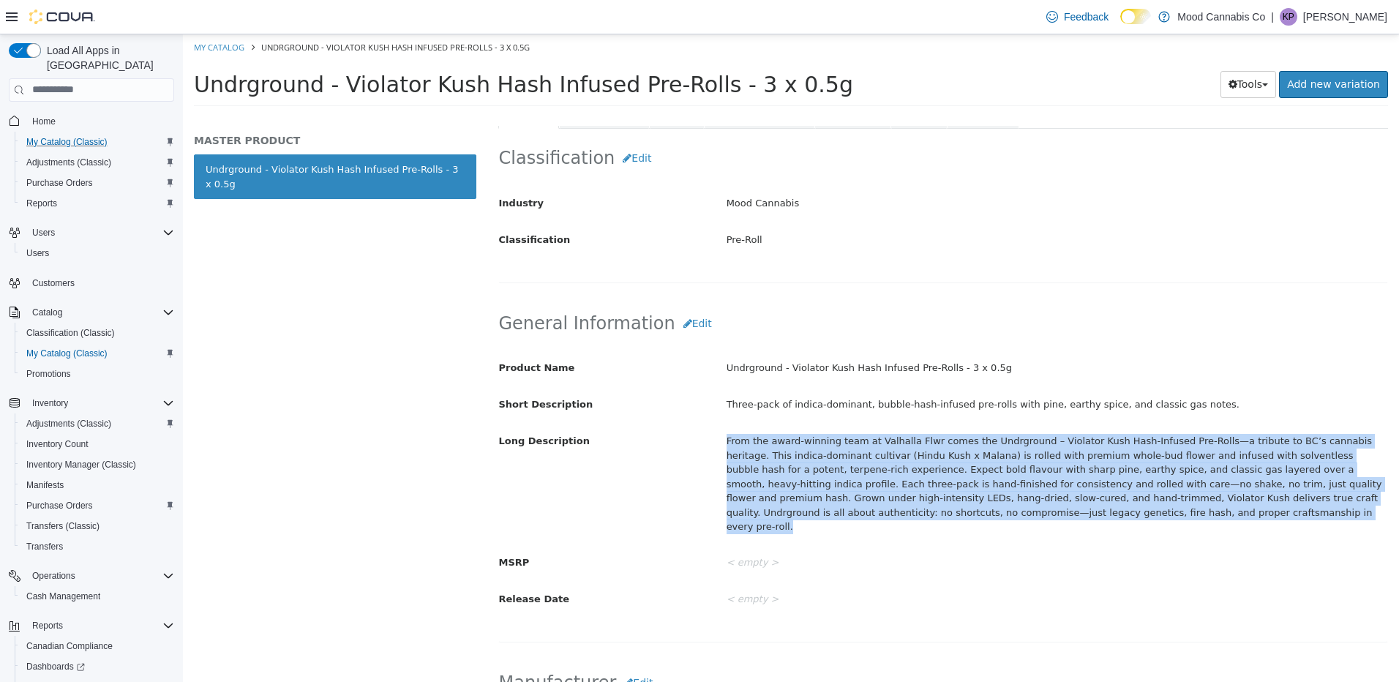
click at [870, 484] on div "From the award-winning team at Valhalla Flwr comes the Undrground – Violator Ku…" at bounding box center [1056, 483] width 683 height 110
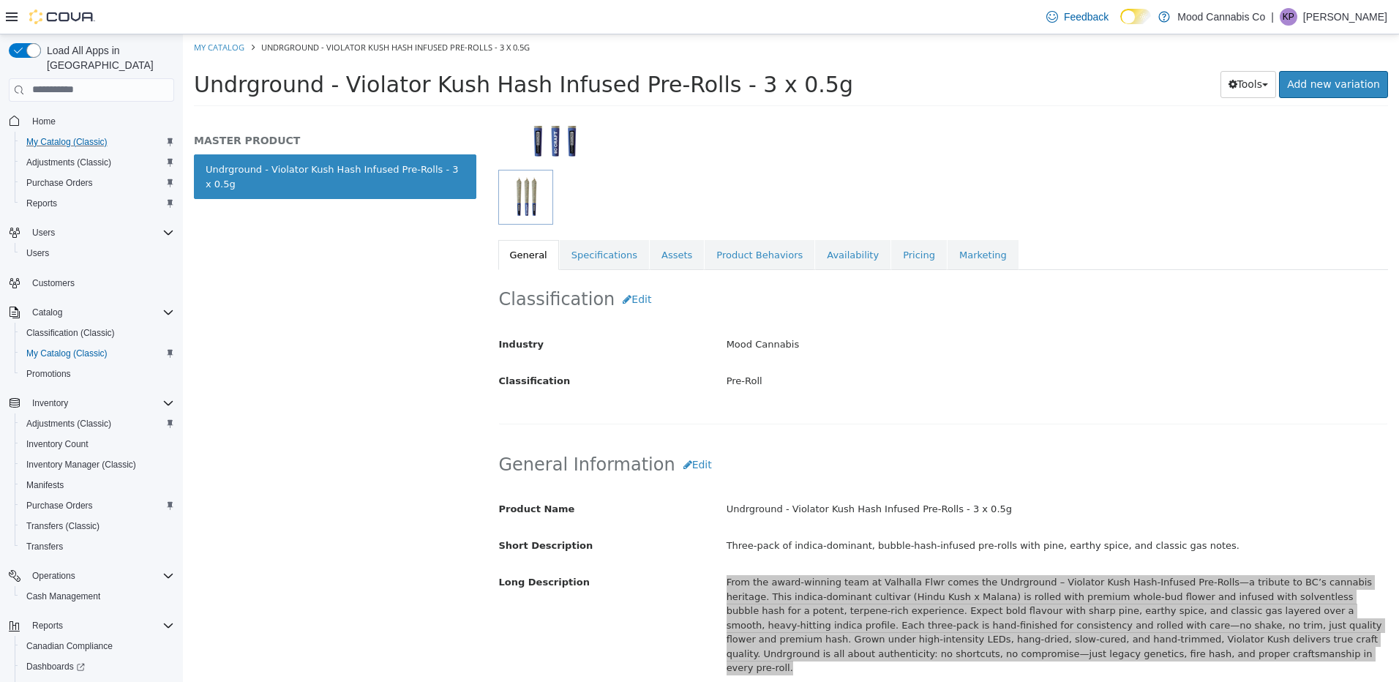
scroll to position [0, 0]
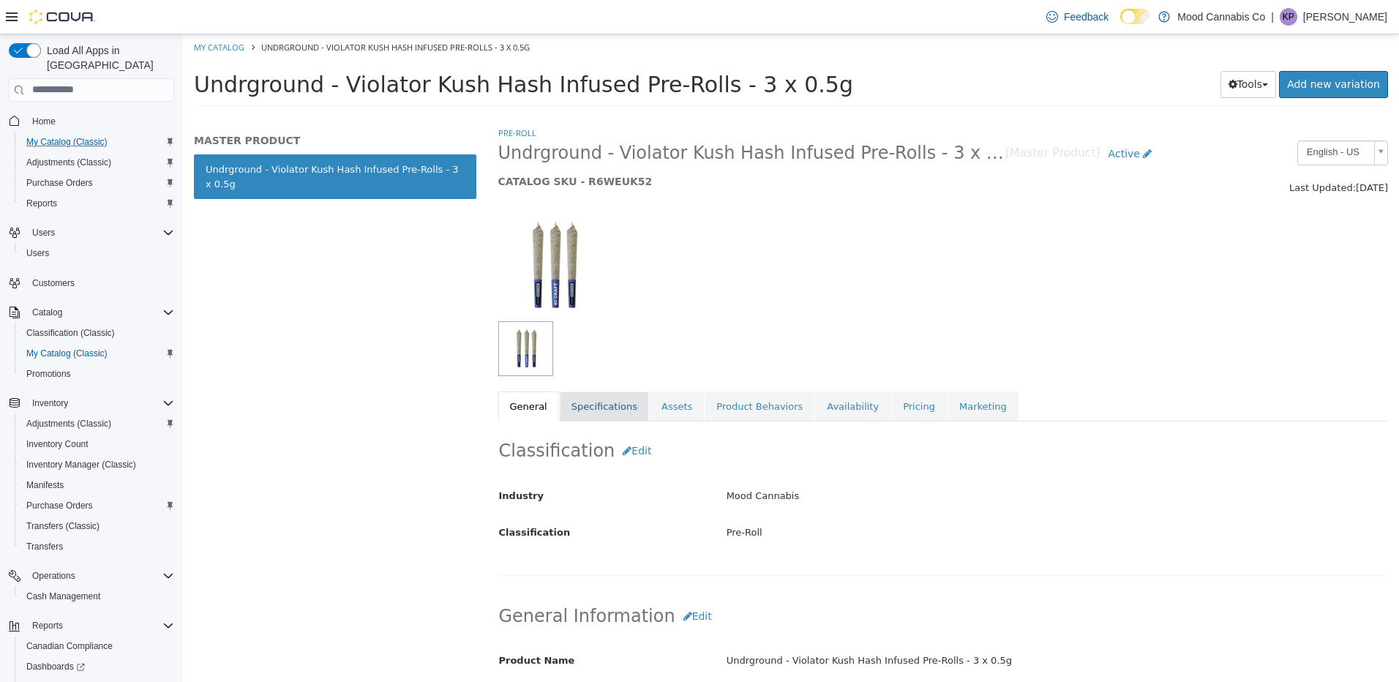
click at [620, 408] on link "Specifications" at bounding box center [604, 406] width 89 height 31
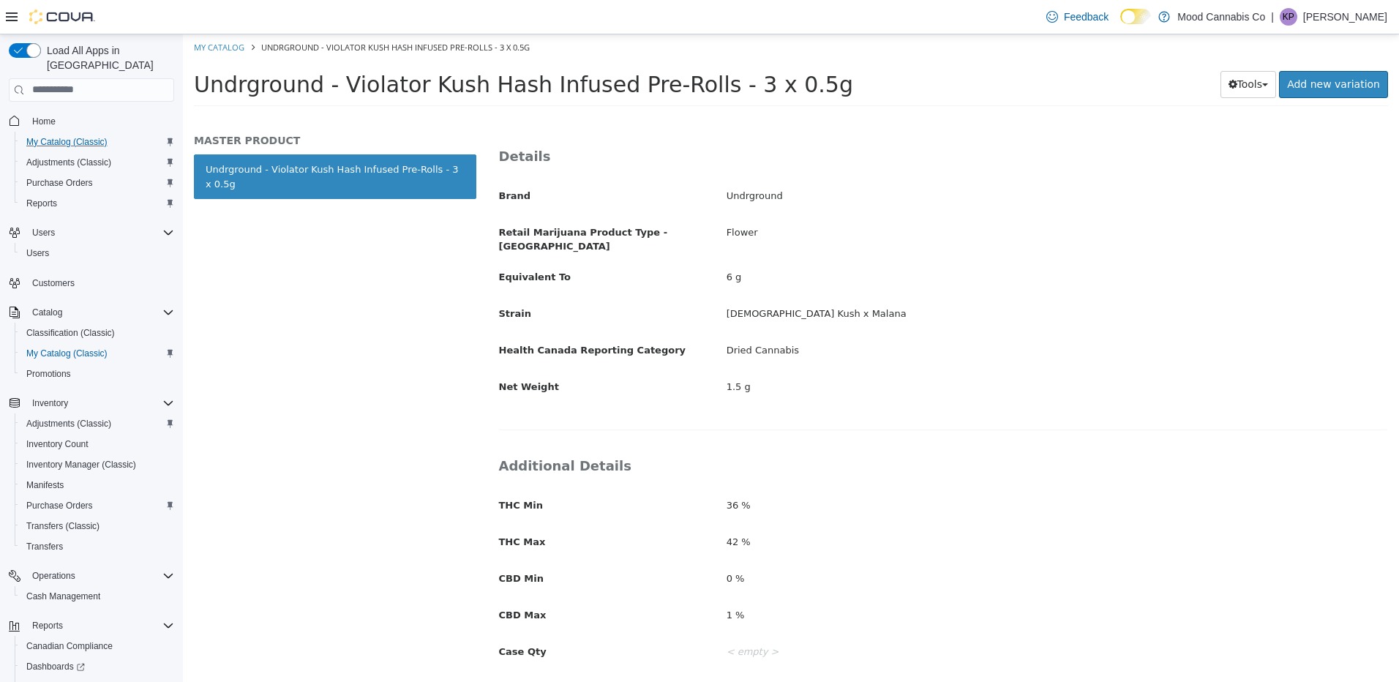
scroll to position [146, 0]
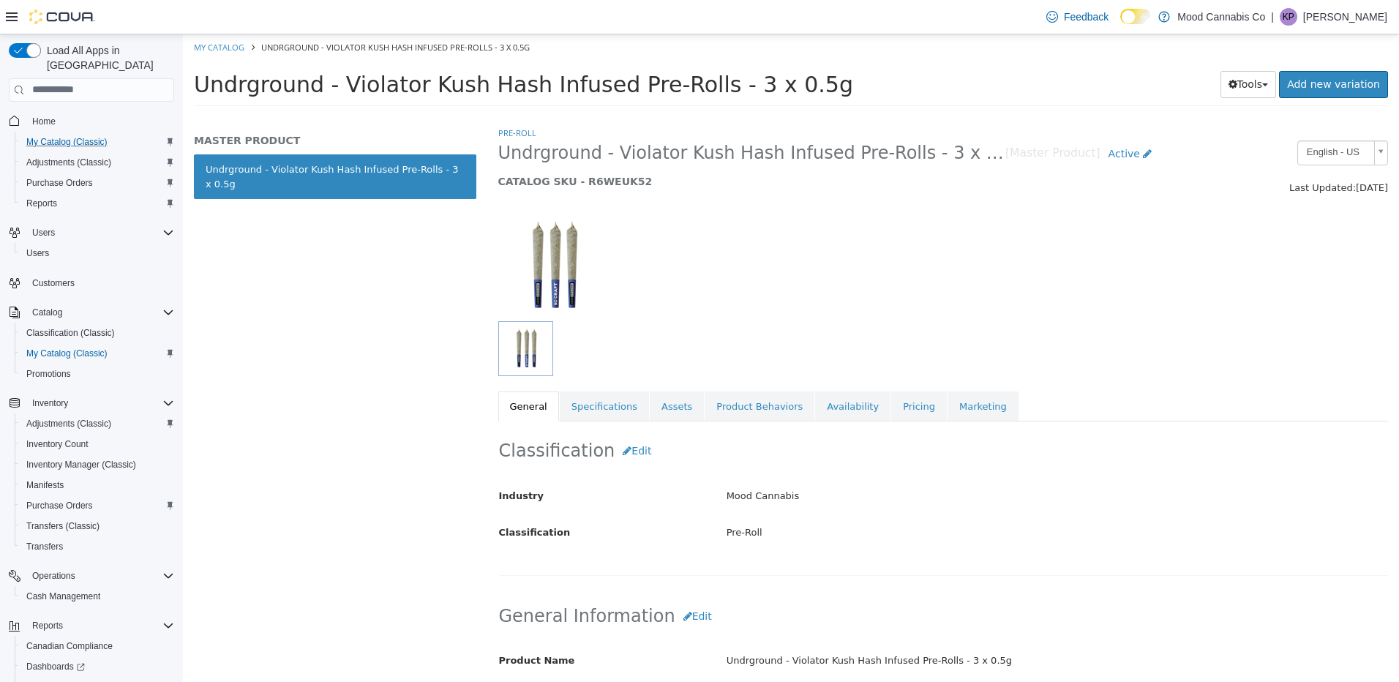
select select "**********"
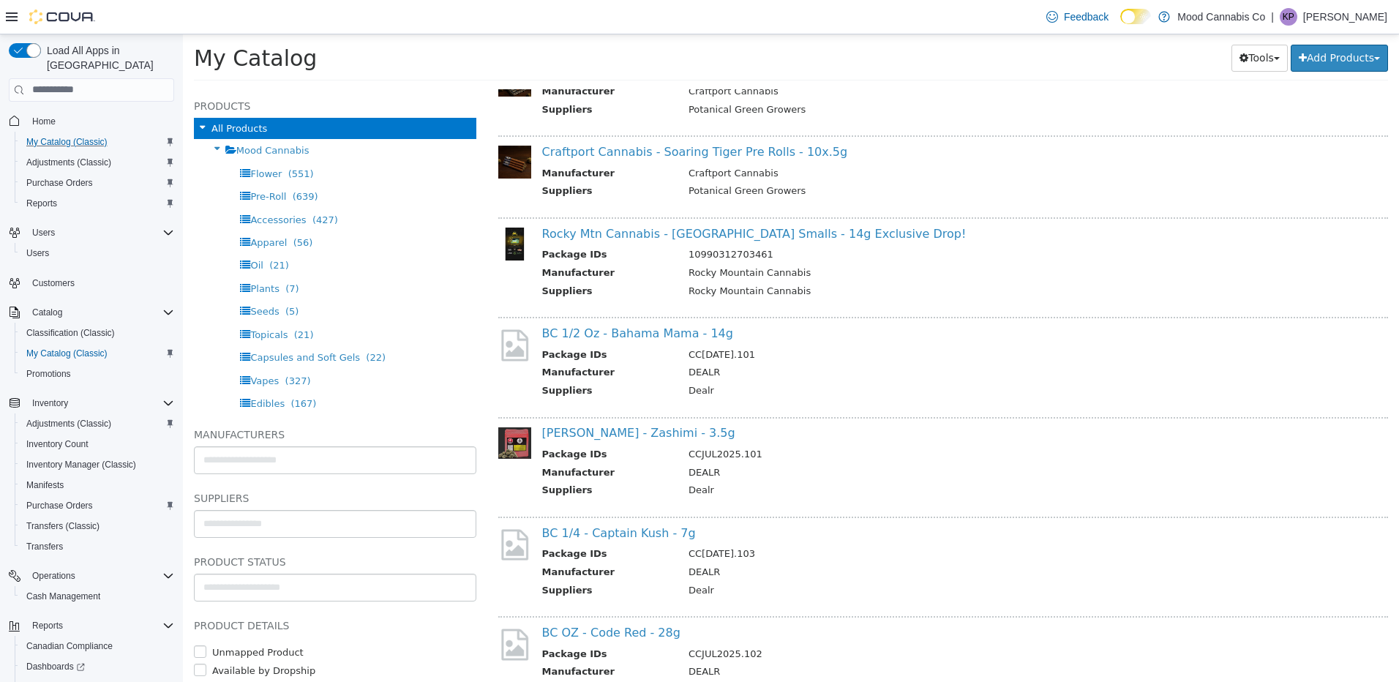
scroll to position [2414, 0]
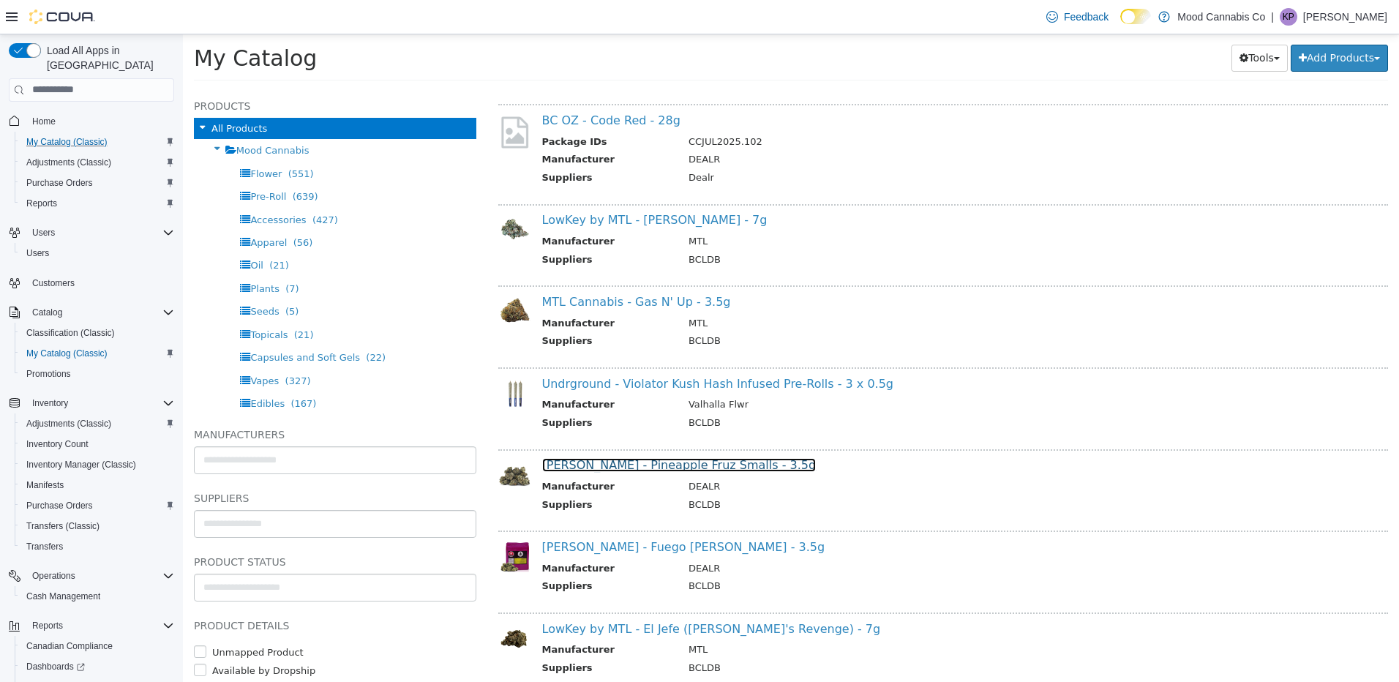
click at [710, 470] on link "[PERSON_NAME] - Pineapple Fruz Smalls - 3.5g" at bounding box center [679, 464] width 274 height 14
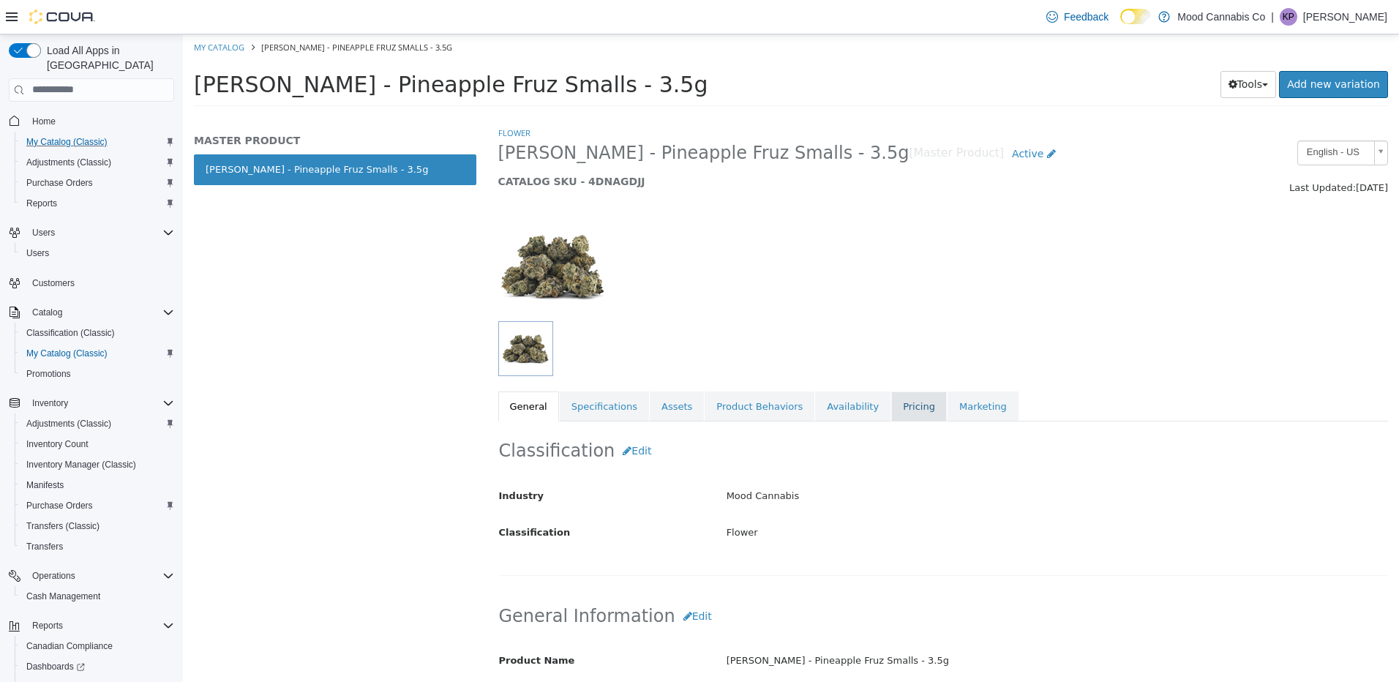
scroll to position [366, 0]
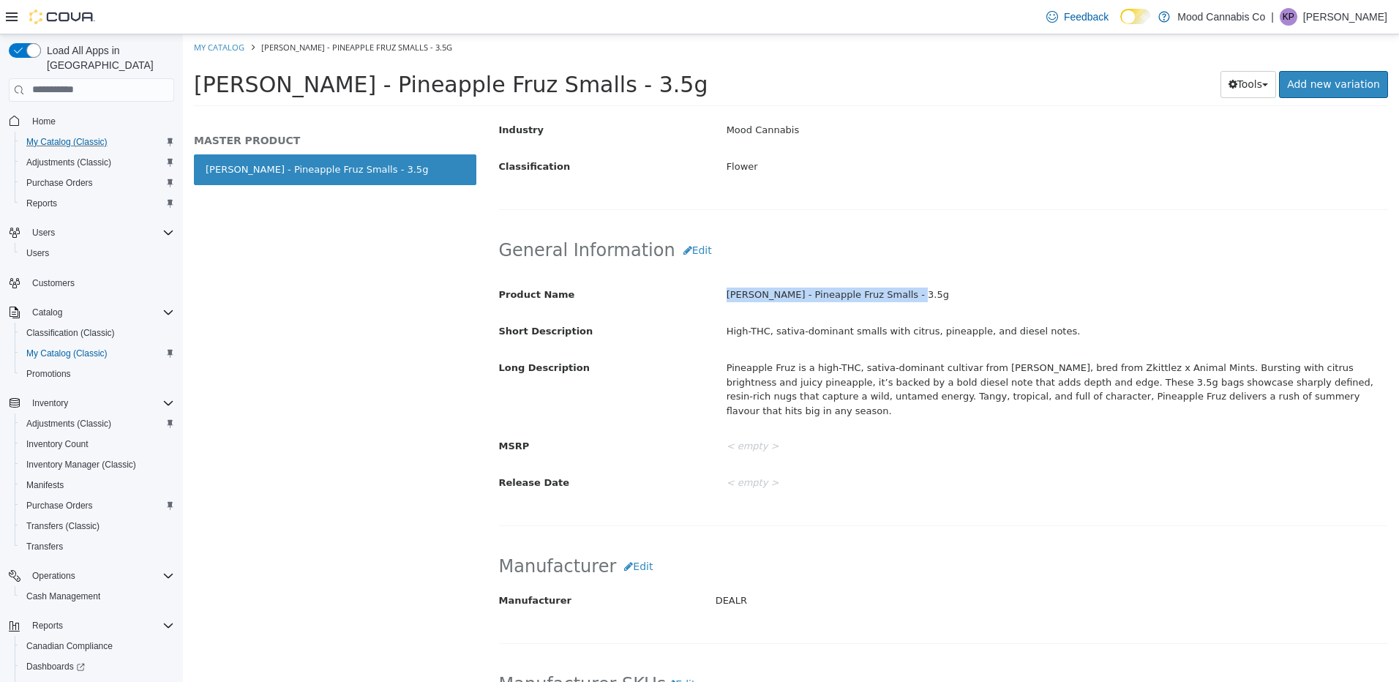
drag, startPoint x: 699, startPoint y: 285, endPoint x: 998, endPoint y: 289, distance: 298.5
click at [998, 289] on div "Product Name [PERSON_NAME] - Pineapple Fruz Smalls - 3.5g" at bounding box center [943, 295] width 911 height 26
click at [924, 379] on div "Pineapple Fruz is a high-THC, sativa-dominant cultivar from [PERSON_NAME], bred…" at bounding box center [1056, 388] width 683 height 67
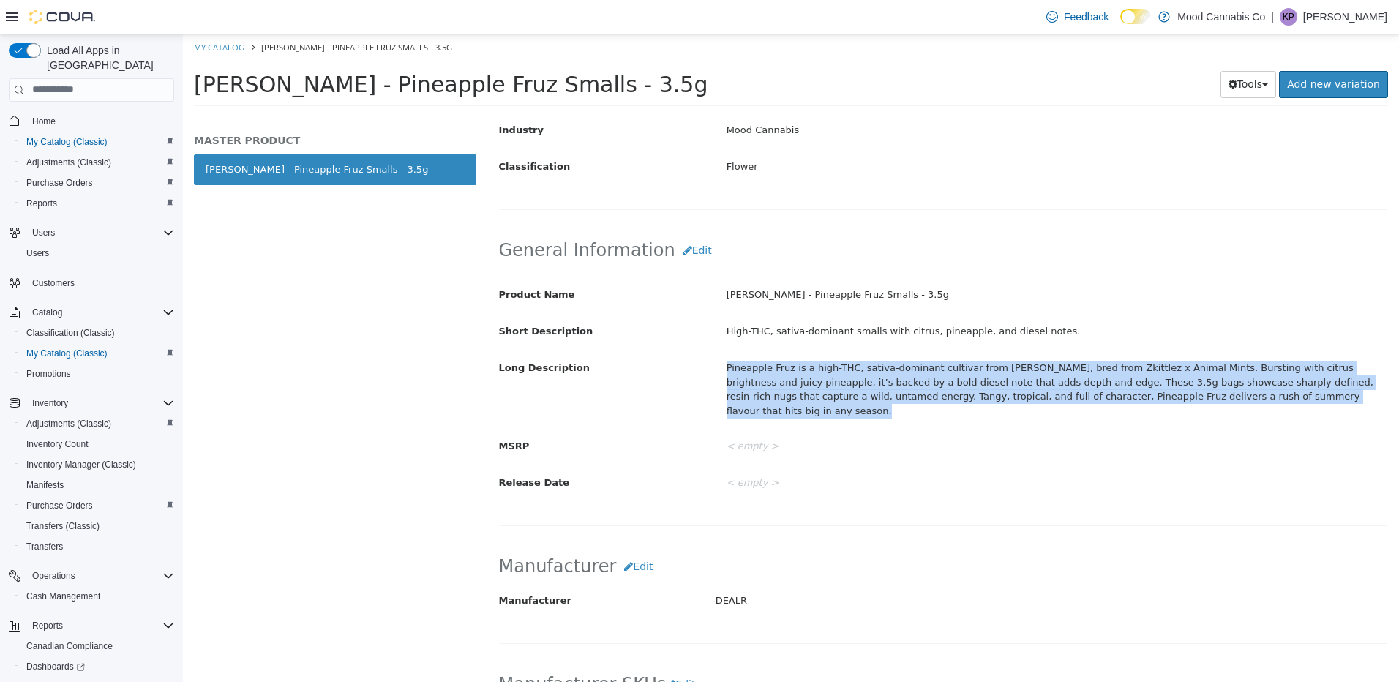
click at [925, 379] on div "Pineapple Fruz is a high-THC, sativa-dominant cultivar from [PERSON_NAME], bred…" at bounding box center [1056, 388] width 683 height 67
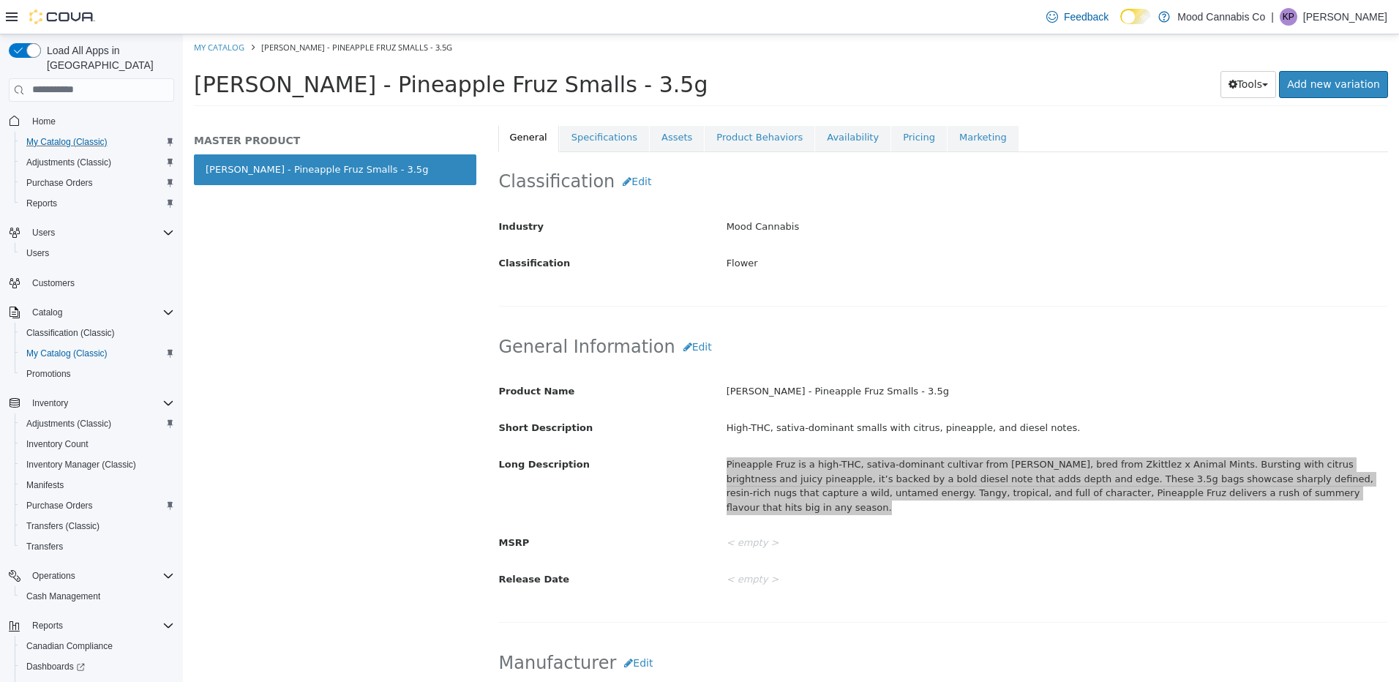
scroll to position [146, 0]
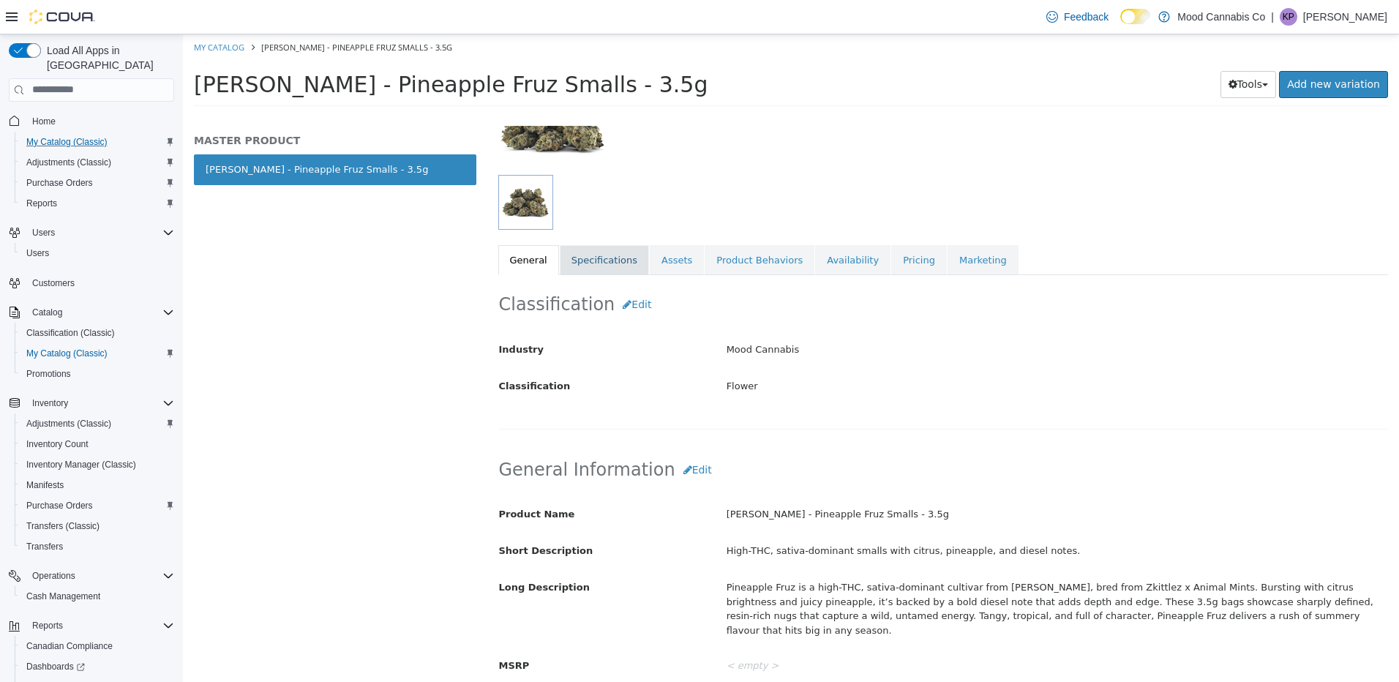
click at [606, 263] on link "Specifications" at bounding box center [604, 259] width 89 height 31
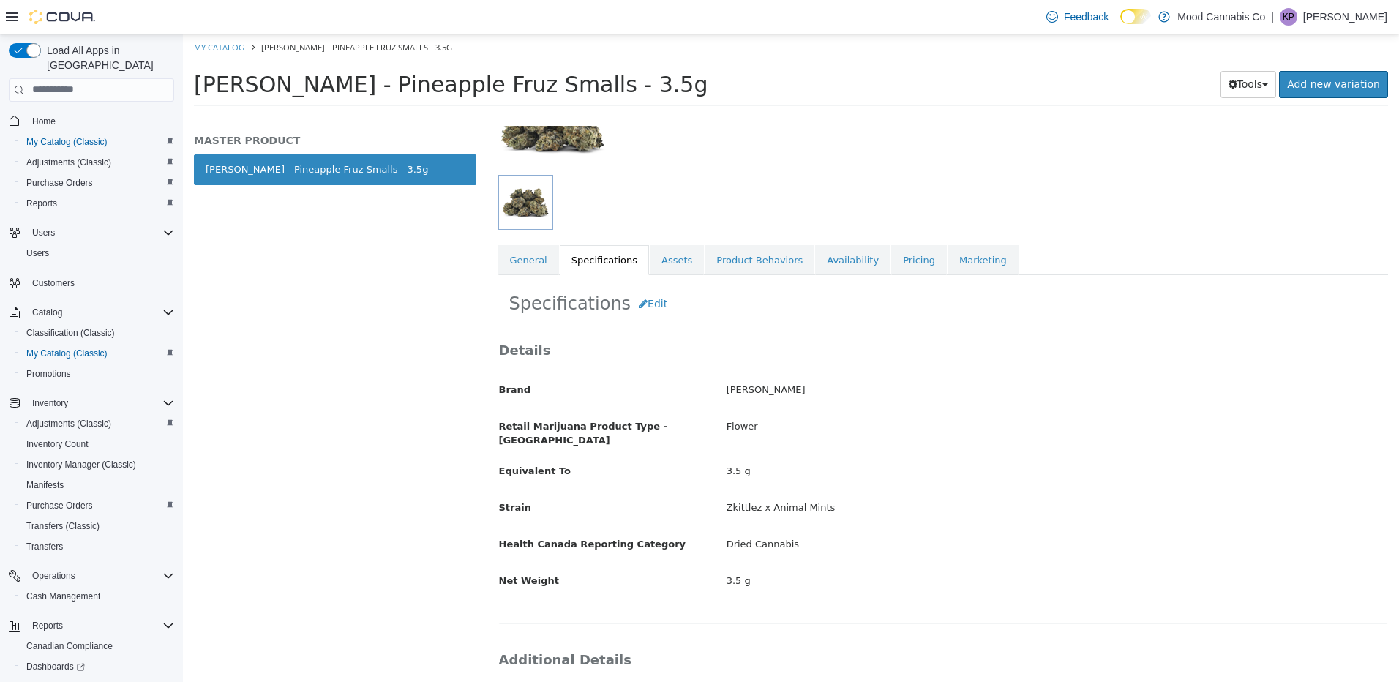
scroll to position [366, 0]
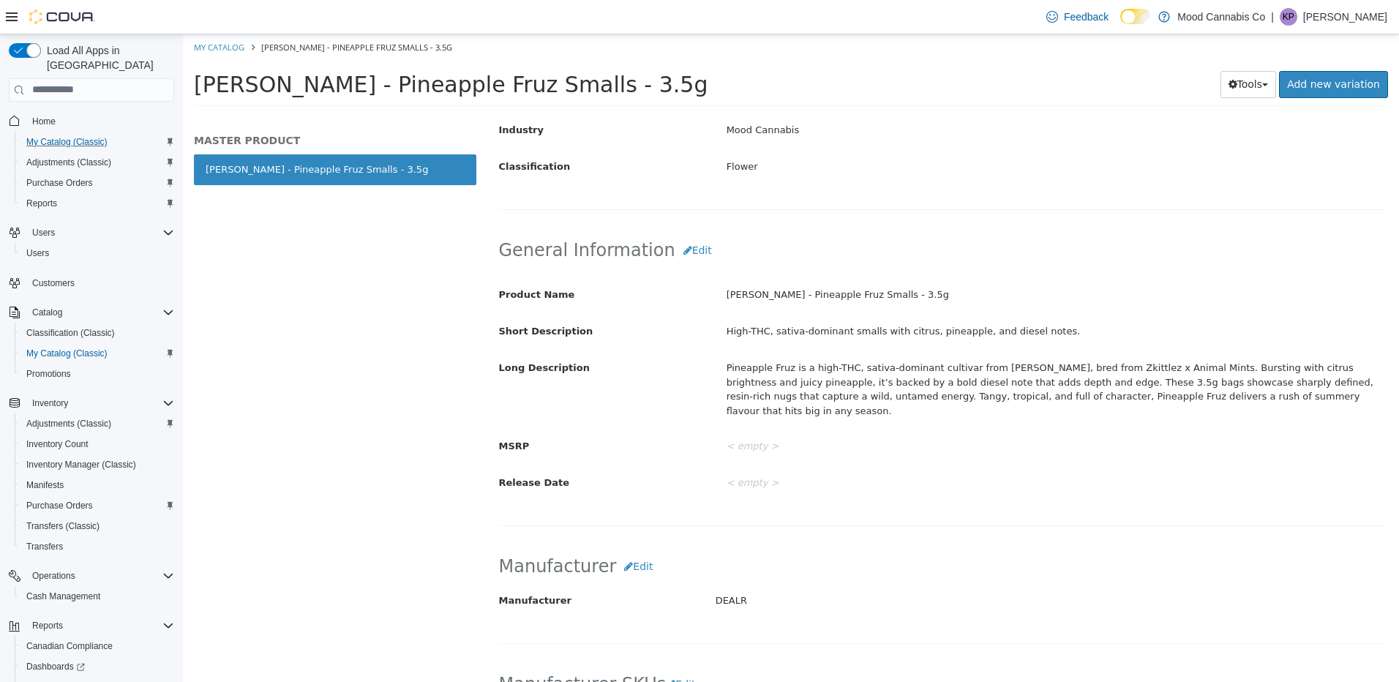
select select "**********"
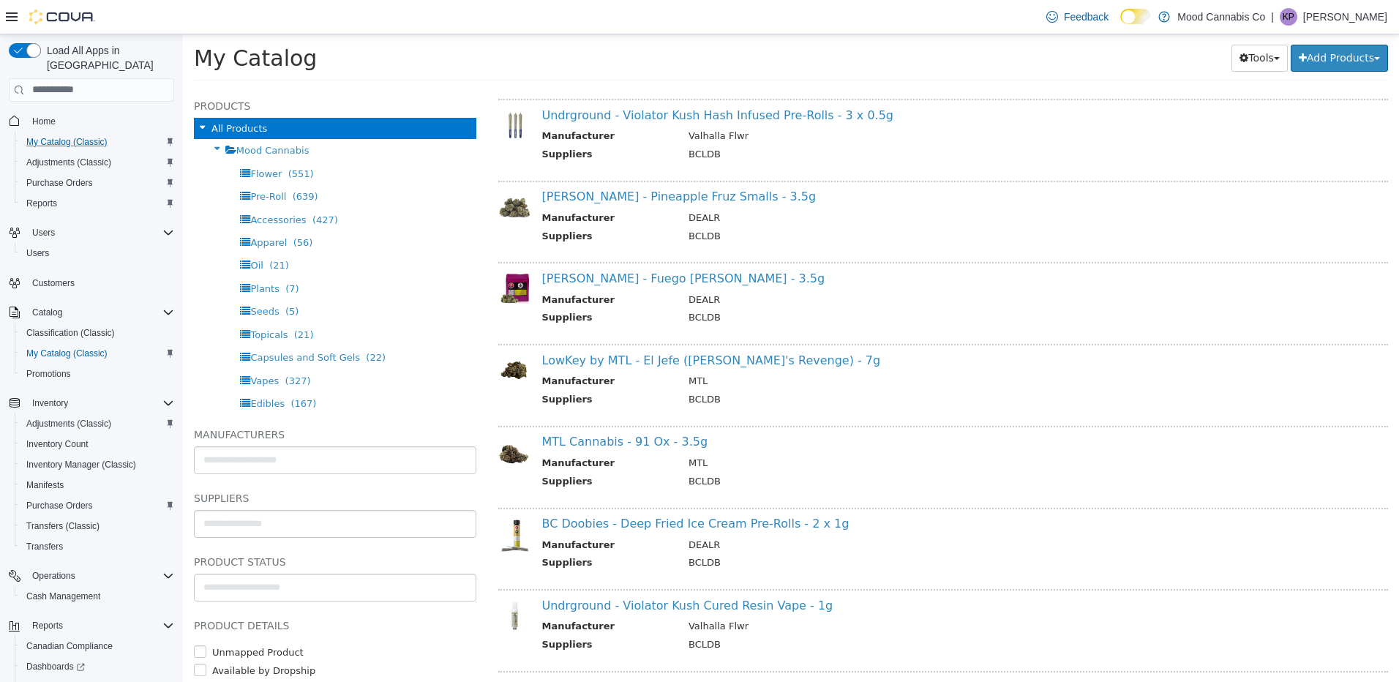
scroll to position [2707, 0]
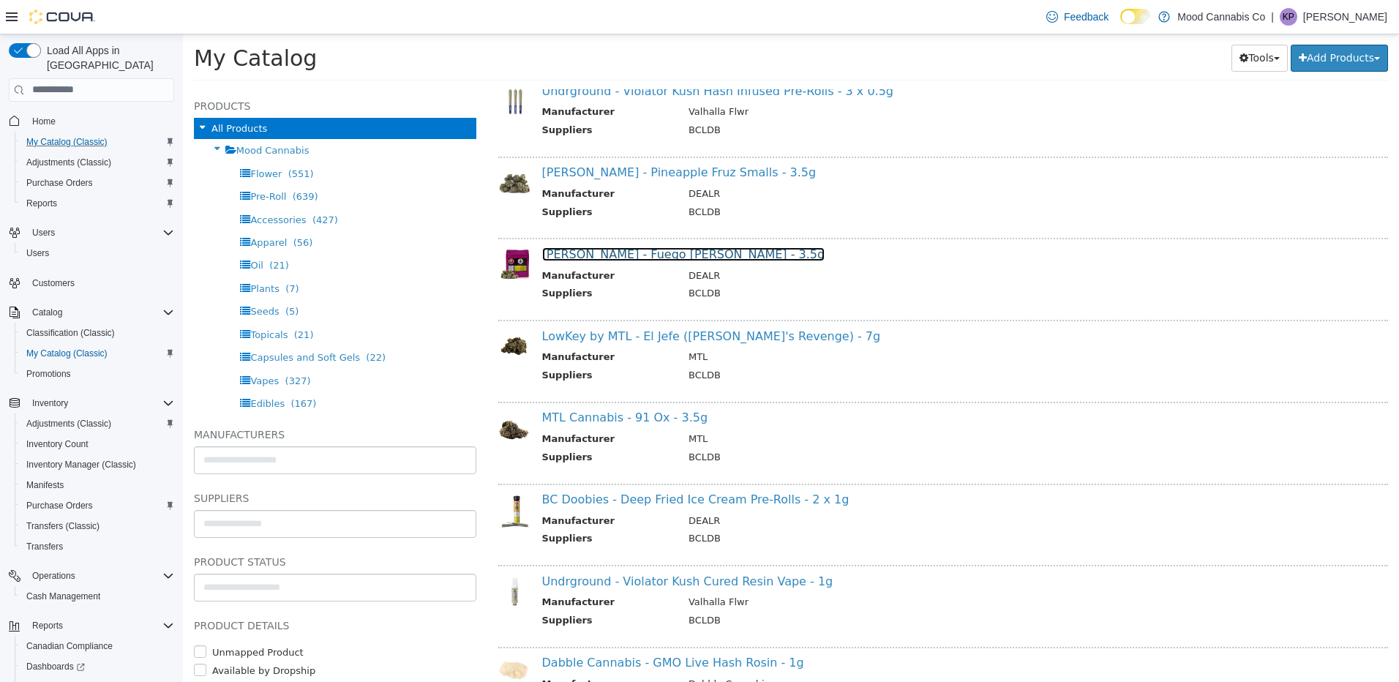
click at [662, 255] on link "[PERSON_NAME] - Fuego [PERSON_NAME] - 3.5g" at bounding box center [683, 254] width 283 height 14
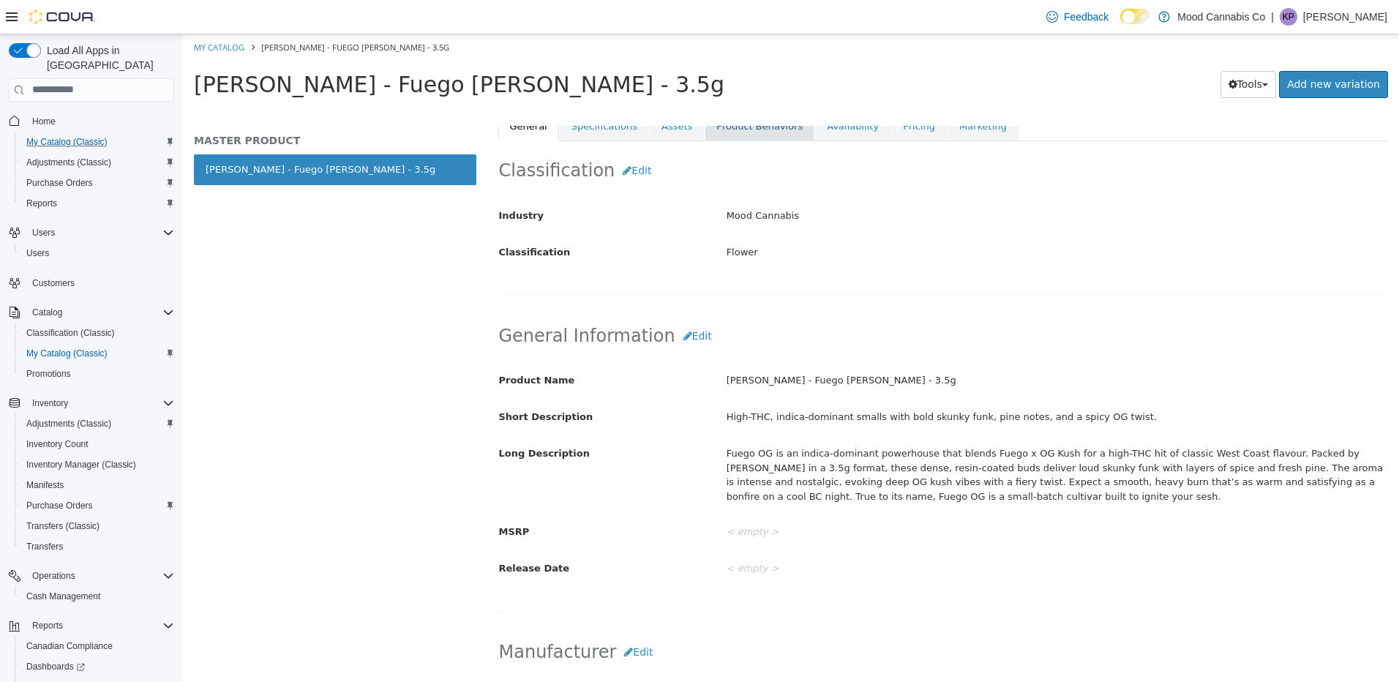
scroll to position [439, 0]
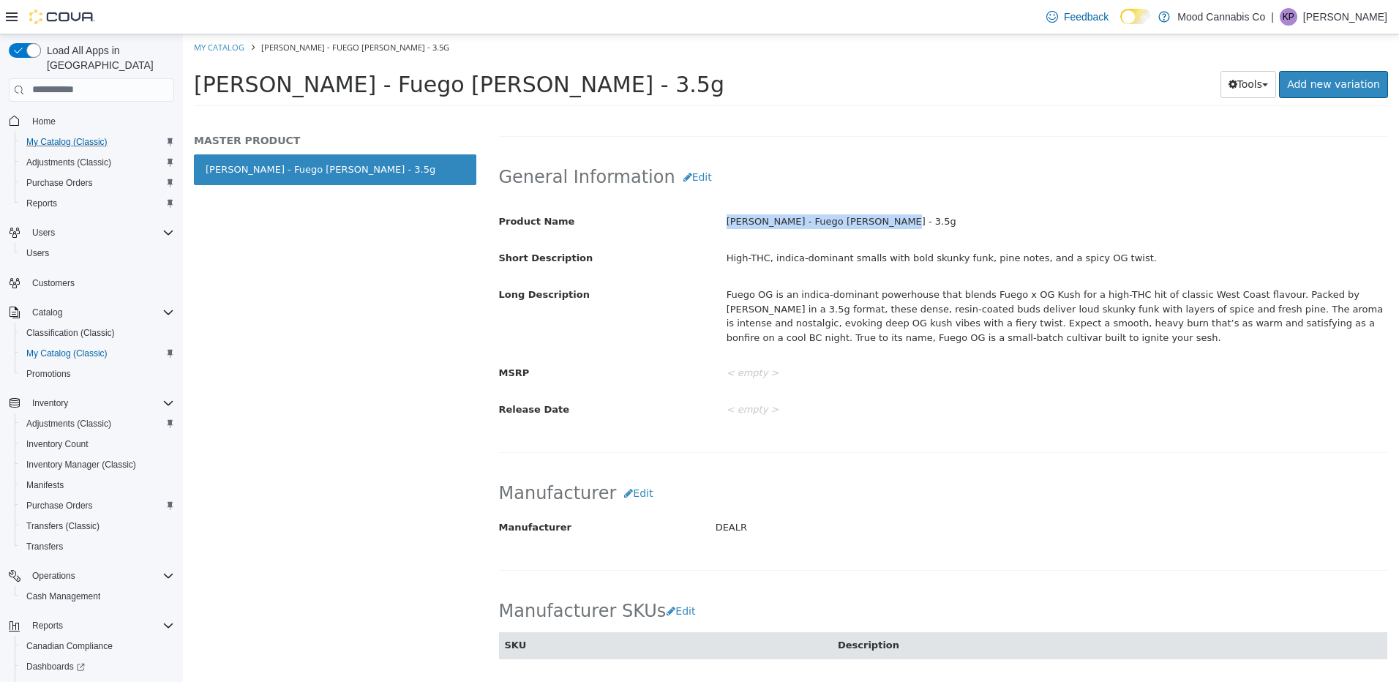
drag, startPoint x: 724, startPoint y: 222, endPoint x: 928, endPoint y: 222, distance: 204.1
click at [928, 222] on div "[PERSON_NAME] - Fuego [PERSON_NAME] - 3.5g" at bounding box center [1056, 221] width 683 height 26
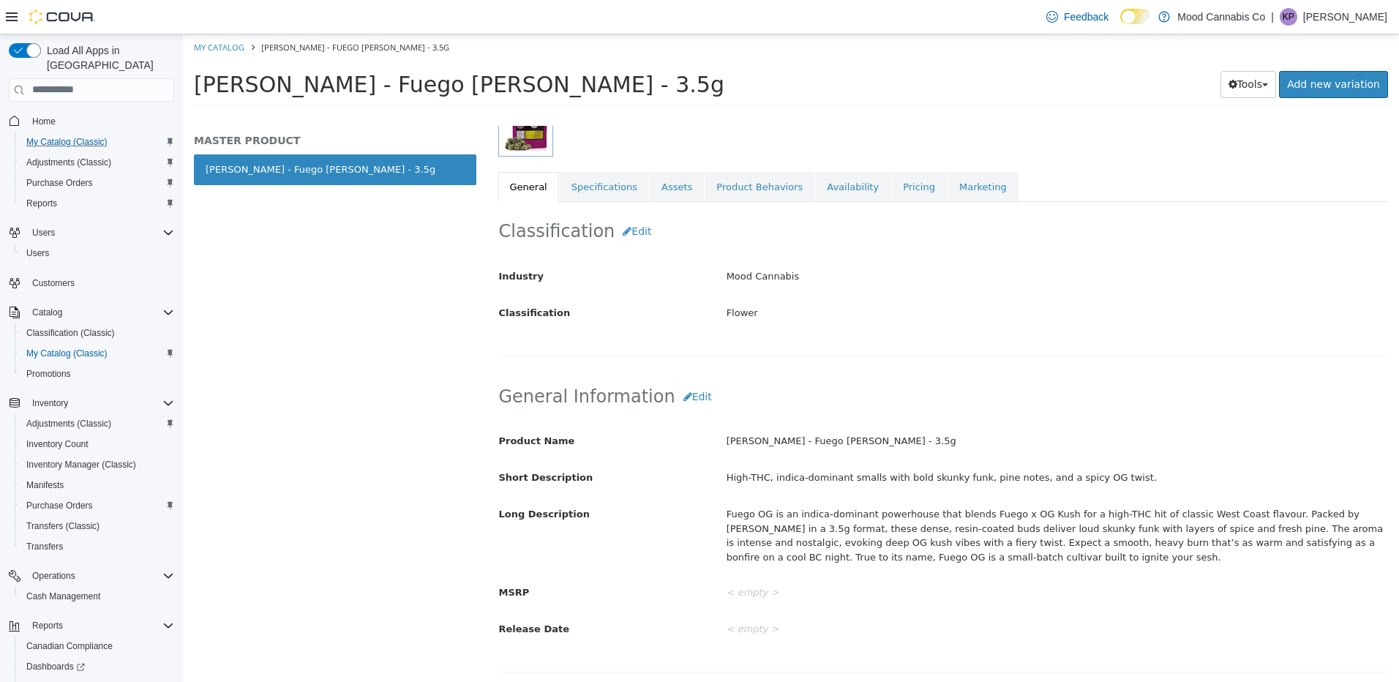
click at [912, 535] on div "Fuego OG is an indica-dominant powerhouse that blends Fuego x OG Kush for a hig…" at bounding box center [1056, 534] width 683 height 67
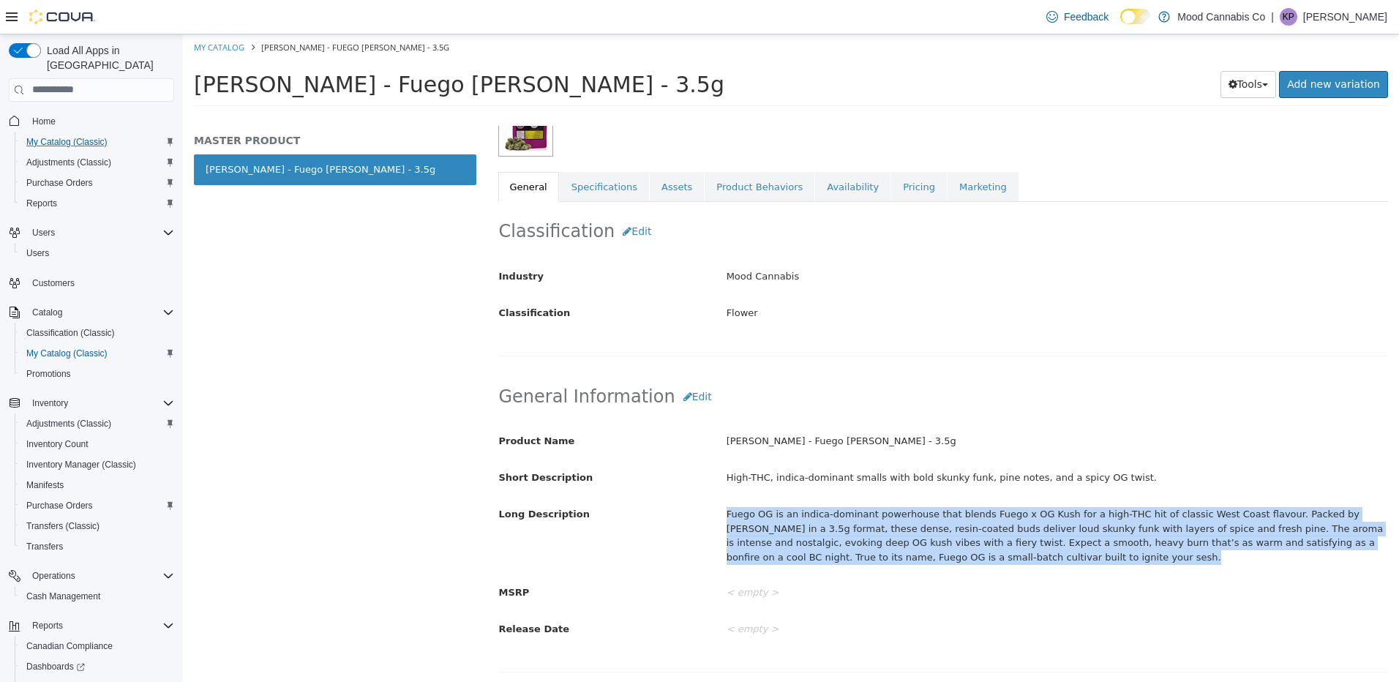
click at [912, 535] on div "Fuego OG is an indica-dominant powerhouse that blends Fuego x OG Kush for a hig…" at bounding box center [1056, 534] width 683 height 67
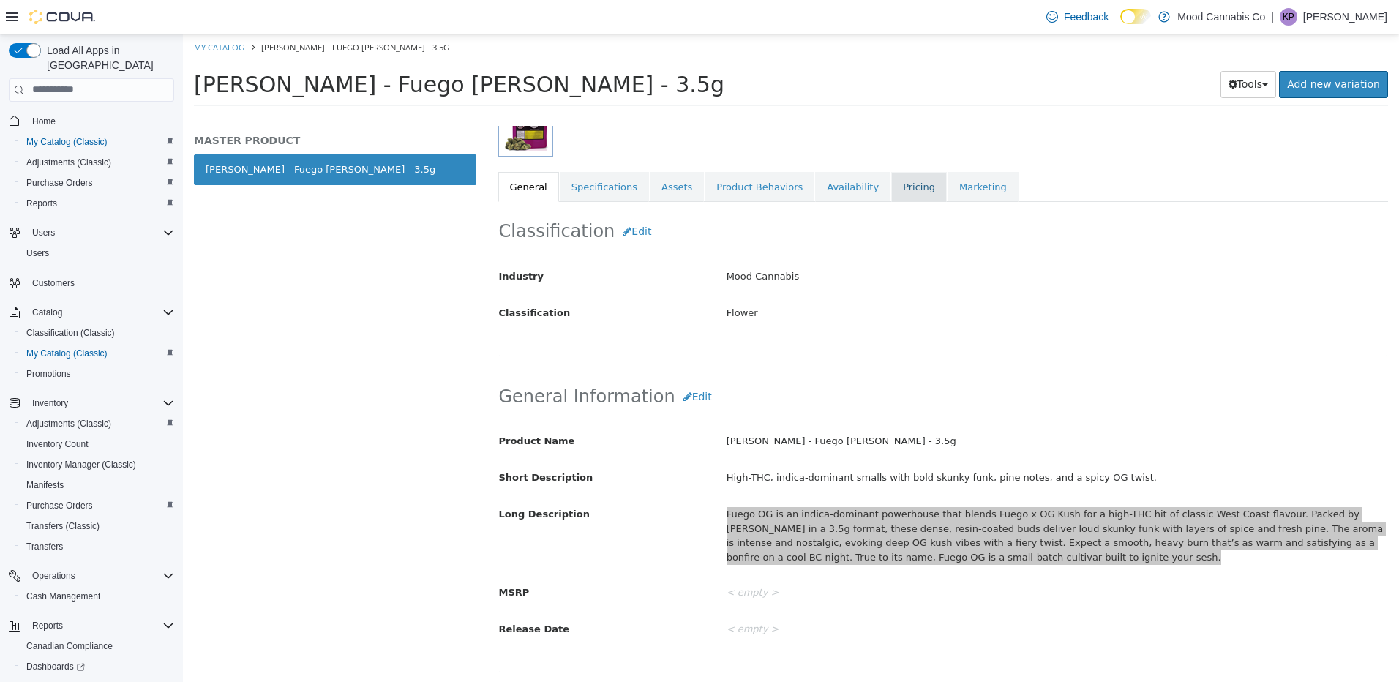
scroll to position [73, 0]
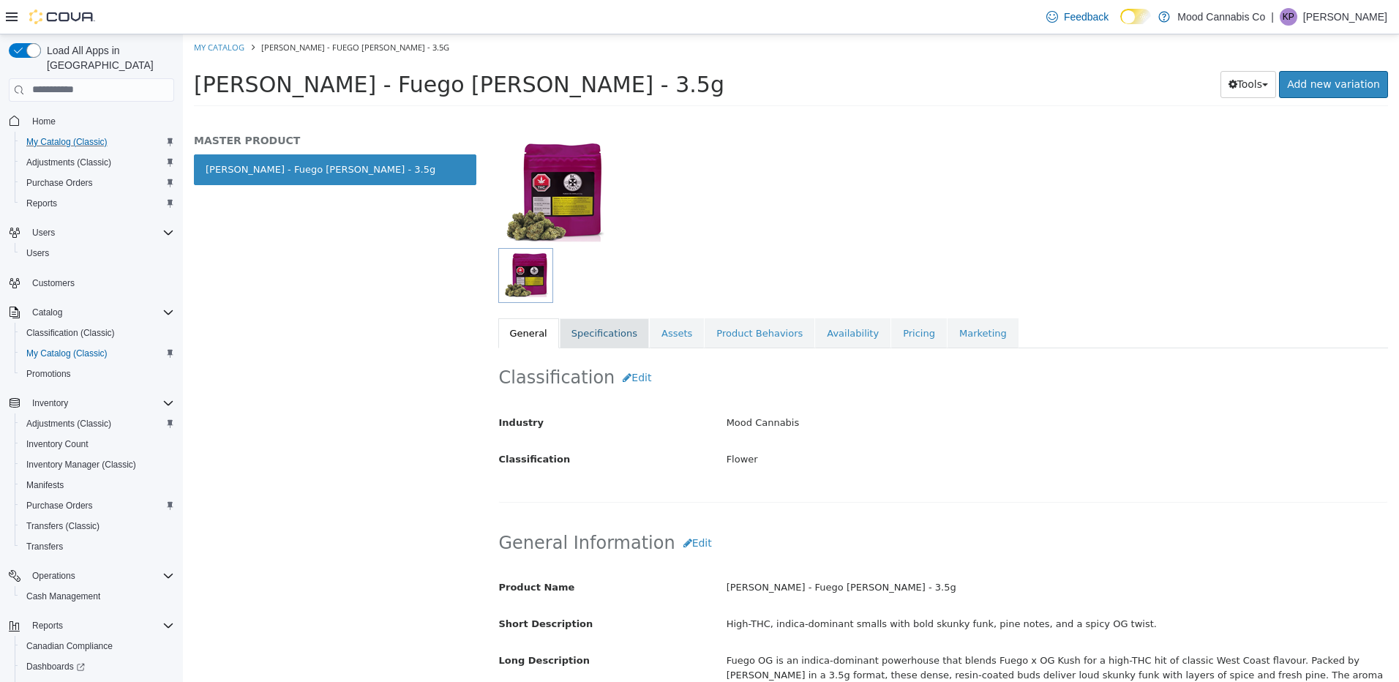
click at [623, 339] on link "Specifications" at bounding box center [604, 332] width 89 height 31
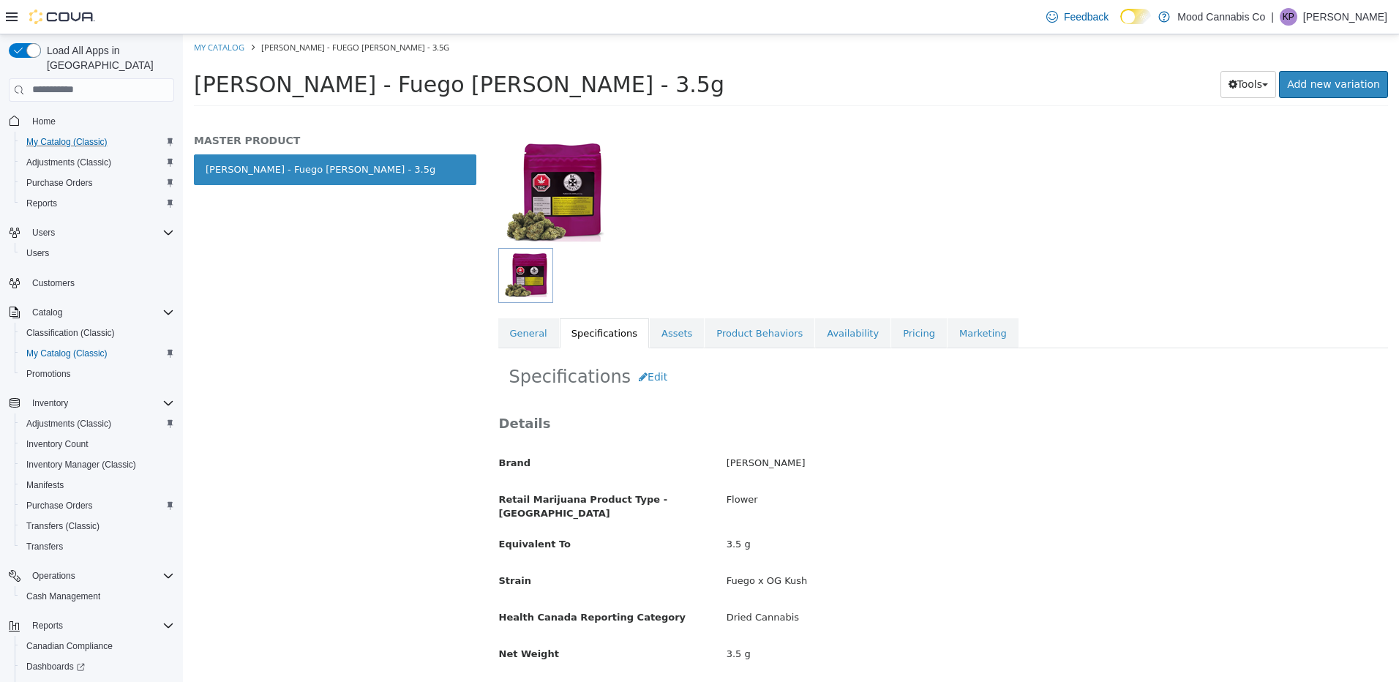
scroll to position [219, 0]
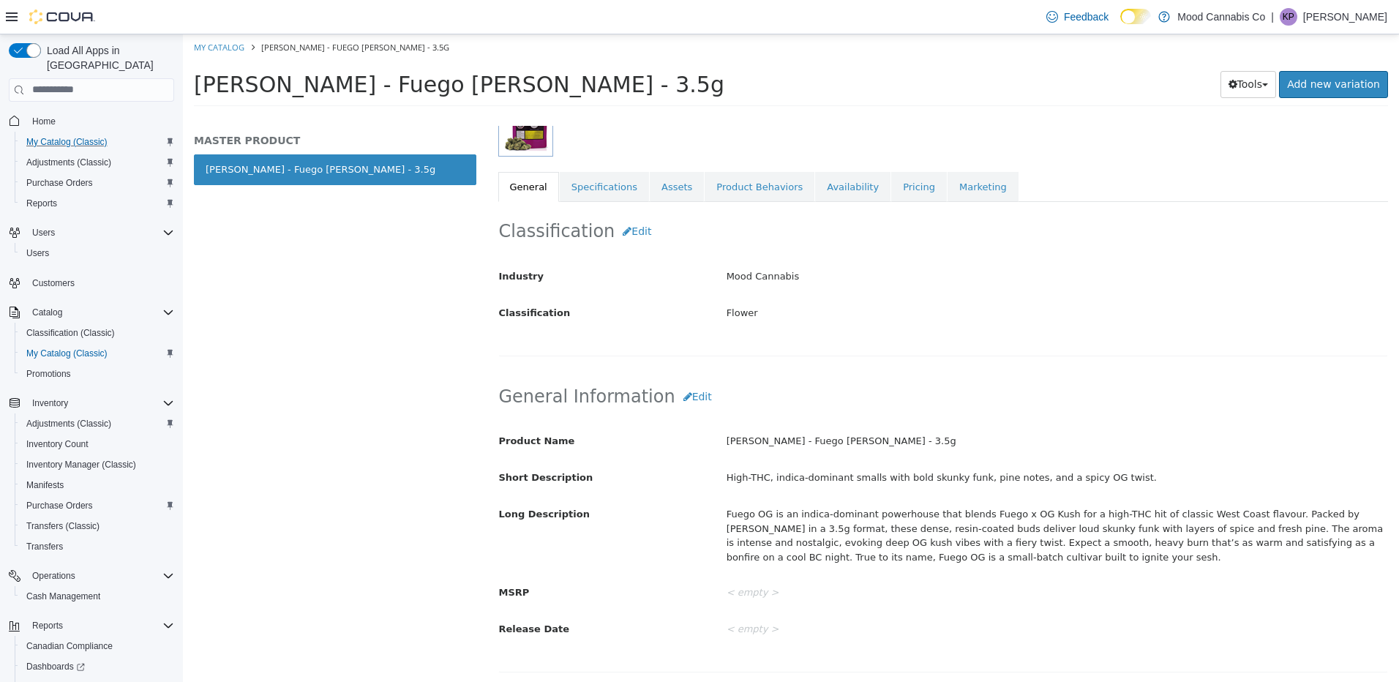
select select "**********"
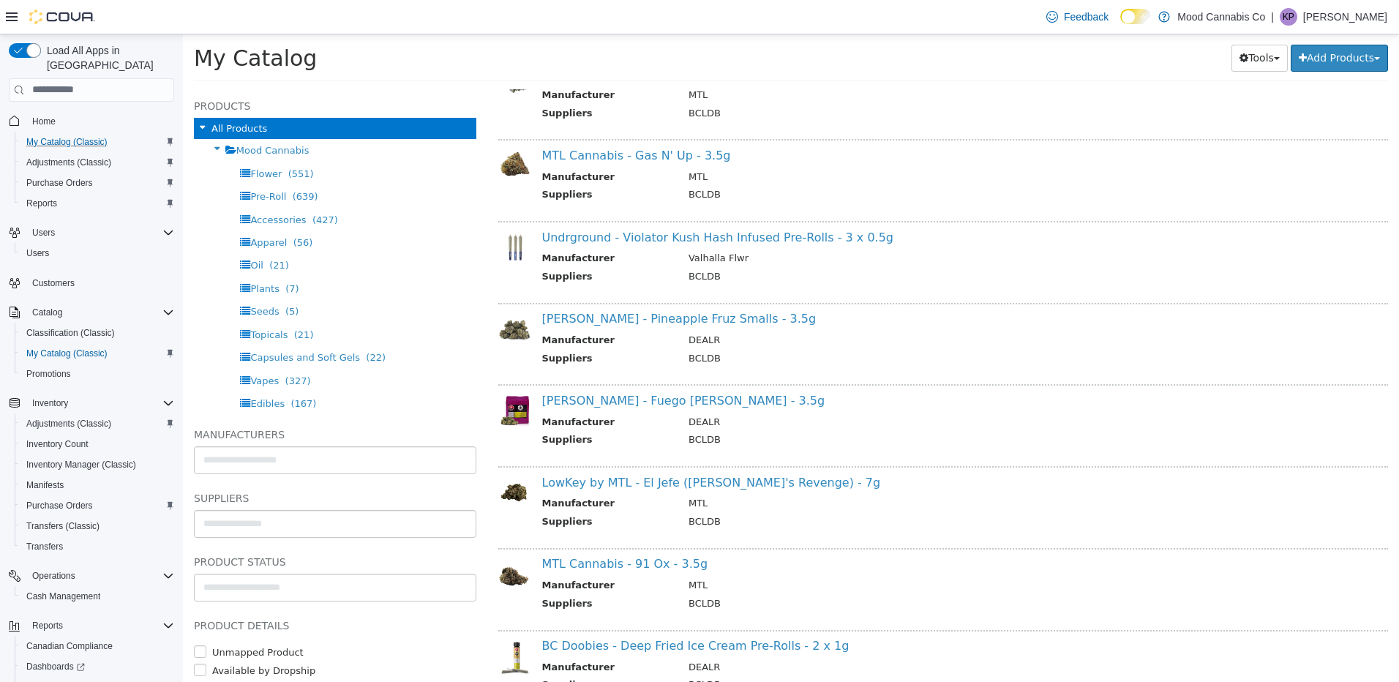
scroll to position [2853, 0]
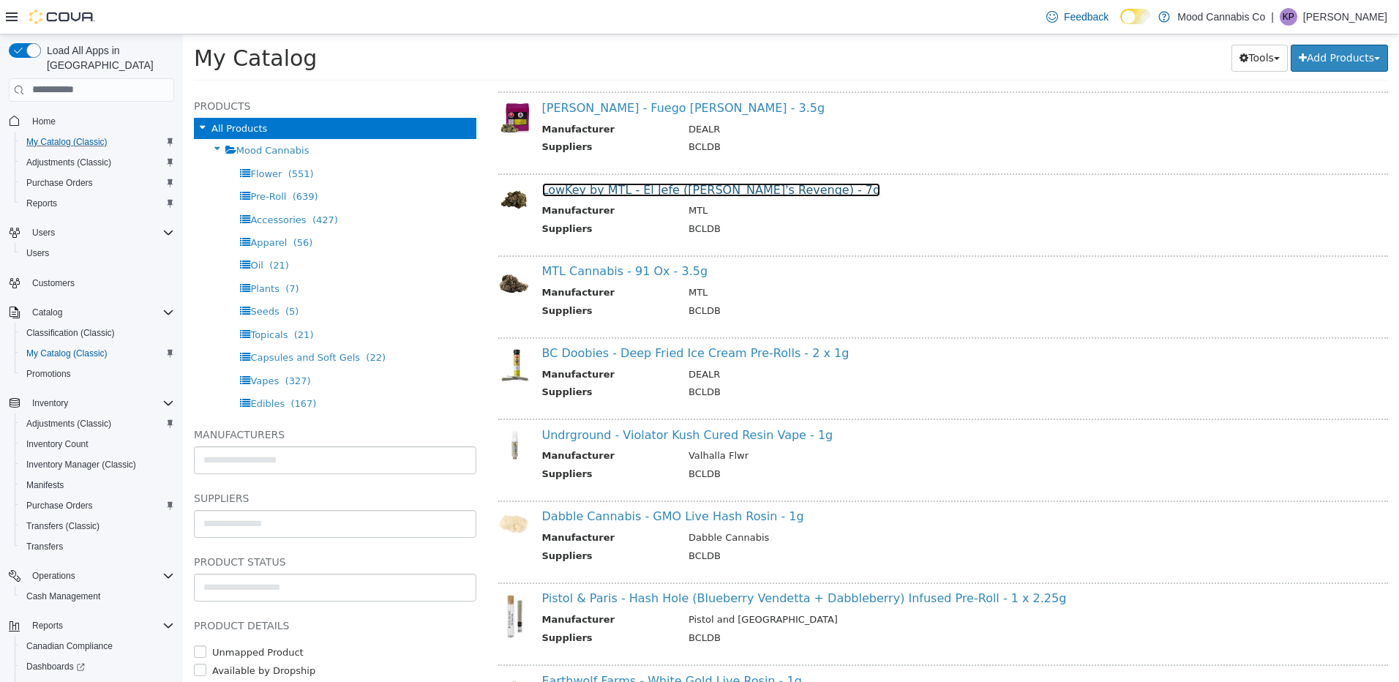
click at [651, 194] on link "LowKey by MTL - El Jefe ([PERSON_NAME]'s Revenge) - 7g" at bounding box center [711, 189] width 339 height 14
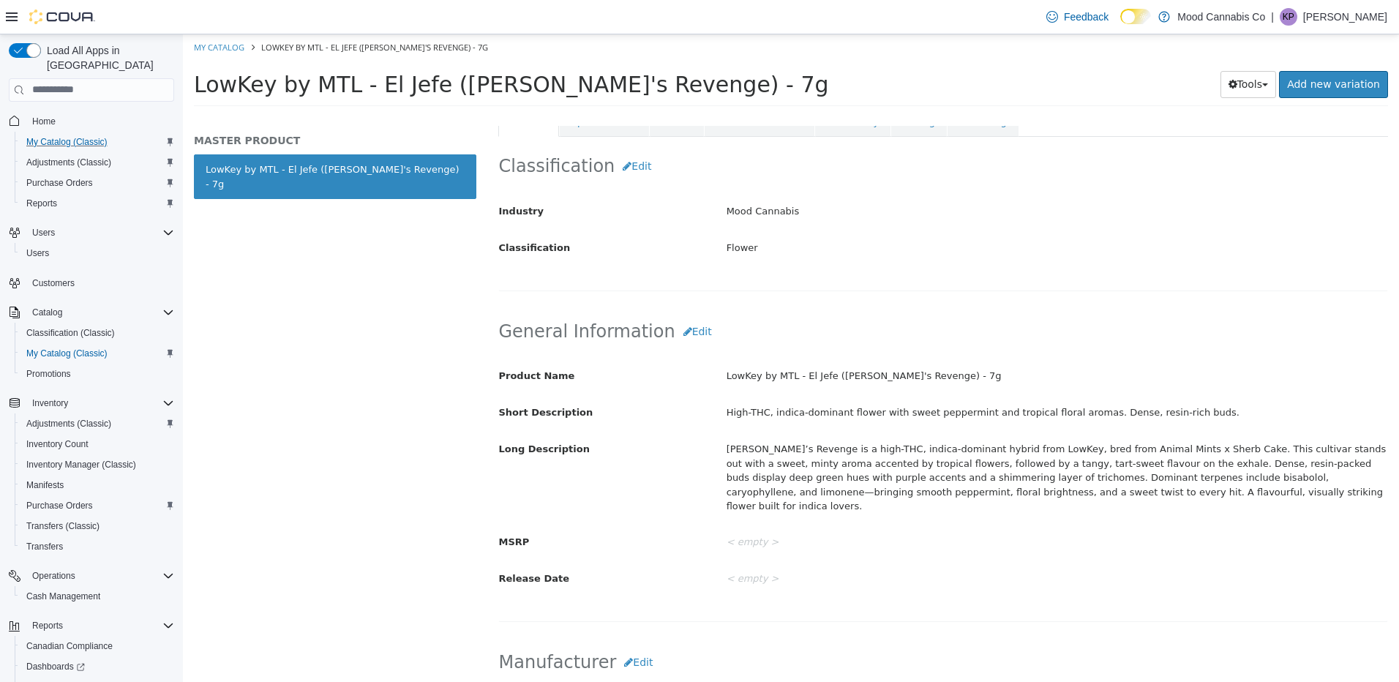
scroll to position [293, 0]
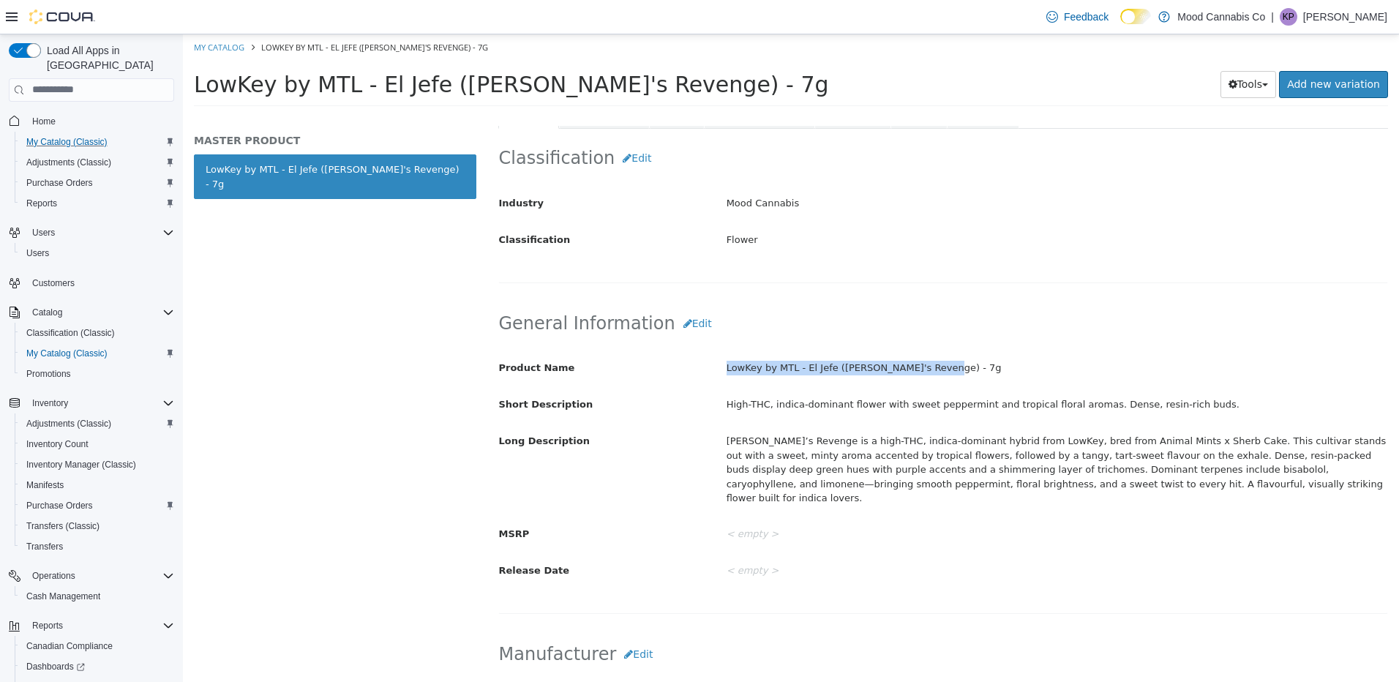
drag, startPoint x: 717, startPoint y: 371, endPoint x: 953, endPoint y: 368, distance: 236.3
click at [953, 368] on div "LowKey by MTL - El Jefe ([PERSON_NAME]'s Revenge) - 7g" at bounding box center [1056, 368] width 683 height 26
click at [759, 450] on div "[PERSON_NAME]’s Revenge is a high-THC, indica-dominant hybrid from LowKey, bred…" at bounding box center [1056, 469] width 683 height 82
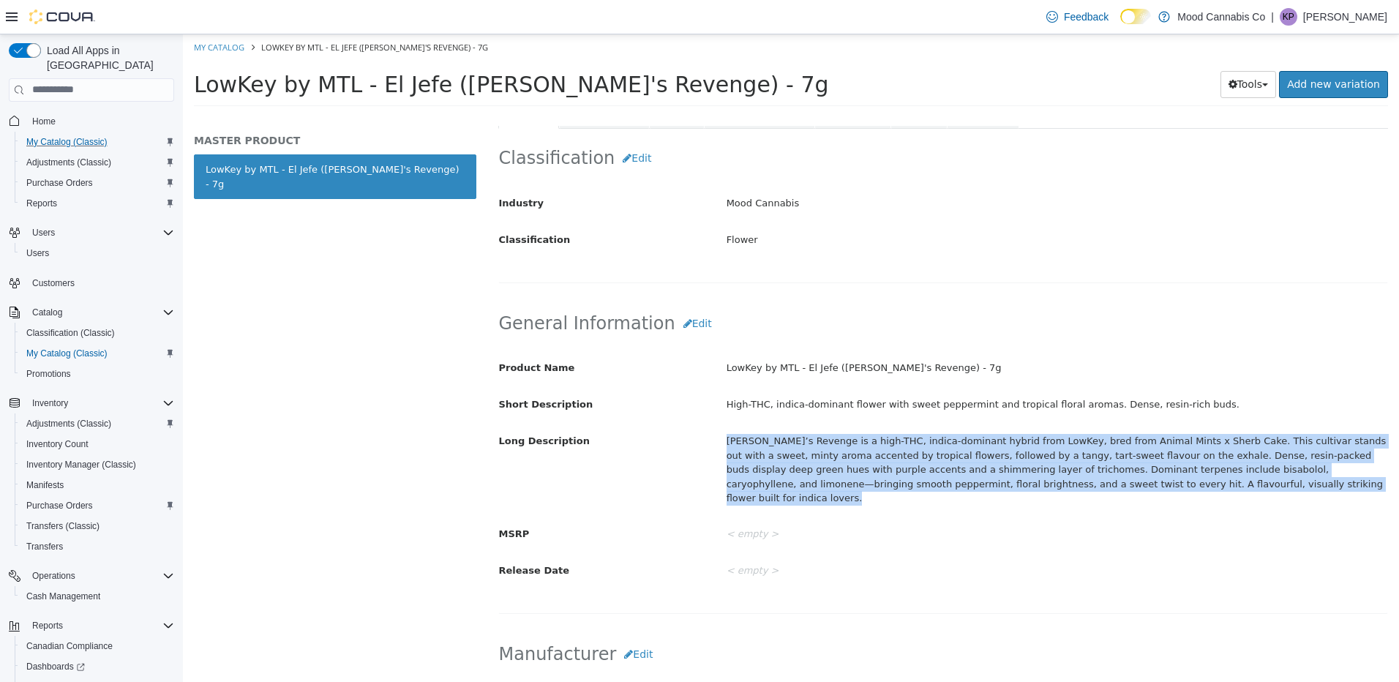
click at [759, 450] on div "[PERSON_NAME]’s Revenge is a high-THC, indica-dominant hybrid from LowKey, bred…" at bounding box center [1056, 469] width 683 height 82
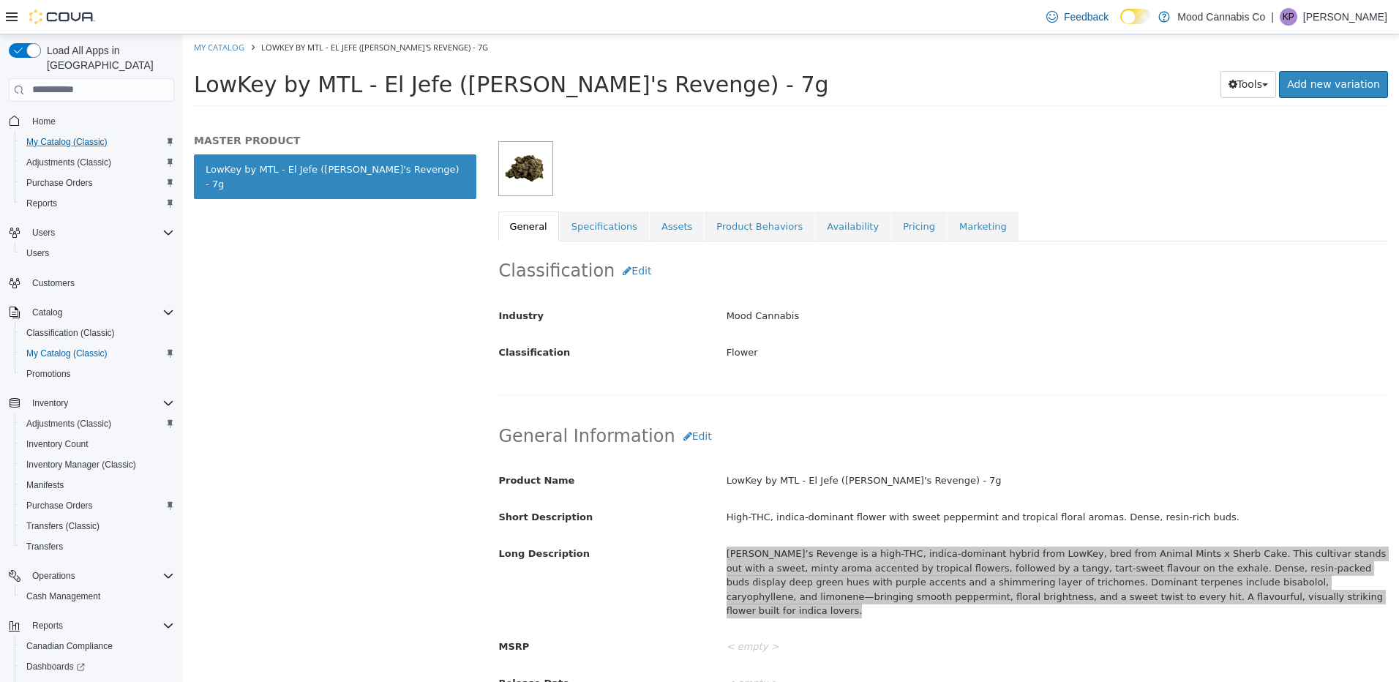
scroll to position [73, 0]
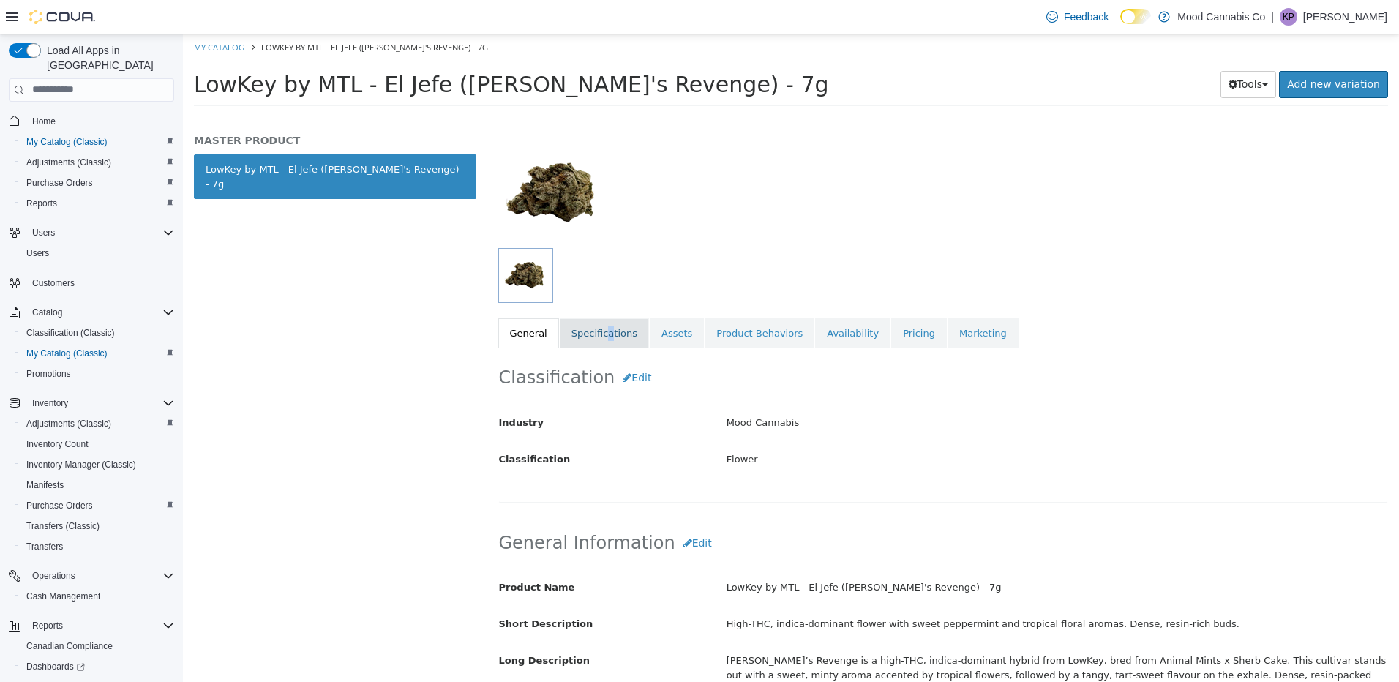
drag, startPoint x: 600, startPoint y: 326, endPoint x: 609, endPoint y: 324, distance: 9.6
click at [604, 326] on link "Specifications" at bounding box center [604, 332] width 89 height 31
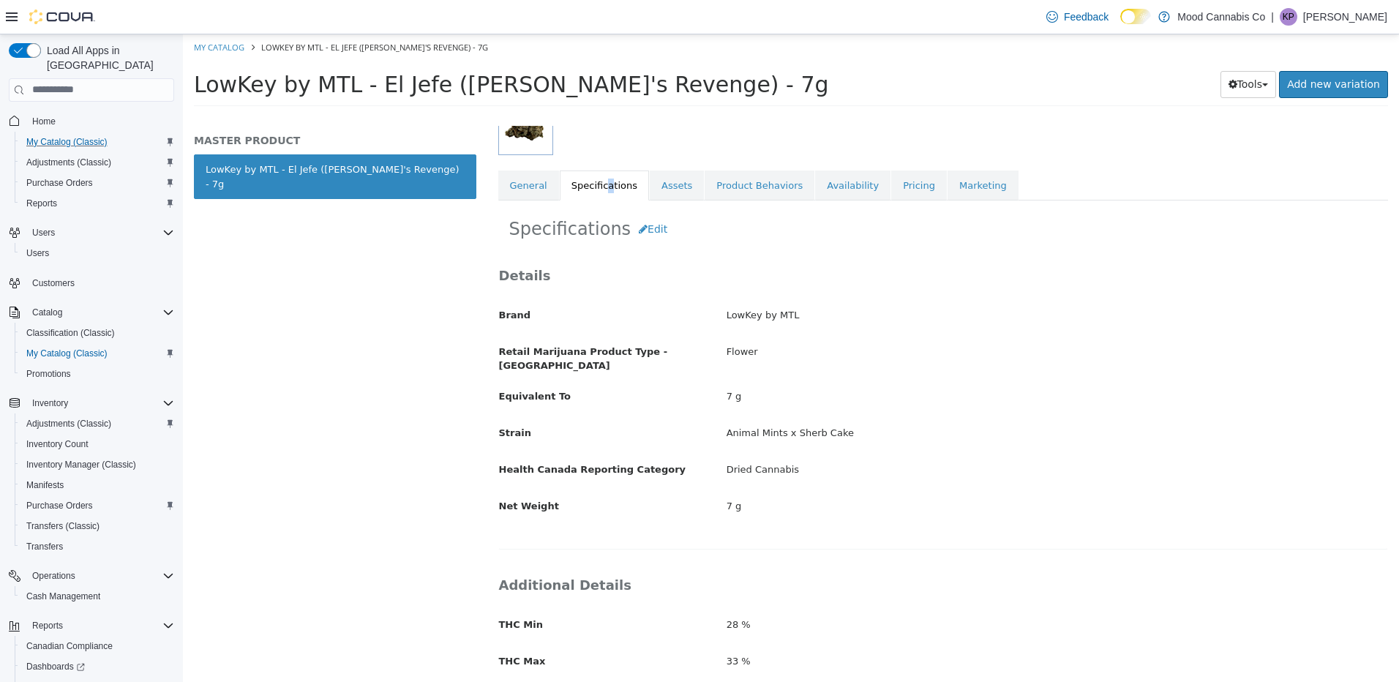
scroll to position [439, 0]
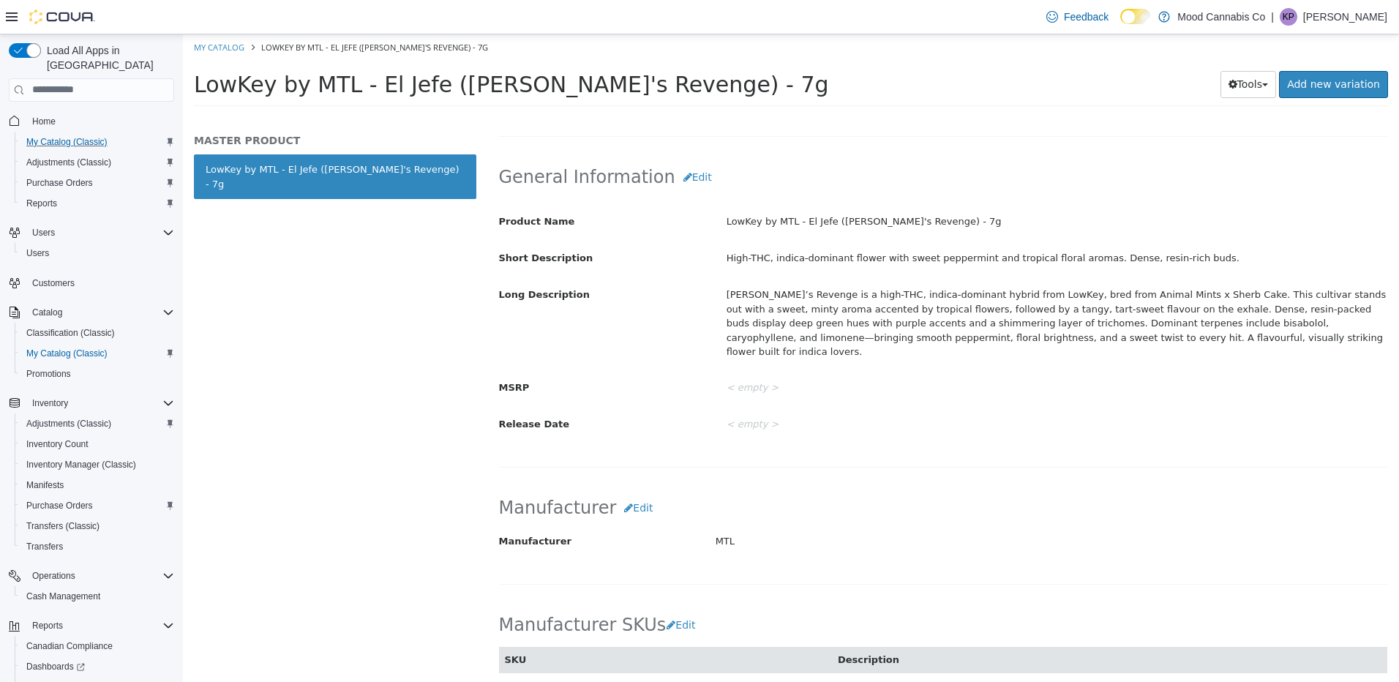
select select "**********"
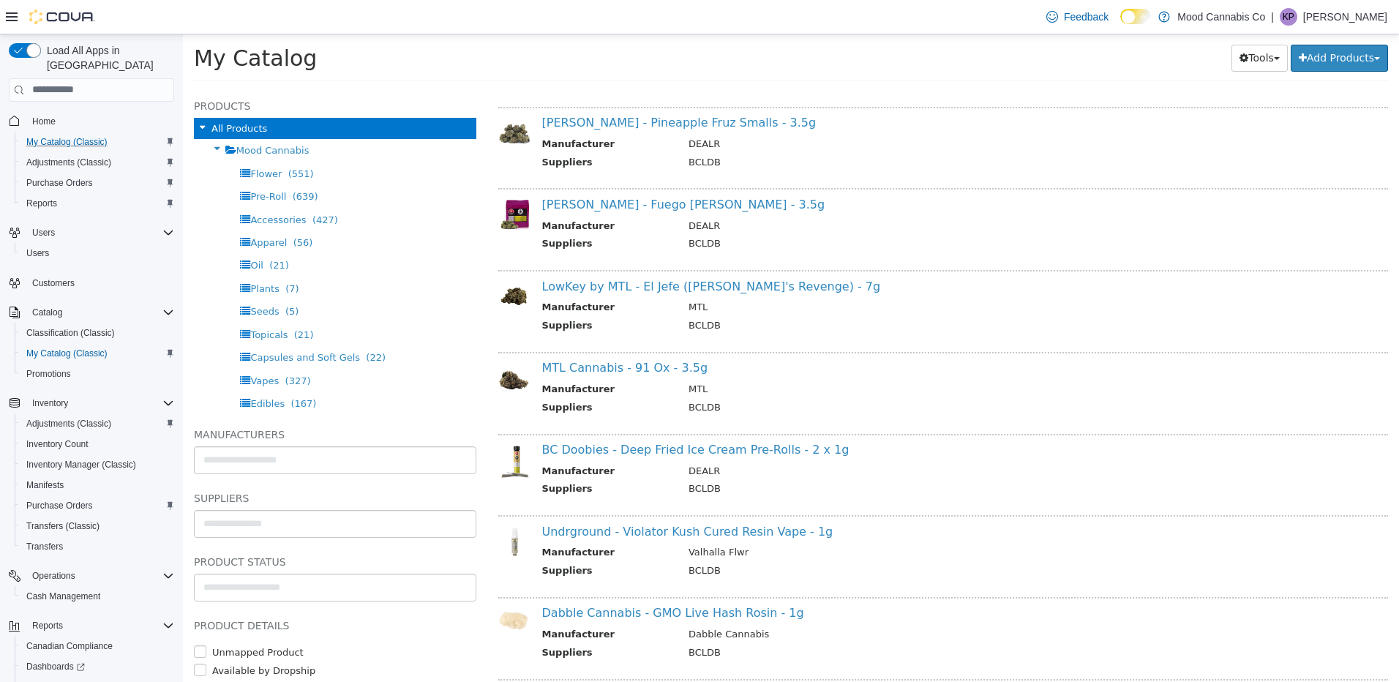
scroll to position [2780, 0]
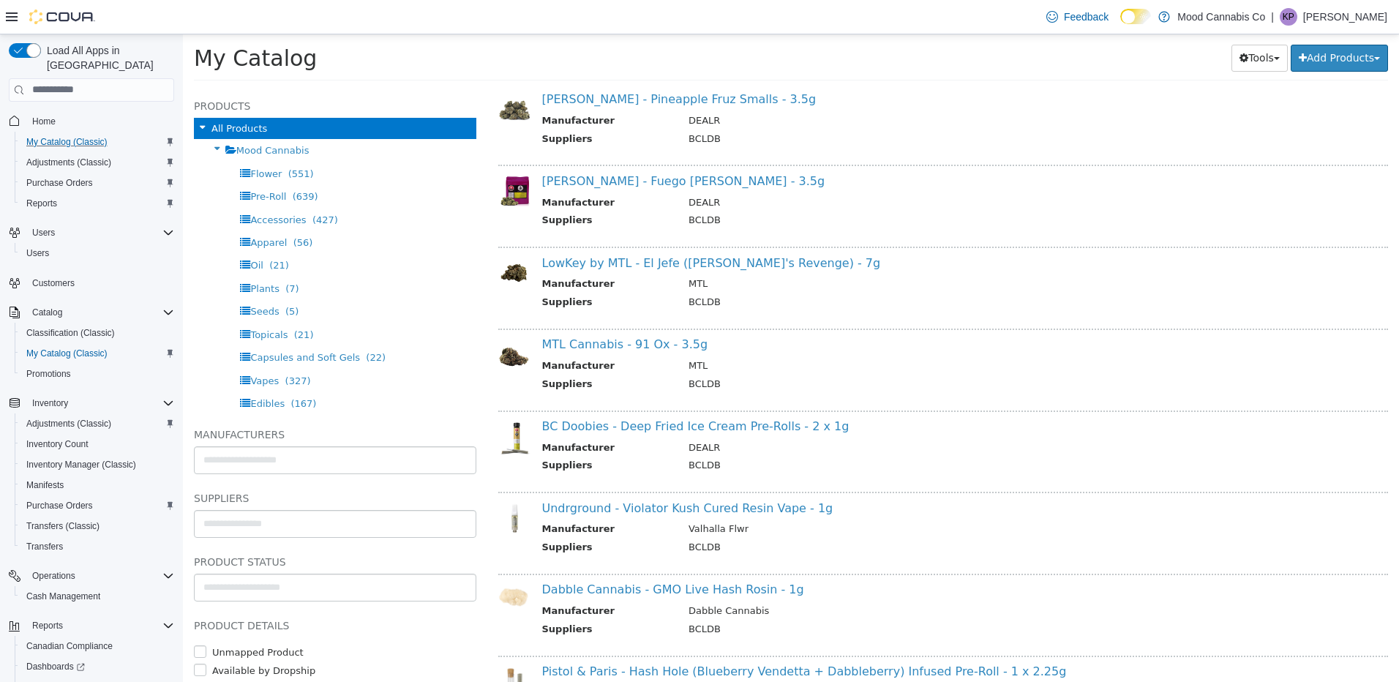
click at [634, 351] on div "MTL Cannabis - 91 Ox - 3.5g Manufacturer MTL Suppliers BCLDB" at bounding box center [949, 365] width 836 height 57
click at [634, 349] on link "MTL Cannabis - 91 Ox - 3.5g" at bounding box center [625, 344] width 166 height 14
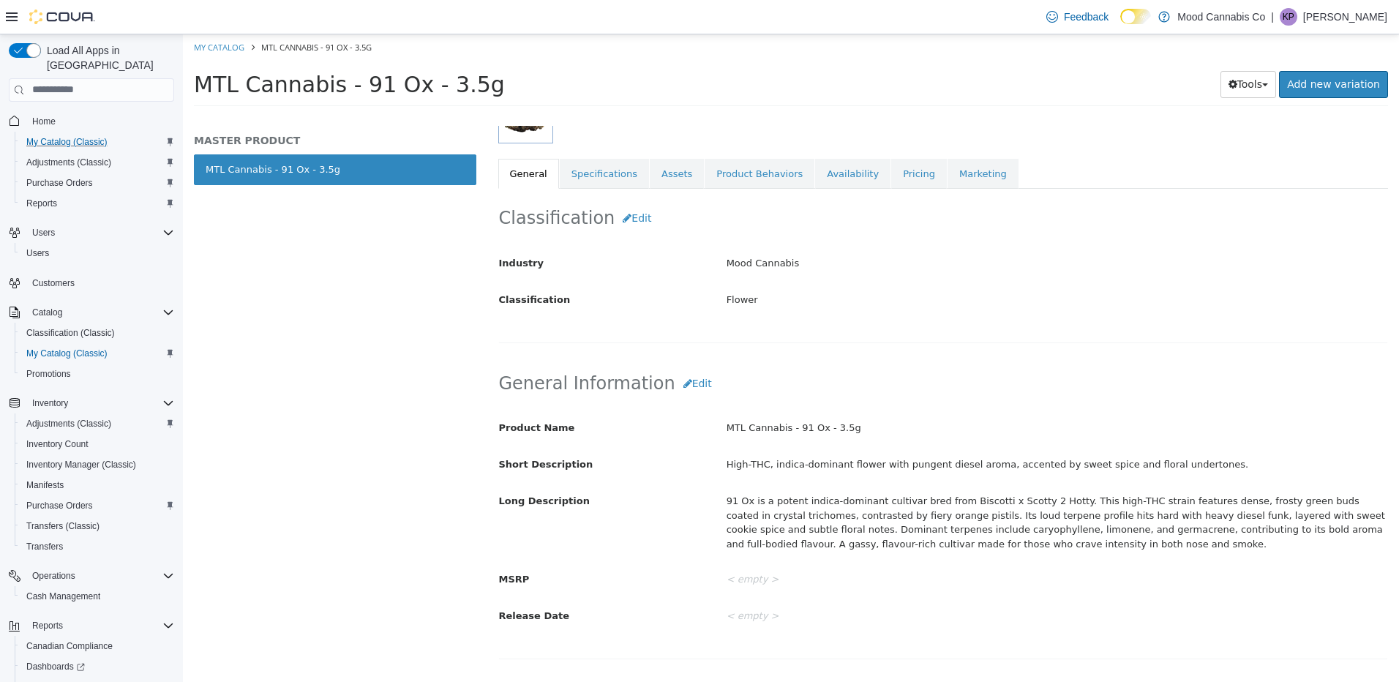
scroll to position [293, 0]
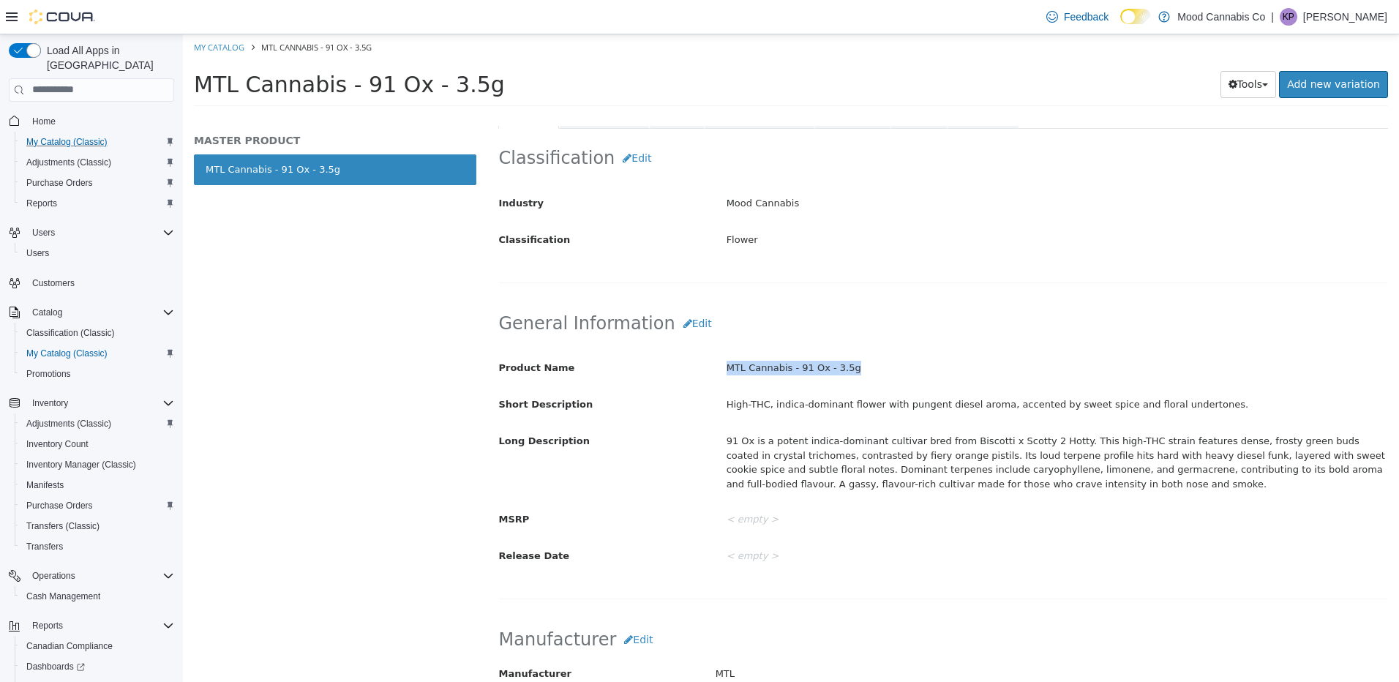
drag, startPoint x: 710, startPoint y: 372, endPoint x: 930, endPoint y: 366, distance: 220.3
click at [930, 366] on div "Product Name MTL Cannabis - 91 Ox - 3.5g" at bounding box center [943, 368] width 911 height 26
click at [820, 443] on div "91 Ox is a potent indica-dominant cultivar bred from Biscotti x Scotty 2 Hotty.…" at bounding box center [1056, 461] width 683 height 67
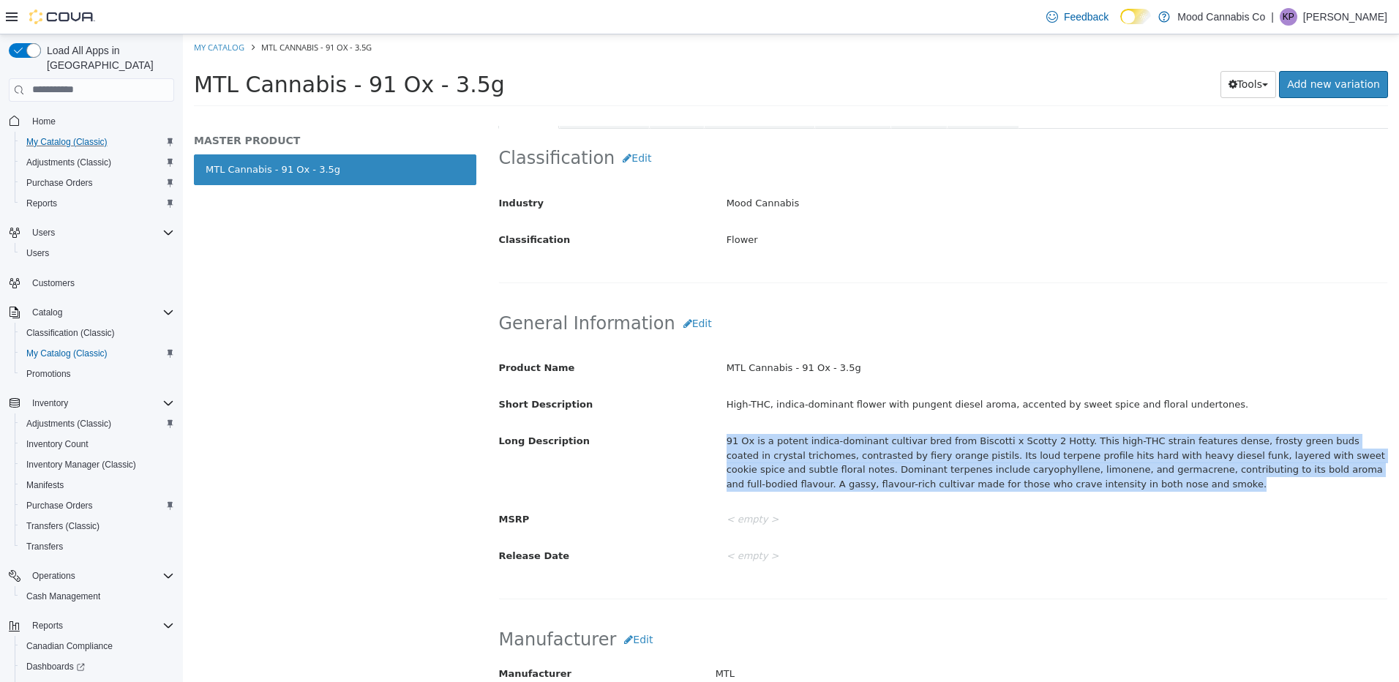
click at [819, 443] on div "91 Ox is a potent indica-dominant cultivar bred from Biscotti x Scotty 2 Hotty.…" at bounding box center [1056, 461] width 683 height 67
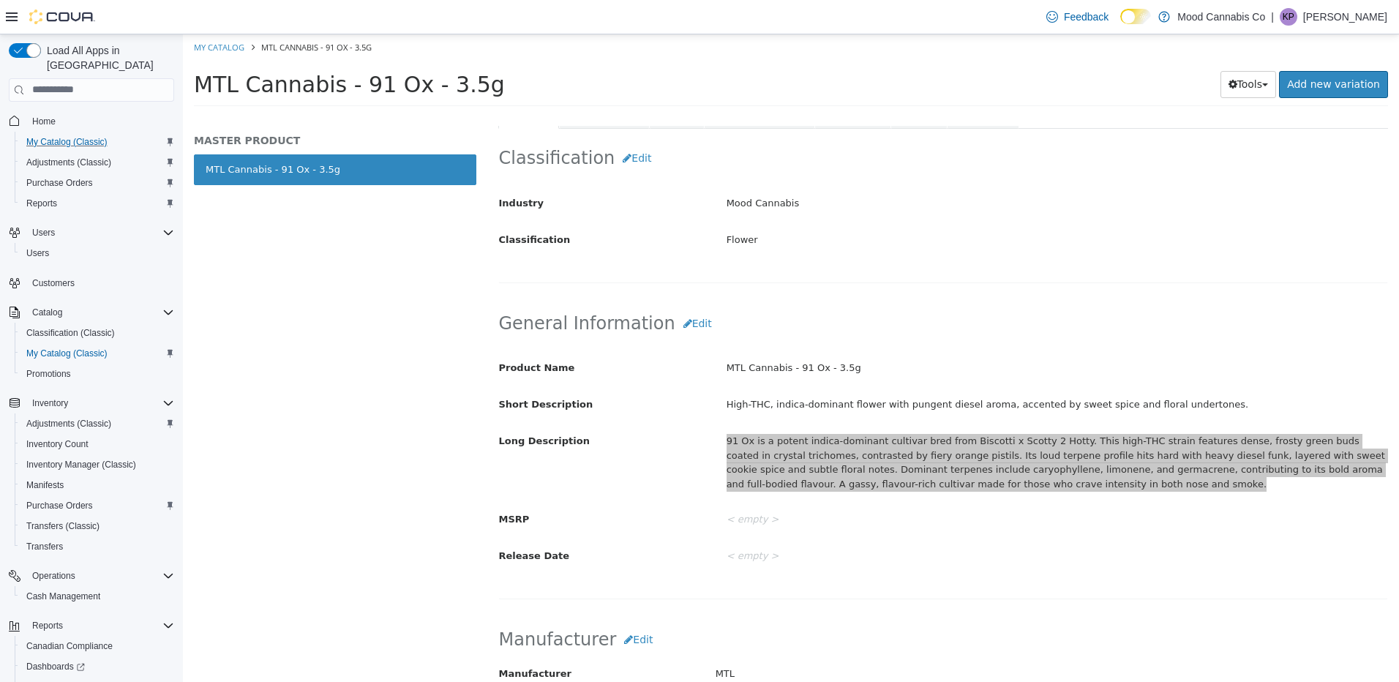
scroll to position [0, 0]
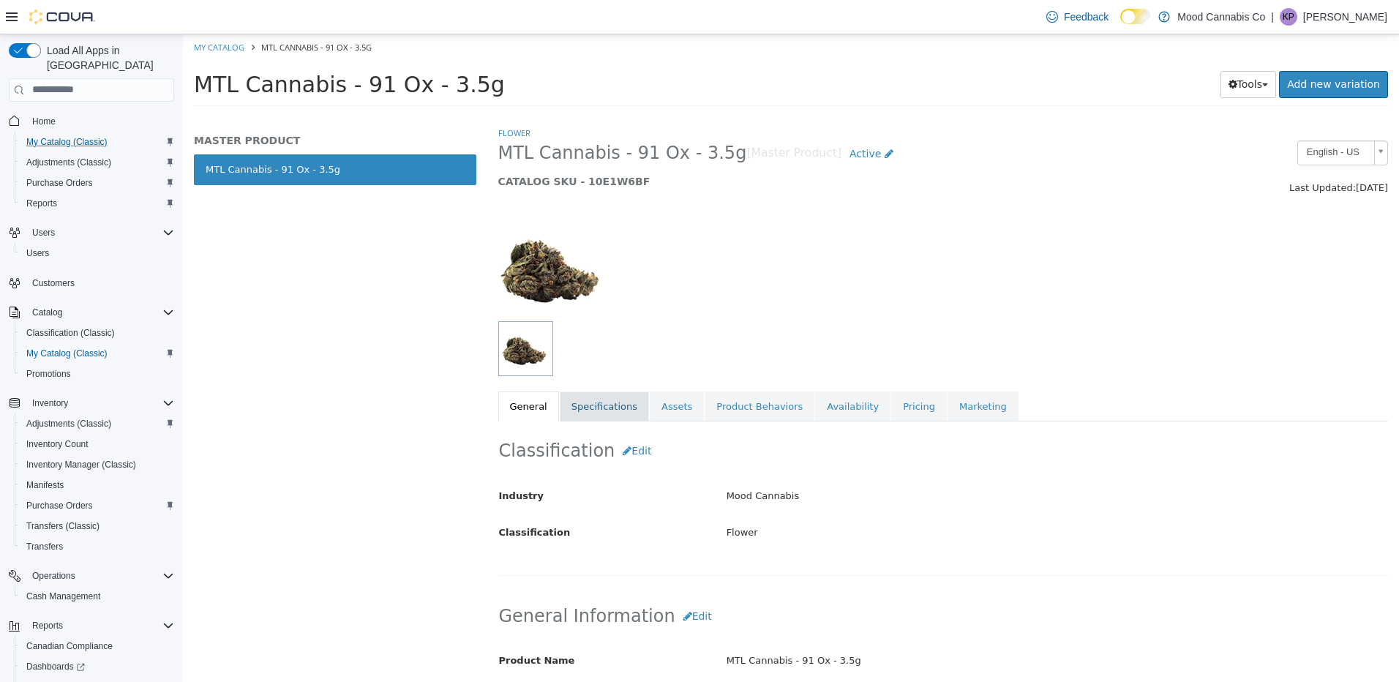
click at [628, 406] on link "Specifications" at bounding box center [604, 406] width 89 height 31
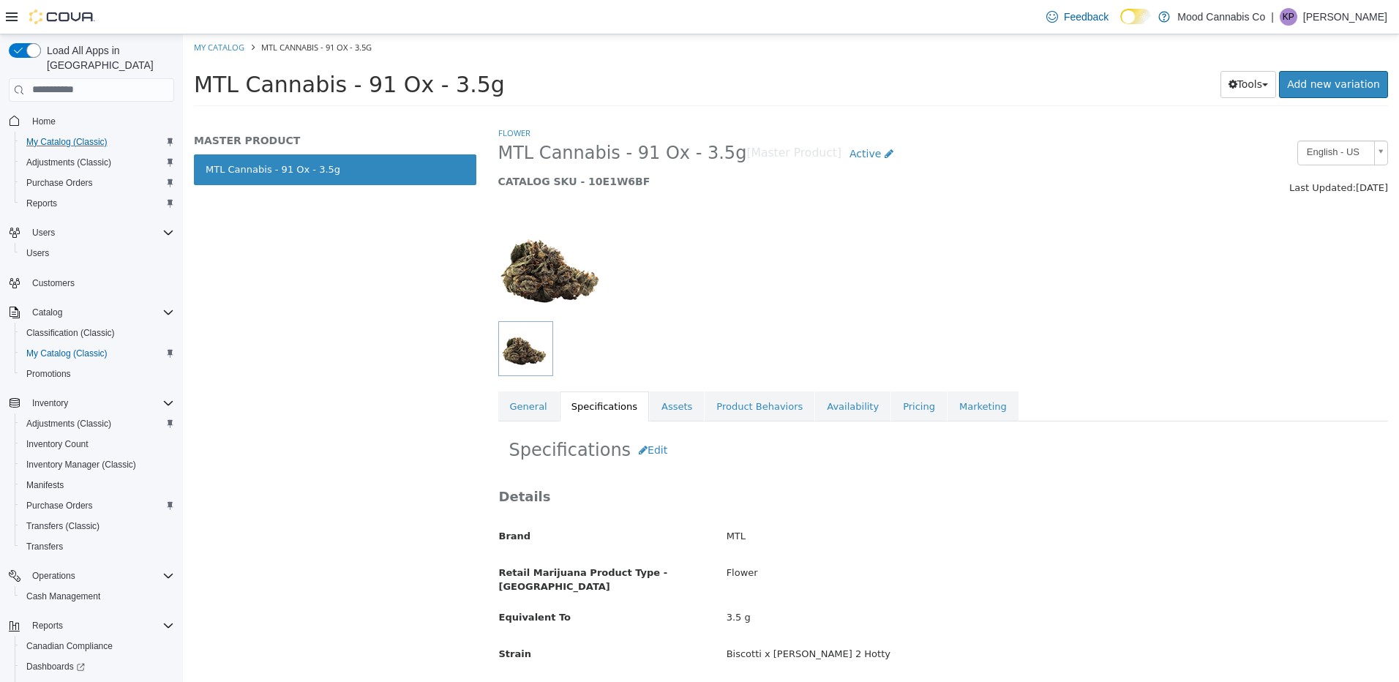
scroll to position [366, 0]
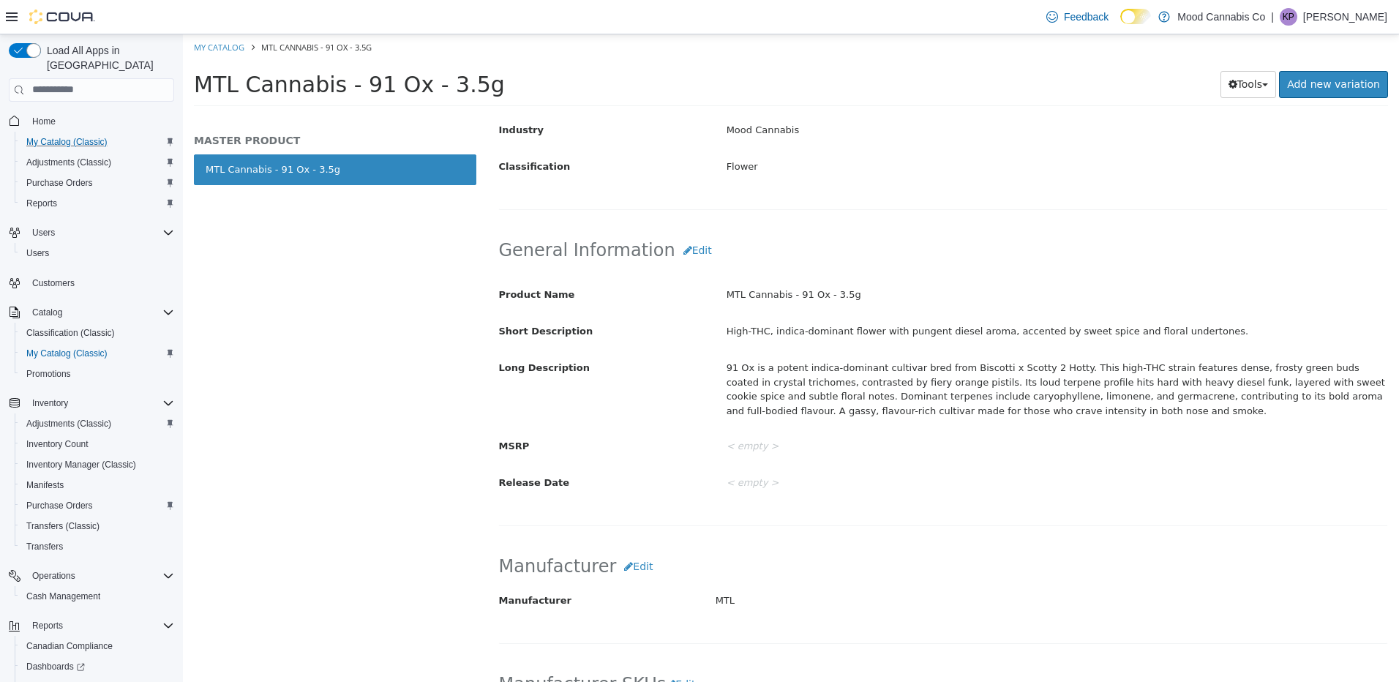
select select "**********"
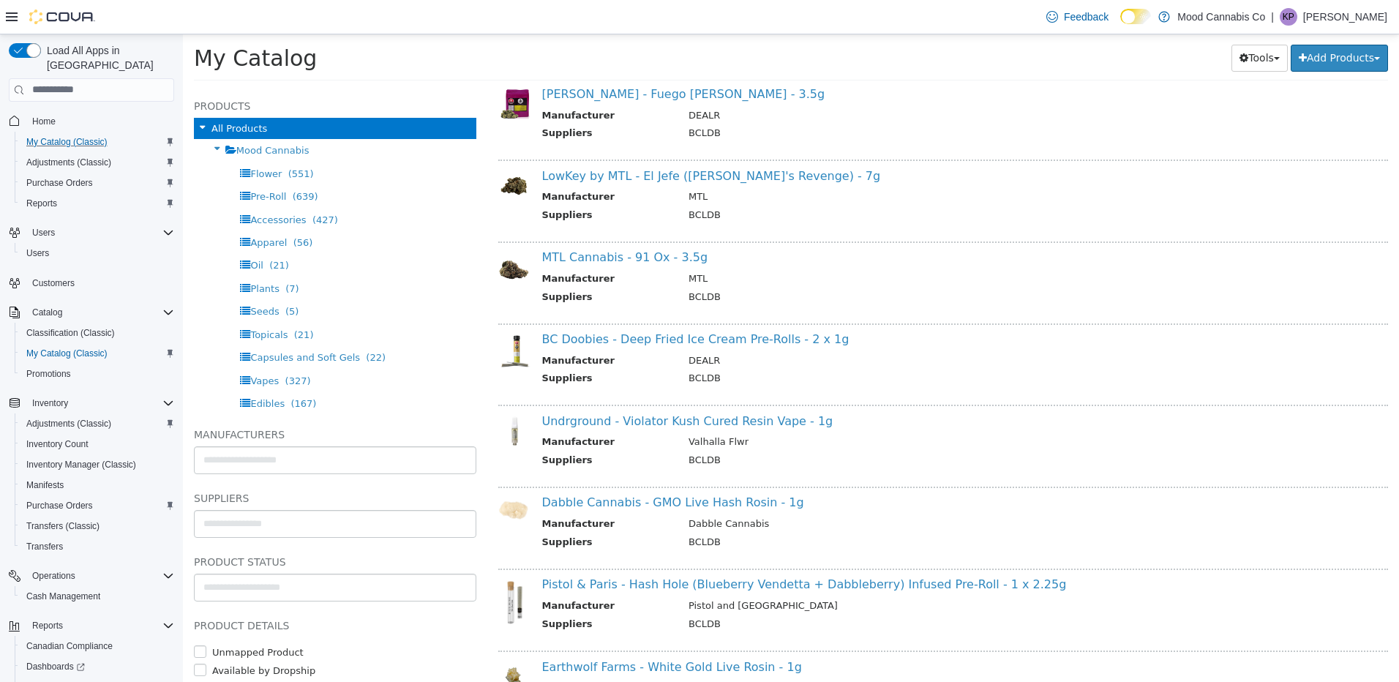
scroll to position [2885, 0]
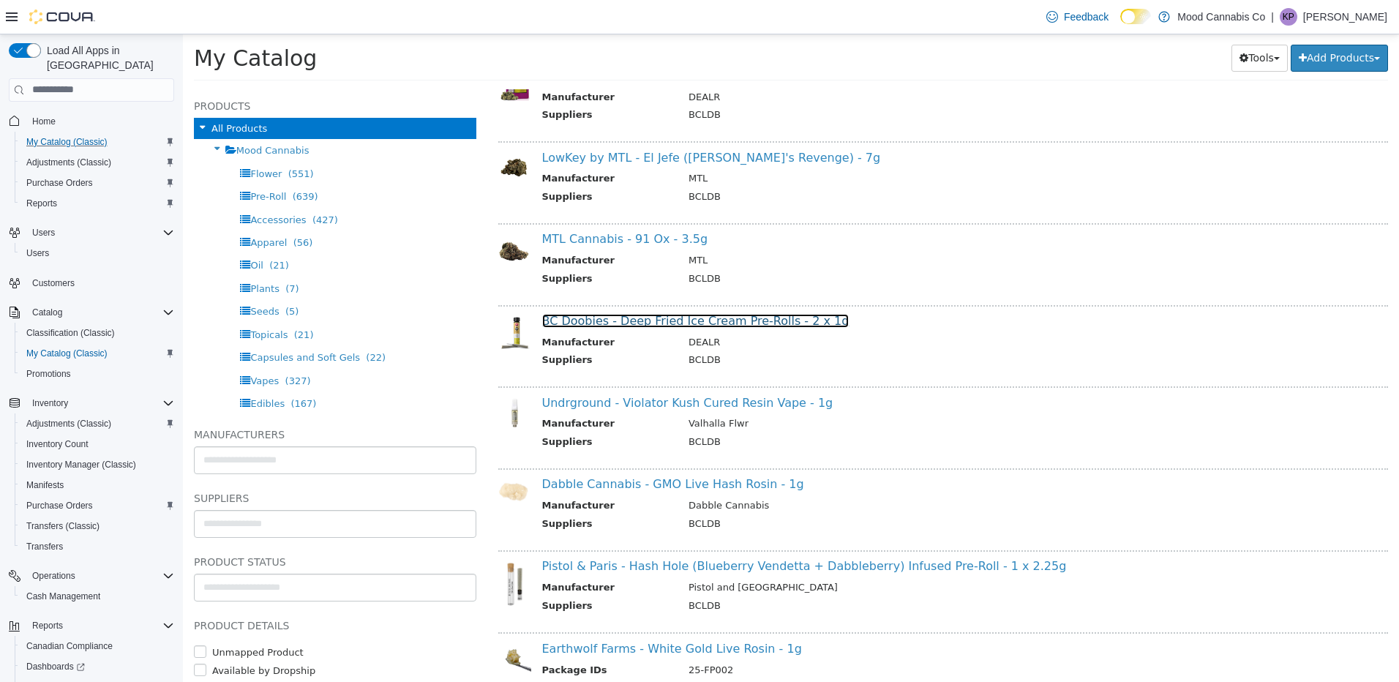
click at [725, 323] on link "BC Doobies - Deep Fried Ice Cream Pre-Rolls - 2 x 1g" at bounding box center [695, 320] width 307 height 14
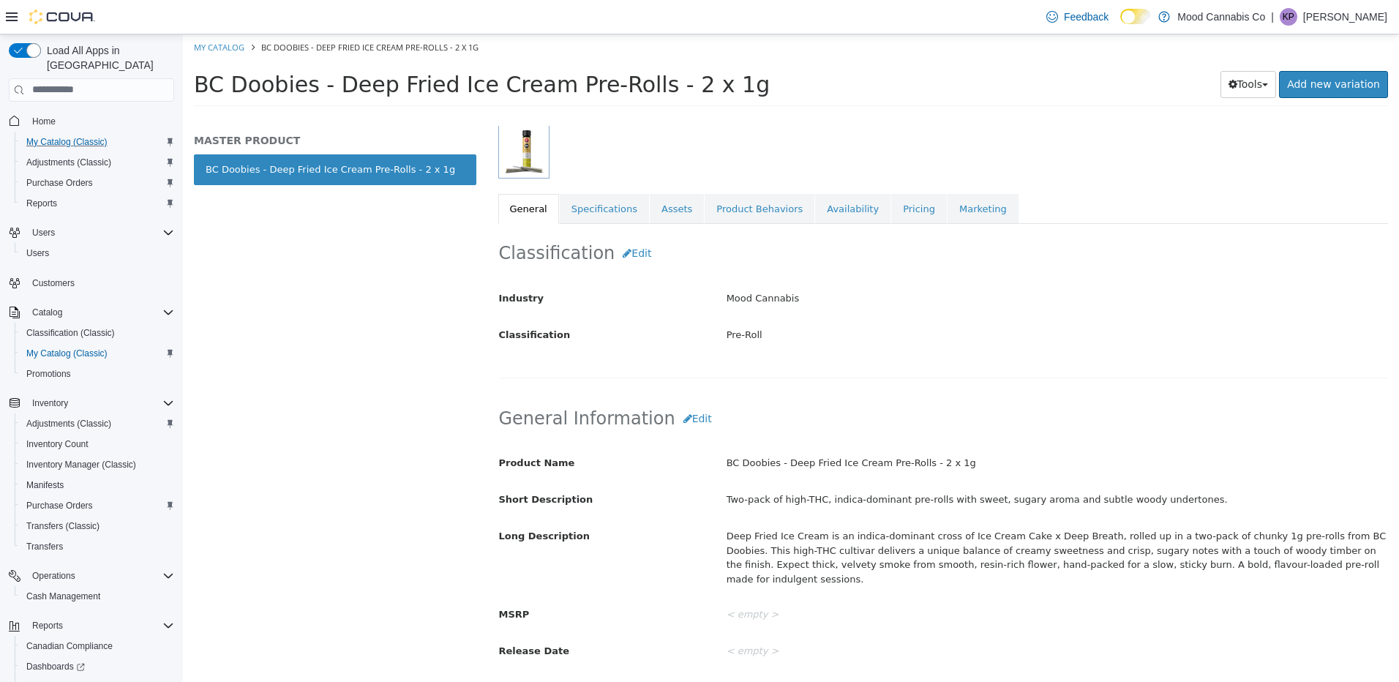
scroll to position [439, 0]
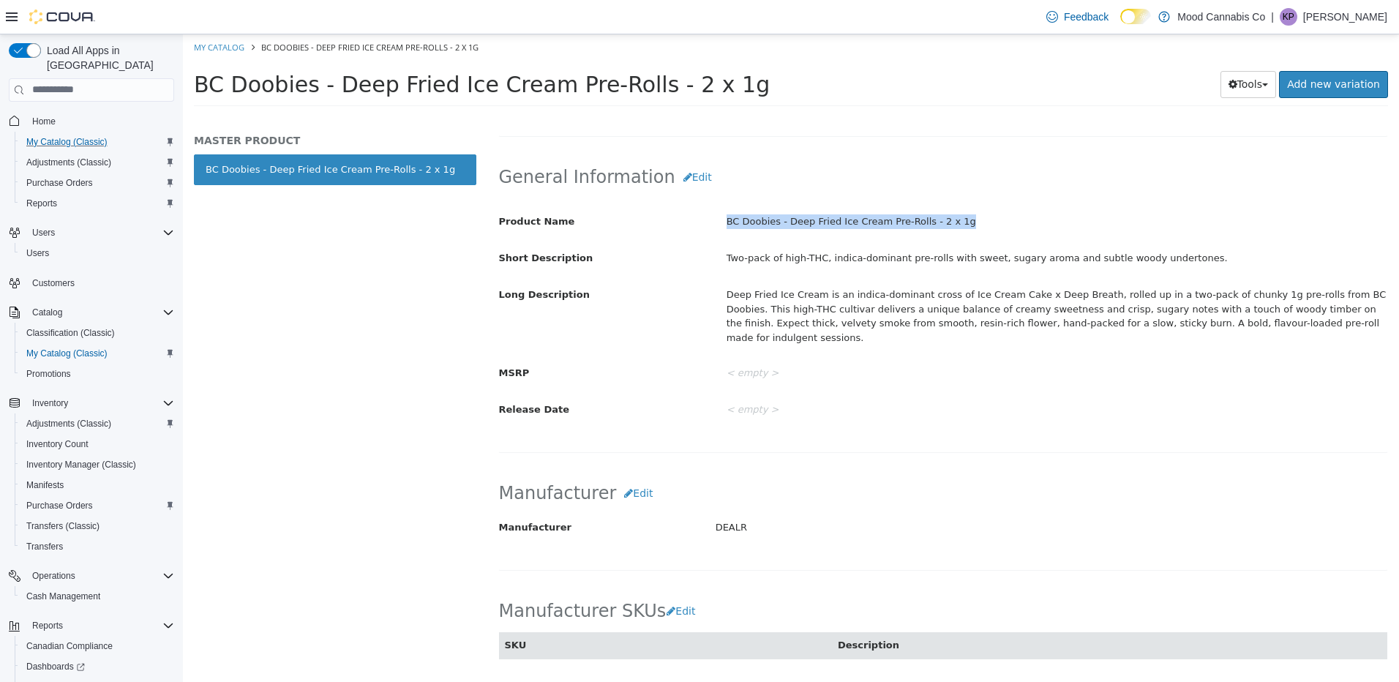
drag, startPoint x: 718, startPoint y: 218, endPoint x: 994, endPoint y: 211, distance: 276.6
click at [994, 211] on div "BC Doobies - Deep Fried Ice Cream Pre-Rolls - 2 x 1g" at bounding box center [1056, 221] width 683 height 26
click at [873, 304] on div "Deep Fried Ice Cream is an indica-dominant cross of Ice Cream Cake x Deep Breat…" at bounding box center [1056, 315] width 683 height 67
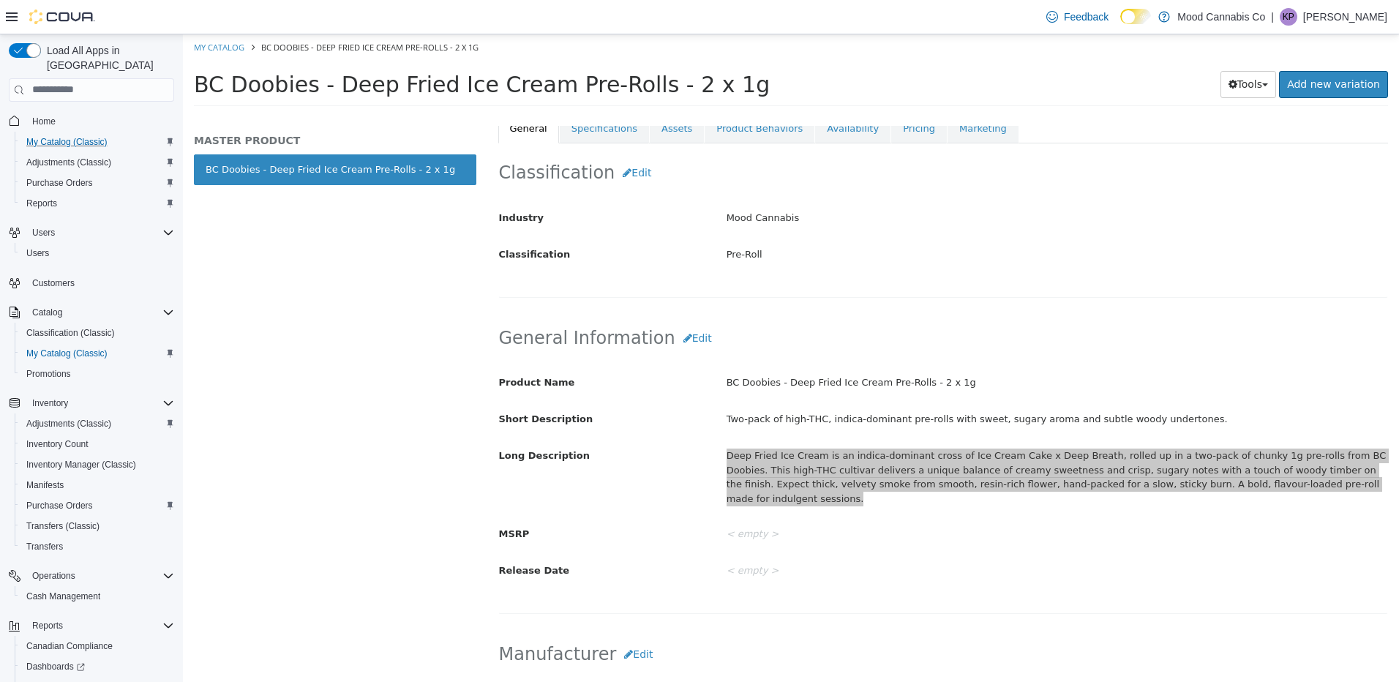
scroll to position [219, 0]
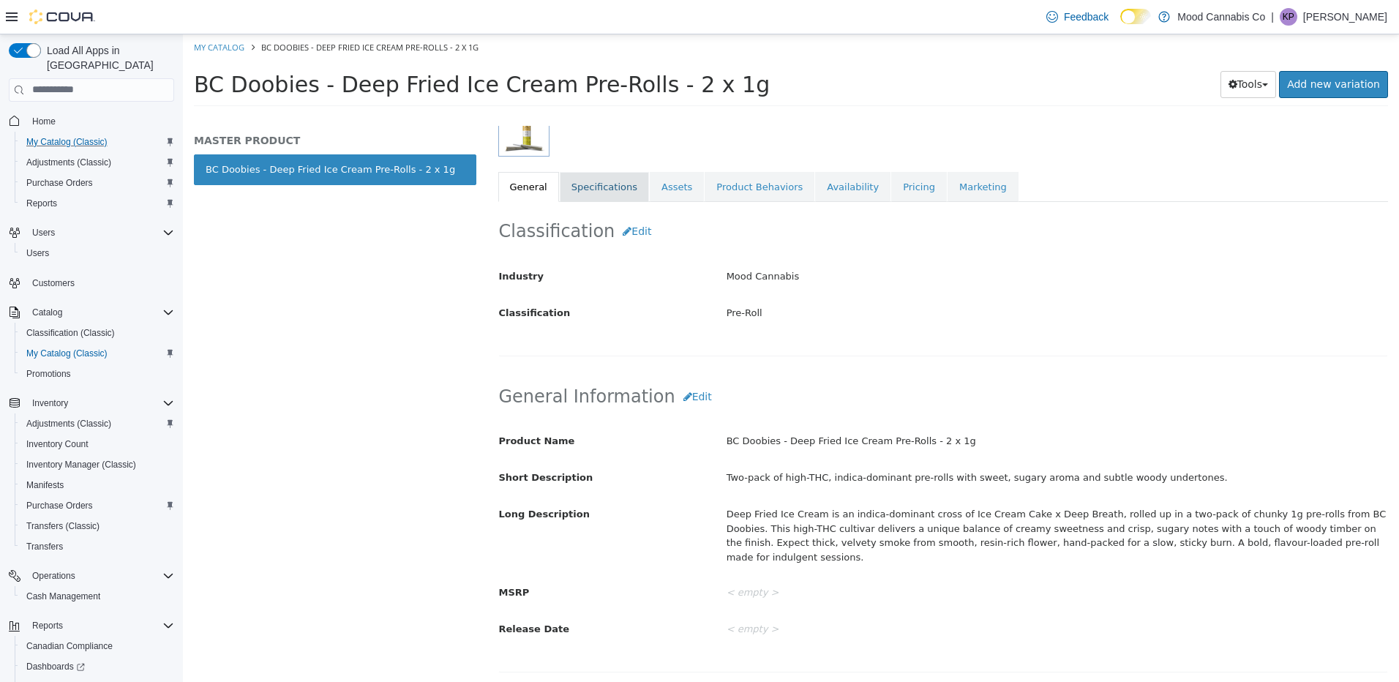
click at [593, 191] on link "Specifications" at bounding box center [604, 186] width 89 height 31
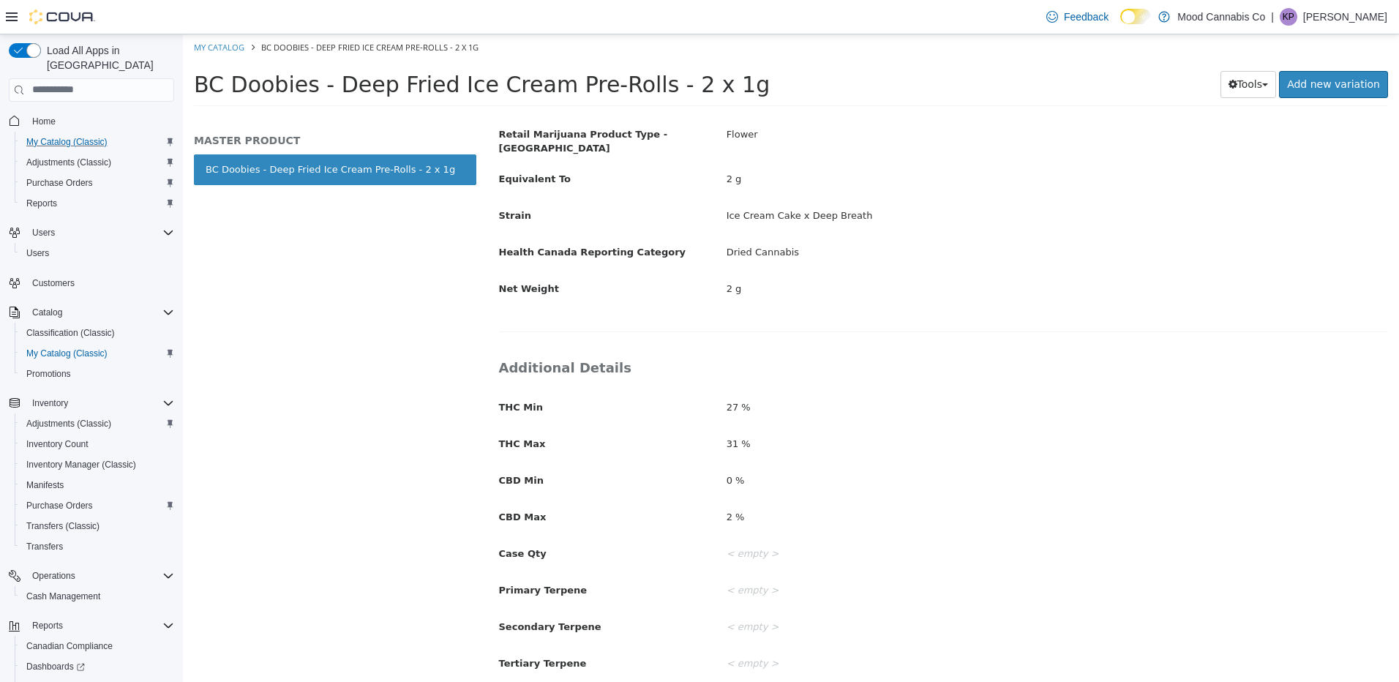
scroll to position [439, 0]
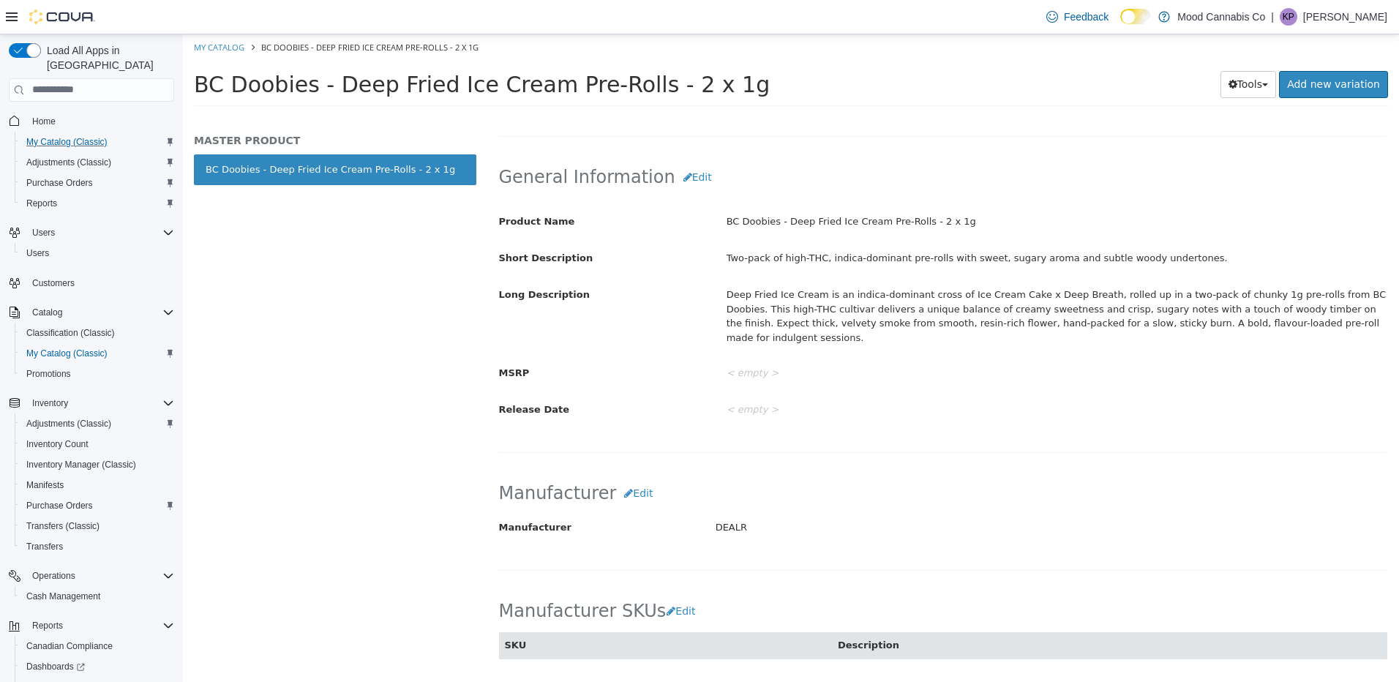
select select "**********"
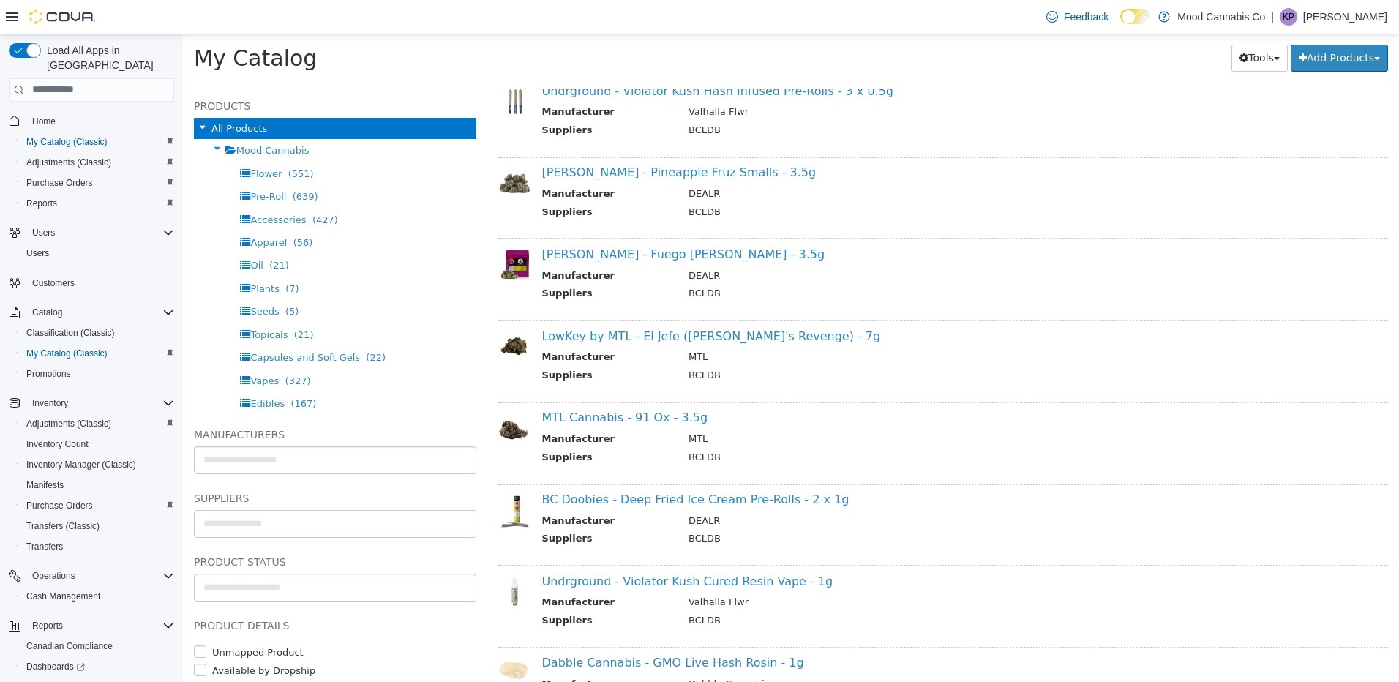
scroll to position [2999, 0]
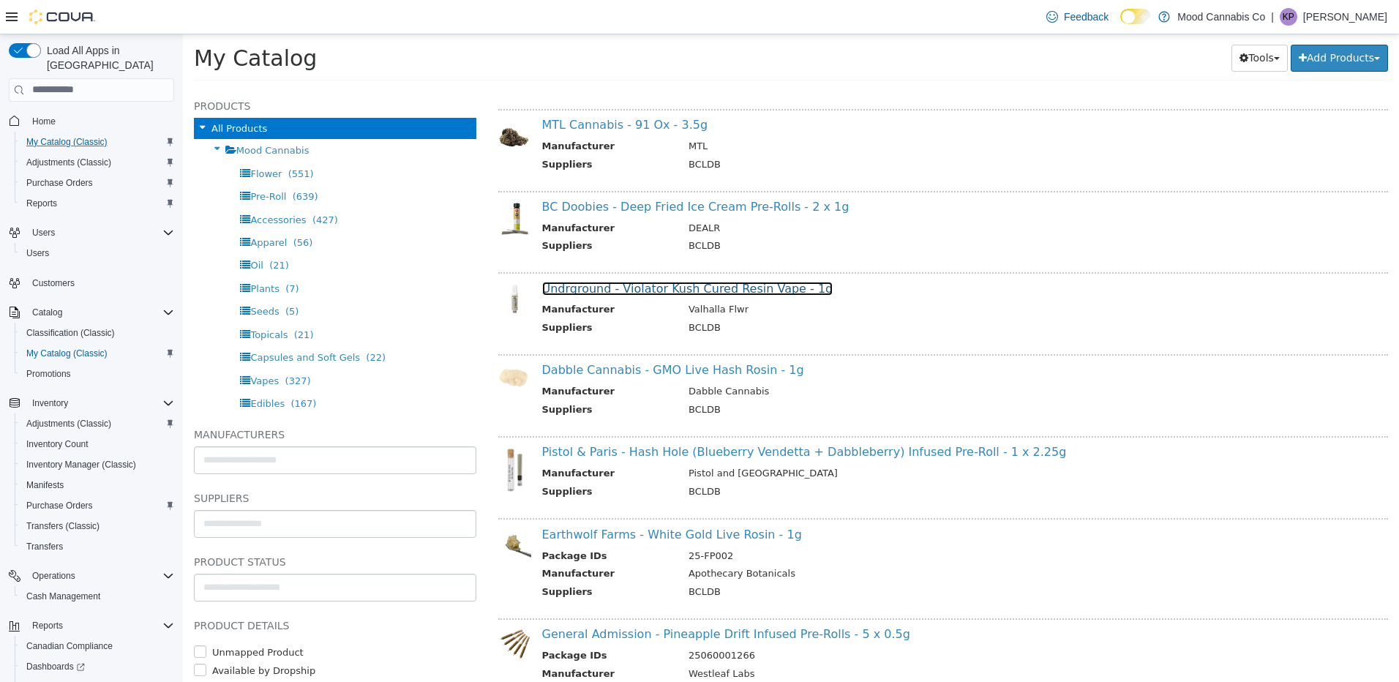
click at [711, 293] on link "Undrground - Violator Kush Cured Resin Vape - 1g" at bounding box center [687, 288] width 291 height 14
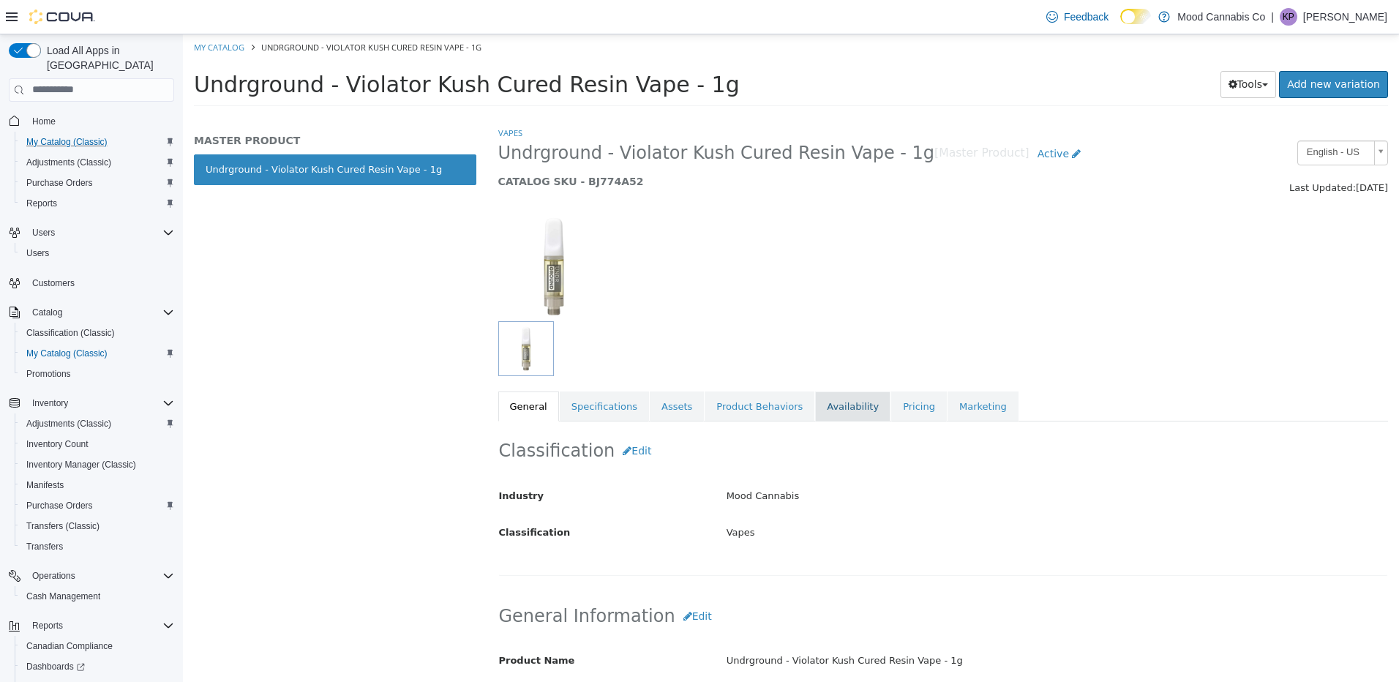
click at [816, 404] on link "Availability" at bounding box center [852, 406] width 75 height 31
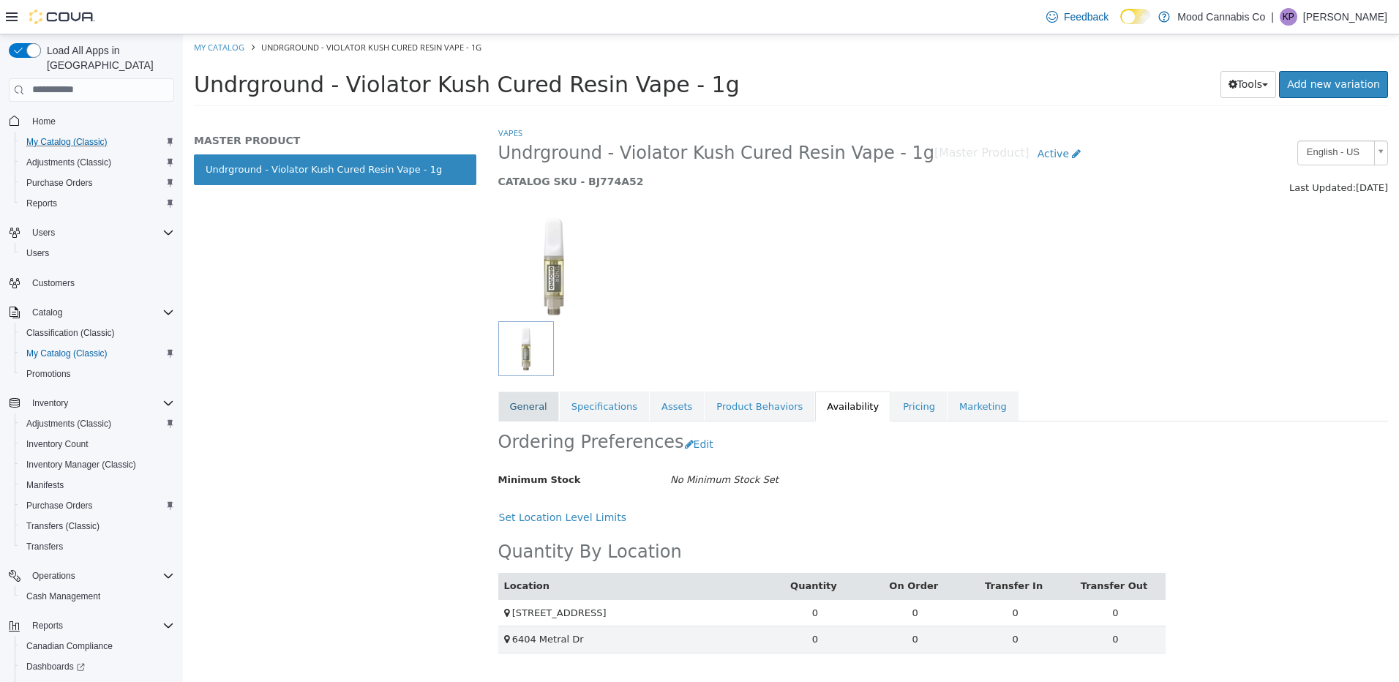
click at [527, 407] on link "General" at bounding box center [528, 406] width 61 height 31
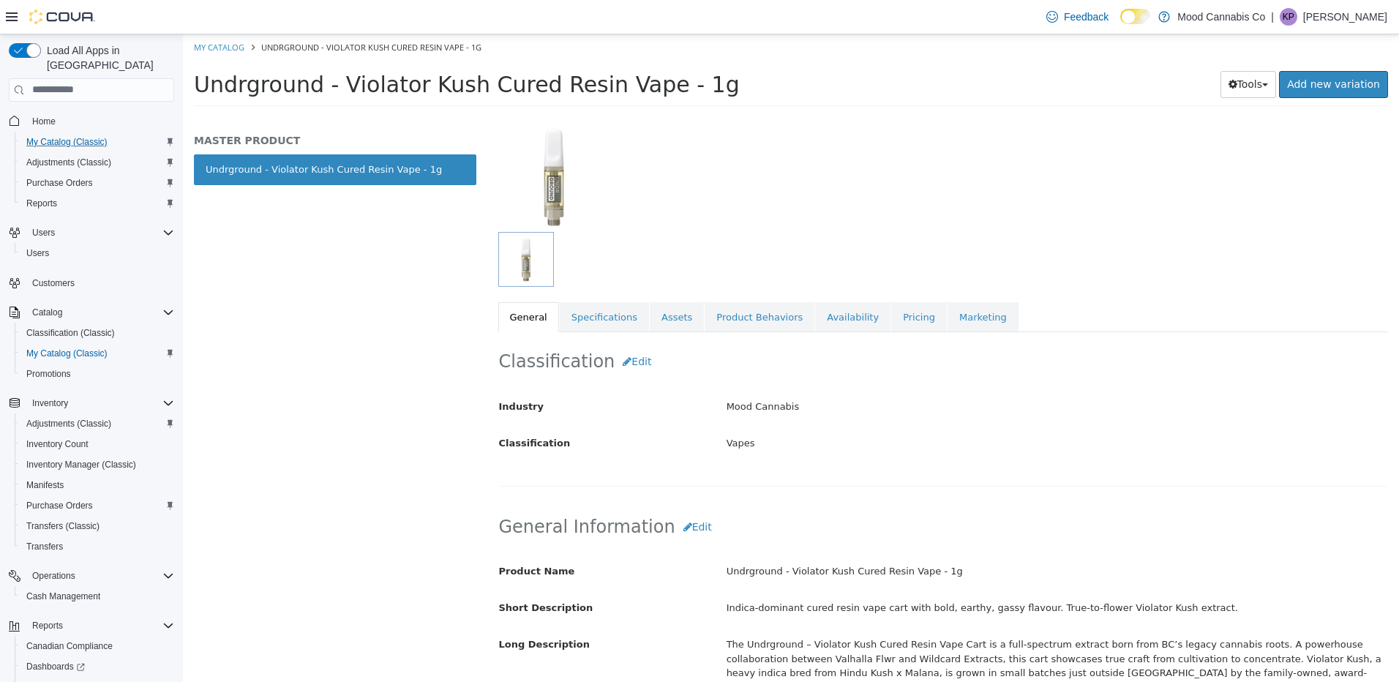
scroll to position [293, 0]
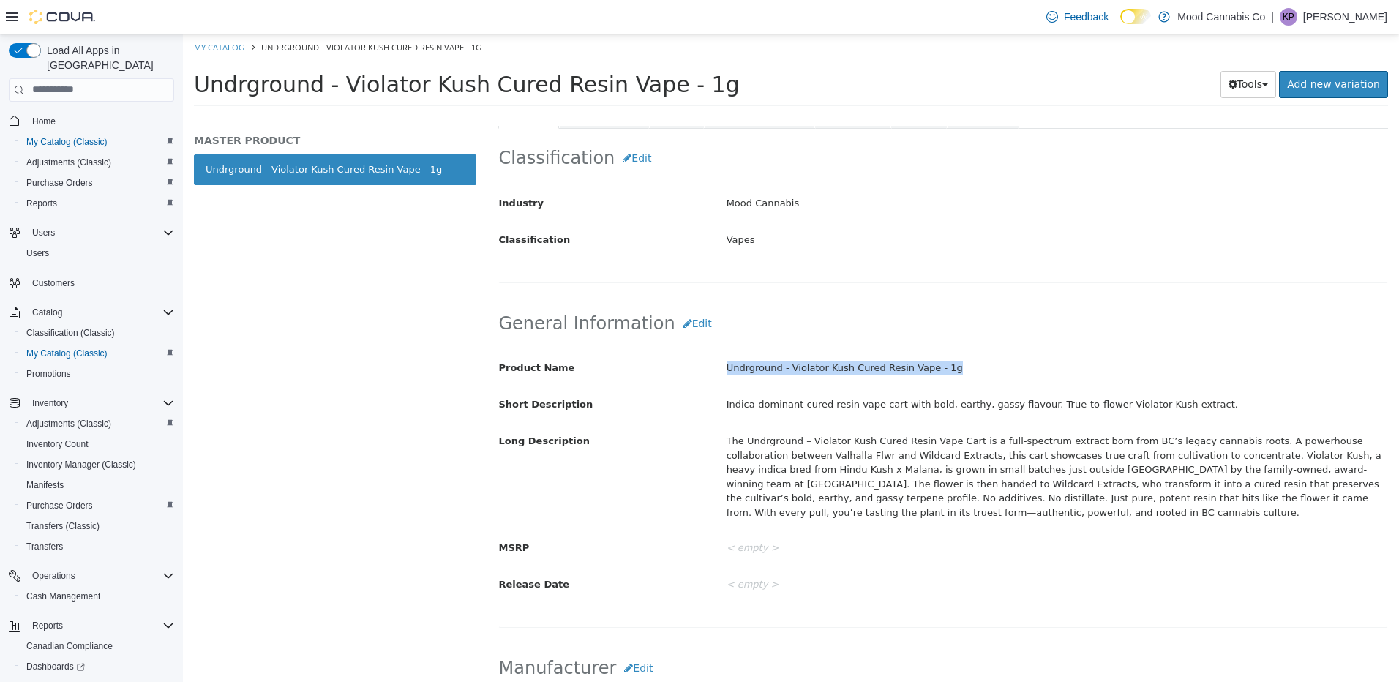
drag, startPoint x: 709, startPoint y: 373, endPoint x: 1014, endPoint y: 376, distance: 305.1
click at [1014, 376] on div "Product Name Undrground - Violator Kush Cured Resin Vape - 1g" at bounding box center [943, 368] width 911 height 26
click at [843, 468] on div "The Undrground – Violator Kush Cured Resin Vape Cart is a full-spectrum extract…" at bounding box center [1056, 476] width 683 height 96
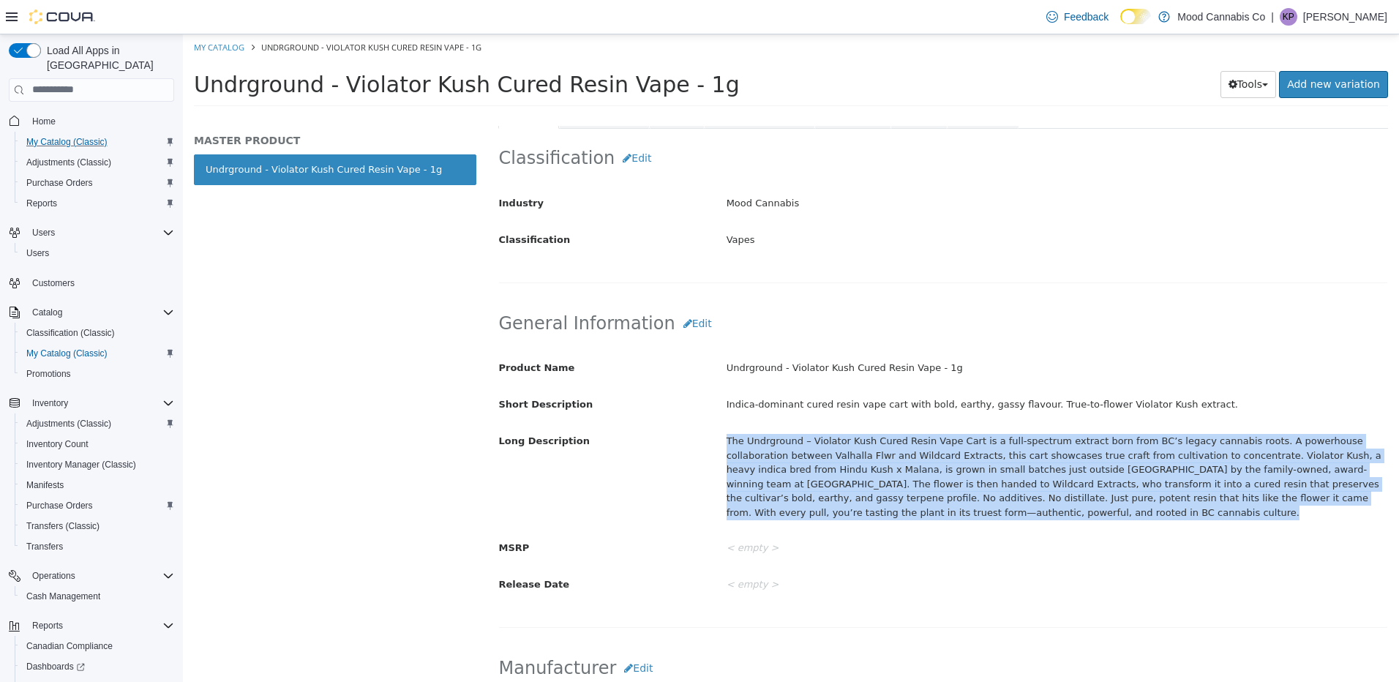
click at [843, 468] on div "The Undrground – Violator Kush Cured Resin Vape Cart is a full-spectrum extract…" at bounding box center [1056, 476] width 683 height 96
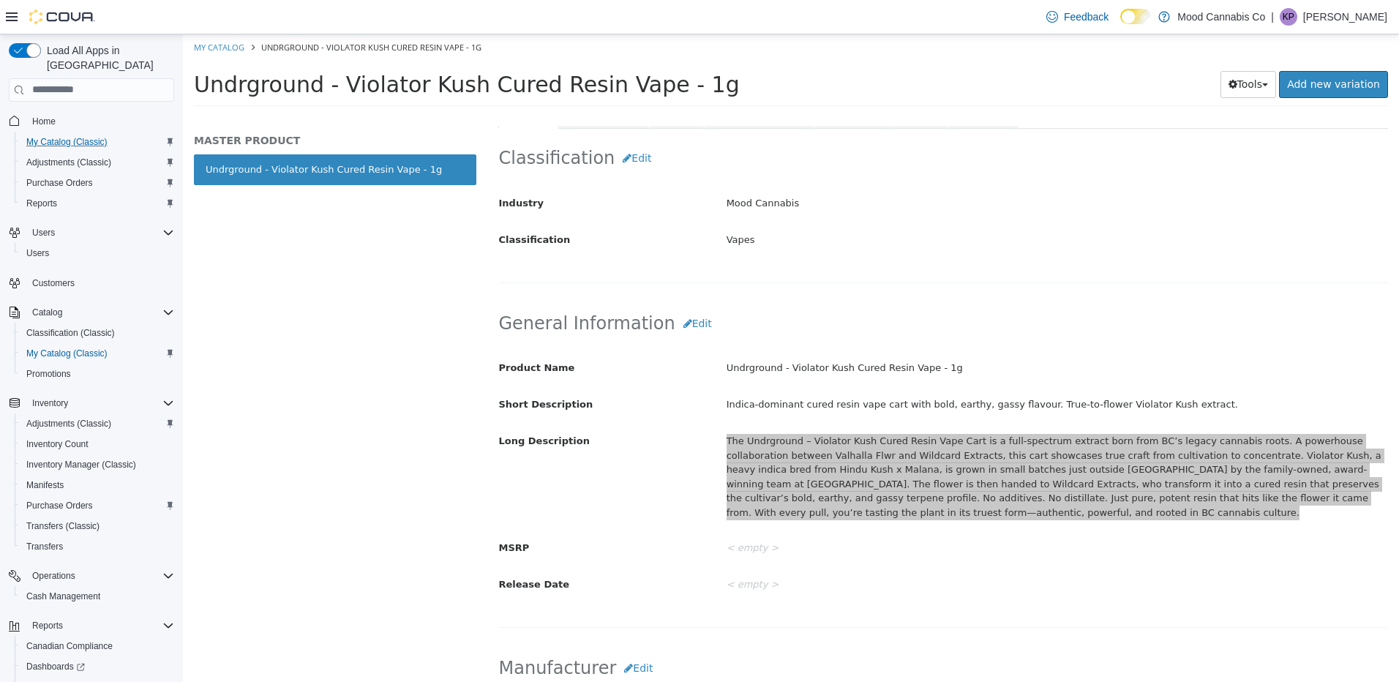
scroll to position [0, 0]
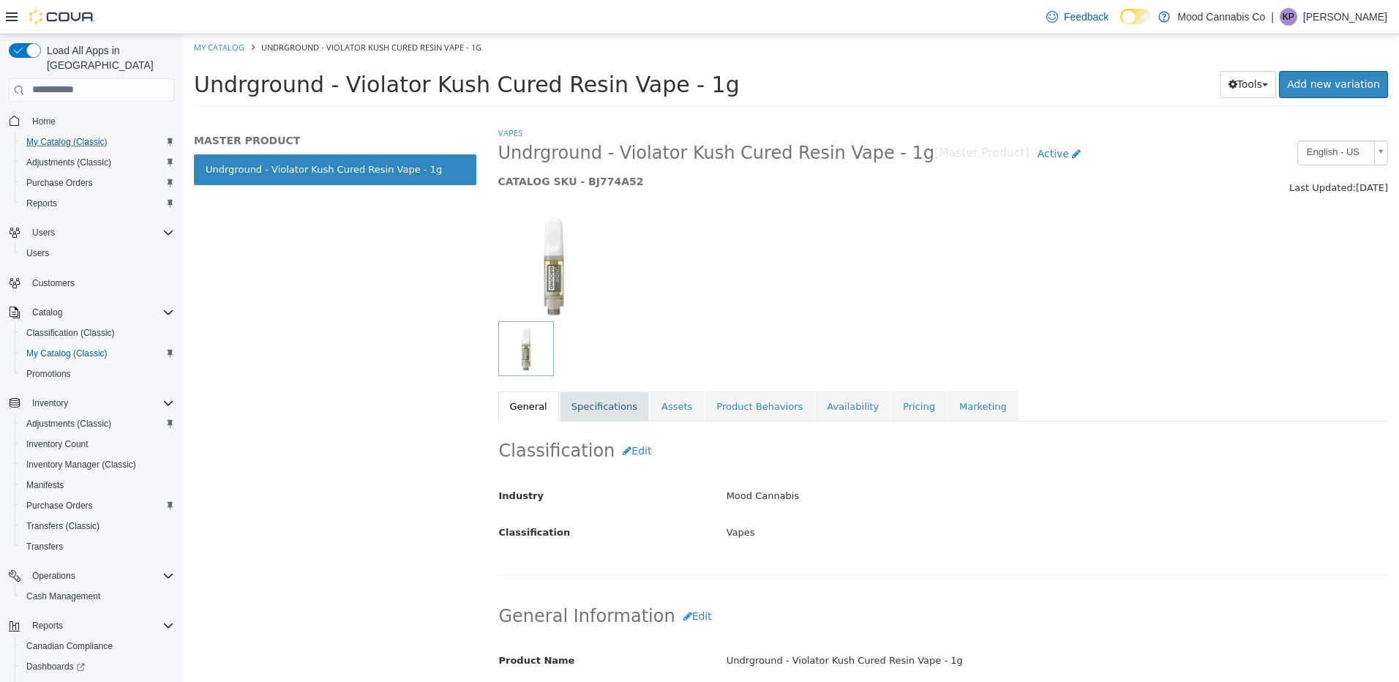
click at [600, 411] on link "Specifications" at bounding box center [604, 406] width 89 height 31
select select "**********"
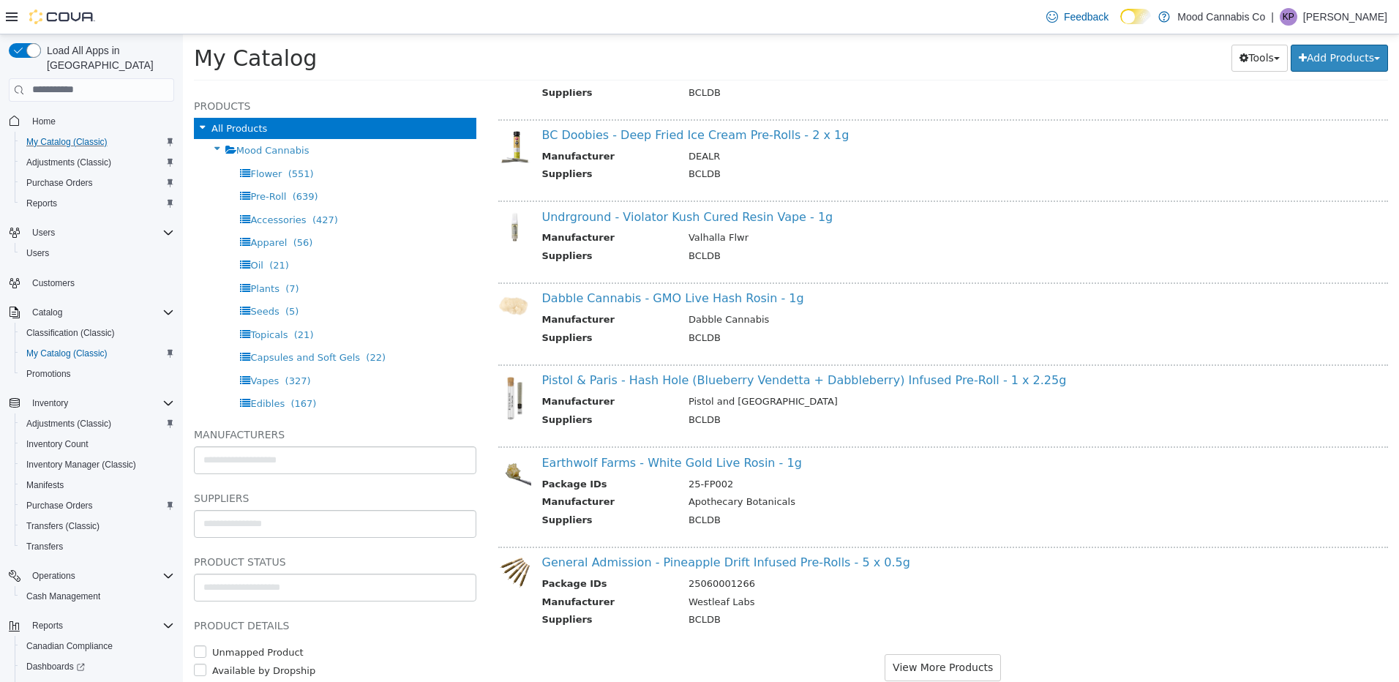
scroll to position [3073, 0]
click at [621, 294] on link "Dabble Cannabis - GMO Live Hash Rosin - 1g" at bounding box center [673, 296] width 262 height 14
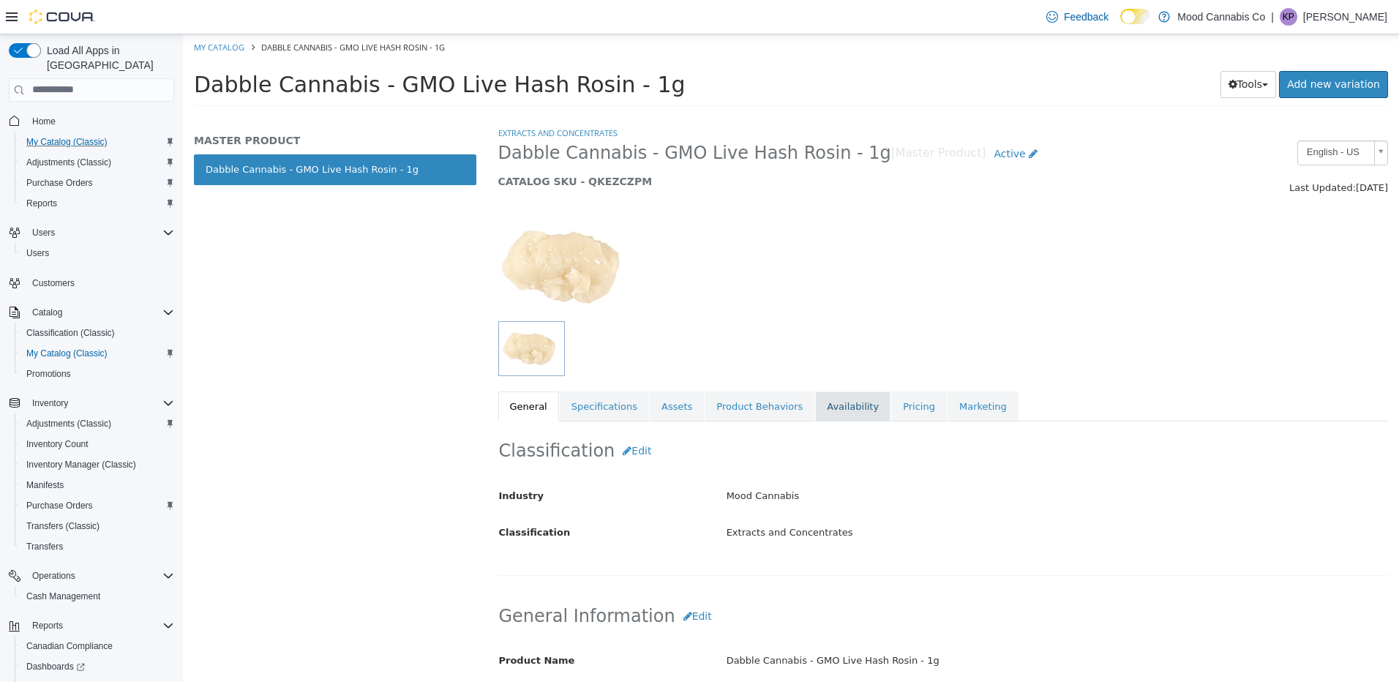
click at [815, 401] on link "Availability" at bounding box center [852, 406] width 75 height 31
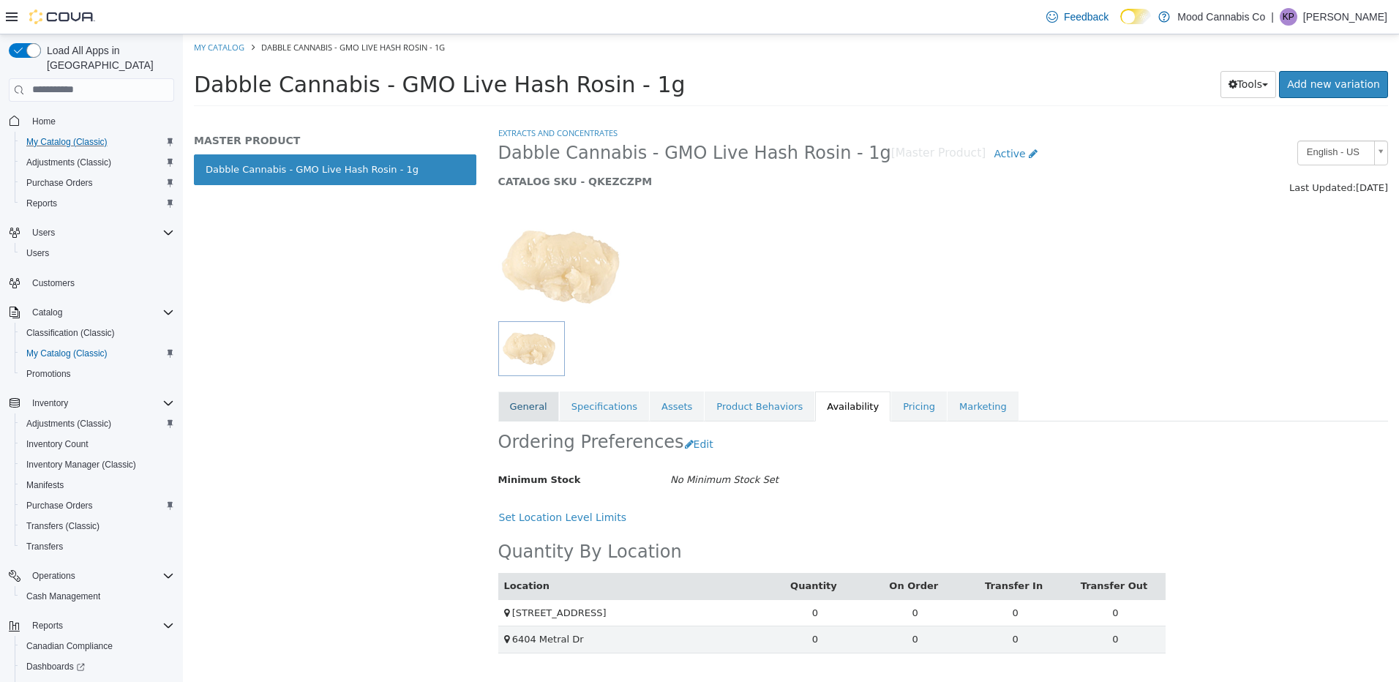
click at [537, 407] on link "General" at bounding box center [528, 406] width 61 height 31
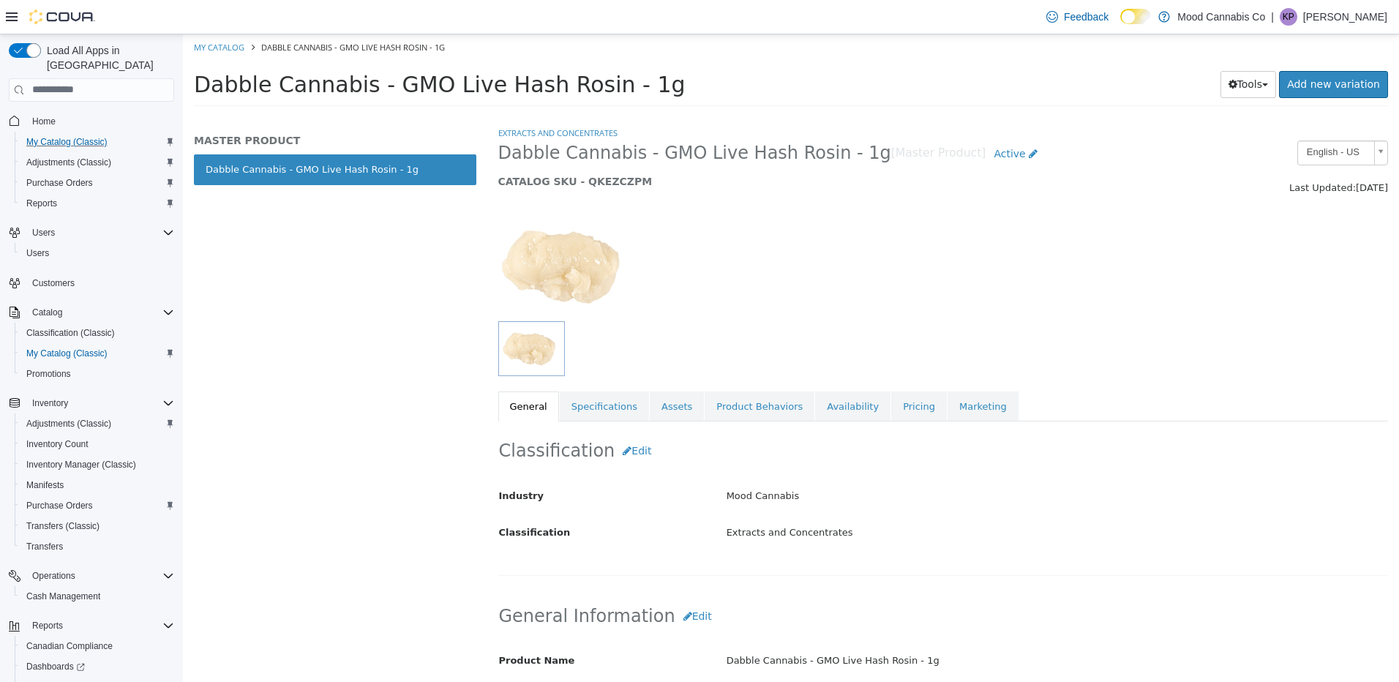
scroll to position [219, 0]
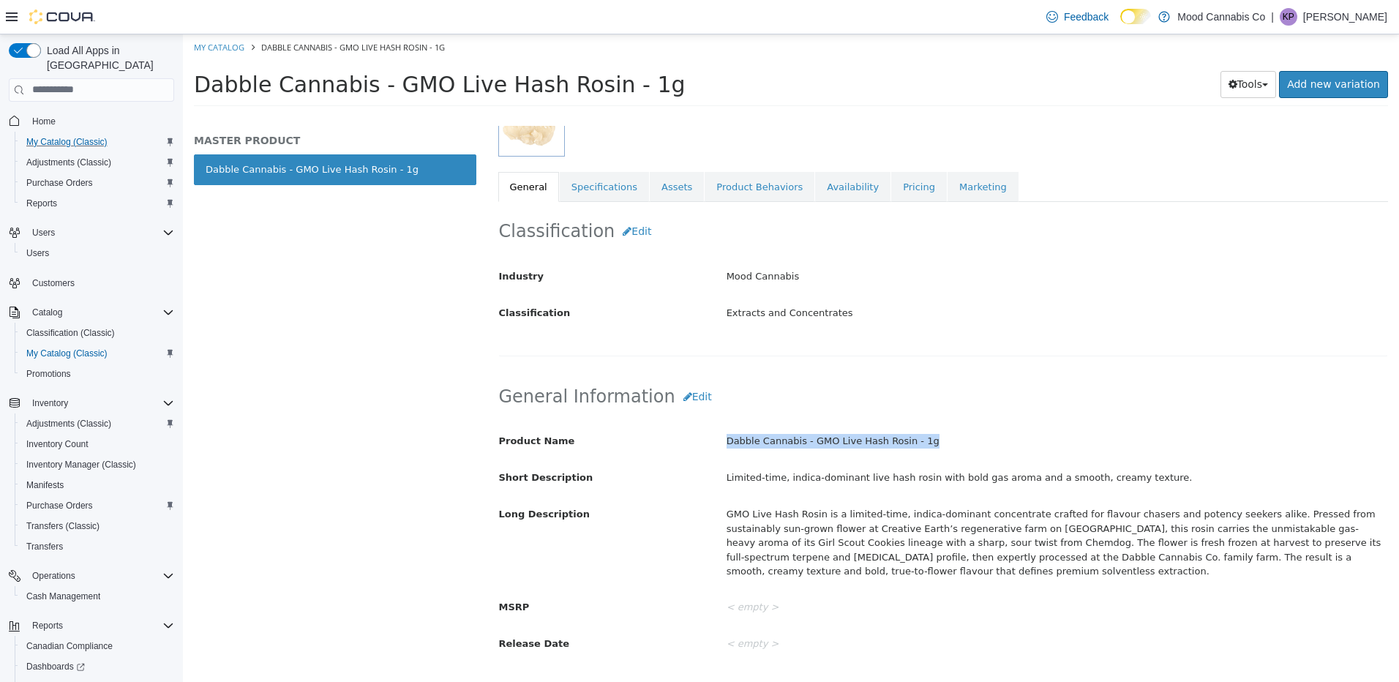
drag, startPoint x: 714, startPoint y: 443, endPoint x: 1006, endPoint y: 446, distance: 291.9
click at [1006, 446] on div "Dabble Cannabis - GMO Live Hash Rosin - 1g" at bounding box center [1056, 441] width 683 height 26
click at [908, 543] on div "GMO Live Hash Rosin is a limited-time, indica-dominant concentrate crafted for …" at bounding box center [1056, 542] width 683 height 82
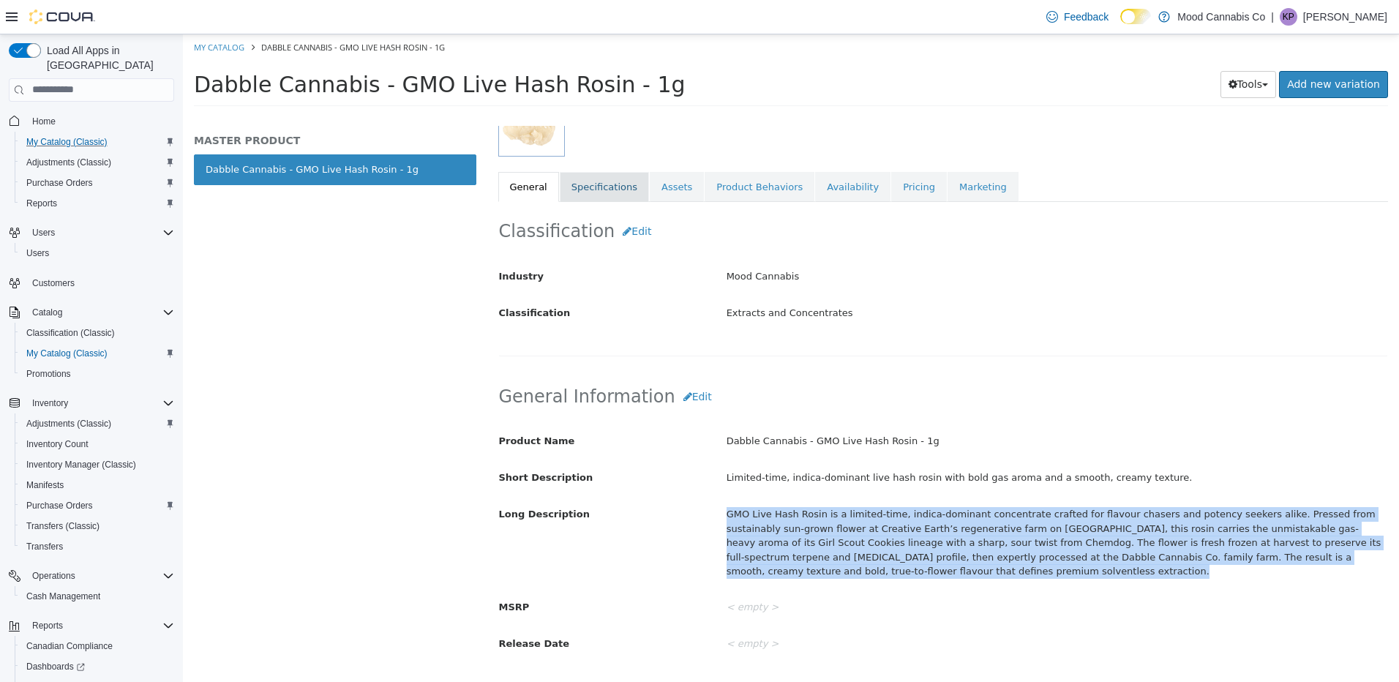
click at [582, 193] on link "Specifications" at bounding box center [604, 186] width 89 height 31
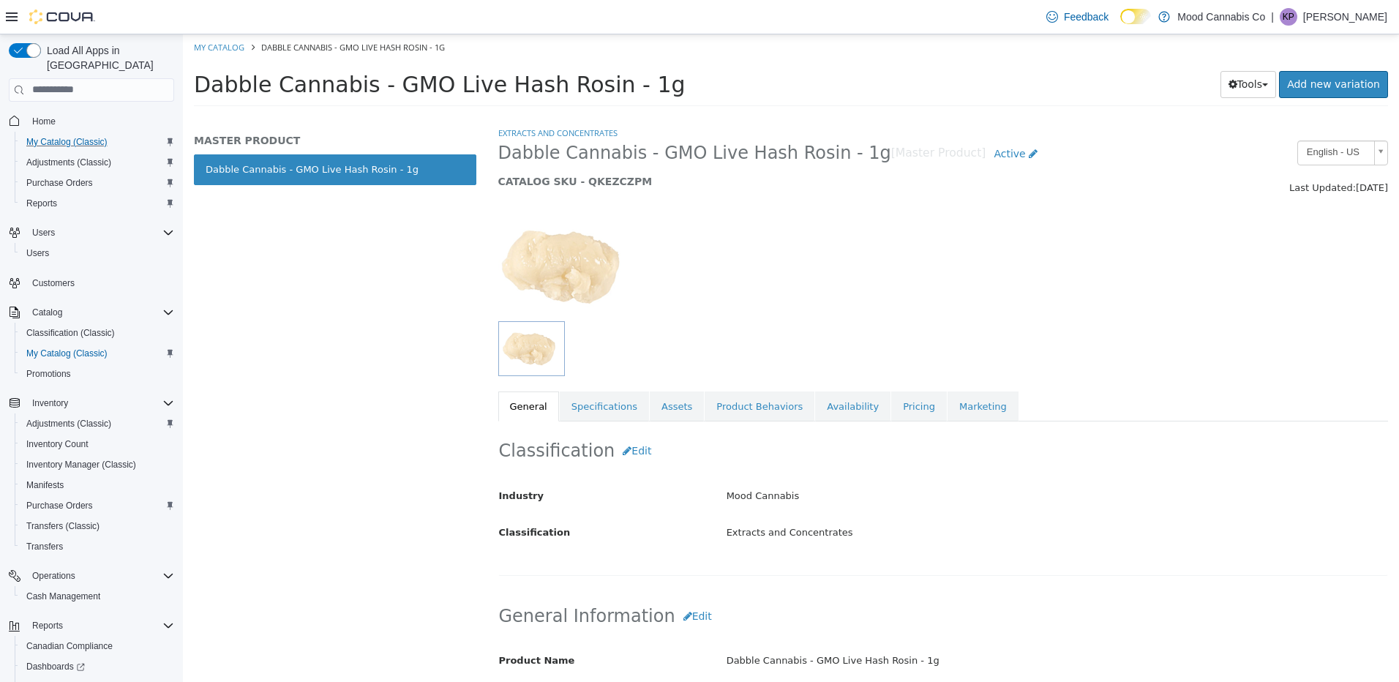
select select "**********"
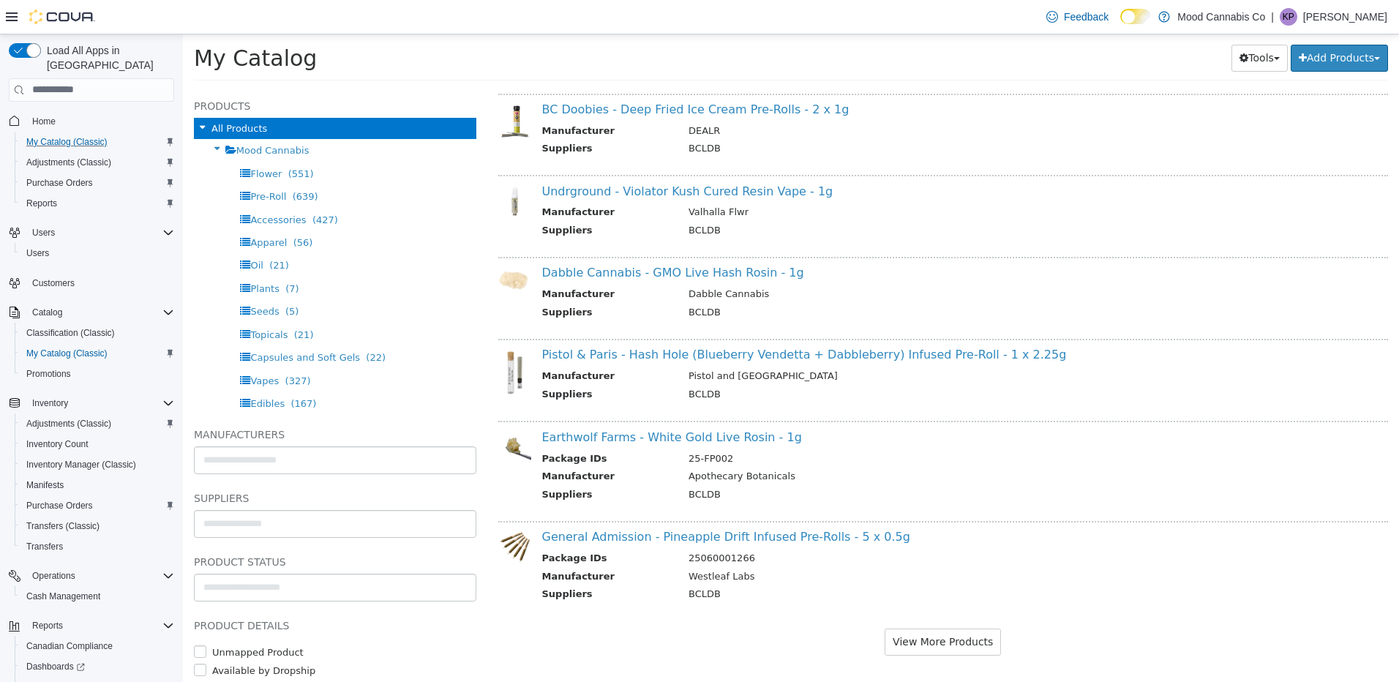
scroll to position [3105, 0]
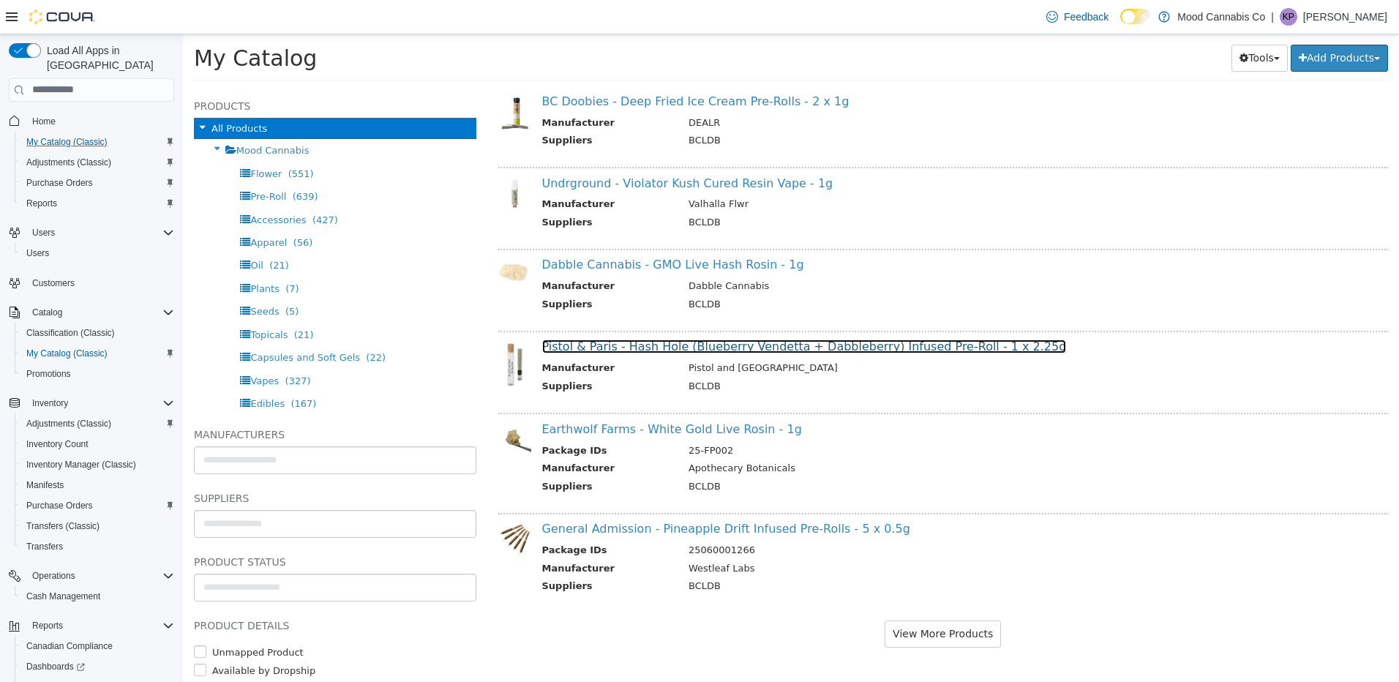
click at [692, 344] on link "Pistol & Paris - Hash Hole (Blueberry Vendetta + Dabbleberry) Infused Pre-Roll …" at bounding box center [804, 346] width 525 height 14
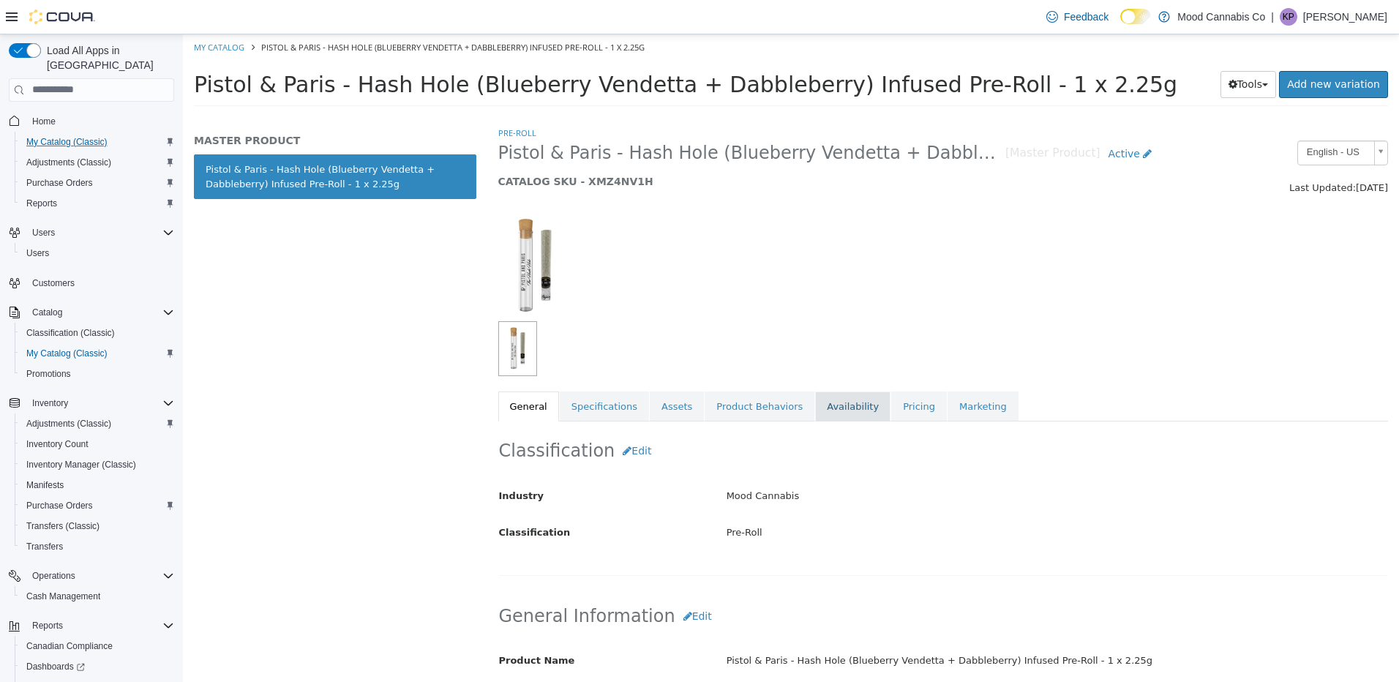
click at [843, 412] on link "Availability" at bounding box center [852, 406] width 75 height 31
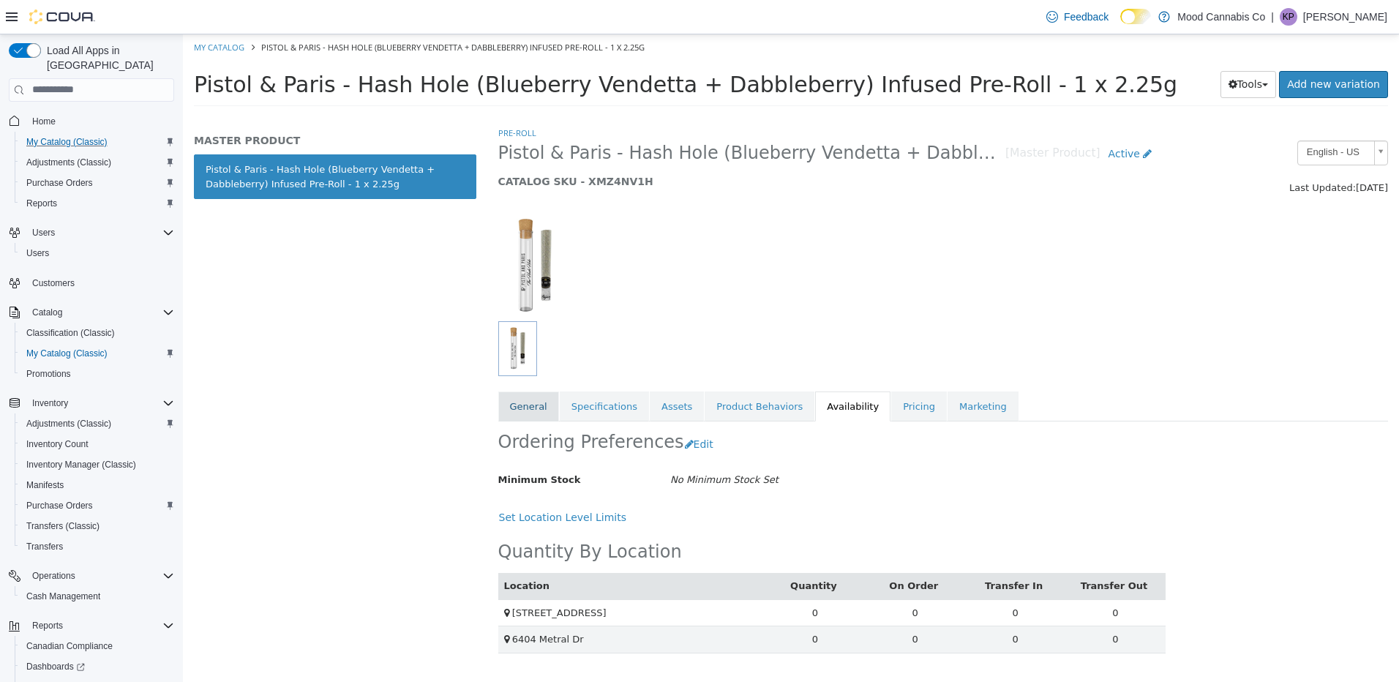
click at [525, 405] on link "General" at bounding box center [528, 406] width 61 height 31
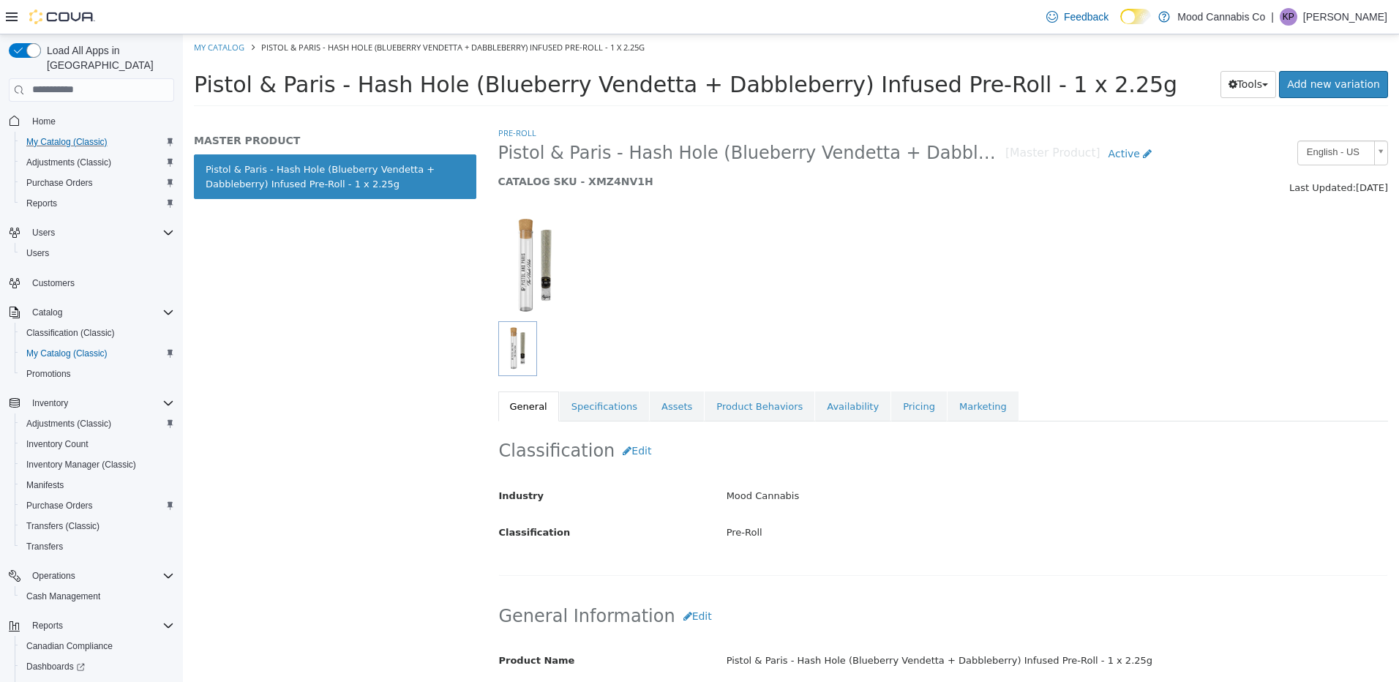
scroll to position [293, 0]
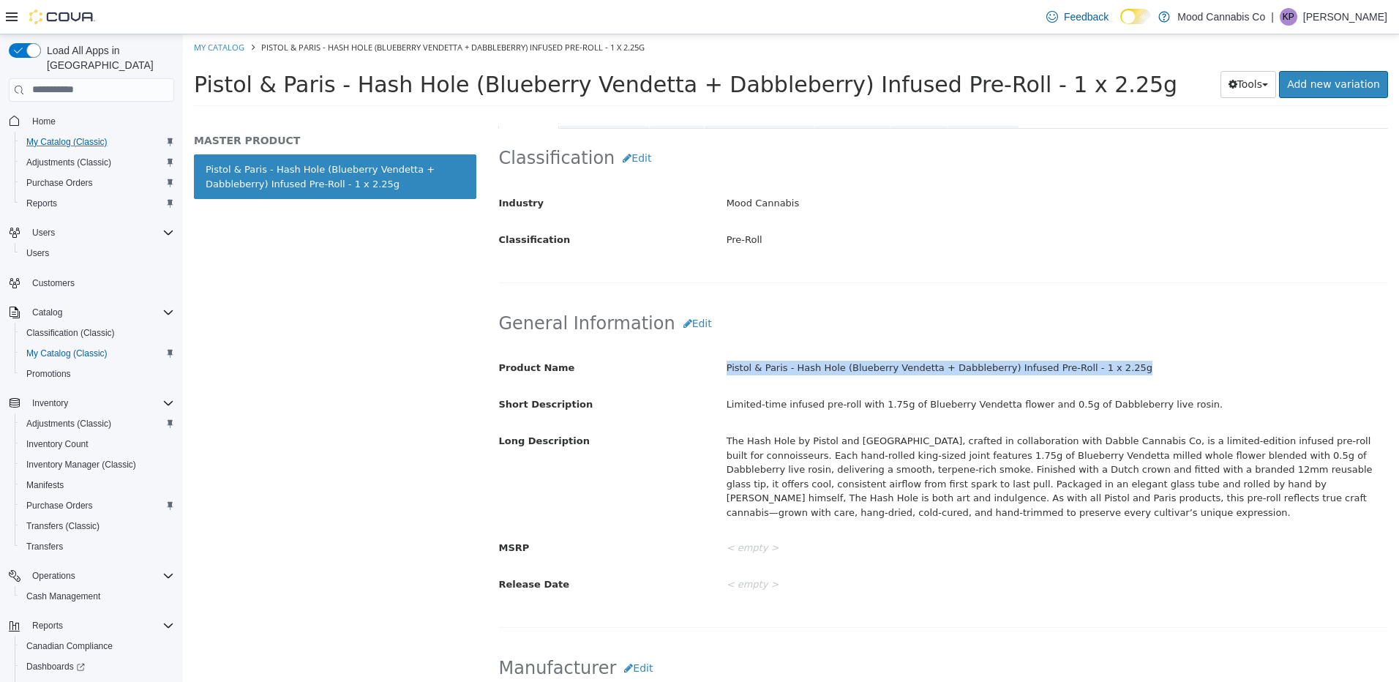
drag, startPoint x: 722, startPoint y: 364, endPoint x: 1132, endPoint y: 366, distance: 409.7
click at [1132, 366] on div "Pistol & Paris - Hash Hole (Blueberry Vendetta + Dabbleberry) Infused Pre-Roll …" at bounding box center [1056, 368] width 683 height 26
click at [890, 478] on div "The Hash Hole by Pistol and [GEOGRAPHIC_DATA], crafted in collaboration with Da…" at bounding box center [1056, 476] width 683 height 96
click at [890, 477] on div "The Hash Hole by Pistol and [GEOGRAPHIC_DATA], crafted in collaboration with Da…" at bounding box center [1056, 476] width 683 height 96
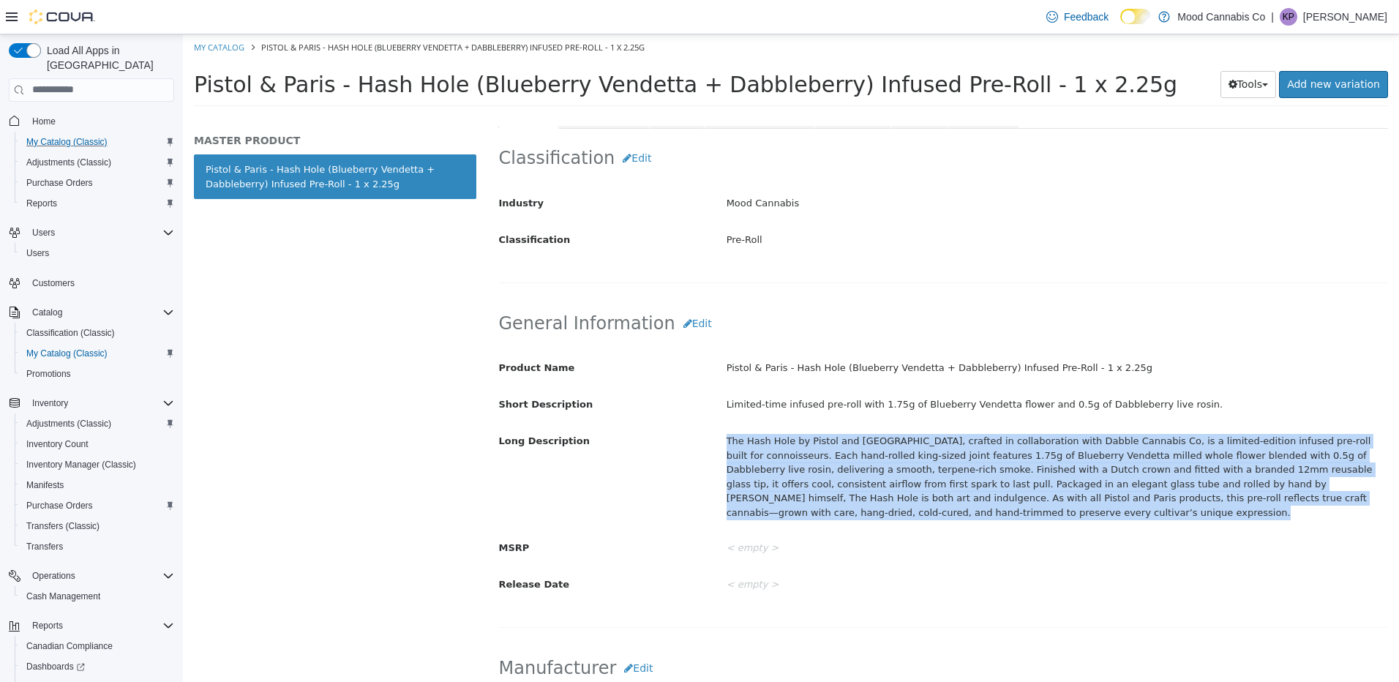
click at [890, 477] on div "The Hash Hole by Pistol and [GEOGRAPHIC_DATA], crafted in collaboration with Da…" at bounding box center [1056, 476] width 683 height 96
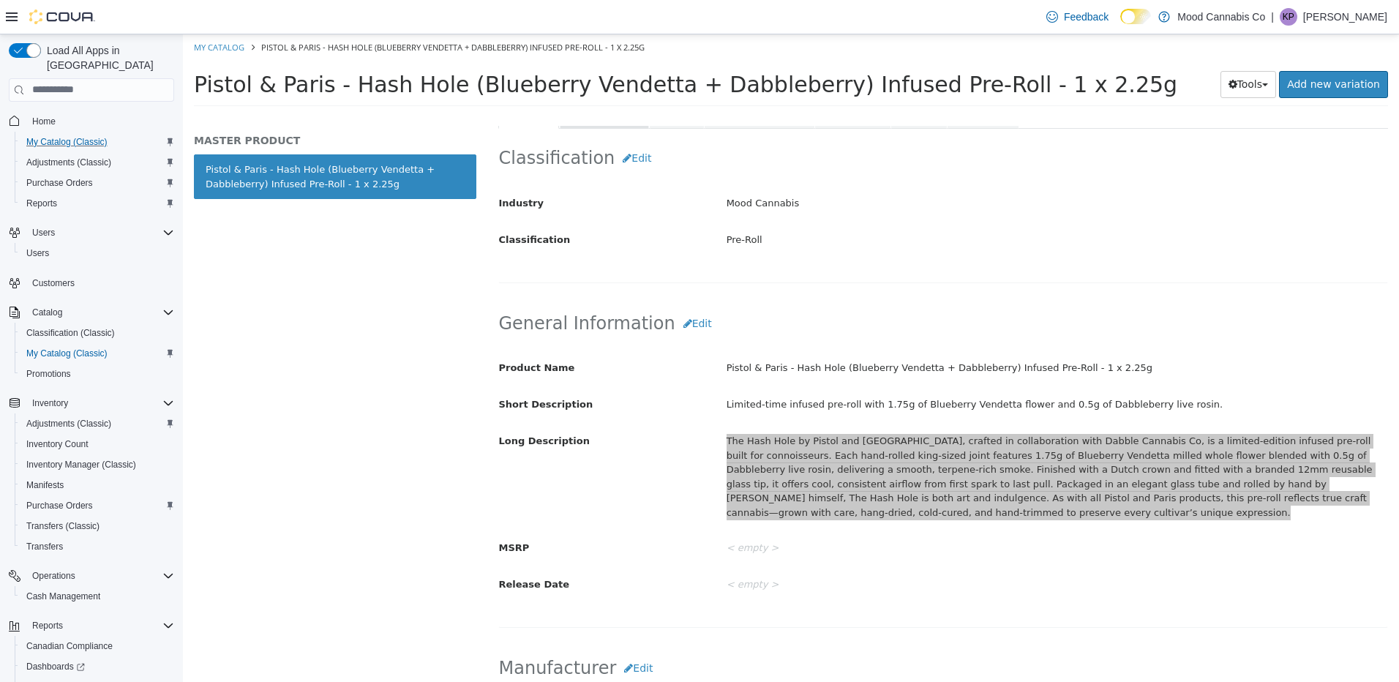
scroll to position [73, 0]
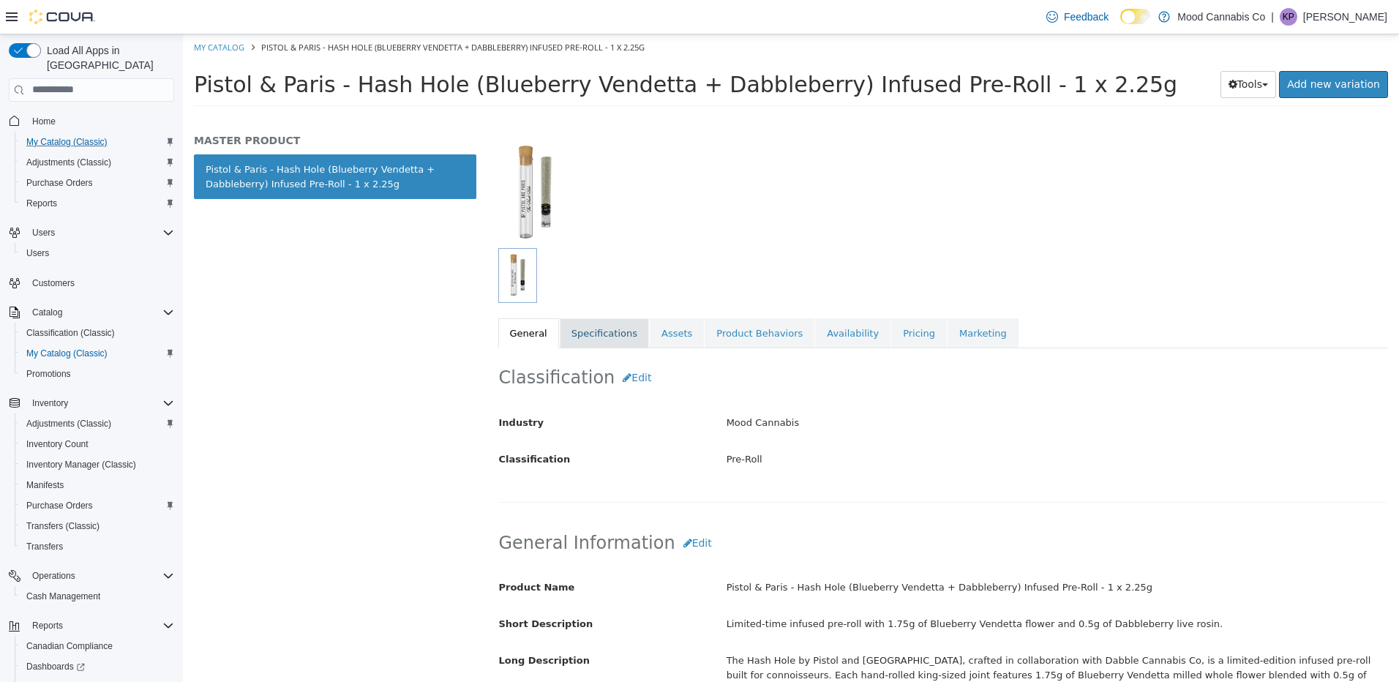
click at [619, 339] on link "Specifications" at bounding box center [604, 332] width 89 height 31
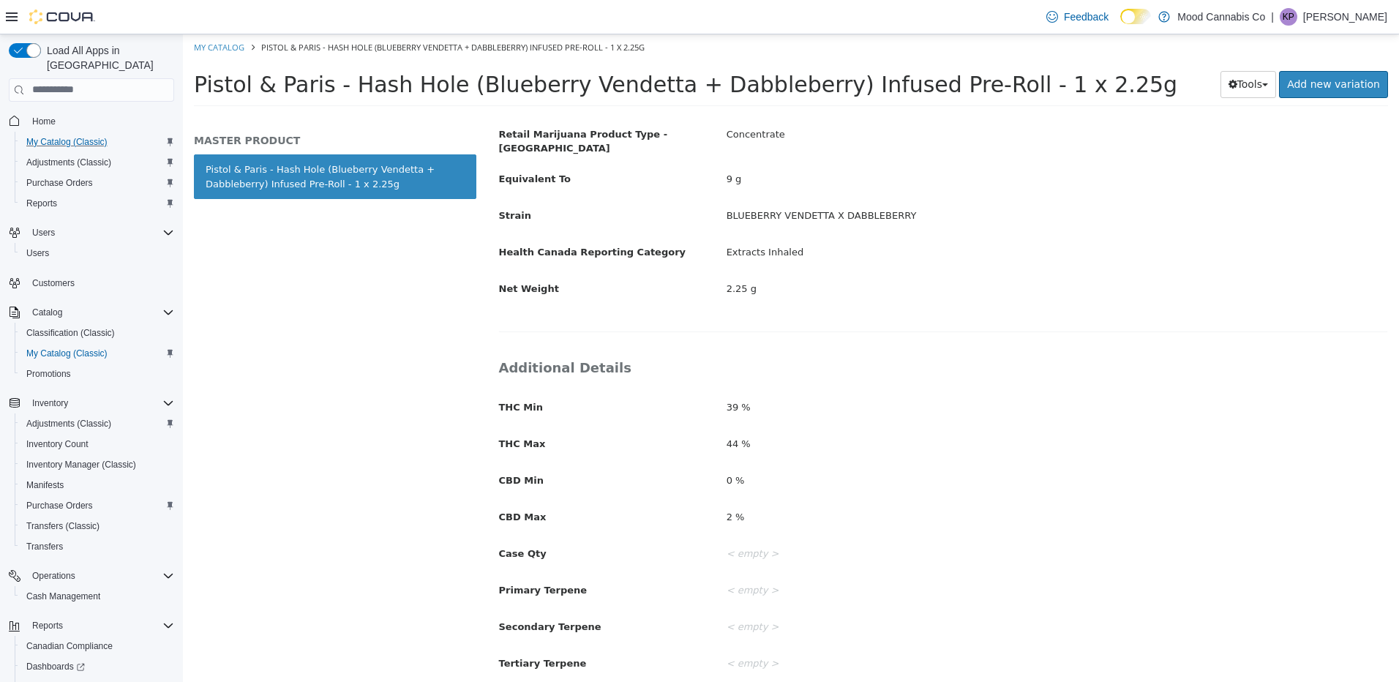
scroll to position [439, 0]
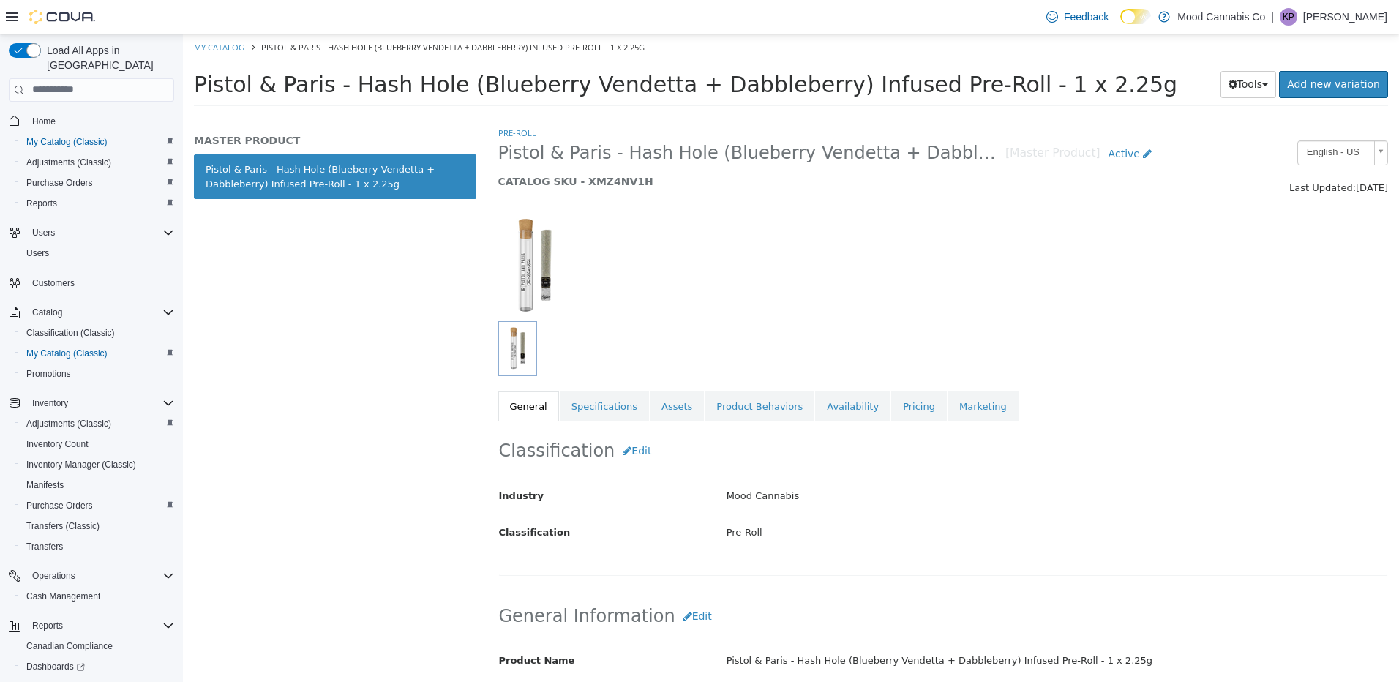
select select "**********"
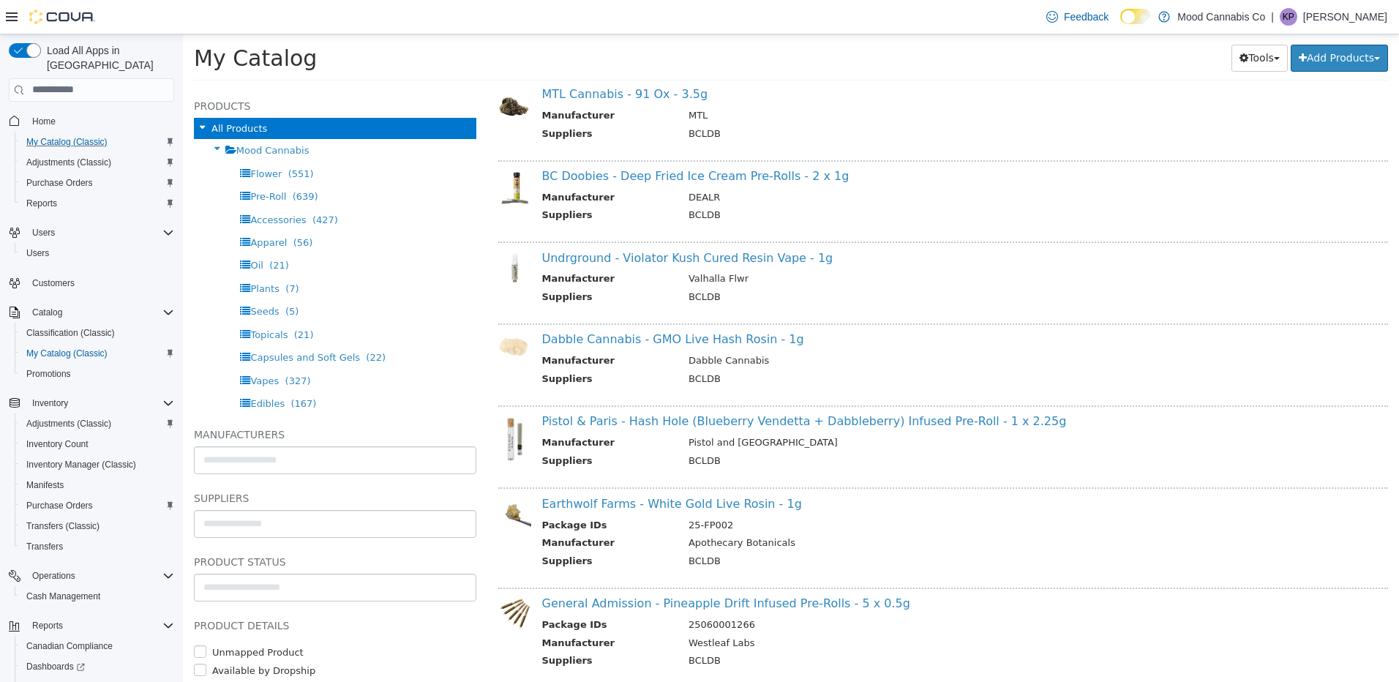
scroll to position [3105, 0]
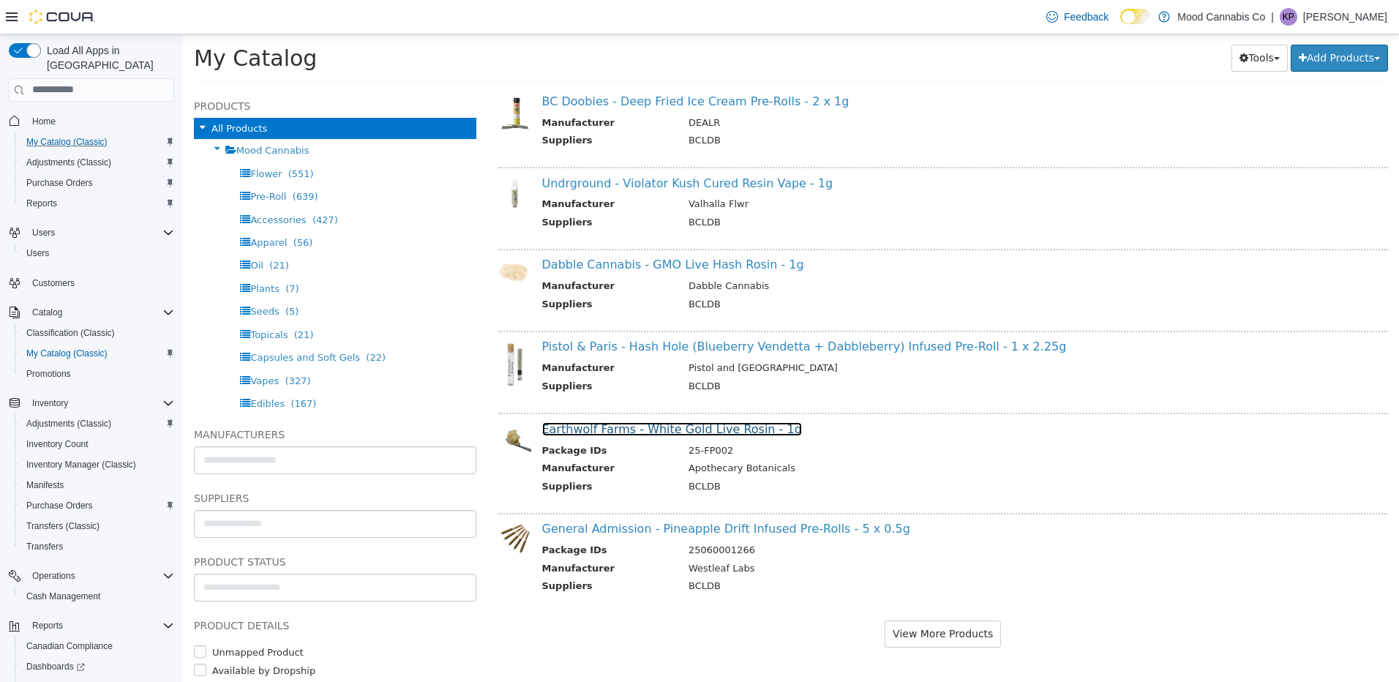
click at [697, 425] on link "Earthwolf Farms - White Gold Live Rosin - 1g" at bounding box center [672, 428] width 260 height 14
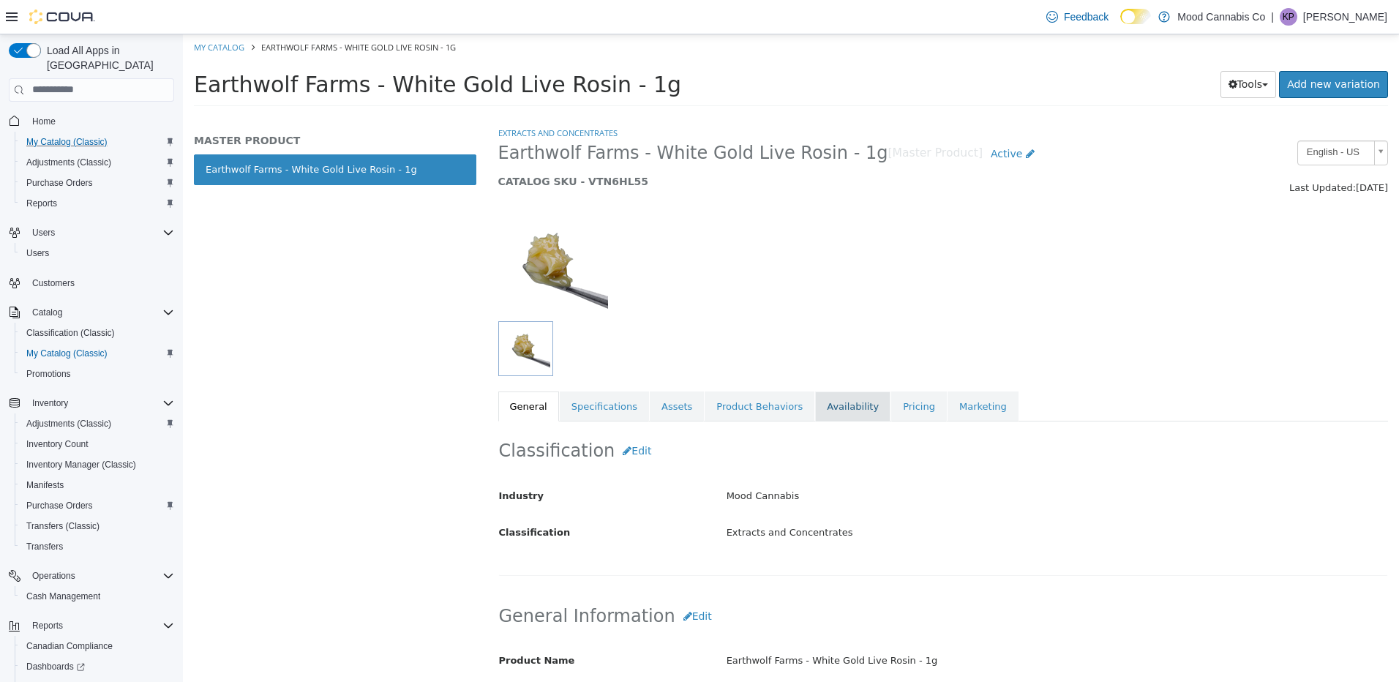
click at [832, 407] on link "Availability" at bounding box center [852, 406] width 75 height 31
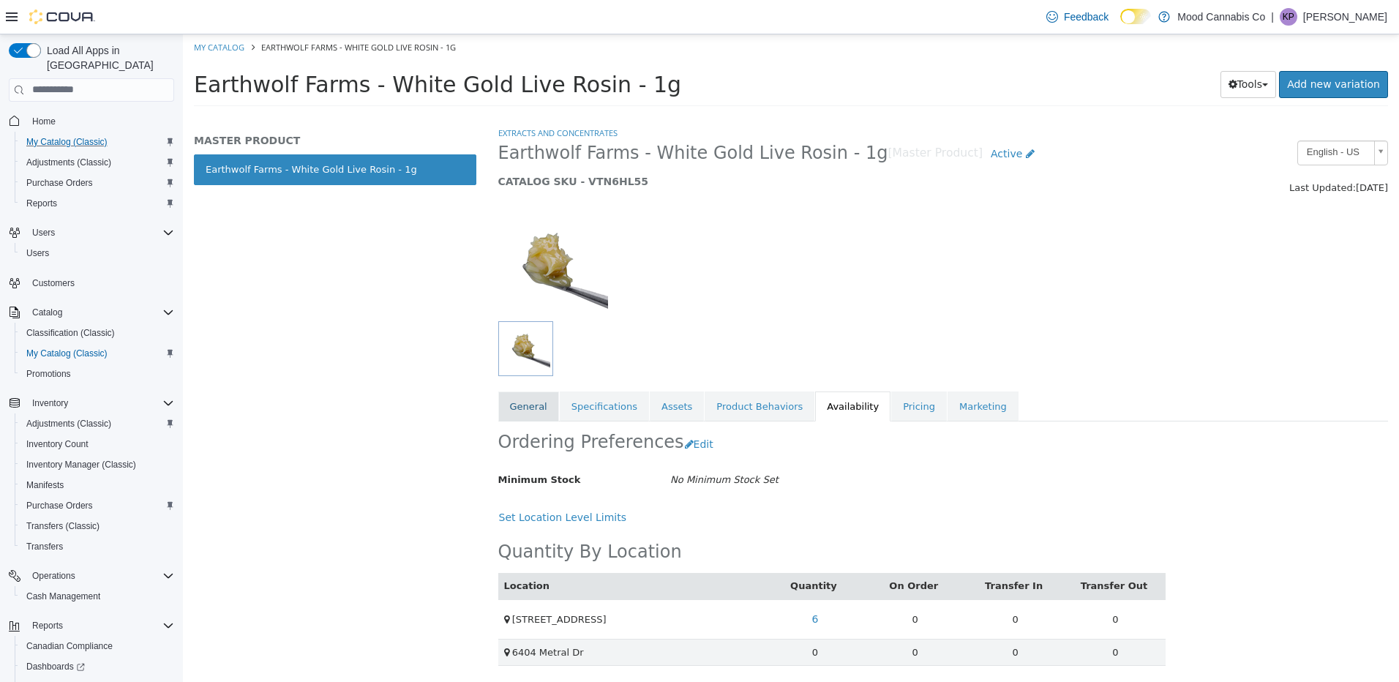
click at [524, 415] on link "General" at bounding box center [528, 406] width 61 height 31
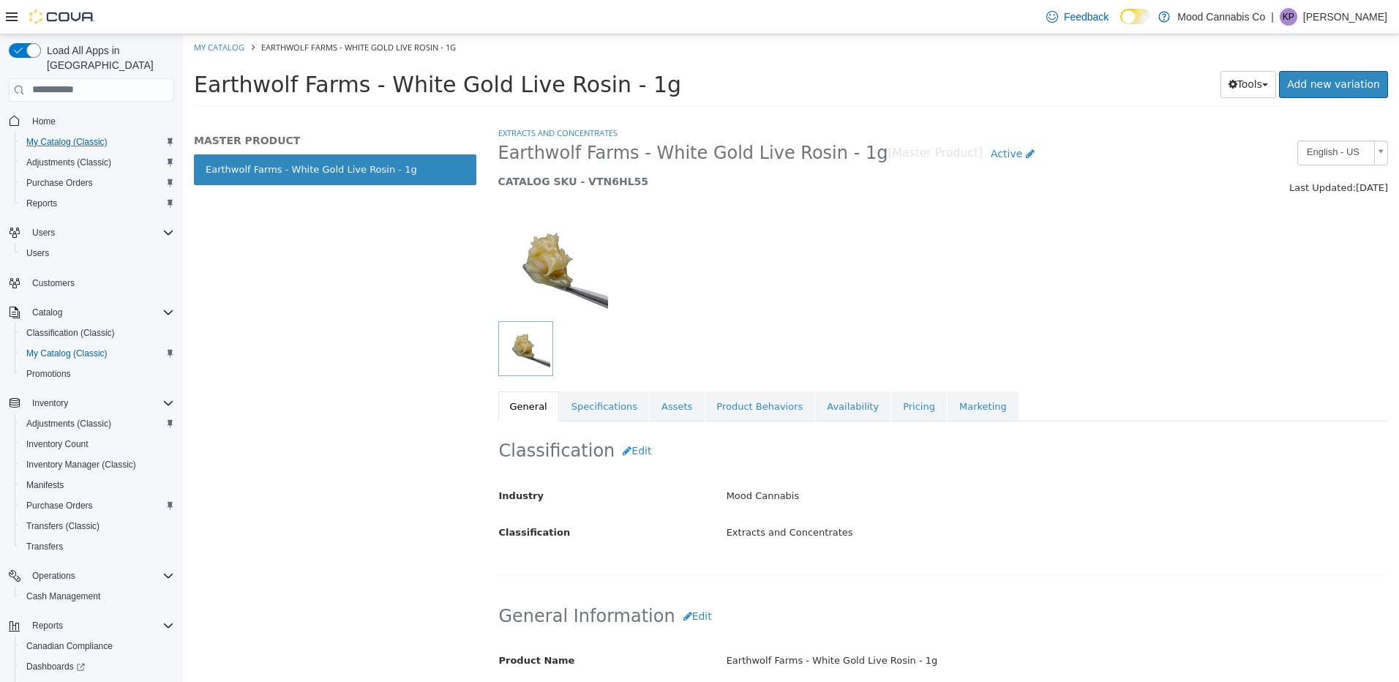
select select "**********"
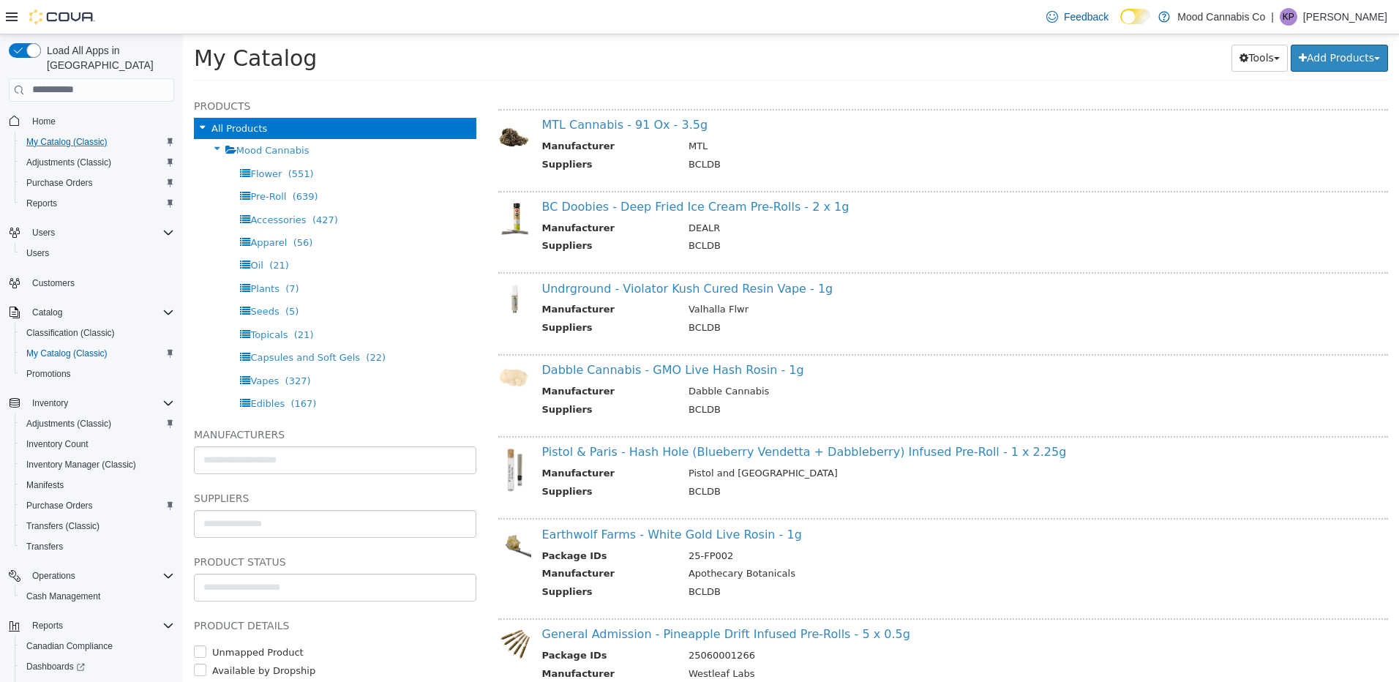
scroll to position [3073, 0]
